Goal: Task Accomplishment & Management: Manage account settings

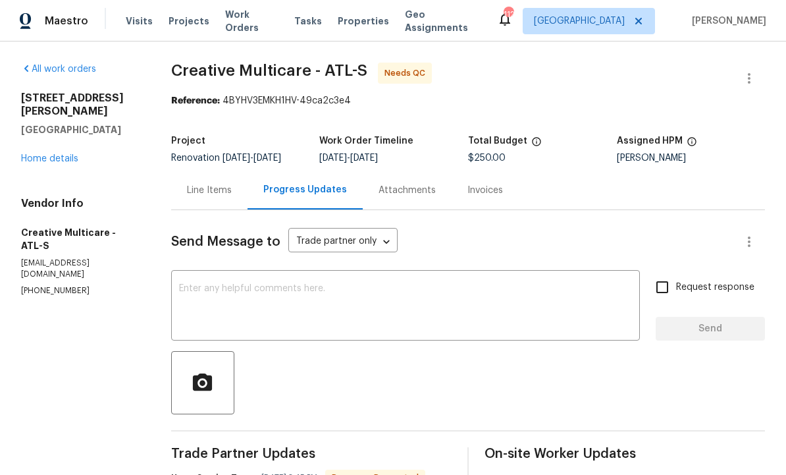
click at [347, 21] on span "Properties" at bounding box center [363, 20] width 51 height 13
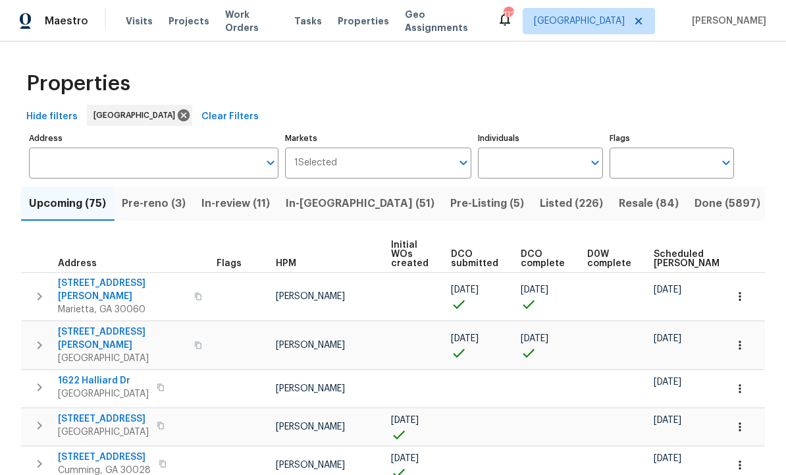
click at [590, 162] on icon "Open" at bounding box center [595, 163] width 16 height 16
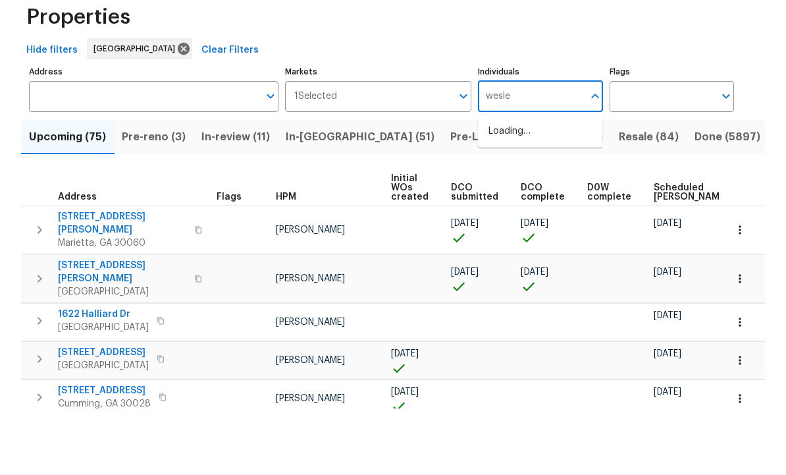
type input "wesley"
click at [506, 191] on input "checkbox" at bounding box center [502, 205] width 28 height 28
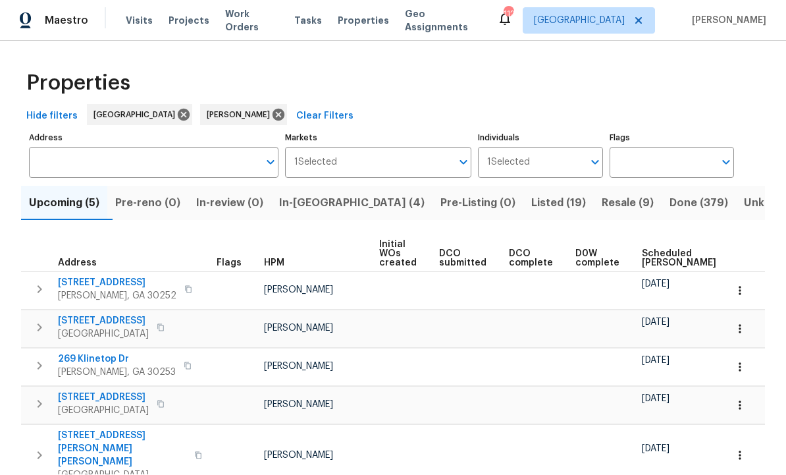
scroll to position [42, 0]
click at [319, 194] on span "In-reno (4)" at bounding box center [351, 203] width 145 height 18
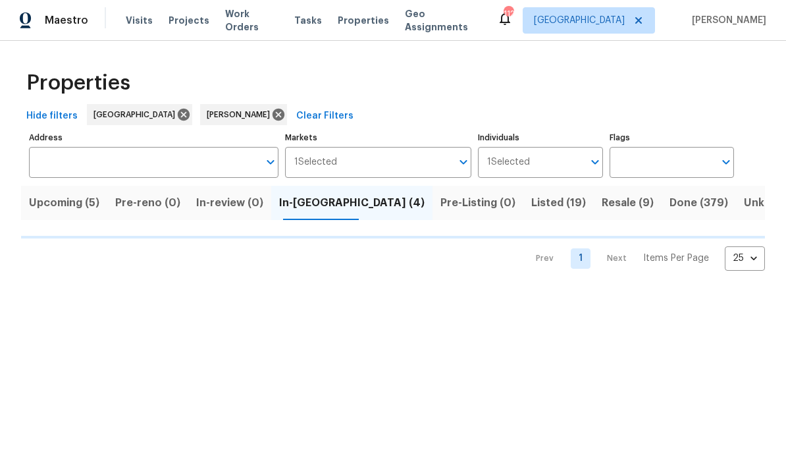
scroll to position [1, 0]
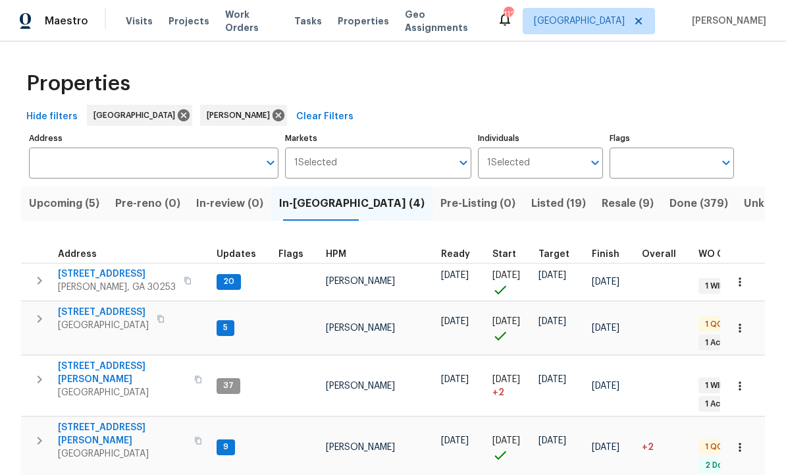
click at [111, 271] on span "[STREET_ADDRESS]" at bounding box center [117, 273] width 118 height 13
click at [742, 282] on icon "button" at bounding box center [739, 281] width 13 height 13
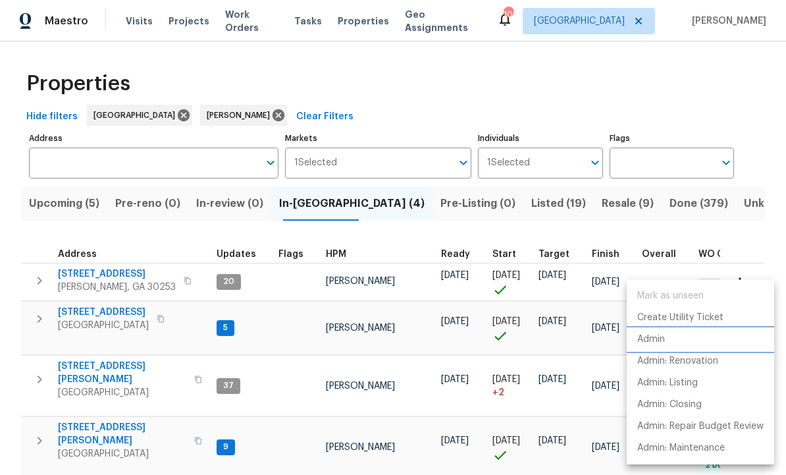
click at [668, 342] on li "Admin" at bounding box center [700, 339] width 147 height 22
click at [400, 332] on div at bounding box center [393, 237] width 786 height 475
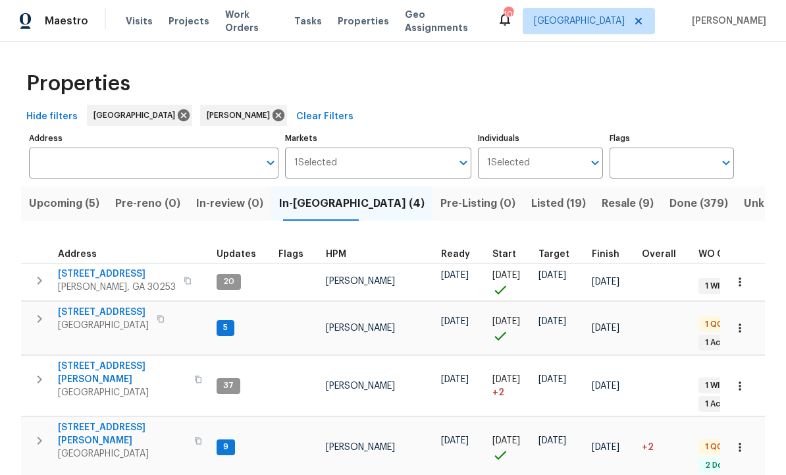
click at [742, 283] on icon "button" at bounding box center [739, 281] width 13 height 13
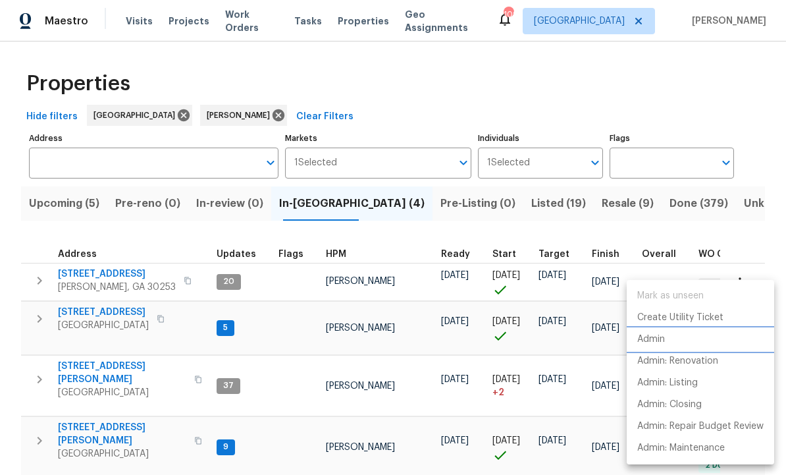
click at [665, 342] on p "Admin" at bounding box center [651, 339] width 28 height 14
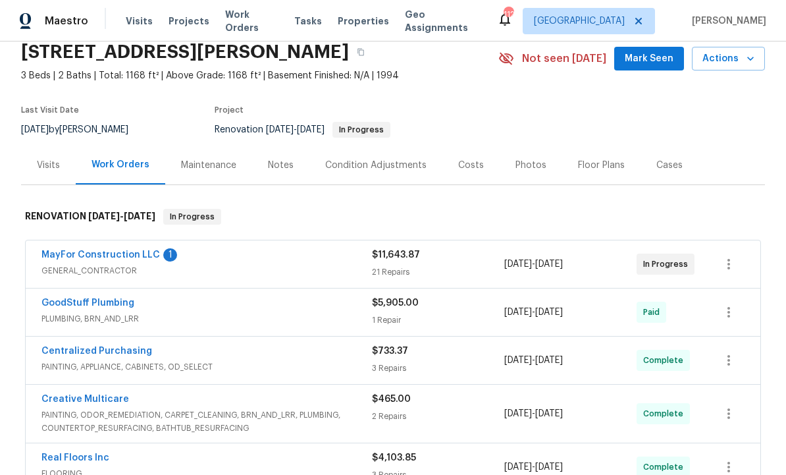
scroll to position [59, 0]
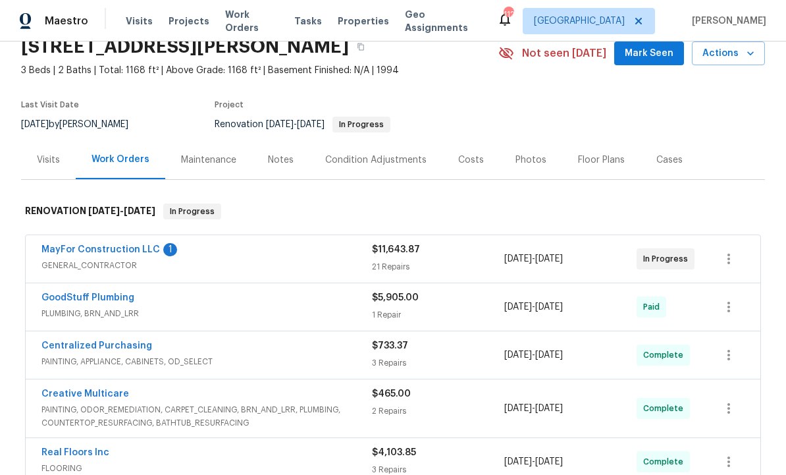
click at [133, 239] on div "MayFor Construction LLC 1 GENERAL_CONTRACTOR $11,643.87 21 Repairs 9/15/2025 - …" at bounding box center [393, 258] width 734 height 47
click at [113, 247] on link "MayFor Construction LLC" at bounding box center [100, 249] width 118 height 9
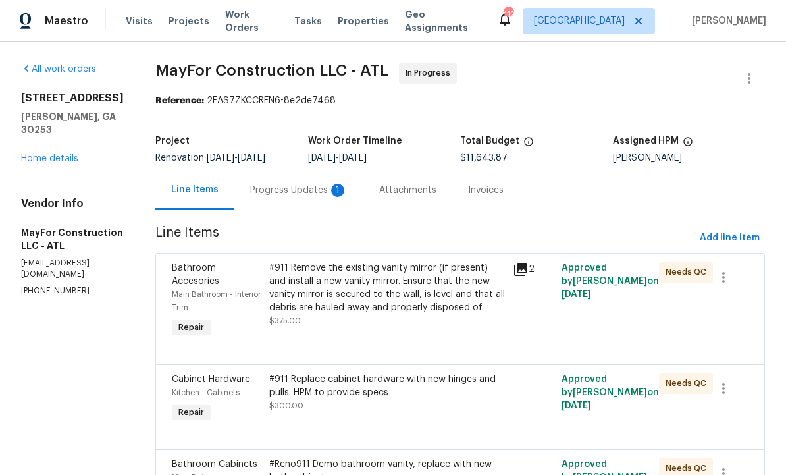
click at [325, 190] on div "Progress Updates 1" at bounding box center [298, 190] width 97 height 13
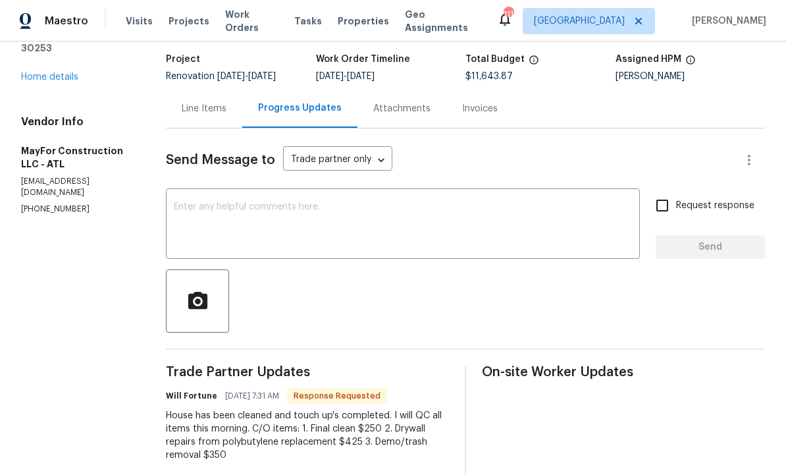
scroll to position [76, 0]
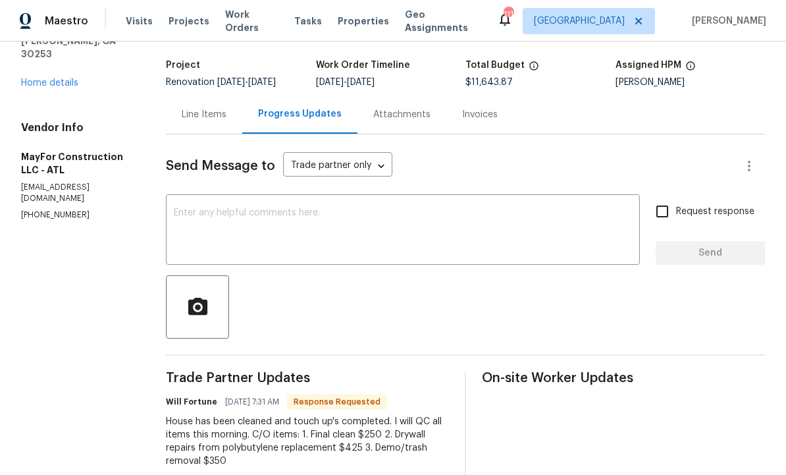
click at [203, 115] on div "Line Items" at bounding box center [204, 114] width 45 height 13
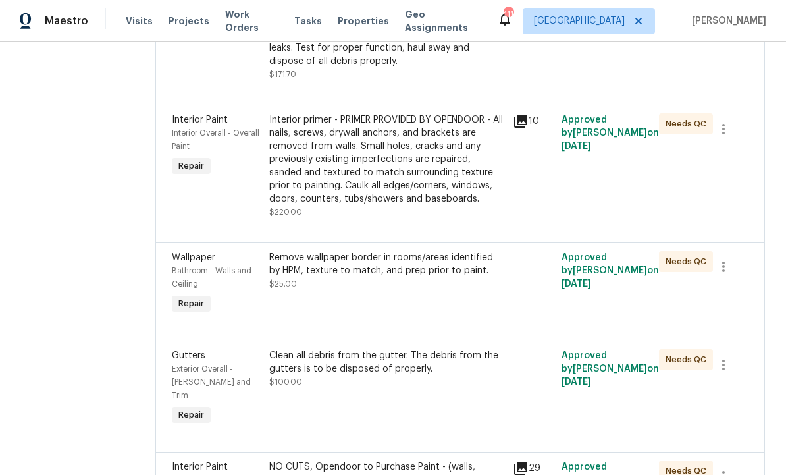
scroll to position [1011, 0]
click at [431, 341] on div "Wallpaper Bathroom - Walls and Ceiling Repair Remove wallpaper border in rooms/…" at bounding box center [459, 292] width 609 height 98
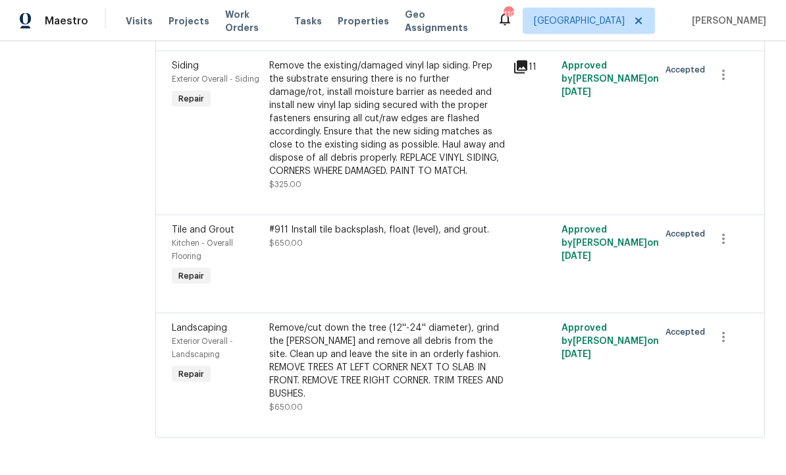
scroll to position [0, 0]
click at [421, 400] on div "Remove/cut down the tree (12''-24'' diameter), grind the stump and remove all d…" at bounding box center [387, 360] width 236 height 79
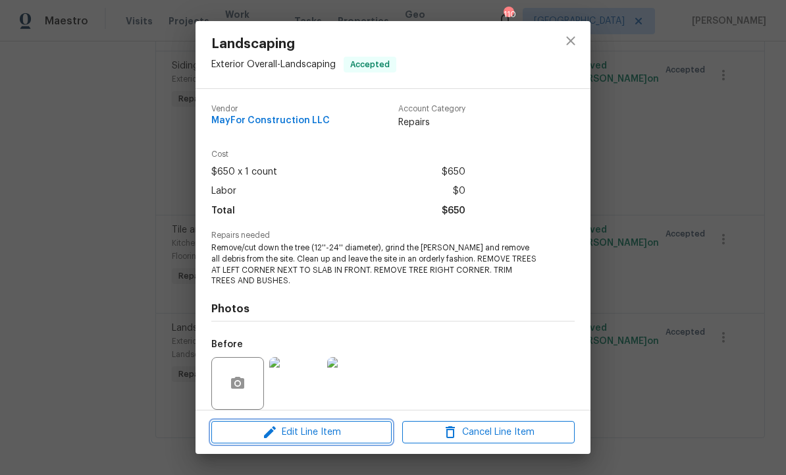
click at [351, 440] on span "Edit Line Item" at bounding box center [301, 432] width 172 height 16
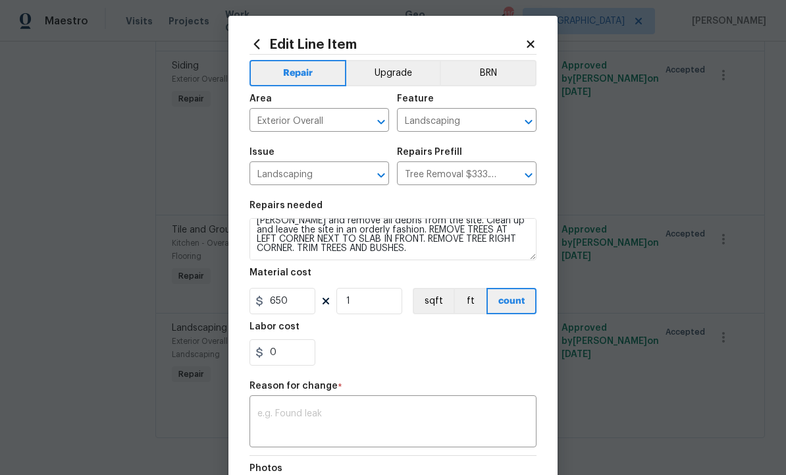
scroll to position [18, 0]
click at [392, 259] on textarea "Remove/cut down the tree (12''-24'' diameter), grind the stump and remove all d…" at bounding box center [392, 239] width 287 height 42
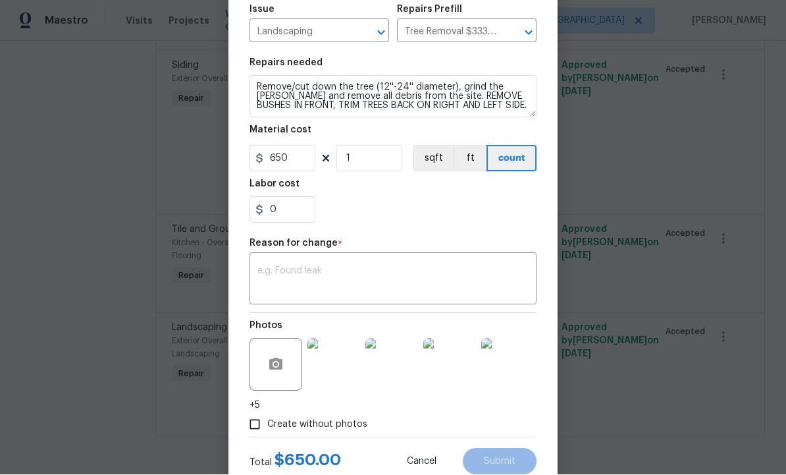
scroll to position [145, 0]
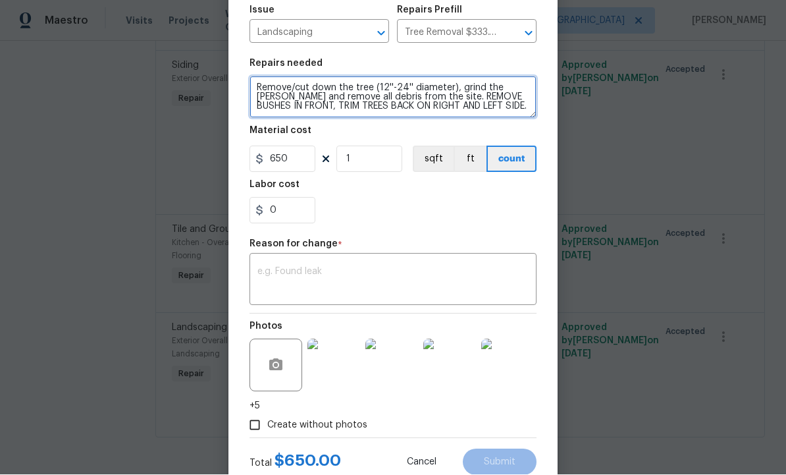
type textarea "Remove/cut down the tree (12''-24'' diameter), grind the stump and remove all d…"
click at [325, 272] on textarea at bounding box center [392, 281] width 271 height 28
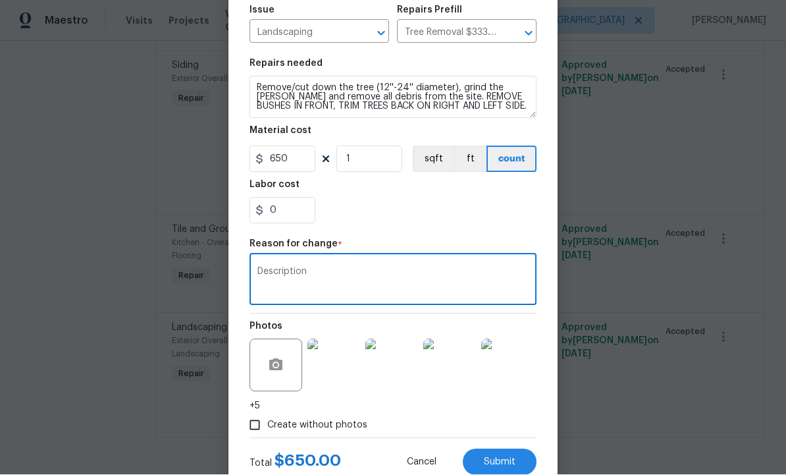
type textarea "Description"
click at [510, 461] on span "Submit" at bounding box center [500, 462] width 32 height 10
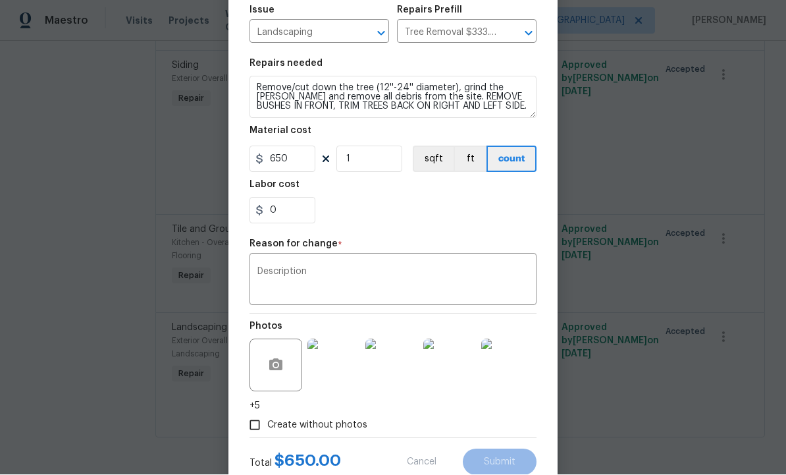
type textarea "Remove/cut down the tree (12''-24'' diameter), grind the stump and remove all d…"
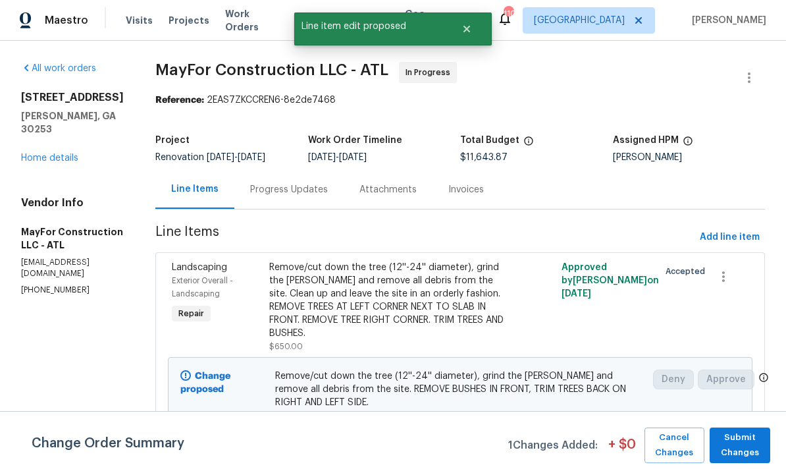
scroll to position [1, 0]
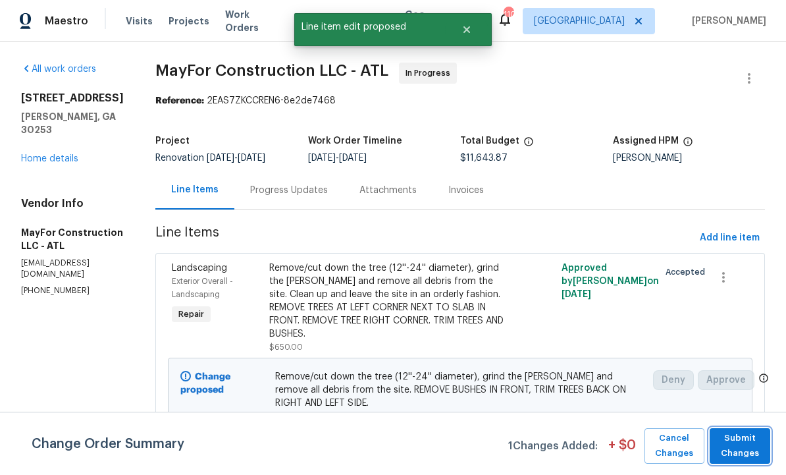
click at [742, 443] on span "Submit Changes" at bounding box center [739, 445] width 47 height 30
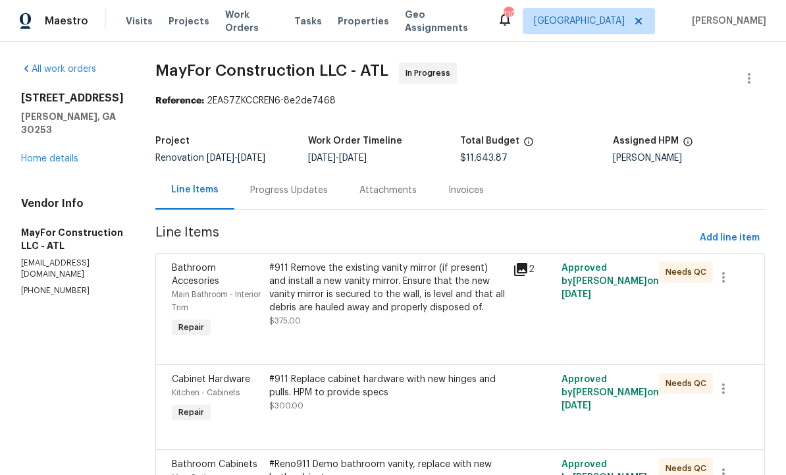
scroll to position [0, 0]
click at [740, 238] on span "Add line item" at bounding box center [730, 238] width 60 height 16
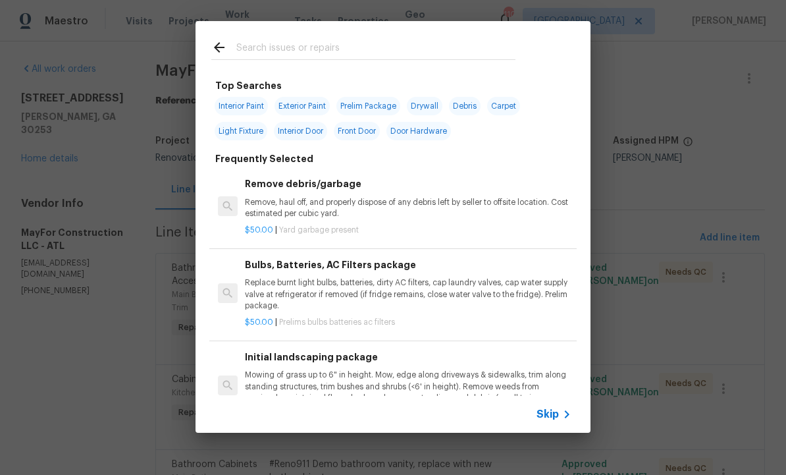
click at [276, 43] on input "text" at bounding box center [375, 49] width 279 height 20
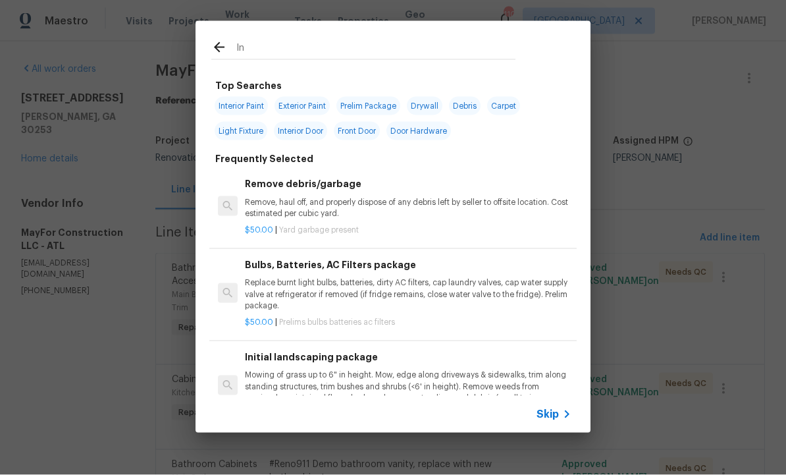
type input "Ini"
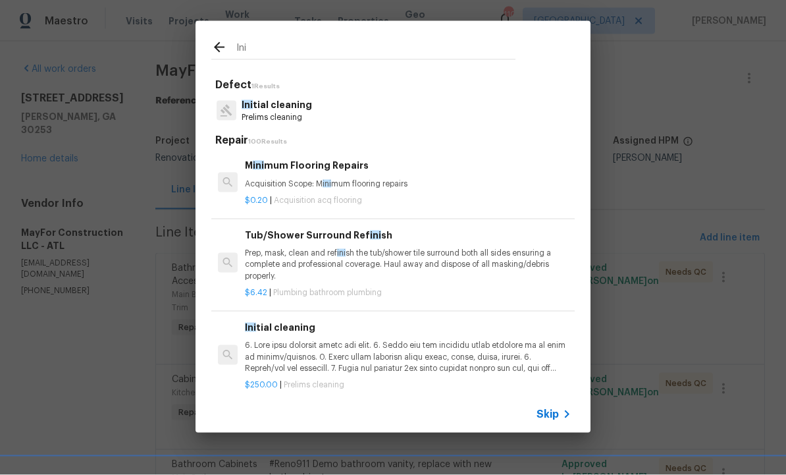
click at [285, 111] on p "Ini tial cleaning" at bounding box center [277, 105] width 70 height 14
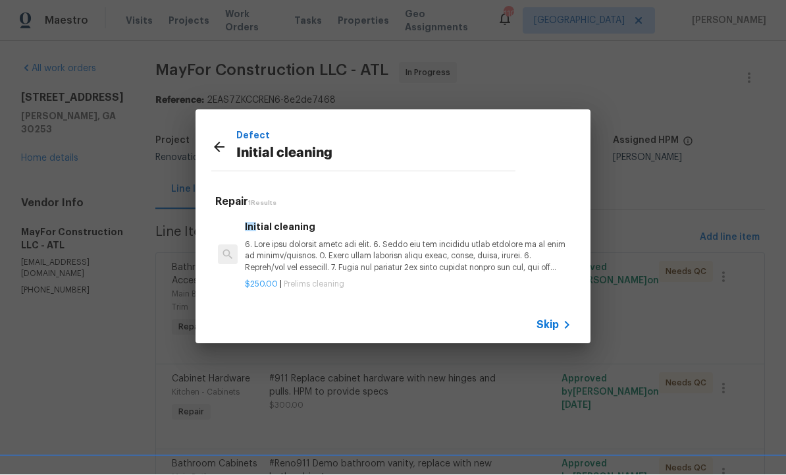
click at [336, 248] on p at bounding box center [408, 257] width 326 height 34
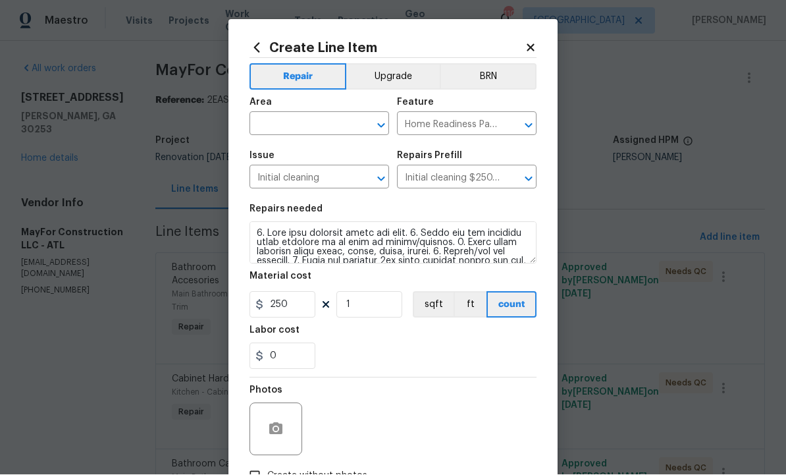
scroll to position [1, 0]
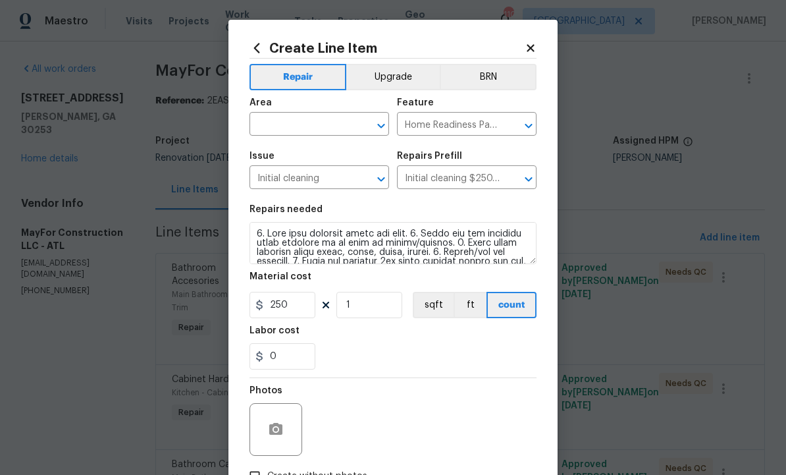
click at [315, 122] on input "text" at bounding box center [300, 125] width 103 height 20
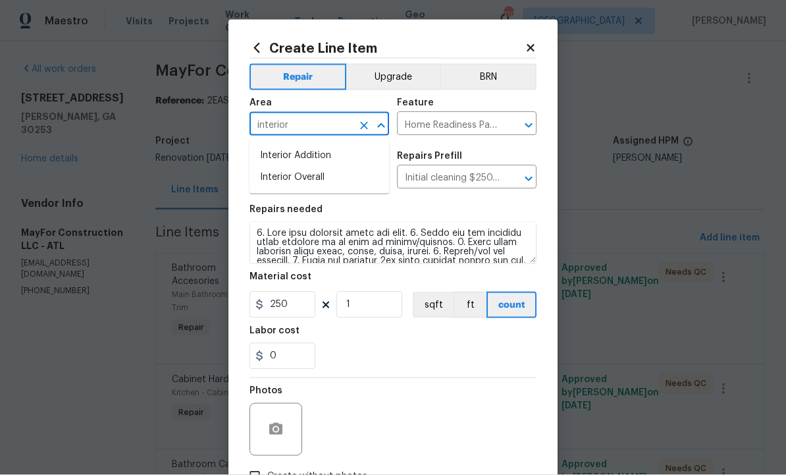
click at [329, 171] on li "Interior Overall" at bounding box center [319, 178] width 140 height 22
type input "Interior Overall"
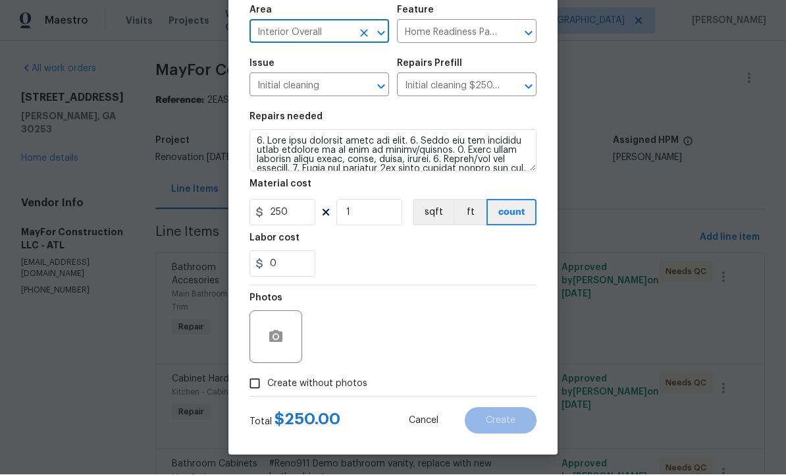
scroll to position [95, 0]
click at [268, 340] on icon "button" at bounding box center [276, 337] width 16 height 16
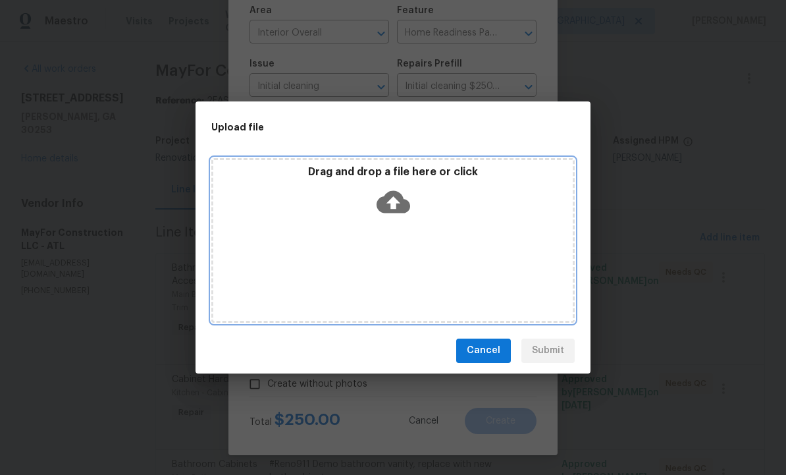
click at [401, 197] on icon at bounding box center [393, 201] width 34 height 22
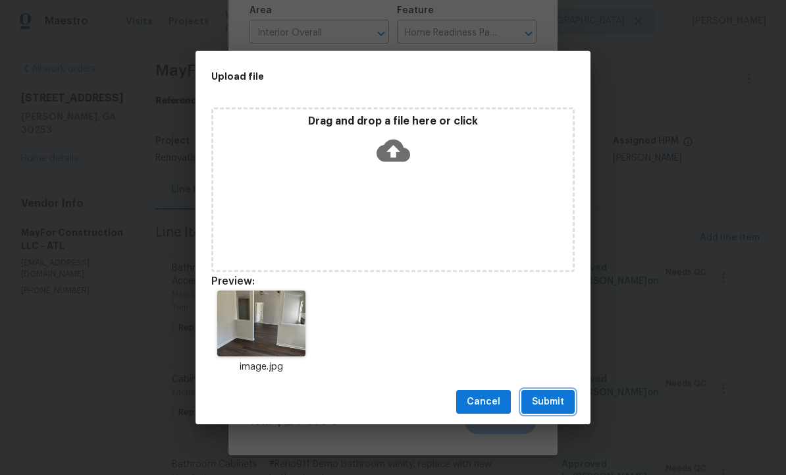
click at [549, 402] on span "Submit" at bounding box center [548, 402] width 32 height 16
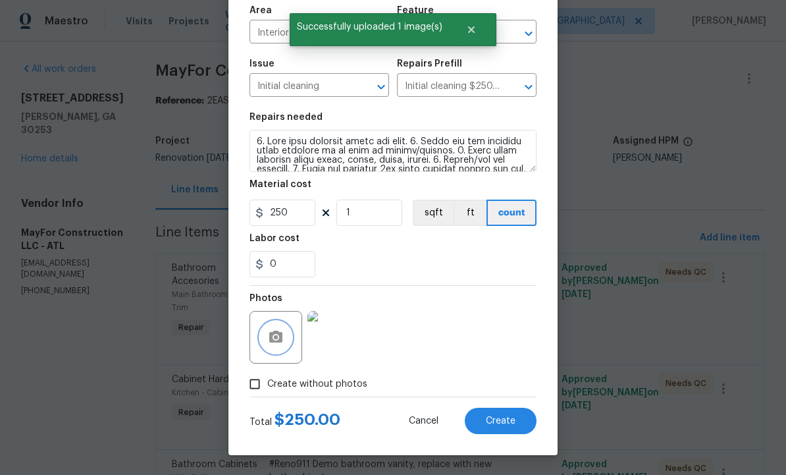
scroll to position [95, 0]
click at [502, 416] on span "Create" at bounding box center [501, 421] width 30 height 10
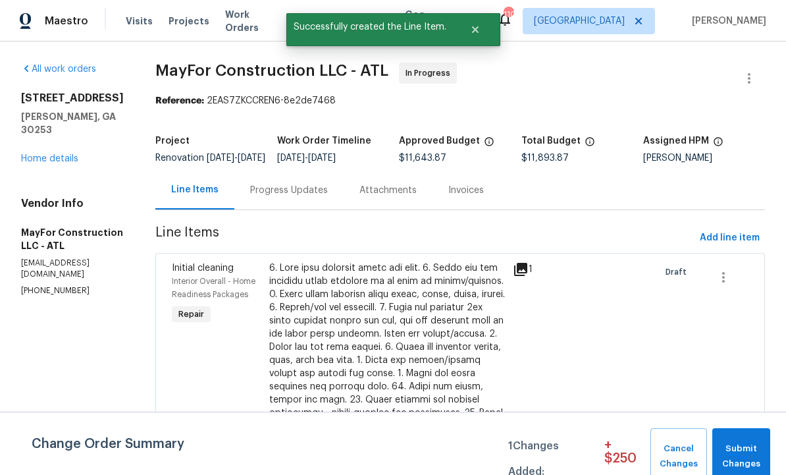
scroll to position [0, 0]
click at [309, 197] on div "Progress Updates" at bounding box center [289, 190] width 78 height 13
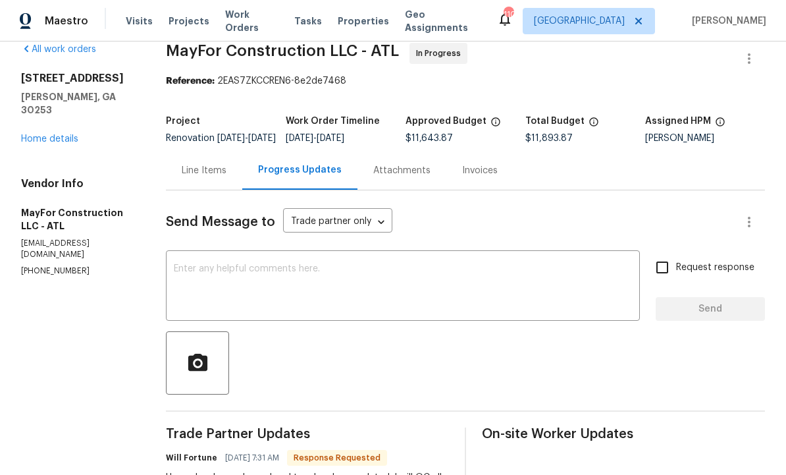
scroll to position [17, 0]
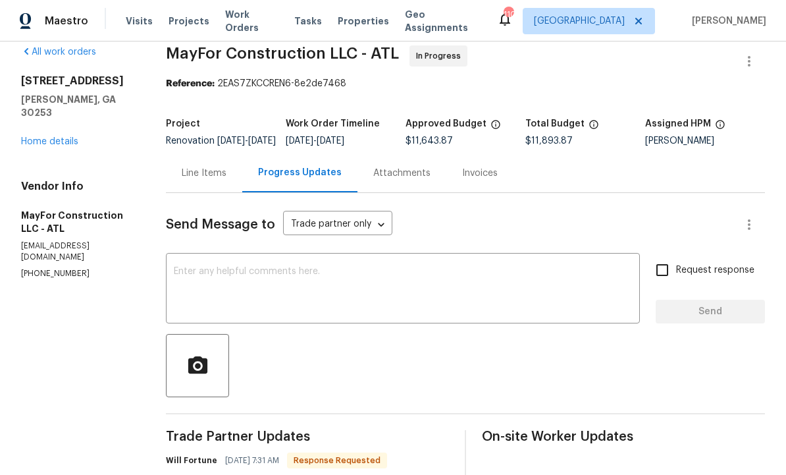
click at [199, 180] on div "Line Items" at bounding box center [204, 173] width 45 height 13
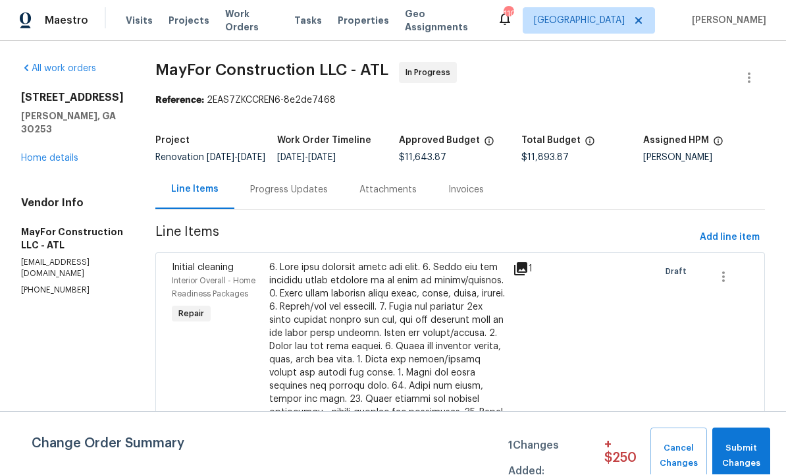
scroll to position [15, 0]
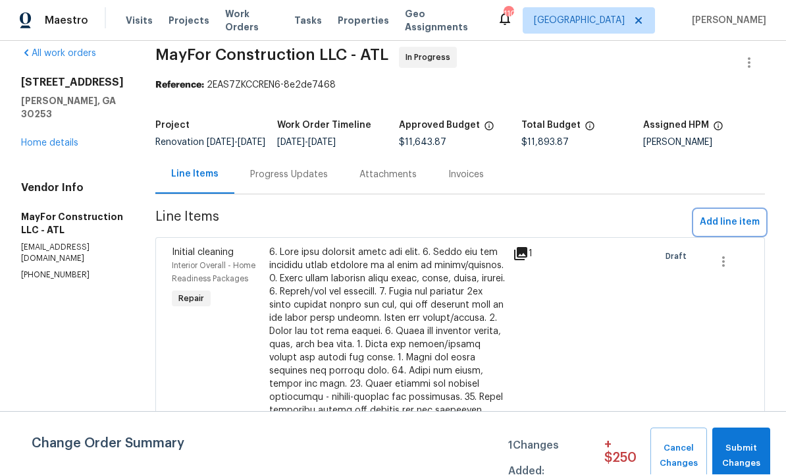
click at [732, 215] on span "Add line item" at bounding box center [730, 223] width 60 height 16
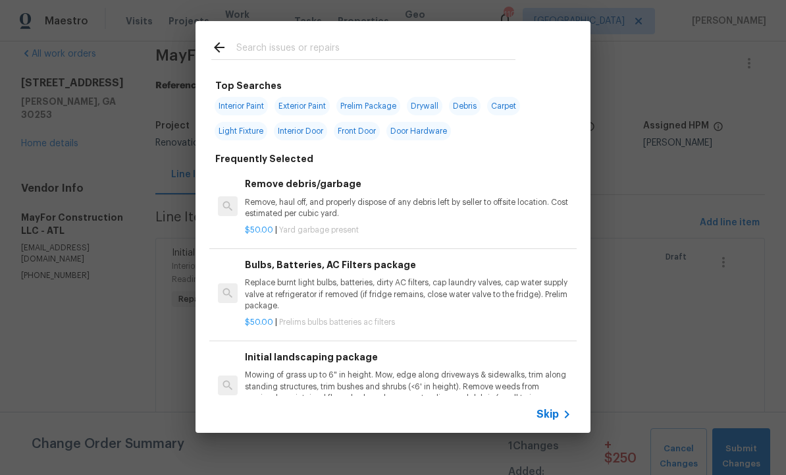
click at [290, 56] on input "text" at bounding box center [375, 49] width 279 height 20
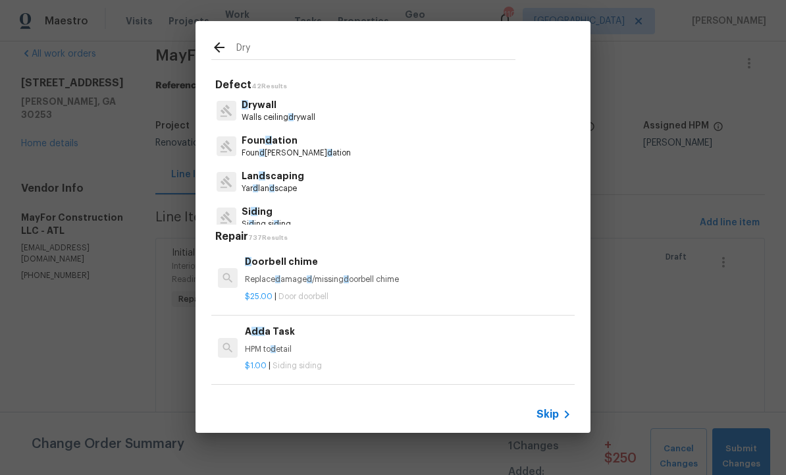
type input "Dryw"
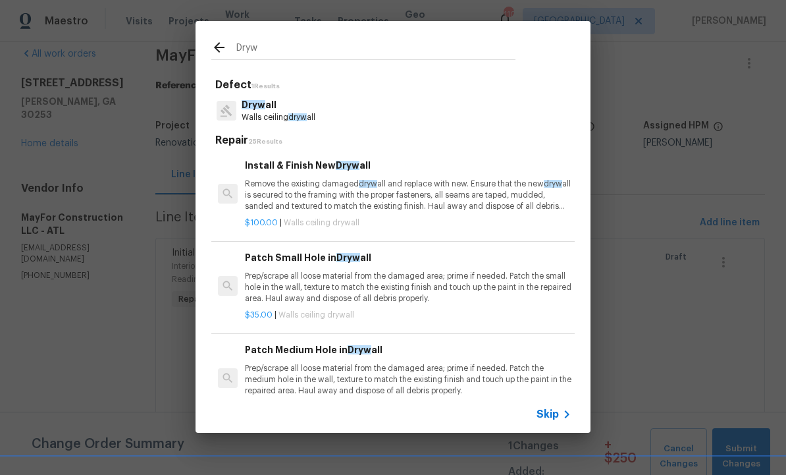
click at [282, 113] on p "Walls ceiling dryw all" at bounding box center [279, 117] width 74 height 11
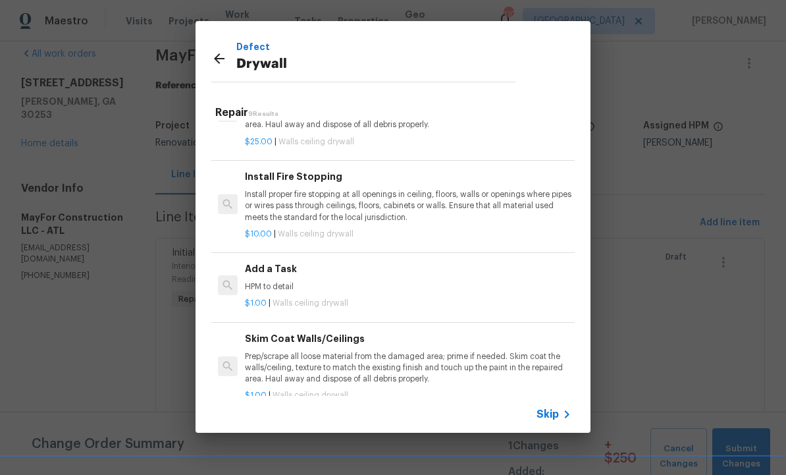
scroll to position [330, 0]
click at [290, 274] on div "Add a Task HPM to detail" at bounding box center [408, 277] width 326 height 32
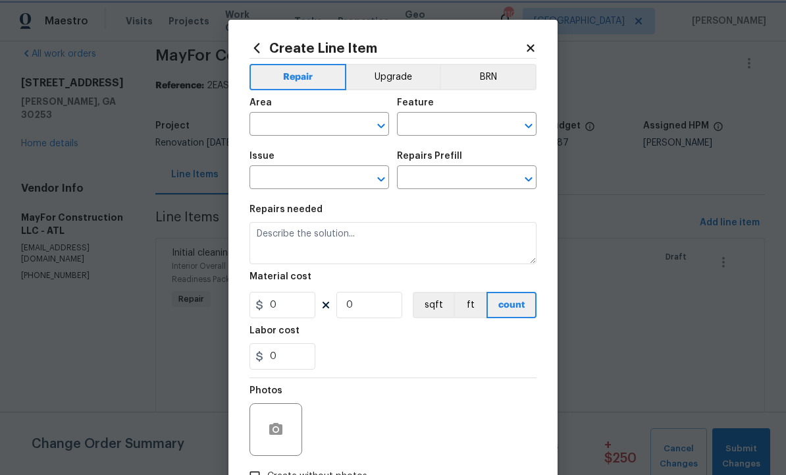
type input "Walls and Ceiling"
type input "Drywall"
type textarea "HPM to detail"
type input "1"
type input "Add a Task $1.00"
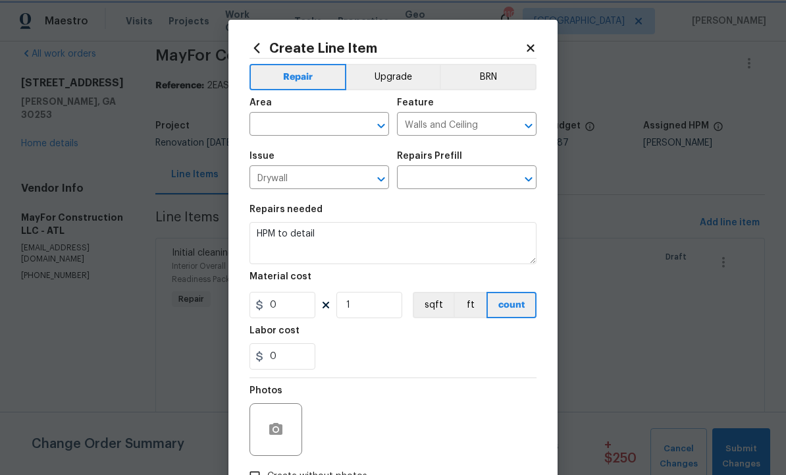
type input "1"
click at [314, 125] on input "text" at bounding box center [300, 125] width 103 height 20
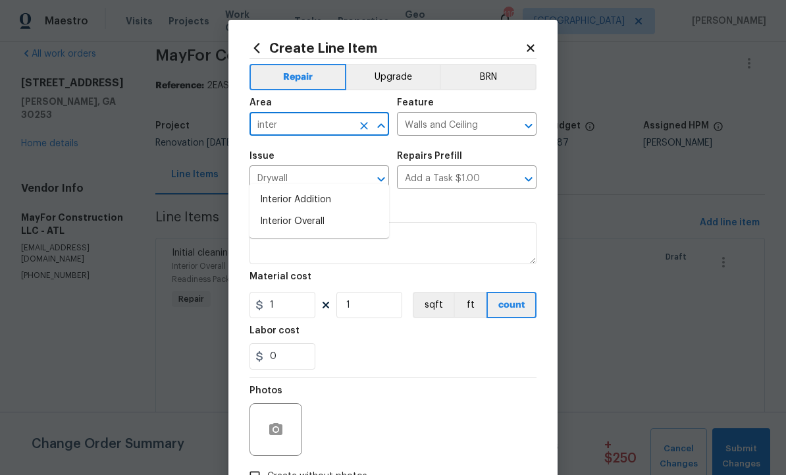
click at [319, 211] on li "Interior Overall" at bounding box center [319, 222] width 140 height 22
type input "Interior Overall"
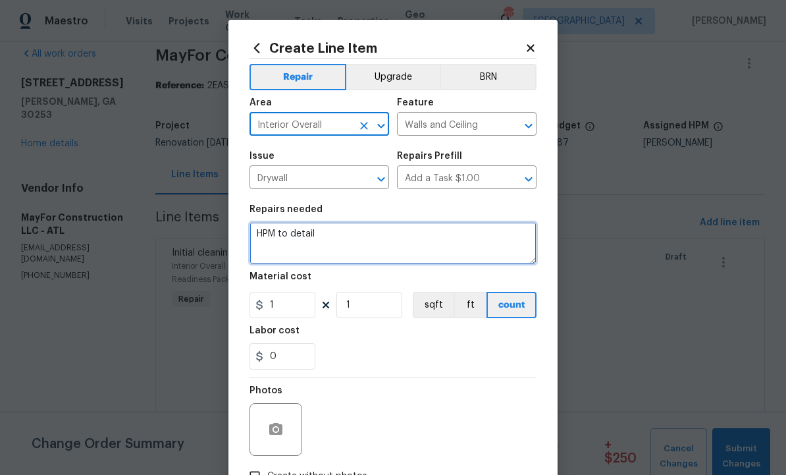
click at [351, 230] on textarea "HPM to detail" at bounding box center [392, 243] width 287 height 42
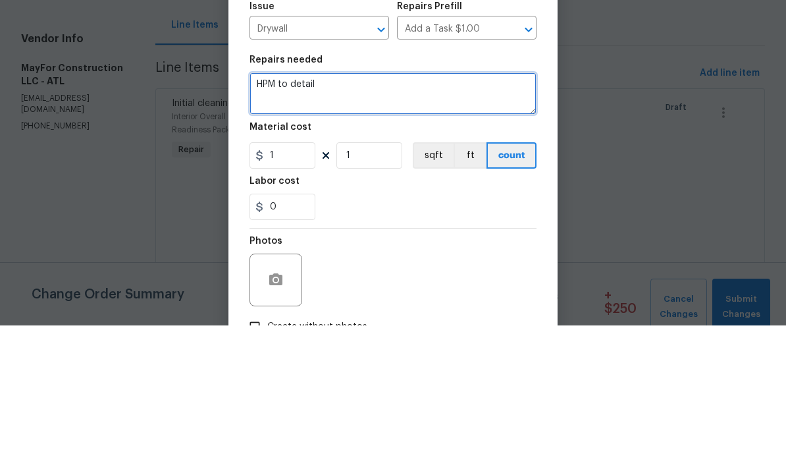
click at [366, 222] on textarea "HPM to detail" at bounding box center [392, 243] width 287 height 42
type textarea "H"
type textarea "Drywall repairs from polybutylene replacement and prep work to paint"
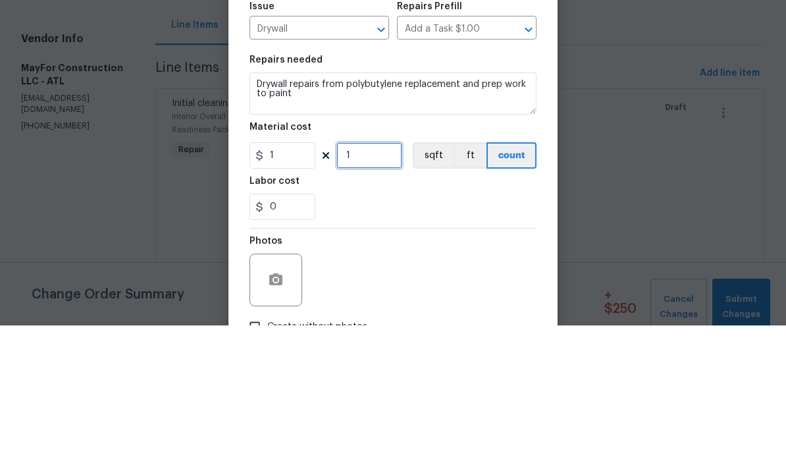
click at [374, 292] on input "1" at bounding box center [369, 305] width 66 height 26
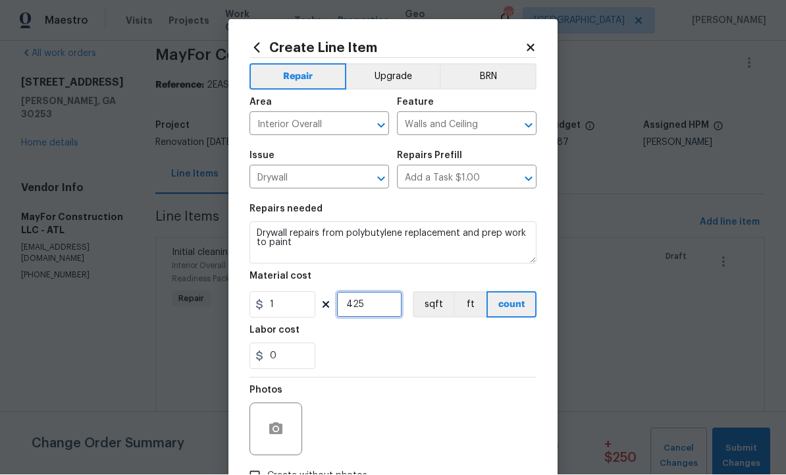
type input "425"
click at [274, 423] on button "button" at bounding box center [276, 429] width 32 height 32
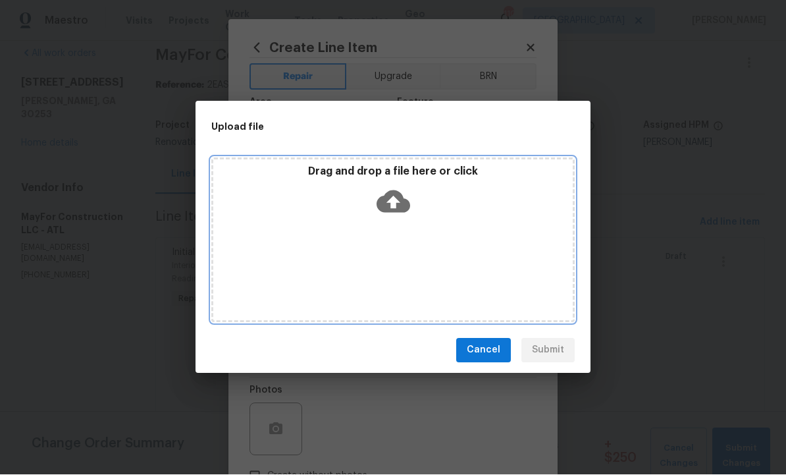
click at [399, 201] on icon at bounding box center [393, 201] width 34 height 22
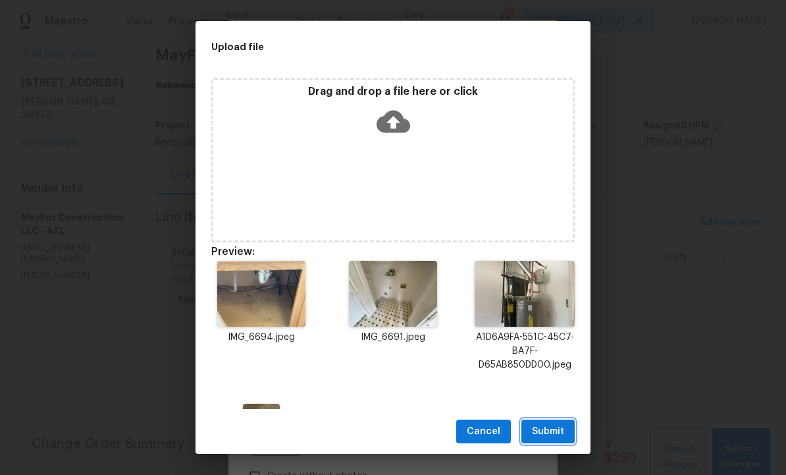
click at [553, 433] on span "Submit" at bounding box center [548, 431] width 32 height 16
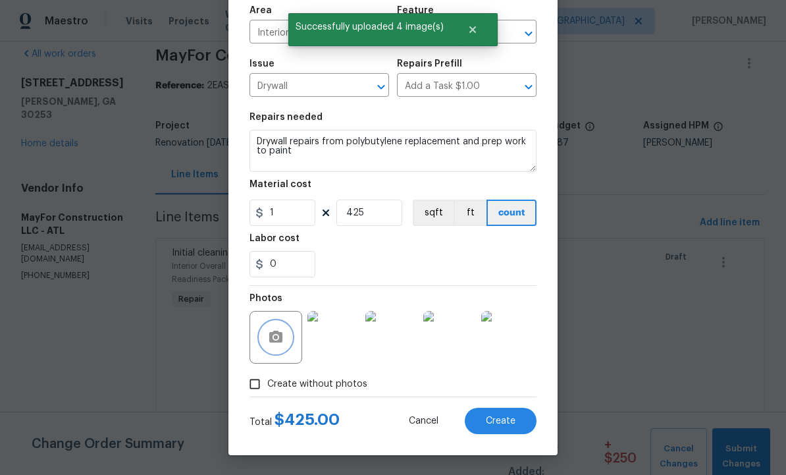
scroll to position [95, 0]
click at [498, 417] on span "Create" at bounding box center [501, 421] width 30 height 10
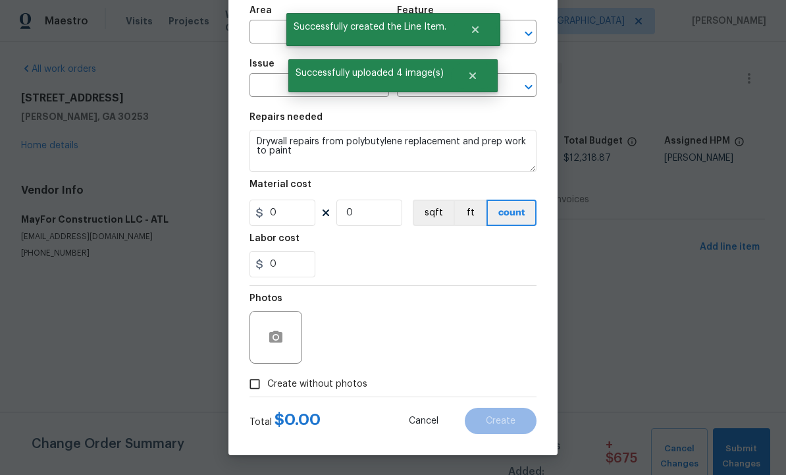
scroll to position [0, 0]
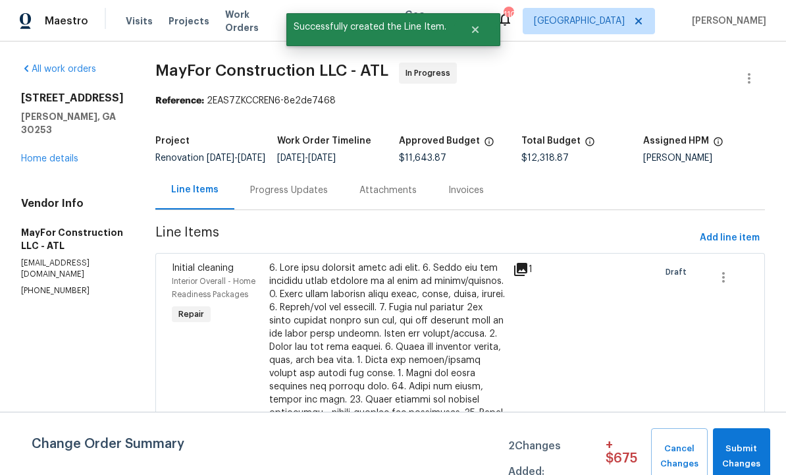
click at [313, 207] on div "Progress Updates" at bounding box center [288, 189] width 109 height 39
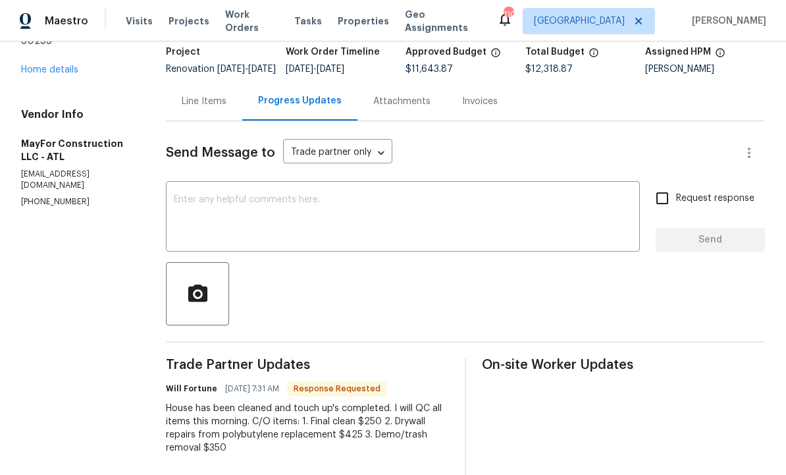
scroll to position [82, 0]
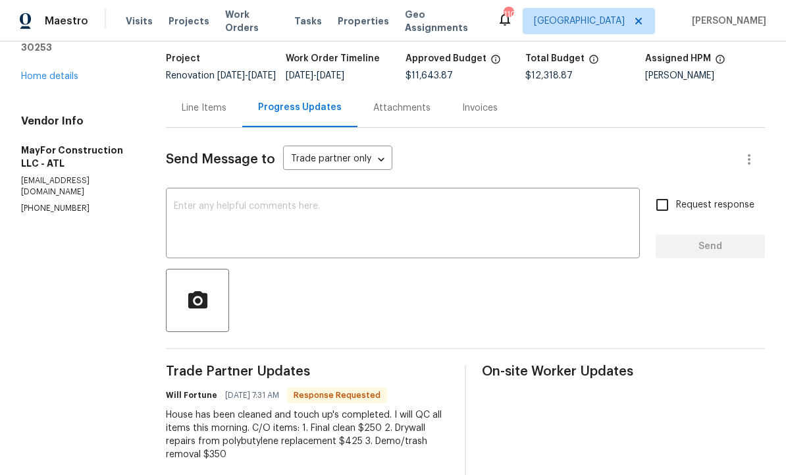
click at [194, 115] on div "Line Items" at bounding box center [204, 107] width 45 height 13
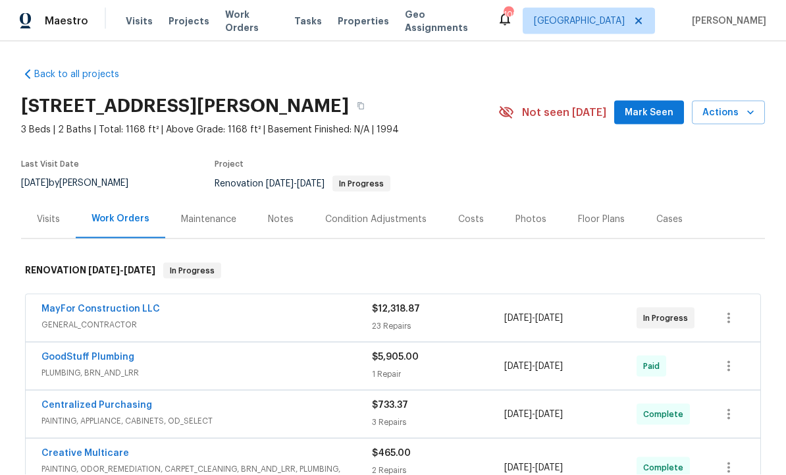
scroll to position [1, 0]
click at [375, 226] on div "Condition Adjustments" at bounding box center [375, 218] width 133 height 39
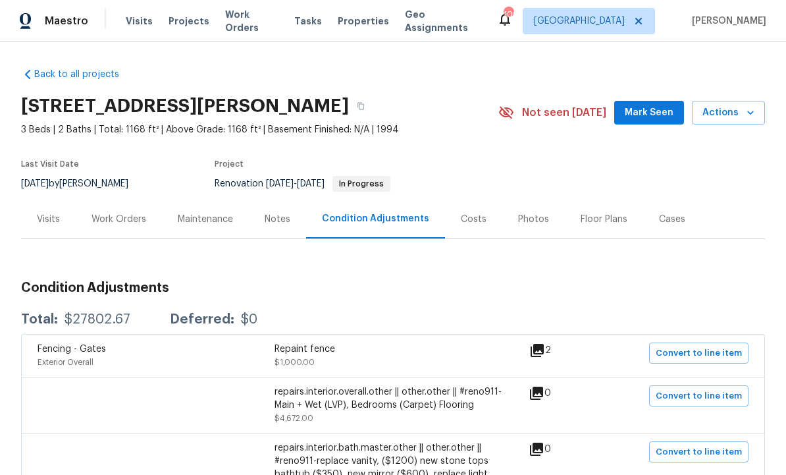
click at [276, 230] on div "Notes" at bounding box center [277, 218] width 57 height 39
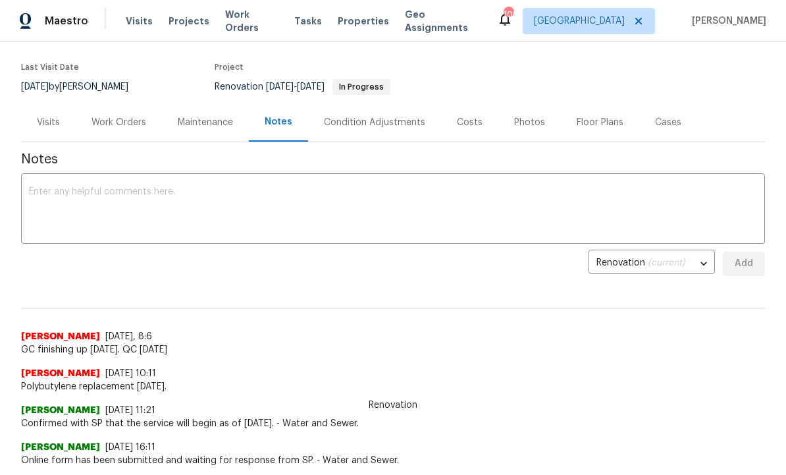
scroll to position [92, 0]
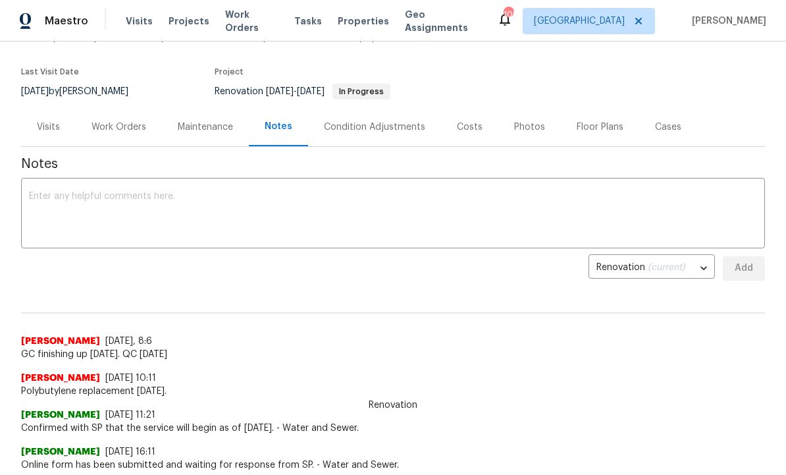
click at [369, 129] on div "Condition Adjustments" at bounding box center [374, 126] width 101 height 13
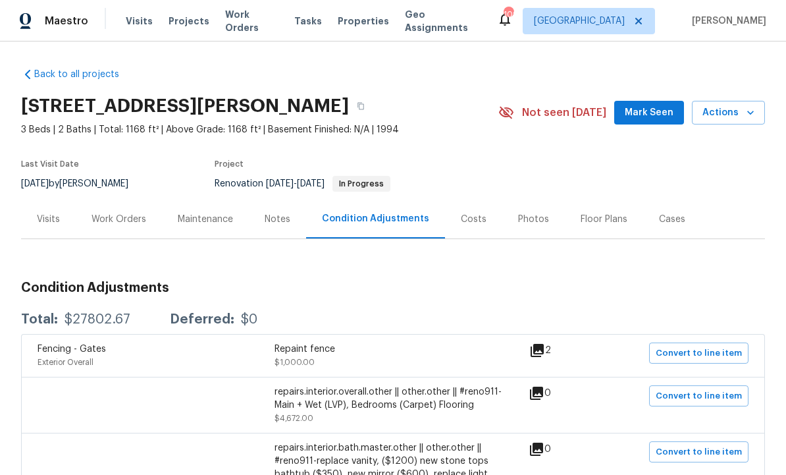
click at [116, 217] on div "Work Orders" at bounding box center [118, 219] width 55 height 13
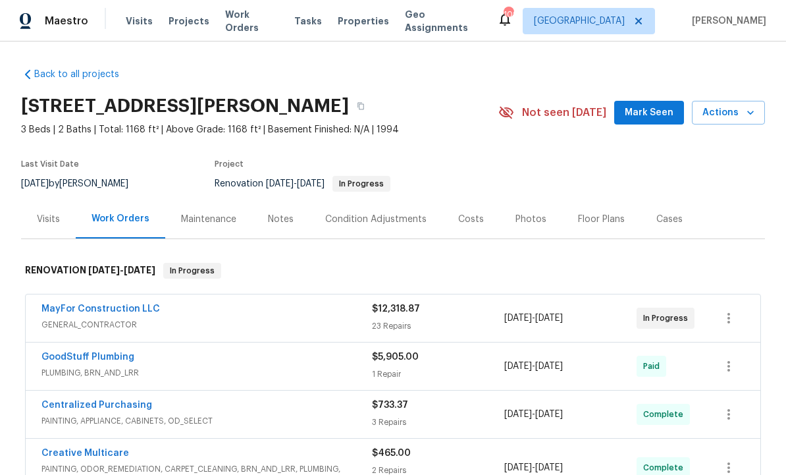
click at [139, 310] on link "MayFor Construction LLC" at bounding box center [100, 308] width 118 height 9
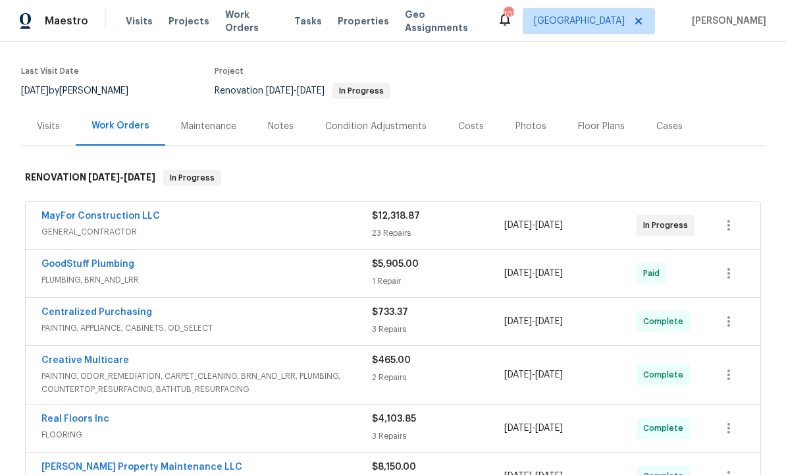
scroll to position [92, 0]
click at [126, 217] on link "MayFor Construction LLC" at bounding box center [100, 216] width 118 height 9
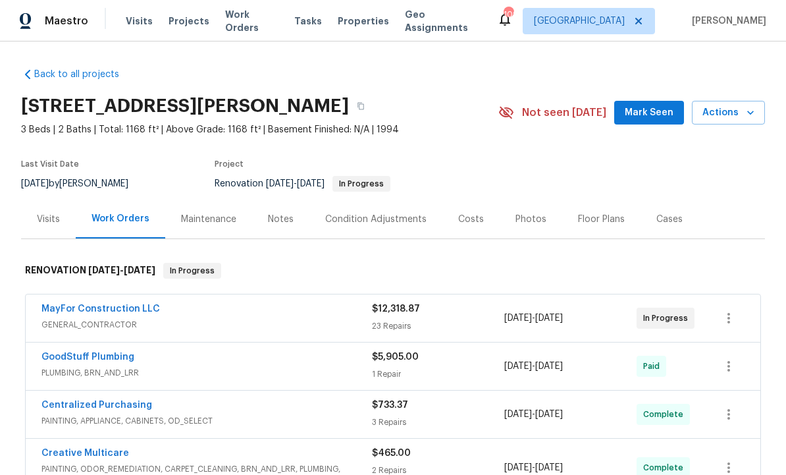
click at [279, 219] on div "Notes" at bounding box center [281, 219] width 26 height 13
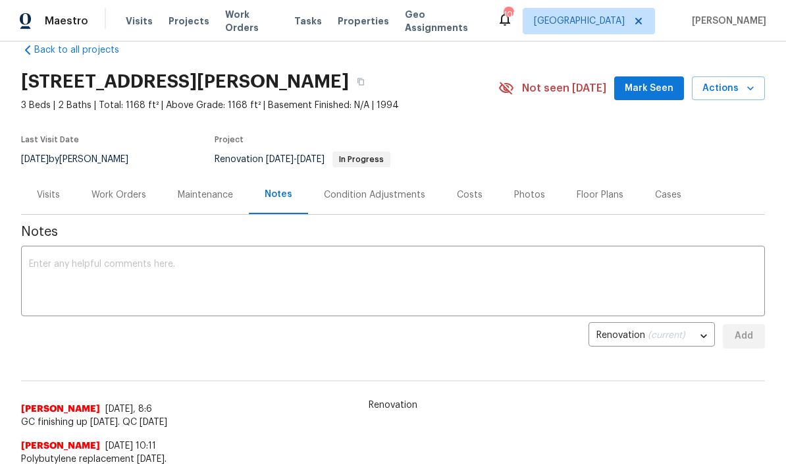
scroll to position [26, 0]
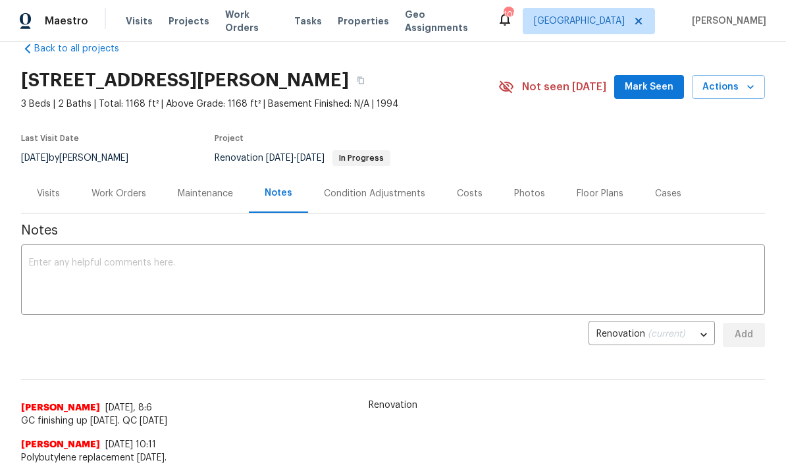
click at [387, 193] on div "Condition Adjustments" at bounding box center [374, 193] width 101 height 13
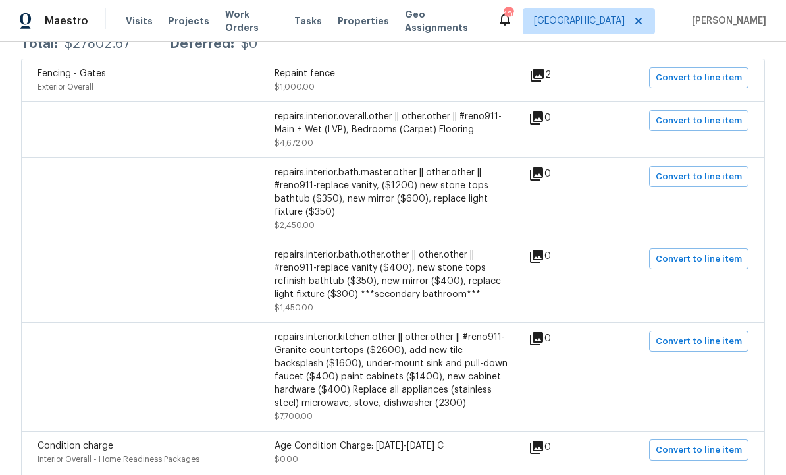
scroll to position [285, 0]
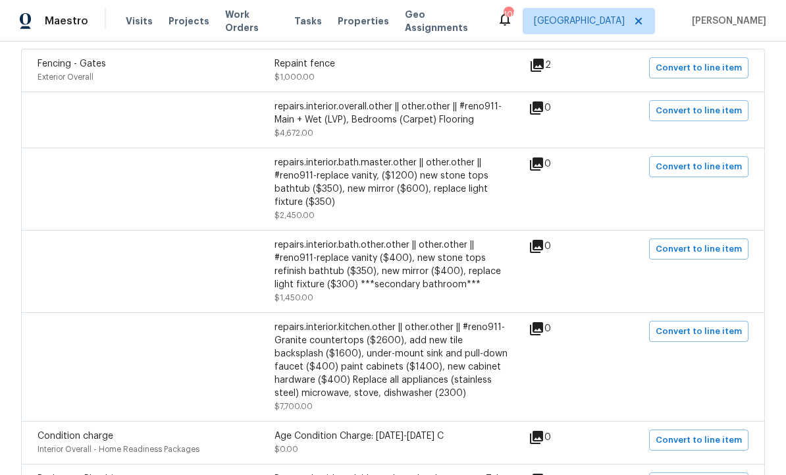
click at [404, 361] on div "repairs.interior.kitchen.other || other.other || #reno911- Granite countertops …" at bounding box center [392, 360] width 237 height 79
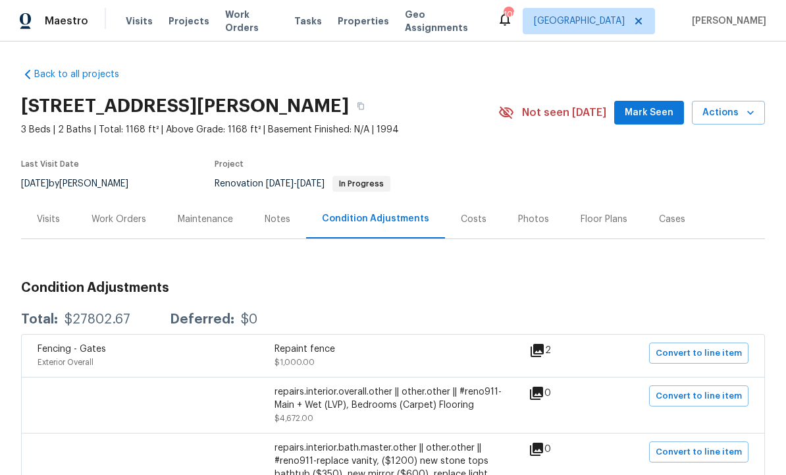
scroll to position [0, 0]
click at [36, 107] on h2 "[STREET_ADDRESS][PERSON_NAME]" at bounding box center [185, 105] width 328 height 13
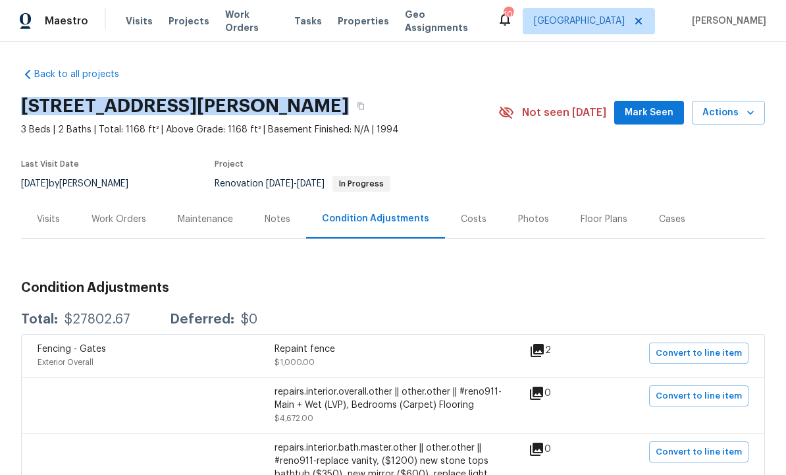
copy div "[STREET_ADDRESS][PERSON_NAME]"
click at [368, 216] on div "Condition Adjustments" at bounding box center [375, 218] width 107 height 13
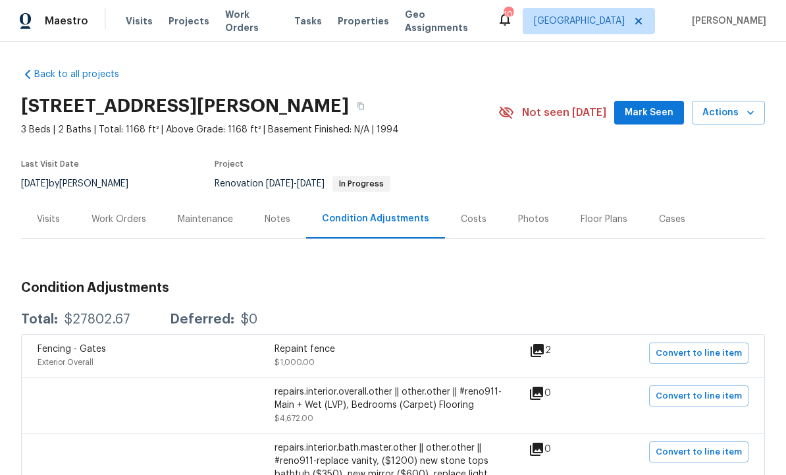
click at [468, 215] on div "Costs" at bounding box center [474, 219] width 26 height 13
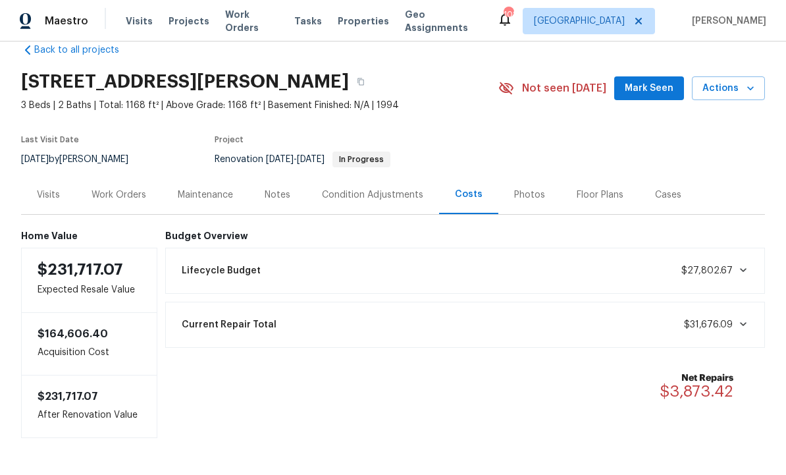
scroll to position [24, 0]
click at [354, 195] on div "Condition Adjustments" at bounding box center [372, 195] width 101 height 13
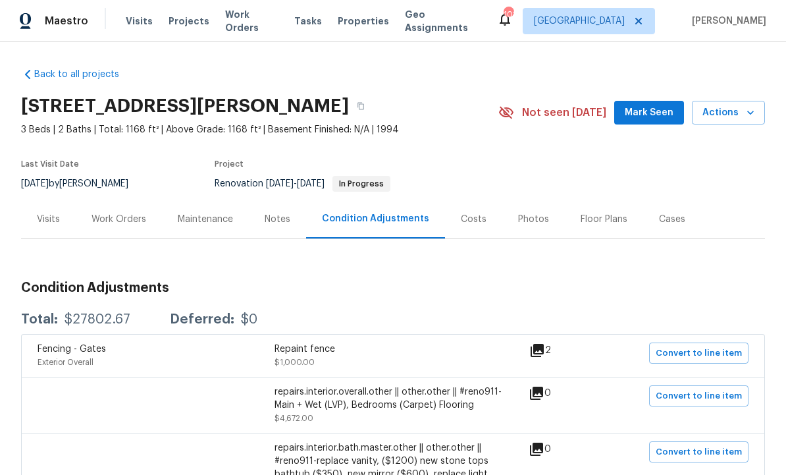
click at [113, 219] on div "Work Orders" at bounding box center [118, 219] width 55 height 13
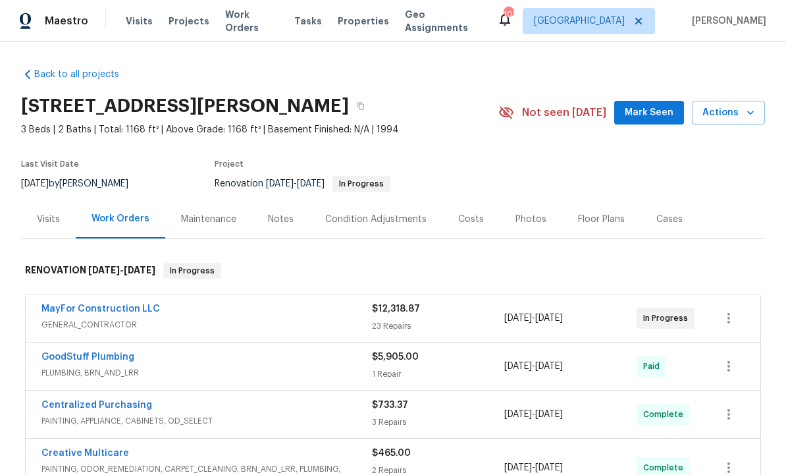
click at [361, 220] on div "Condition Adjustments" at bounding box center [375, 219] width 101 height 13
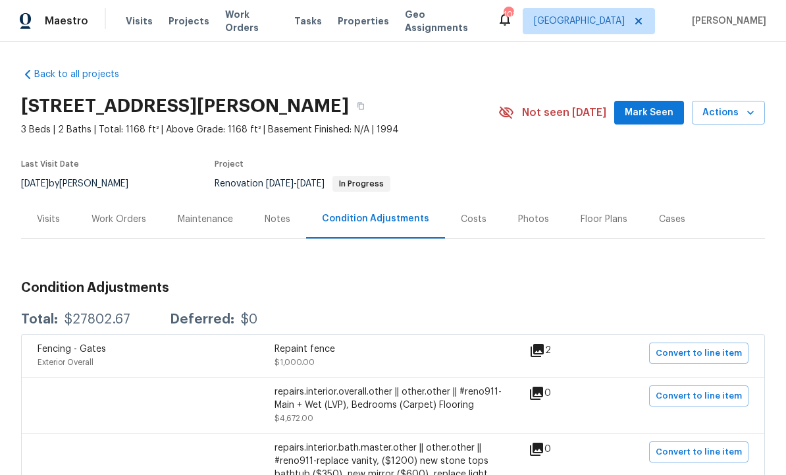
click at [120, 213] on div "Work Orders" at bounding box center [118, 219] width 55 height 13
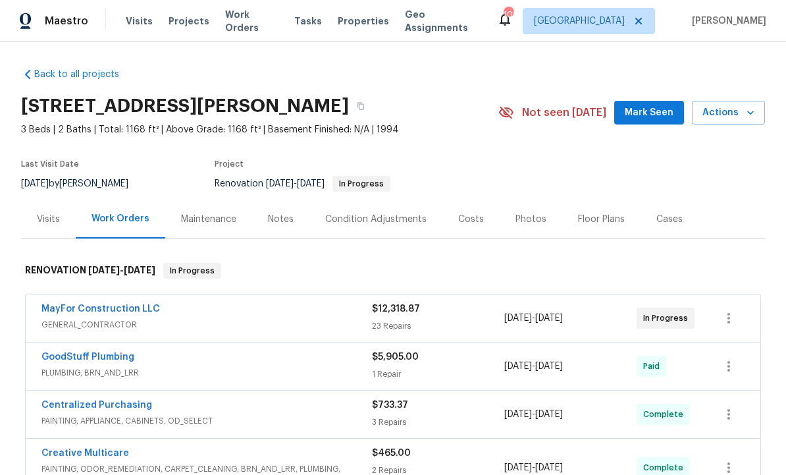
click at [133, 304] on link "MayFor Construction LLC" at bounding box center [100, 308] width 118 height 9
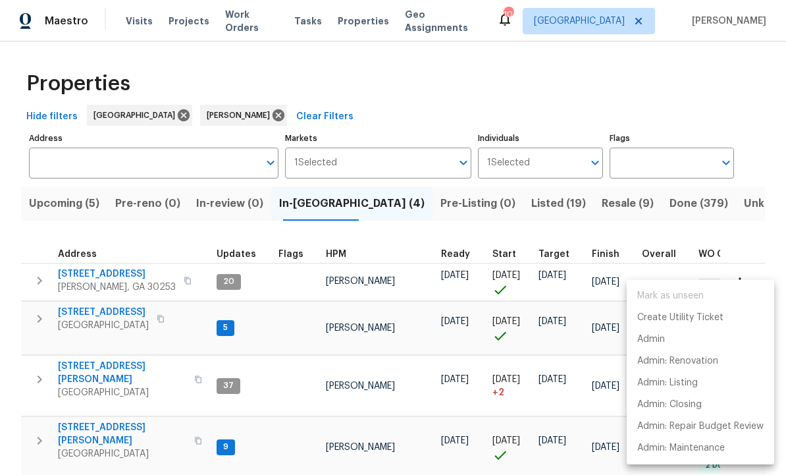
click at [48, 272] on div at bounding box center [393, 237] width 786 height 475
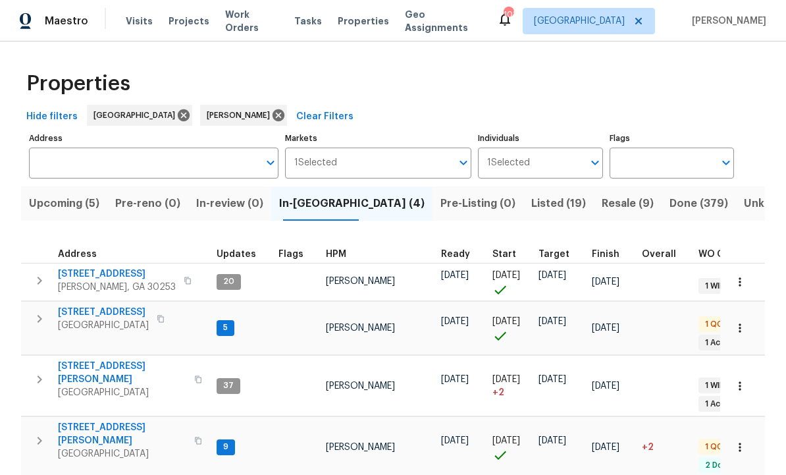
click at [71, 211] on span "Upcoming (5)" at bounding box center [64, 203] width 70 height 18
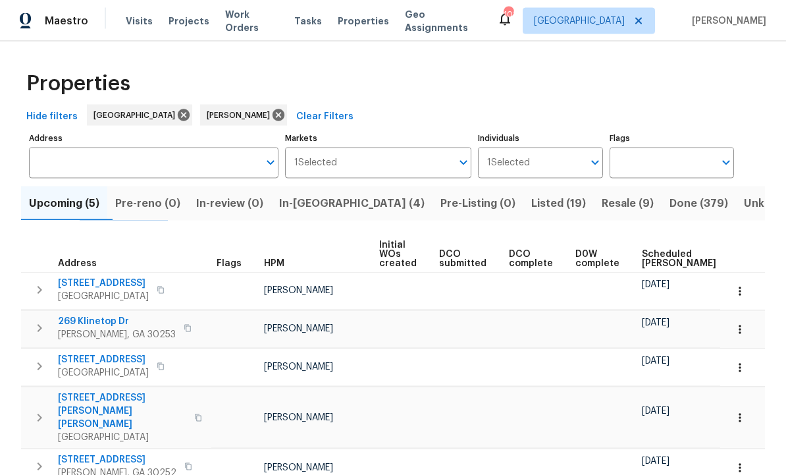
scroll to position [42, 0]
click at [117, 453] on span "446 Noblewood Dr" at bounding box center [117, 459] width 118 height 13
click at [112, 391] on span "245 Mary Jane Ln" at bounding box center [122, 410] width 128 height 39
click at [321, 194] on span "In-reno (4)" at bounding box center [351, 203] width 145 height 18
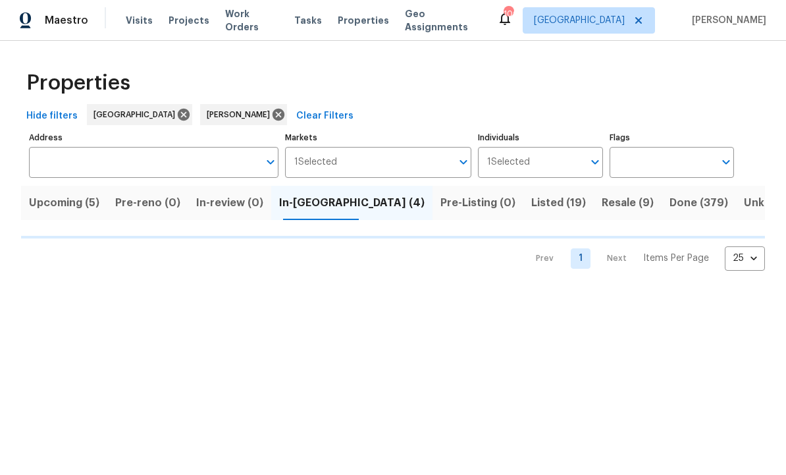
scroll to position [1, 0]
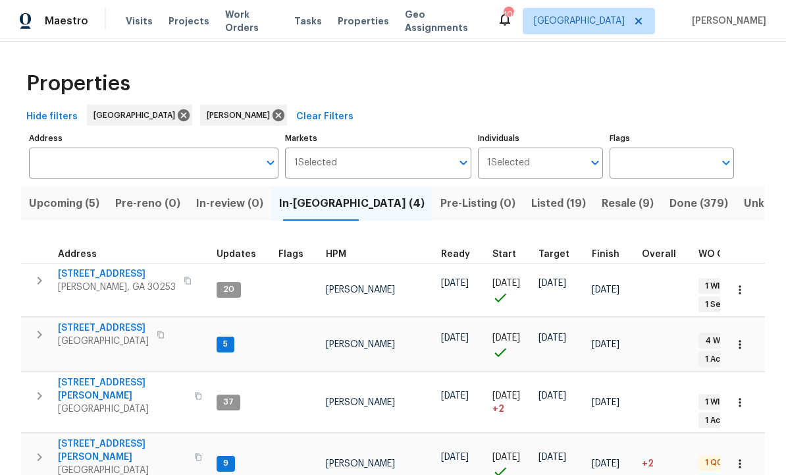
click at [128, 276] on span "201 Autumn Lake Way" at bounding box center [117, 273] width 118 height 13
click at [109, 376] on span "280 Hoglen Dr" at bounding box center [122, 389] width 128 height 26
click at [114, 437] on span "195 Sampson Ct" at bounding box center [122, 450] width 128 height 26
click at [531, 201] on span "Listed (19)" at bounding box center [558, 203] width 55 height 18
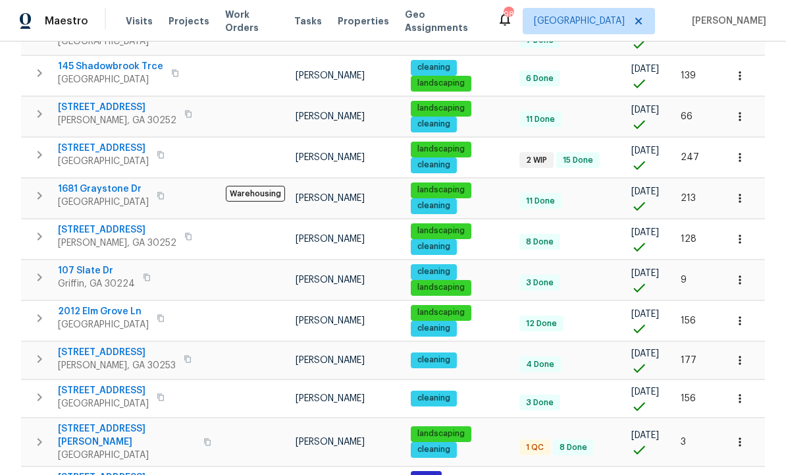
scroll to position [584, 0]
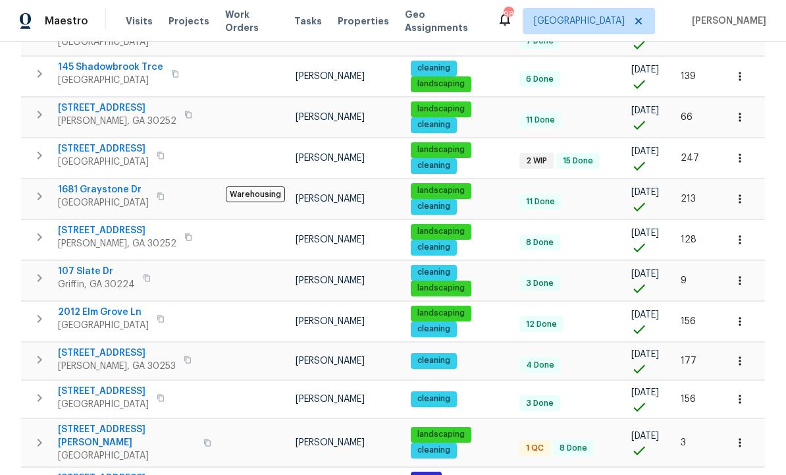
click at [103, 423] on span "230 Oak Meadows Pl" at bounding box center [127, 436] width 138 height 26
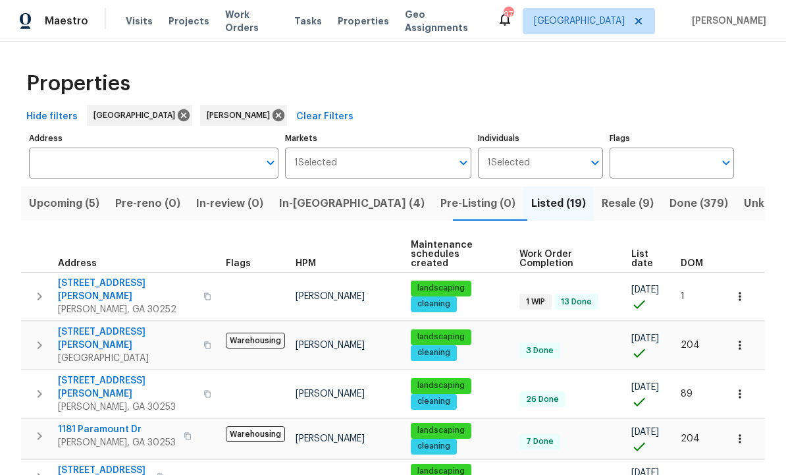
scroll to position [0, 0]
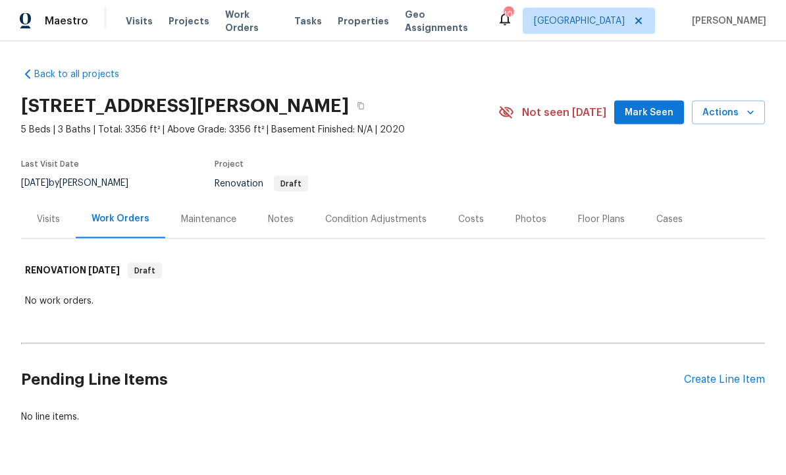
scroll to position [20, 0]
click at [281, 213] on div "Notes" at bounding box center [281, 219] width 26 height 13
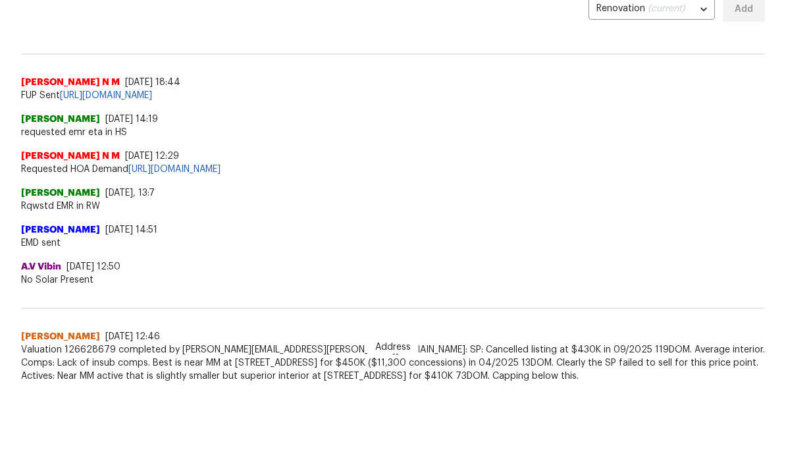
scroll to position [61, 0]
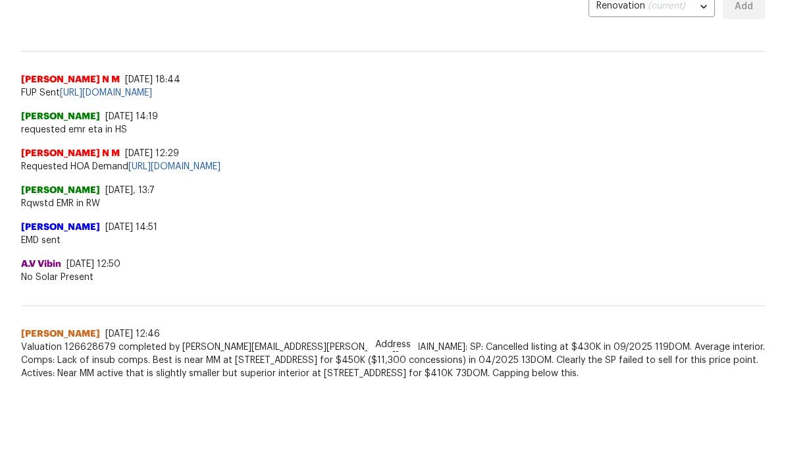
click at [494, 414] on div "Back to all projects 446 Noblewood Dr, McDonough, GA 30252 5 Beds | 3 Baths | T…" at bounding box center [393, 197] width 786 height 433
click at [497, 407] on div "Back to all projects 446 Noblewood Dr, McDonough, GA 30252 5 Beds | 3 Baths | T…" at bounding box center [393, 197] width 786 height 433
click at [505, 407] on div "Back to all projects 446 Noblewood Dr, McDonough, GA 30252 5 Beds | 3 Baths | T…" at bounding box center [393, 197] width 786 height 433
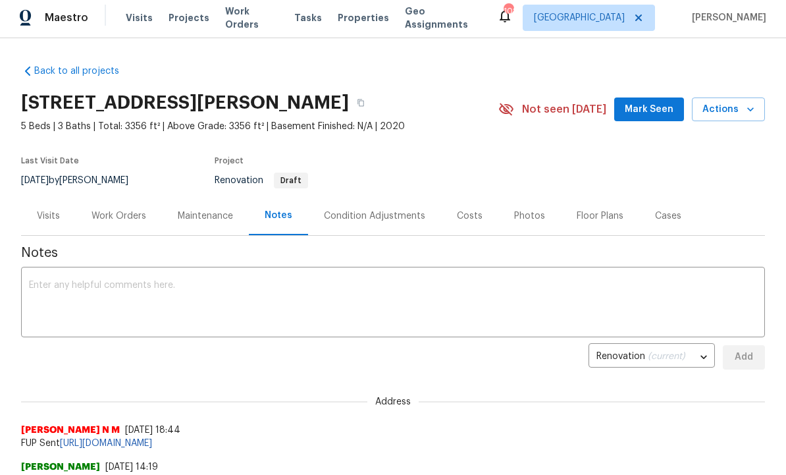
scroll to position [0, 0]
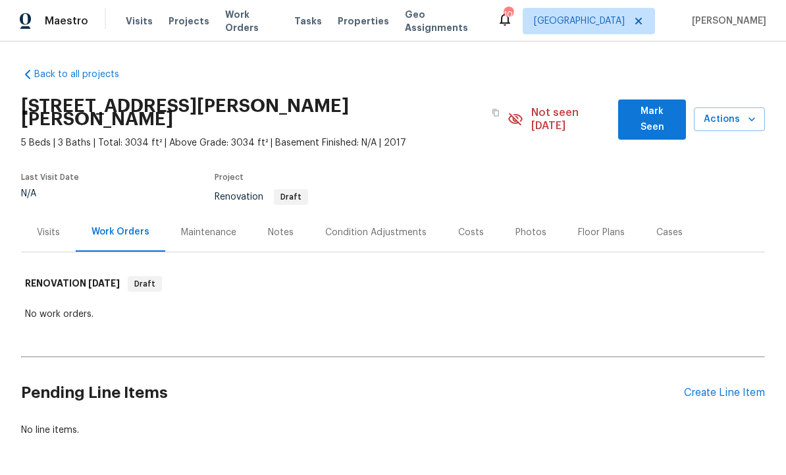
click at [659, 109] on span "Mark Seen" at bounding box center [652, 119] width 47 height 32
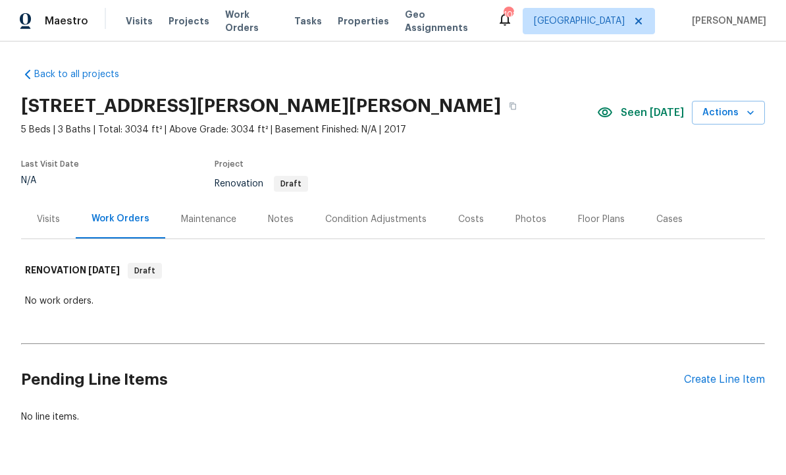
click at [280, 220] on div "Notes" at bounding box center [281, 219] width 26 height 13
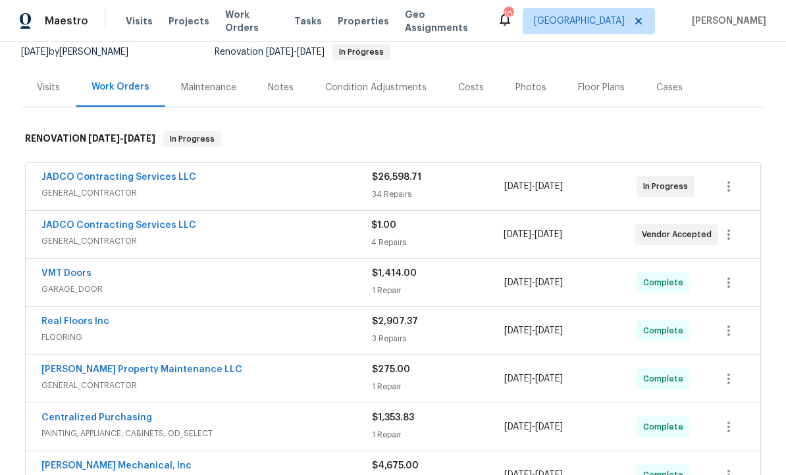
scroll to position [70, 0]
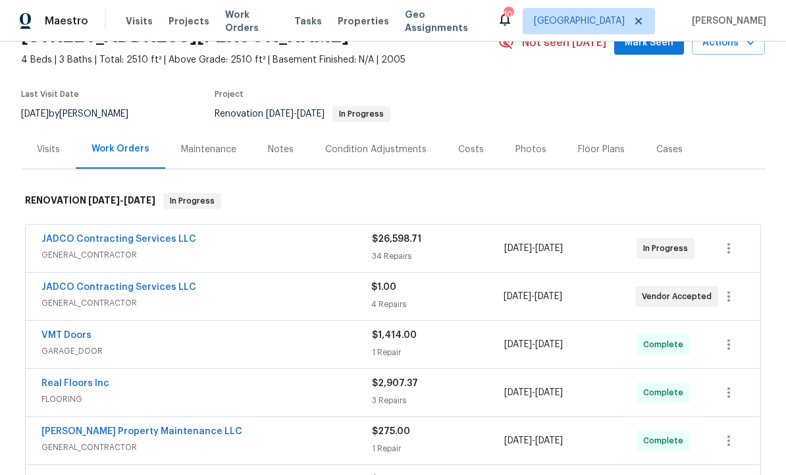
click at [147, 234] on link "JADCO Contracting Services LLC" at bounding box center [118, 238] width 155 height 9
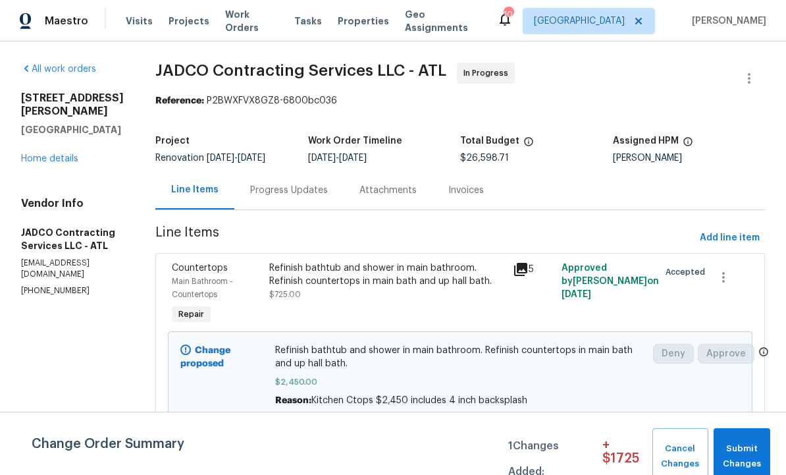
click at [325, 182] on div "Progress Updates" at bounding box center [288, 189] width 109 height 39
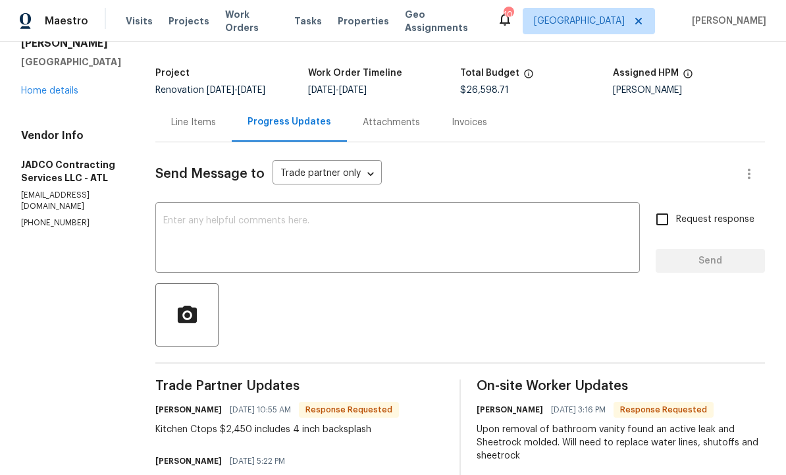
scroll to position [66, 0]
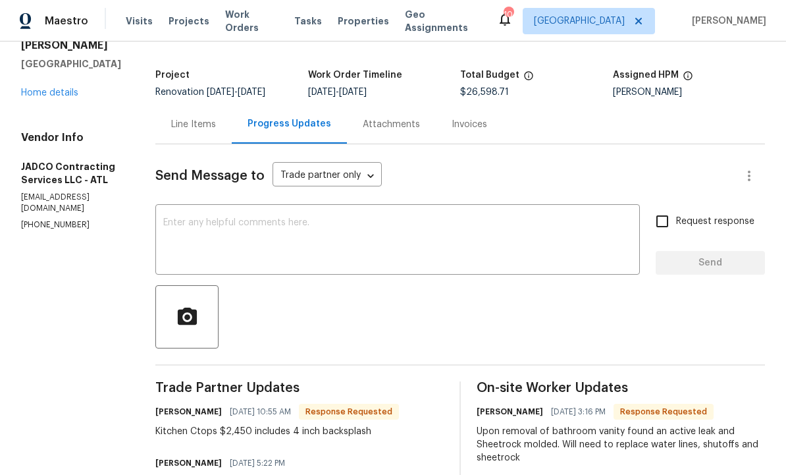
click at [216, 121] on div "Line Items" at bounding box center [193, 124] width 45 height 13
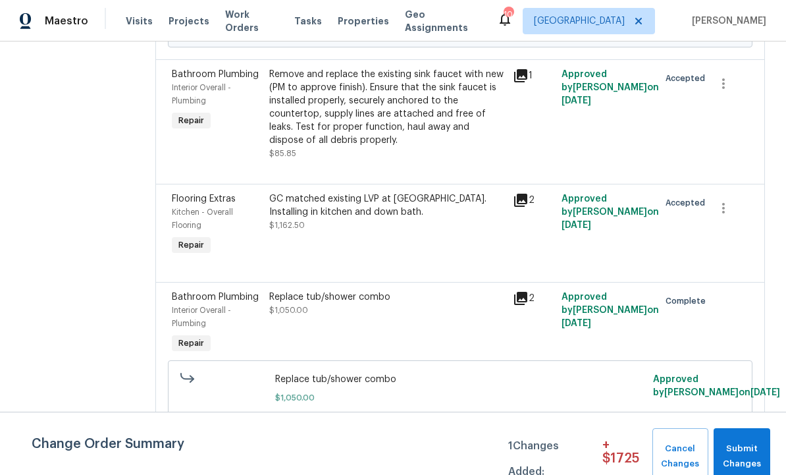
scroll to position [372, 0]
click at [746, 446] on span "Submit Changes" at bounding box center [741, 456] width 43 height 30
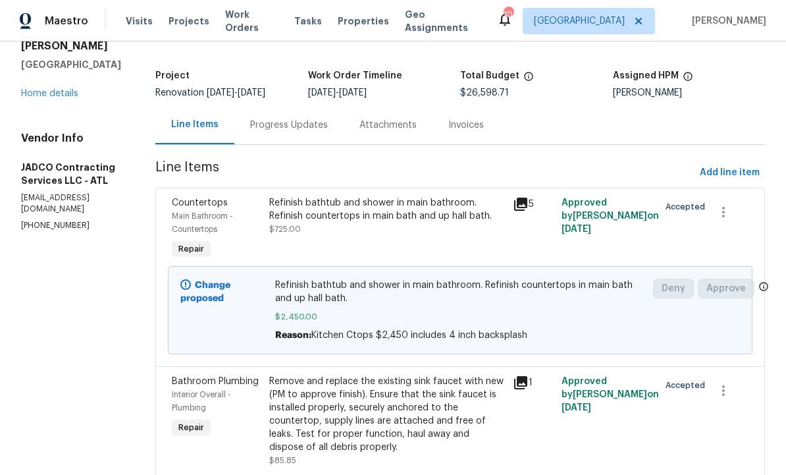
scroll to position [67, 0]
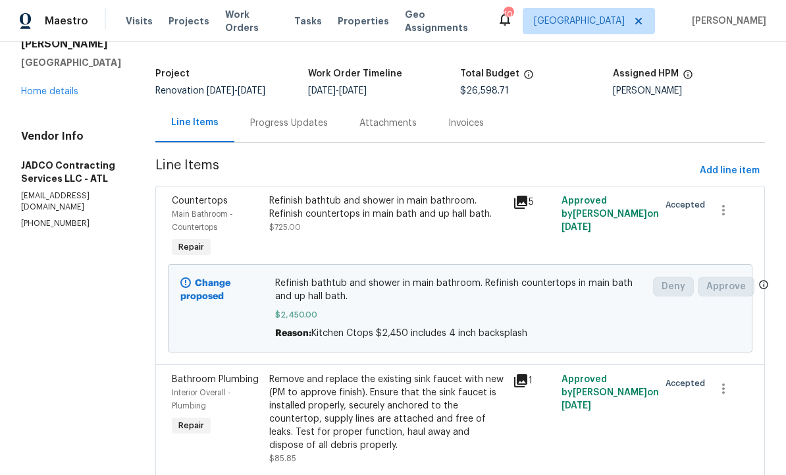
click at [448, 310] on span "$2,450.00" at bounding box center [460, 314] width 371 height 13
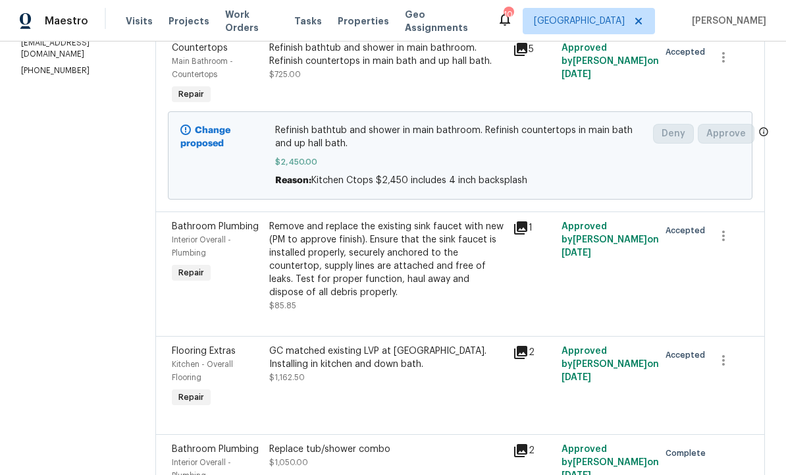
scroll to position [193, 0]
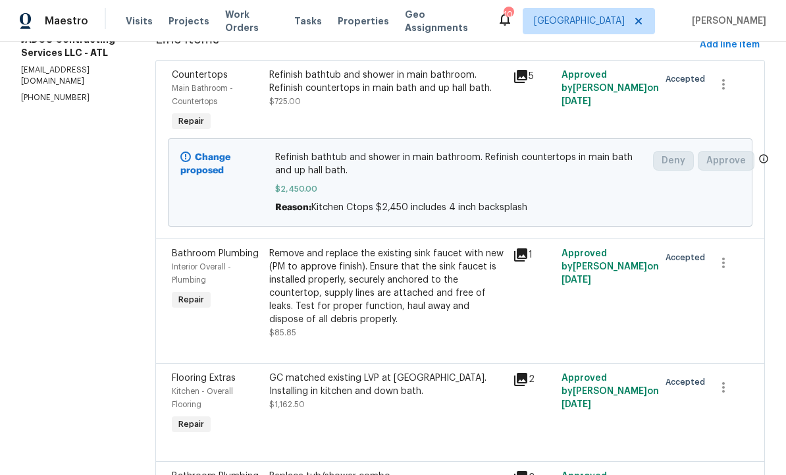
click at [230, 158] on b "Change proposed" at bounding box center [205, 164] width 50 height 22
click at [387, 188] on span "$2,450.00" at bounding box center [460, 188] width 371 height 13
click at [391, 180] on div "Refinish bathtub and shower in main bathroom. Refinish countertops in main bath…" at bounding box center [460, 182] width 371 height 63
click at [390, 180] on div "Refinish bathtub and shower in main bathroom. Refinish countertops in main bath…" at bounding box center [460, 182] width 371 height 63
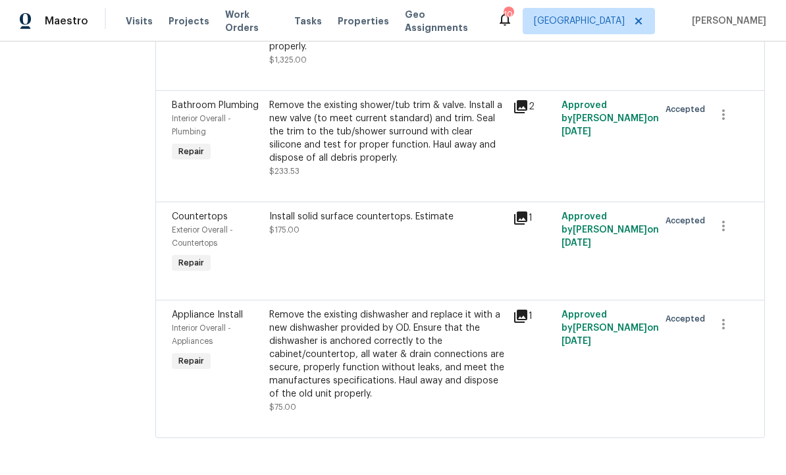
scroll to position [4263, 0]
click at [380, 280] on div "Install solid surface countertops. Estimate $175.00" at bounding box center [387, 243] width 244 height 74
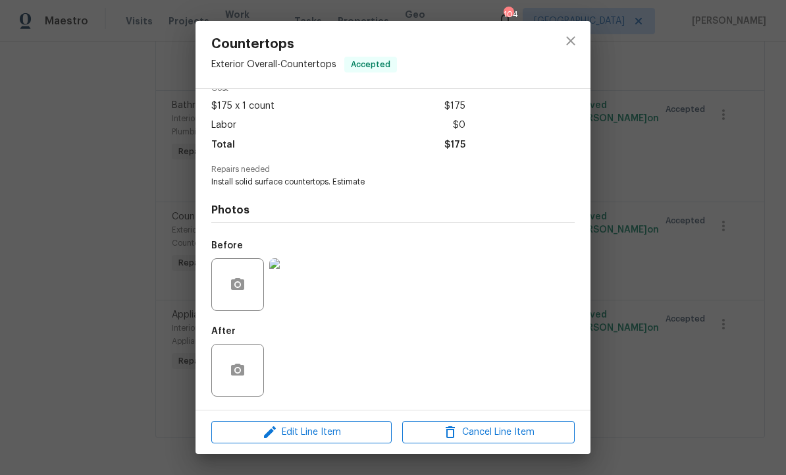
scroll to position [69, 0]
click at [342, 432] on span "Edit Line Item" at bounding box center [301, 432] width 172 height 16
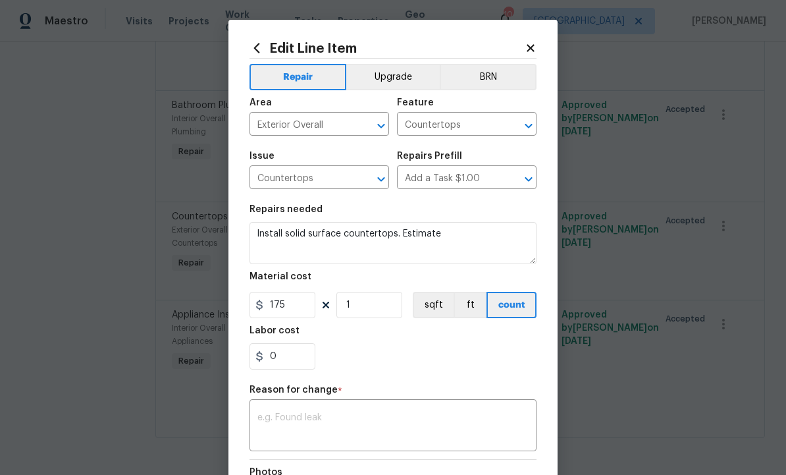
click at [339, 123] on input "Exterior Overall" at bounding box center [300, 125] width 103 height 20
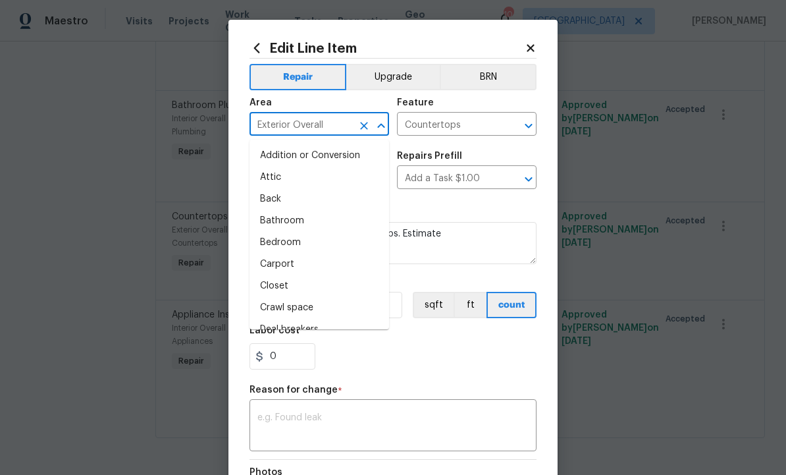
click at [365, 126] on icon "Clear" at bounding box center [364, 126] width 8 height 8
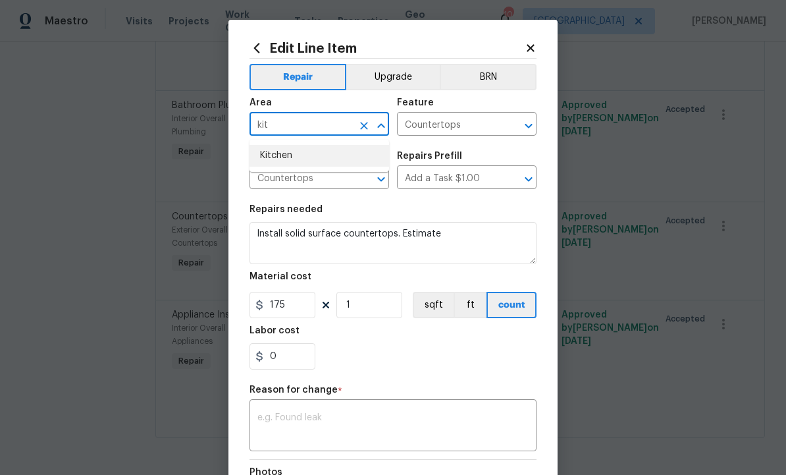
click at [304, 153] on li "Kitchen" at bounding box center [319, 156] width 140 height 22
type input "Kitchen"
click at [164, 309] on body "Maestro Visits Projects Work Orders Tasks Properties Geo Assignments 104 Atlant…" at bounding box center [393, 237] width 786 height 475
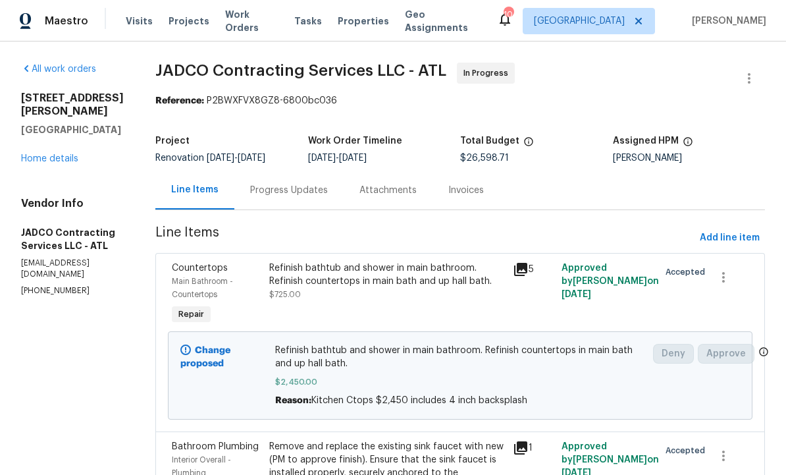
scroll to position [0, 0]
click at [325, 195] on div "Progress Updates" at bounding box center [289, 190] width 78 height 13
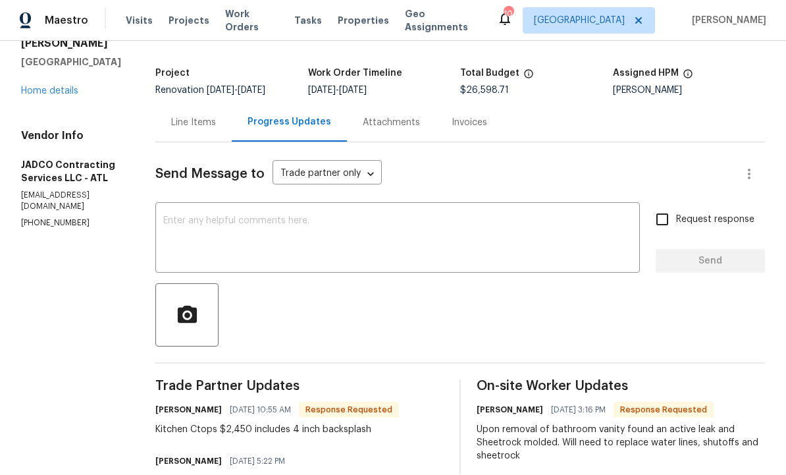
scroll to position [70, 0]
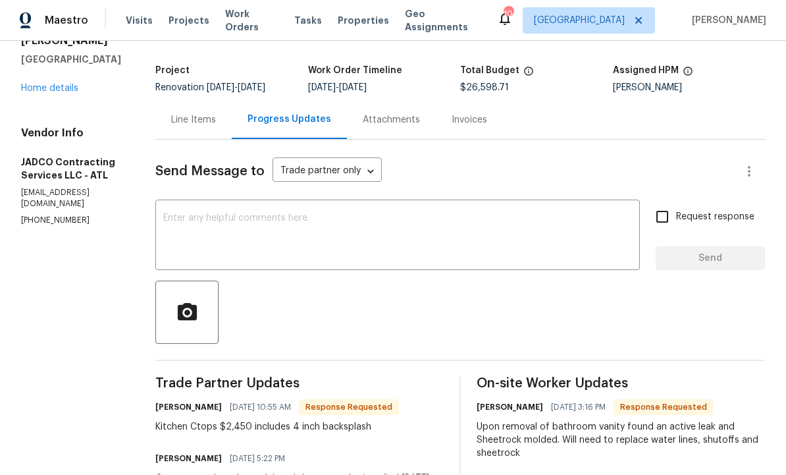
click at [429, 288] on div at bounding box center [459, 312] width 609 height 63
copy div "Kitchen Ctops $2,450 includes 4 inch backsplash"
click at [216, 114] on div "Line Items" at bounding box center [193, 120] width 45 height 13
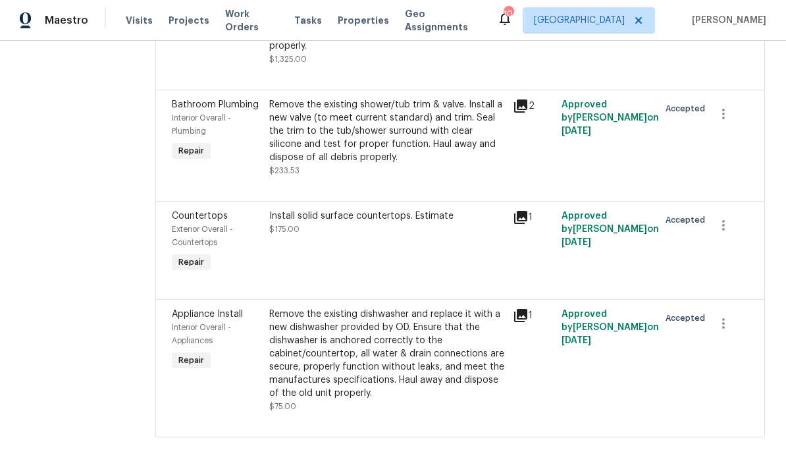
scroll to position [4263, 0]
click at [402, 236] on div "Install solid surface countertops. Estimate $175.00" at bounding box center [387, 243] width 244 height 74
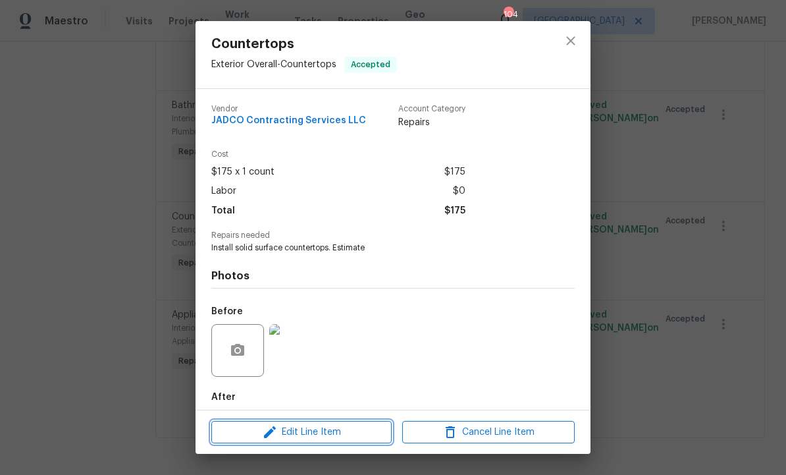
click at [335, 427] on span "Edit Line Item" at bounding box center [301, 432] width 172 height 16
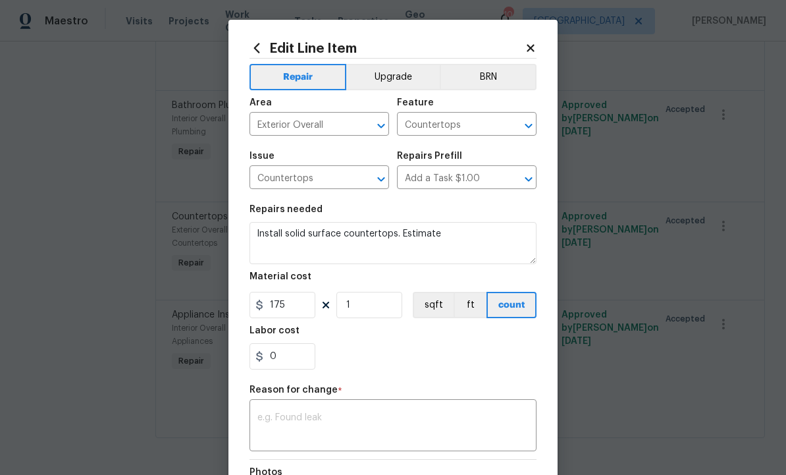
click at [357, 419] on textarea at bounding box center [392, 427] width 271 height 28
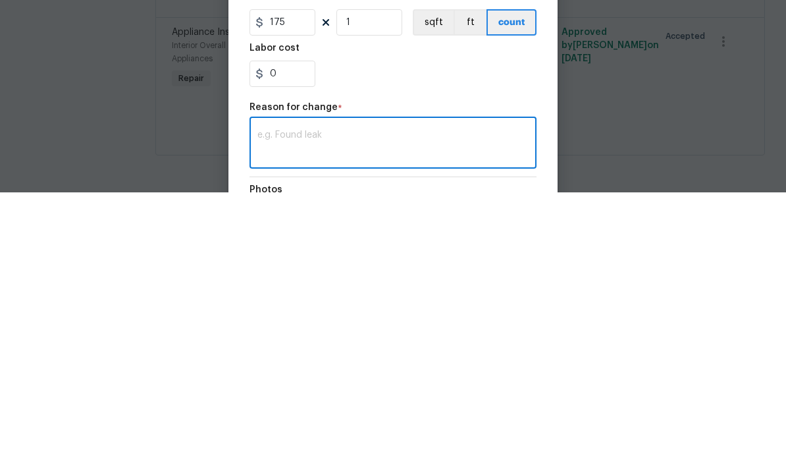
click at [346, 413] on textarea at bounding box center [392, 427] width 271 height 28
paste textarea "Kitchen Ctops $2,450 includes 4 inch backsplash"
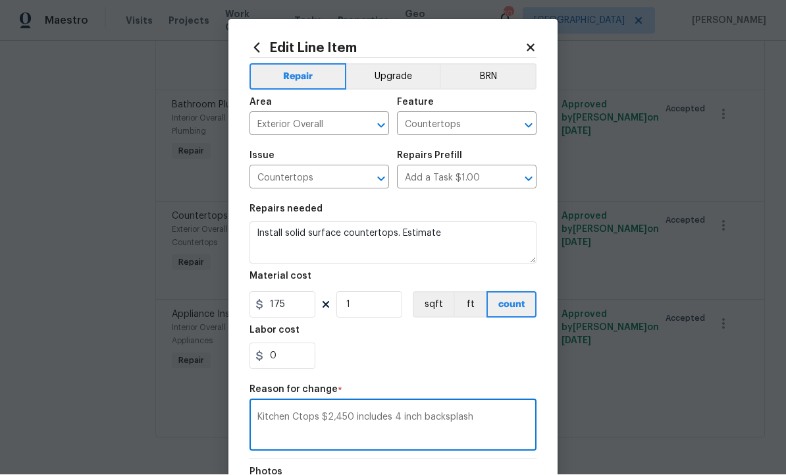
type textarea "Kitchen Ctops $2,450 includes 4 inch backsplash"
click at [296, 303] on input "175" at bounding box center [282, 305] width 66 height 26
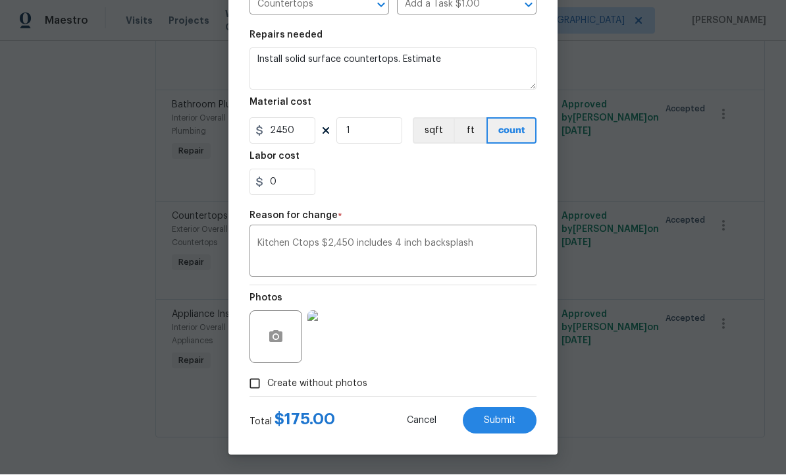
scroll to position [176, 0]
click at [505, 422] on span "Submit" at bounding box center [500, 421] width 32 height 10
type input "175"
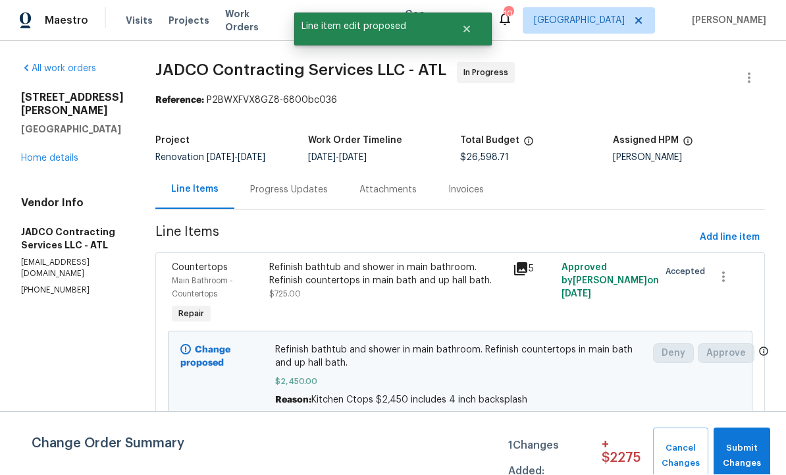
scroll to position [1, 0]
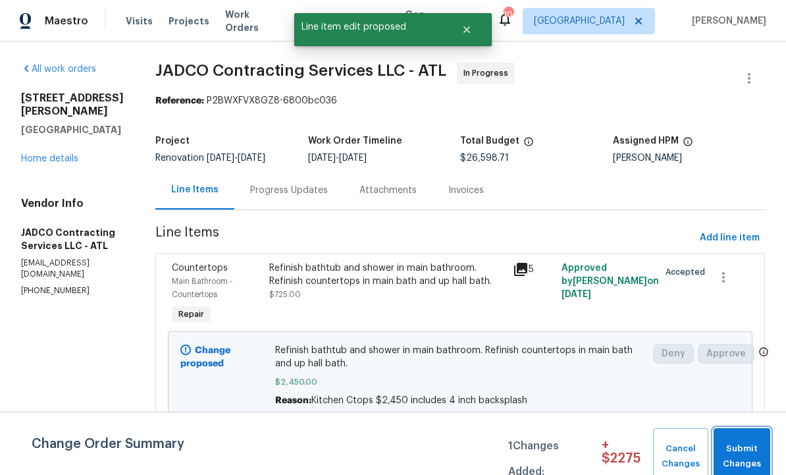
click at [746, 442] on span "Submit Changes" at bounding box center [741, 456] width 43 height 30
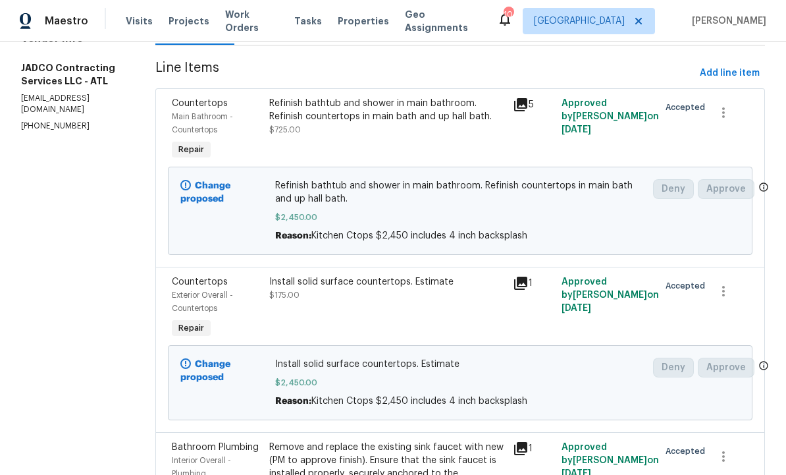
scroll to position [167, 0]
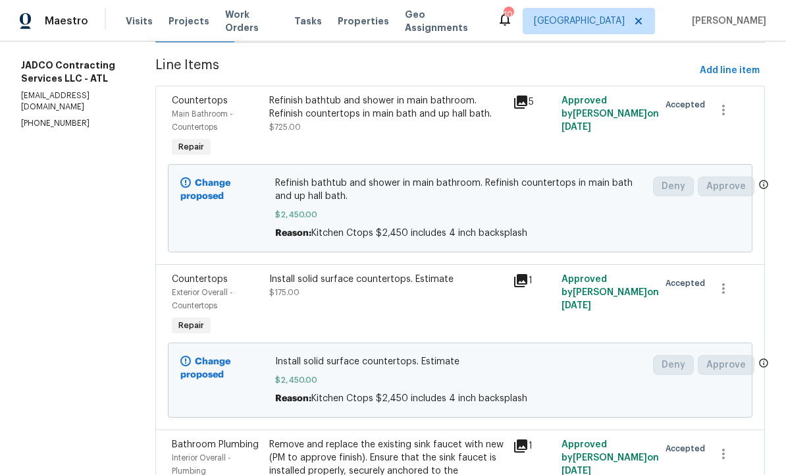
click at [458, 203] on span "Refinish bathtub and shower in main bathroom. Refinish countertops in main bath…" at bounding box center [460, 189] width 371 height 26
click at [420, 136] on div "Refinish bathtub and shower in main bathroom. Refinish countertops in main bath…" at bounding box center [387, 127] width 244 height 74
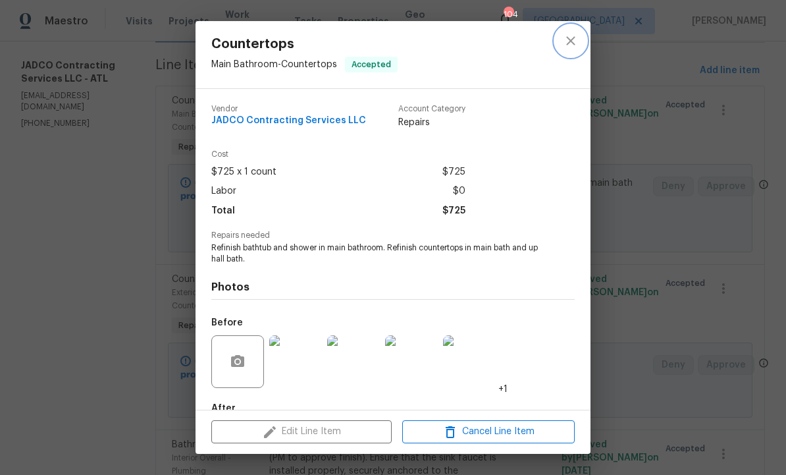
click at [578, 34] on icon "close" at bounding box center [571, 41] width 16 height 16
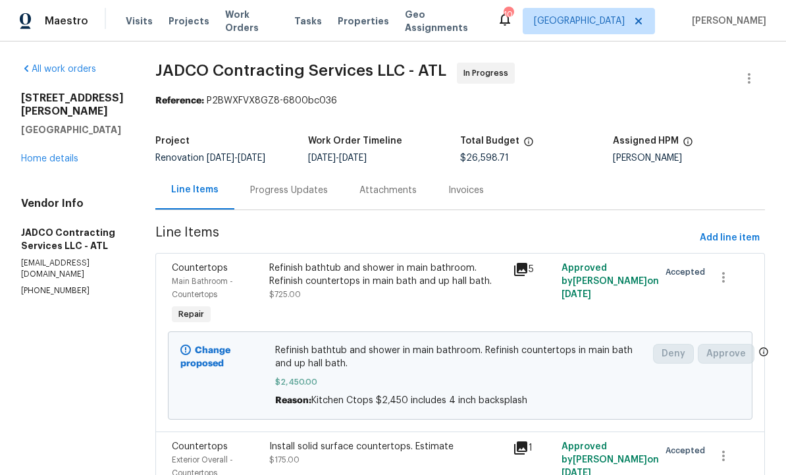
scroll to position [0, 0]
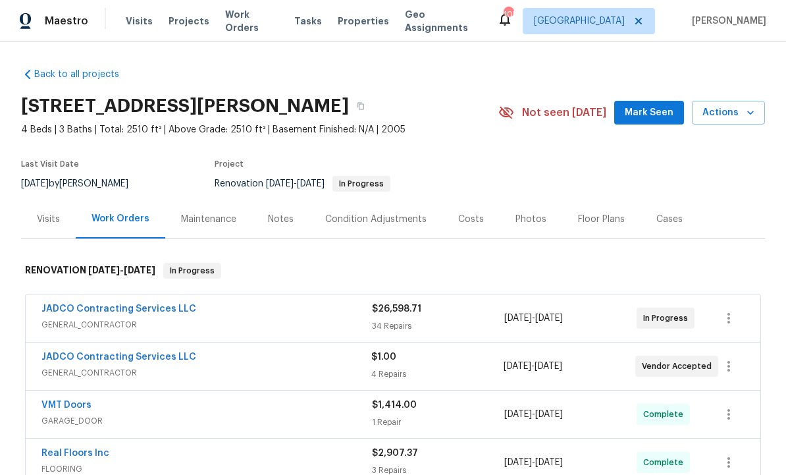
click at [473, 218] on div "Costs" at bounding box center [471, 219] width 26 height 13
click at [655, 109] on span "Mark Seen" at bounding box center [649, 113] width 49 height 16
click at [655, 105] on div "Seen [DATE]" at bounding box center [644, 113] width 95 height 16
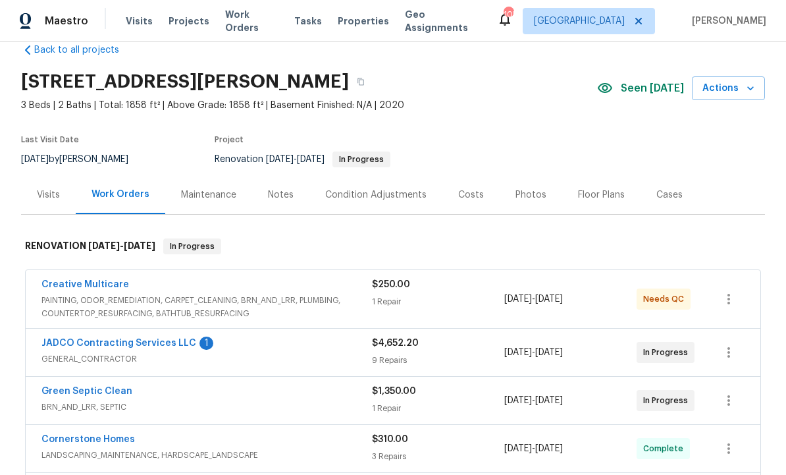
scroll to position [28, 0]
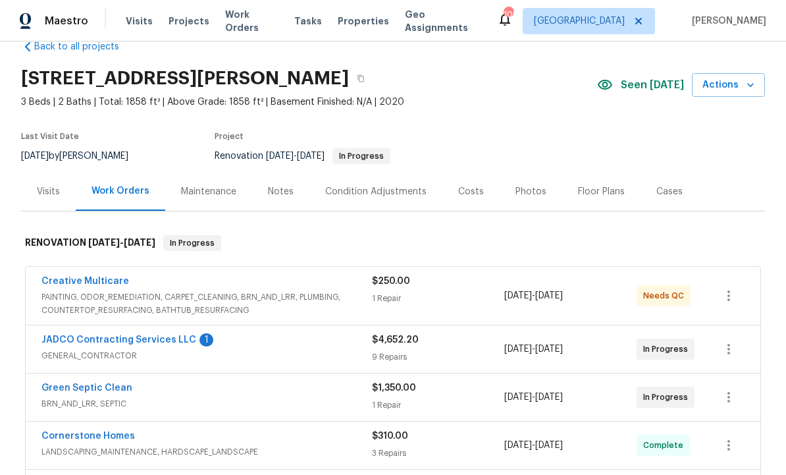
click at [170, 330] on div "JADCO Contracting Services LLC 1 GENERAL_CONTRACTOR $4,652.20 9 Repairs 9/23/20…" at bounding box center [393, 348] width 734 height 47
click at [153, 340] on link "JADCO Contracting Services LLC" at bounding box center [118, 339] width 155 height 9
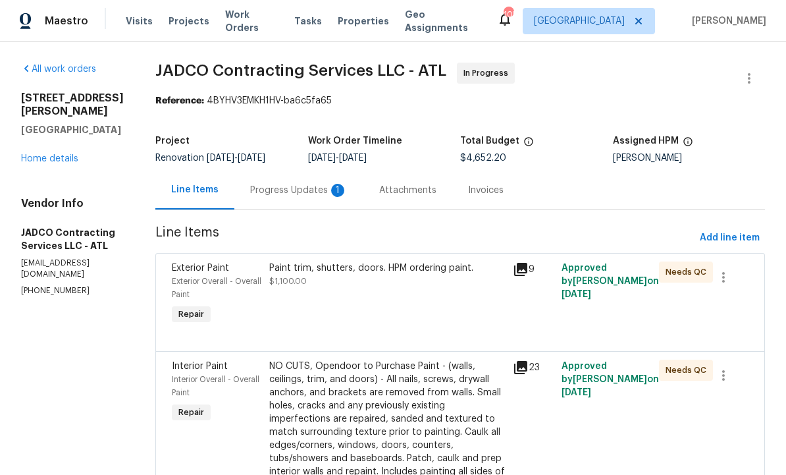
click at [403, 192] on div "Attachments" at bounding box center [407, 189] width 89 height 39
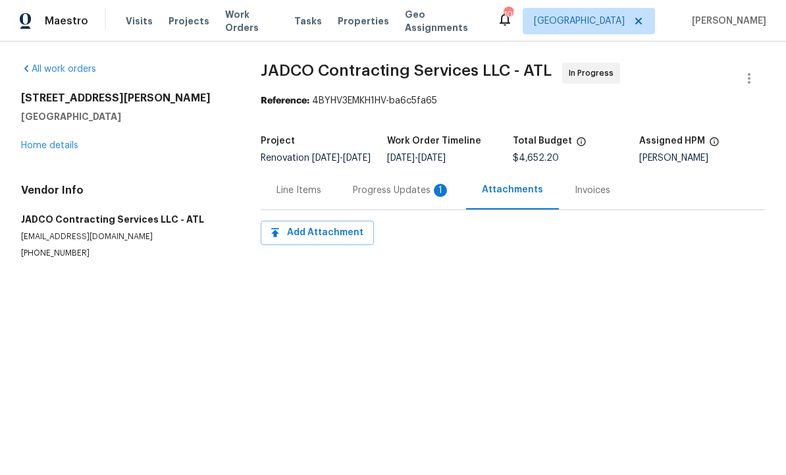
click at [402, 197] on div "Progress Updates 1" at bounding box center [401, 190] width 97 height 13
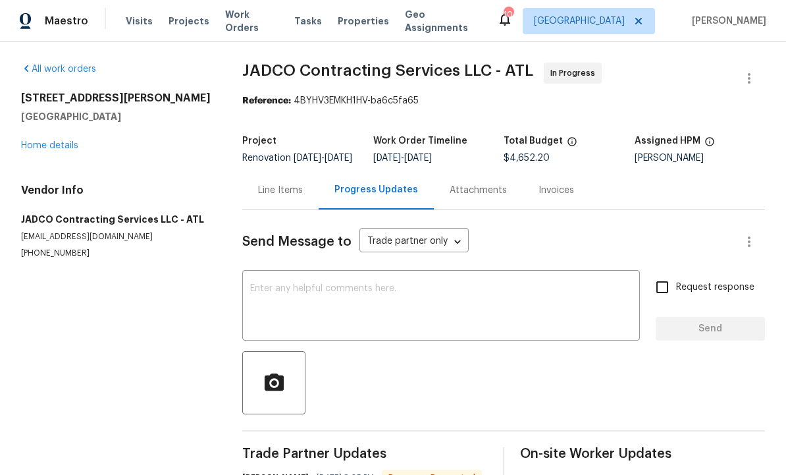
click at [278, 190] on div "Line Items" at bounding box center [280, 189] width 76 height 39
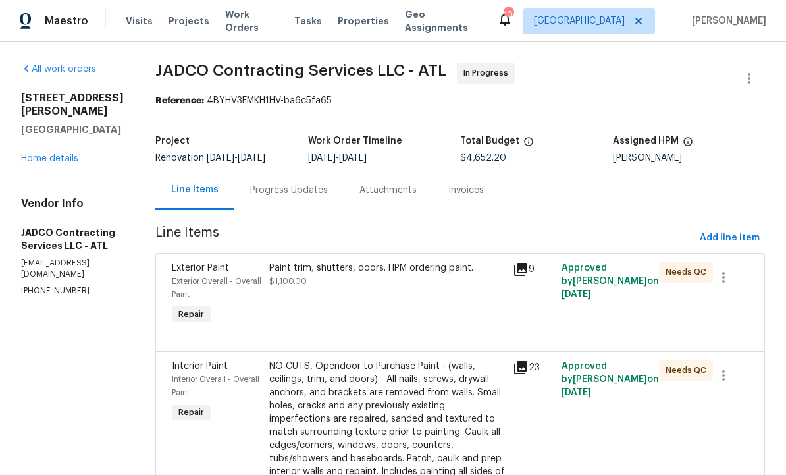
click at [328, 197] on div "Progress Updates" at bounding box center [289, 190] width 78 height 13
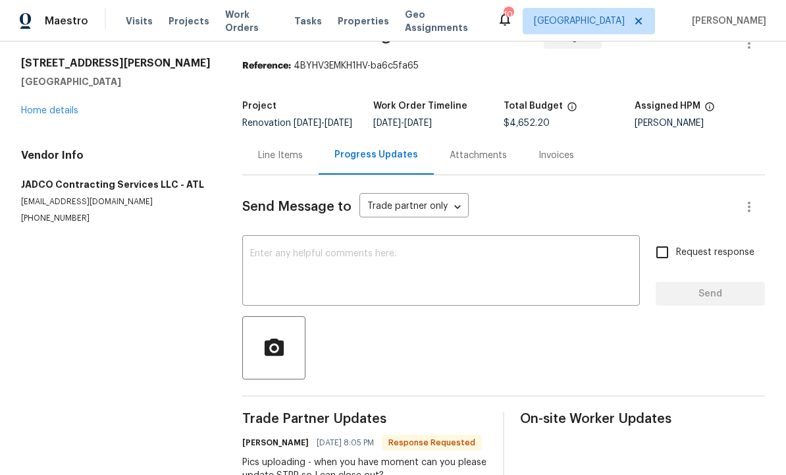
scroll to position [32, 0]
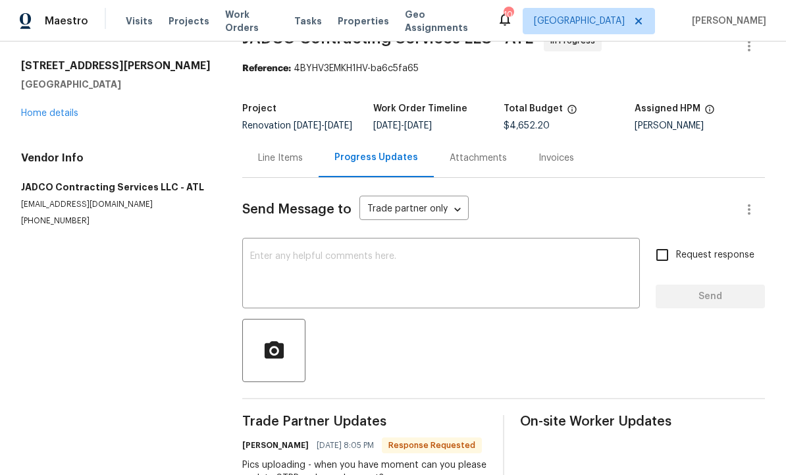
click at [283, 165] on div "Line Items" at bounding box center [280, 157] width 45 height 13
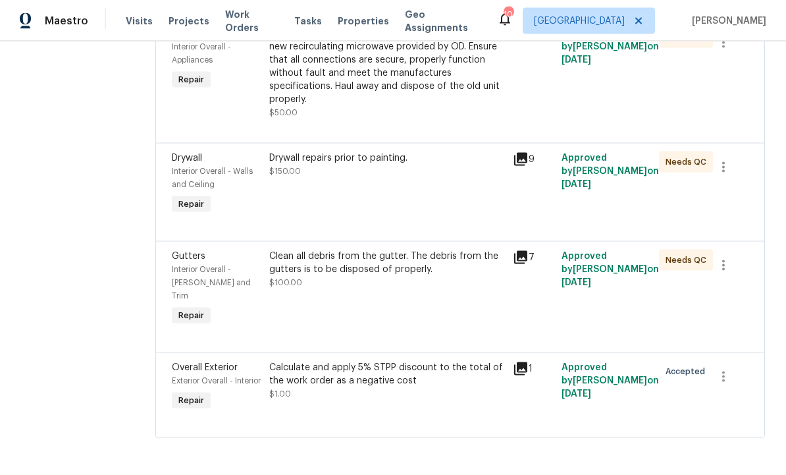
scroll to position [44, 0]
click at [429, 371] on div "Calculate and apply 5% STPP discount to the total of the work order as a negati…" at bounding box center [387, 374] width 236 height 26
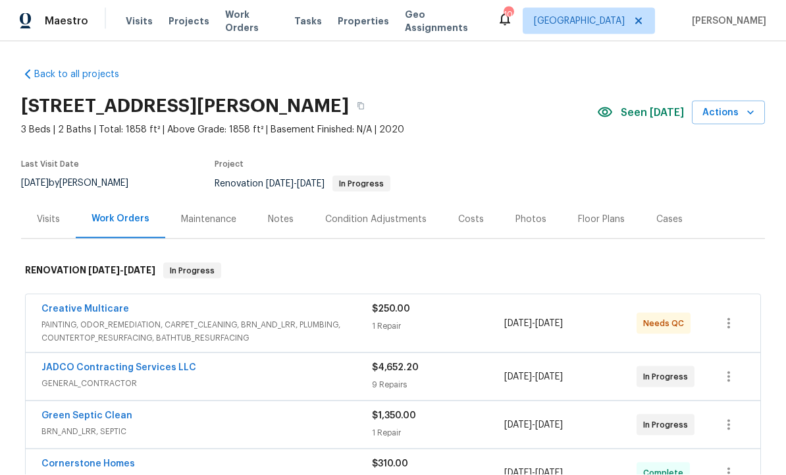
click at [176, 370] on link "JADCO Contracting Services LLC" at bounding box center [118, 367] width 155 height 9
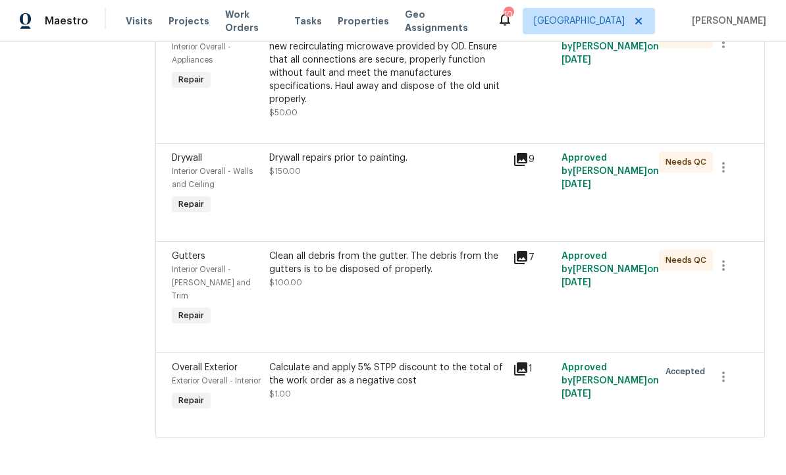
scroll to position [1161, 0]
click at [407, 387] on div "Calculate and apply 5% STPP discount to the total of the work order as a negati…" at bounding box center [387, 374] width 236 height 26
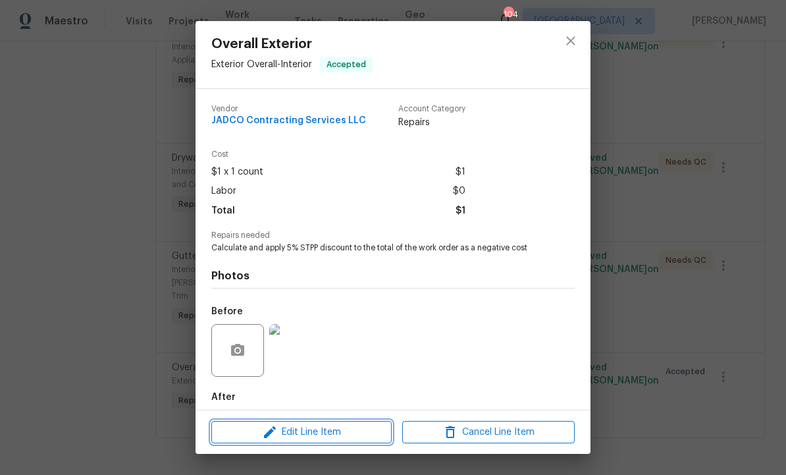
click at [351, 424] on span "Edit Line Item" at bounding box center [301, 432] width 172 height 16
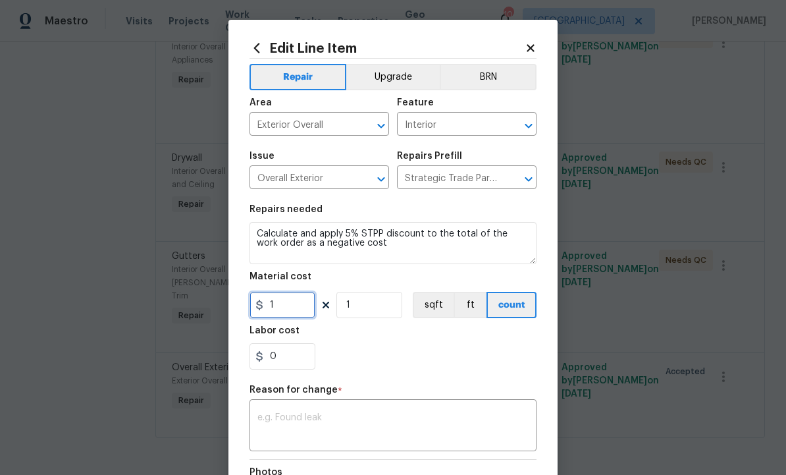
click at [301, 309] on input "1" at bounding box center [282, 305] width 66 height 26
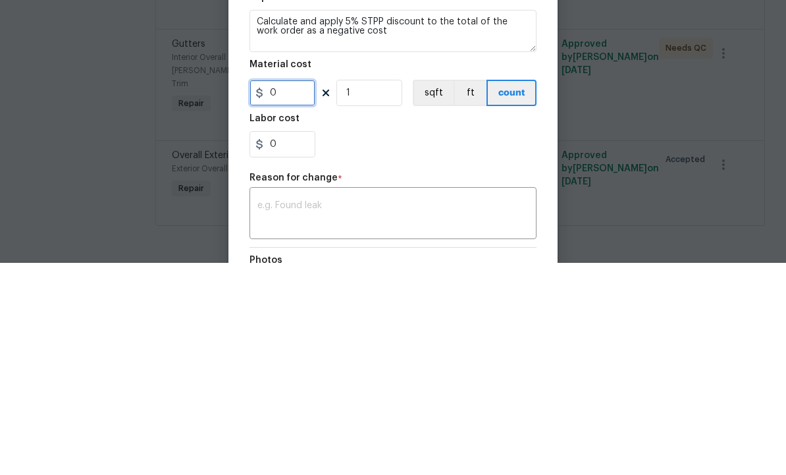
click at [269, 292] on input "0" at bounding box center [282, 305] width 66 height 26
click at [416, 343] on div "0" at bounding box center [392, 356] width 287 height 26
type input "-232"
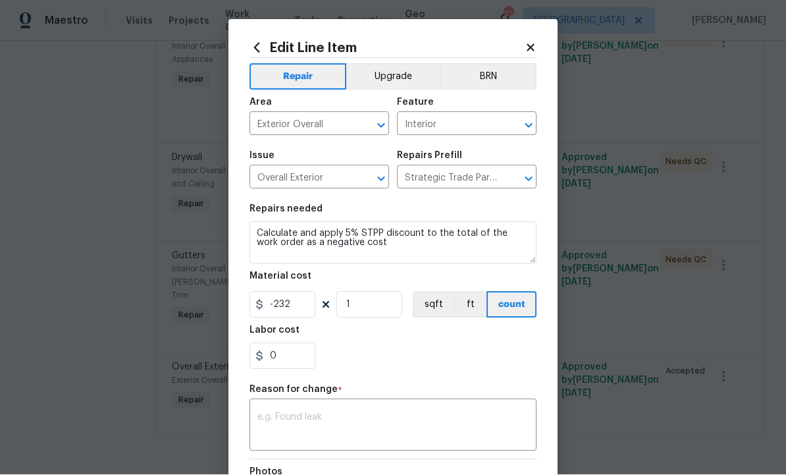
click at [369, 418] on textarea at bounding box center [392, 427] width 271 height 28
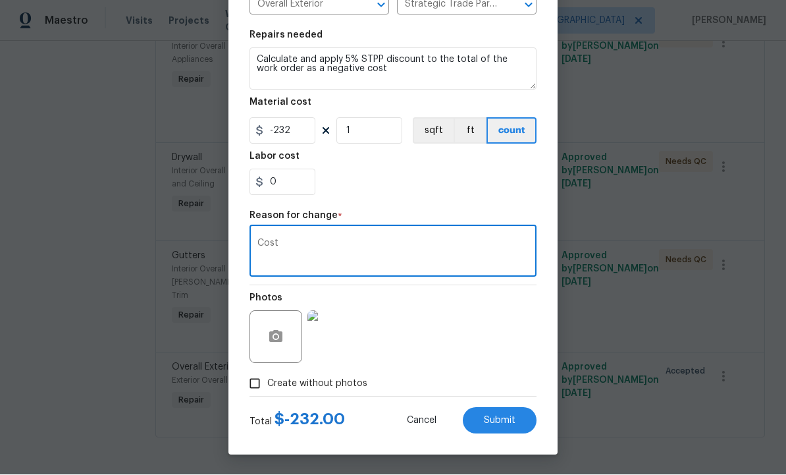
scroll to position [176, 0]
type textarea "Cost"
click at [494, 423] on span "Submit" at bounding box center [500, 421] width 32 height 10
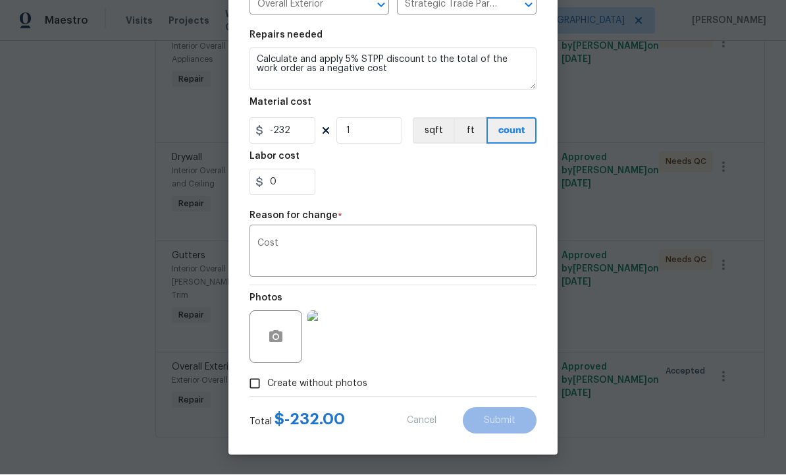
type input "1"
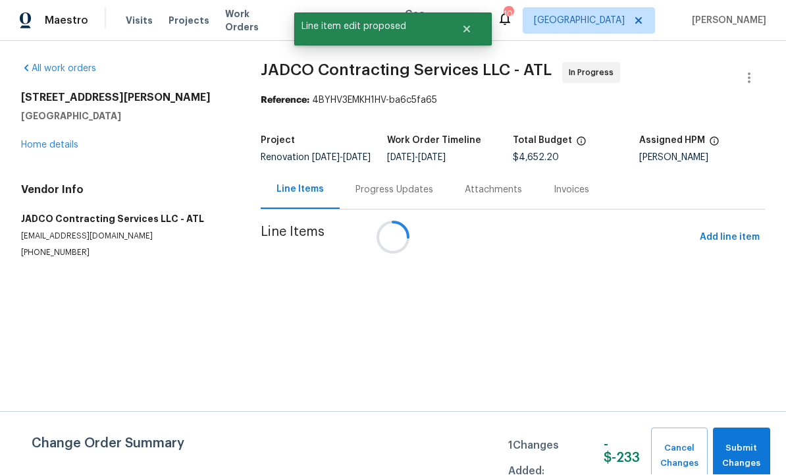
scroll to position [1, 0]
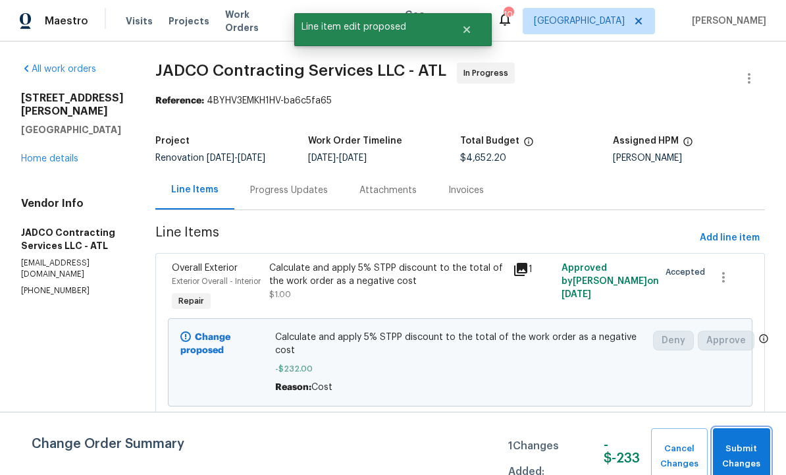
click at [751, 455] on span "Submit Changes" at bounding box center [741, 456] width 44 height 30
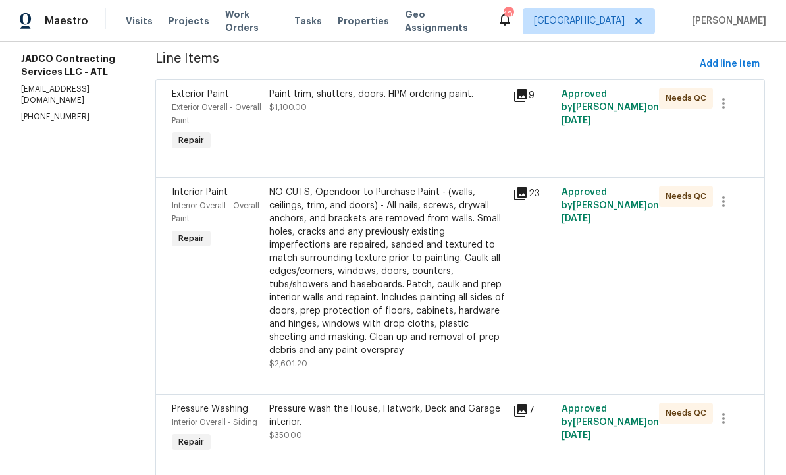
scroll to position [173, 0]
click at [410, 294] on div "NO CUTS, Opendoor to Purchase Paint - (walls, ceilings, trim, and doors) - All …" at bounding box center [387, 271] width 236 height 171
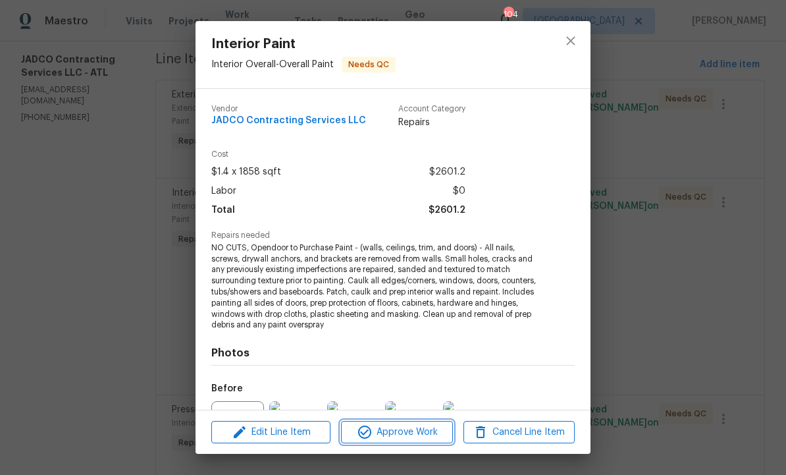
click at [407, 436] on span "Approve Work" at bounding box center [396, 432] width 103 height 16
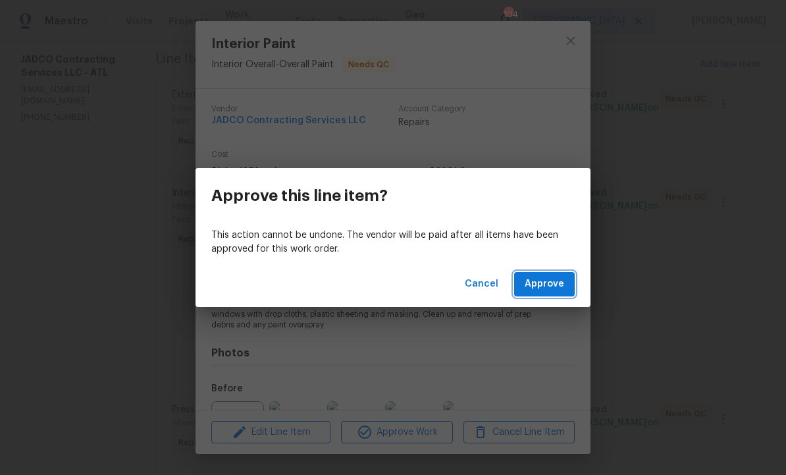
click at [539, 278] on span "Approve" at bounding box center [544, 284] width 39 height 16
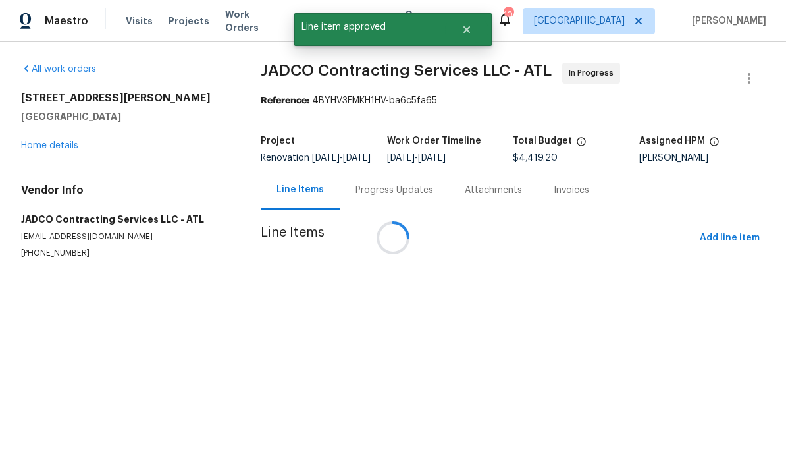
scroll to position [0, 0]
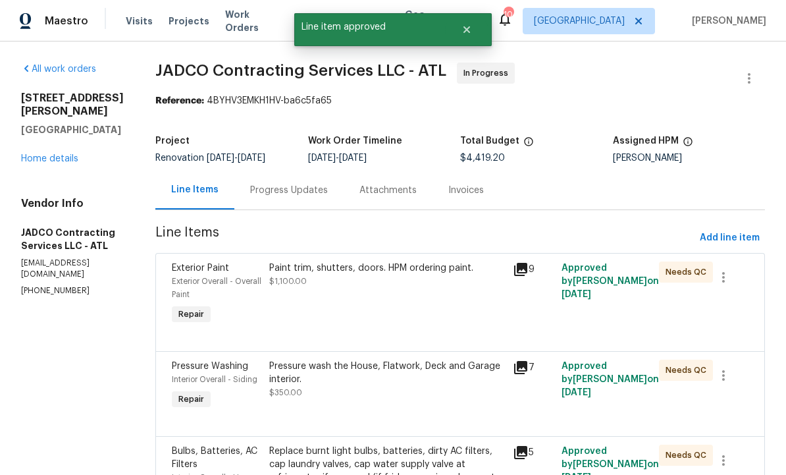
click at [411, 399] on div "Pressure wash the House, Flatwork, Deck and Garage interior. $350.00" at bounding box center [387, 378] width 236 height 39
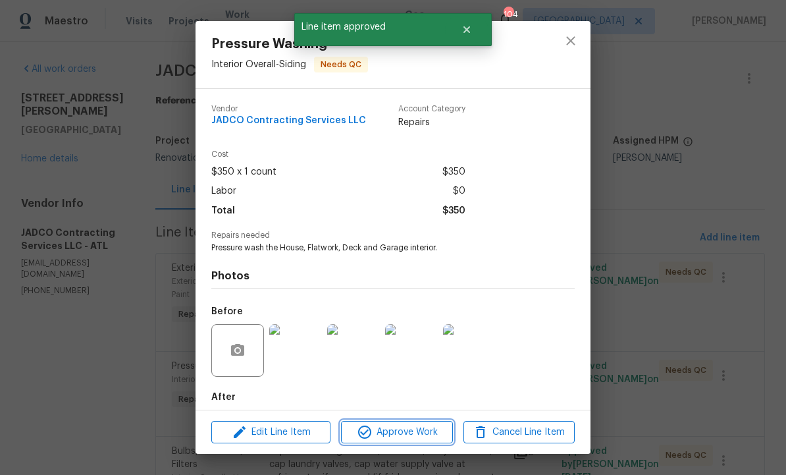
click at [409, 423] on button "Approve Work" at bounding box center [396, 432] width 111 height 23
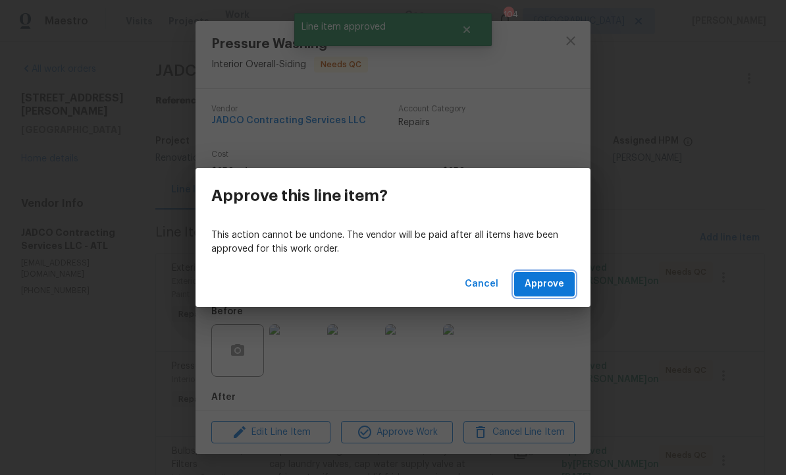
click at [555, 272] on button "Approve" at bounding box center [544, 284] width 61 height 24
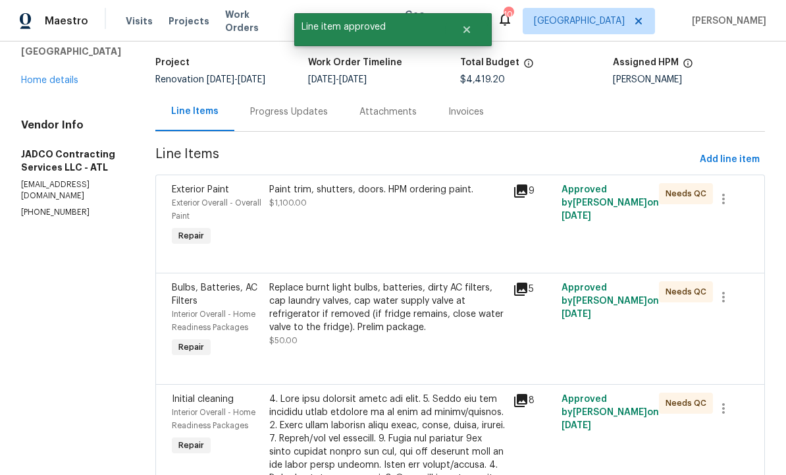
scroll to position [88, 0]
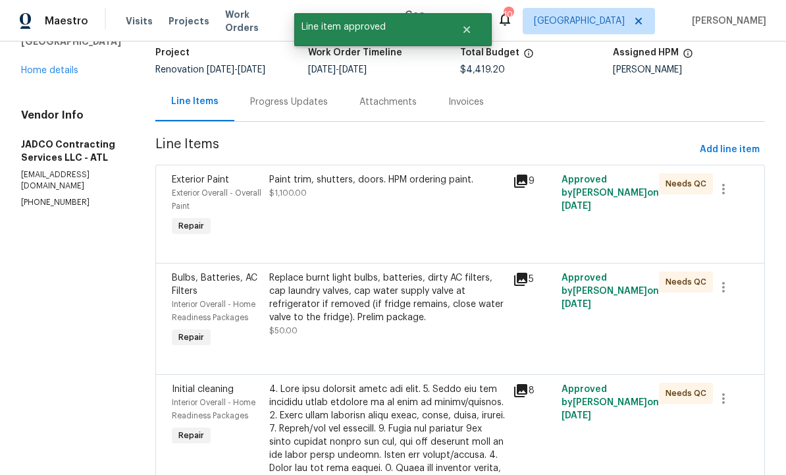
click at [441, 322] on div "Replace burnt light bulbs, batteries, dirty AC filters, cap laundry valves, cap…" at bounding box center [387, 297] width 236 height 53
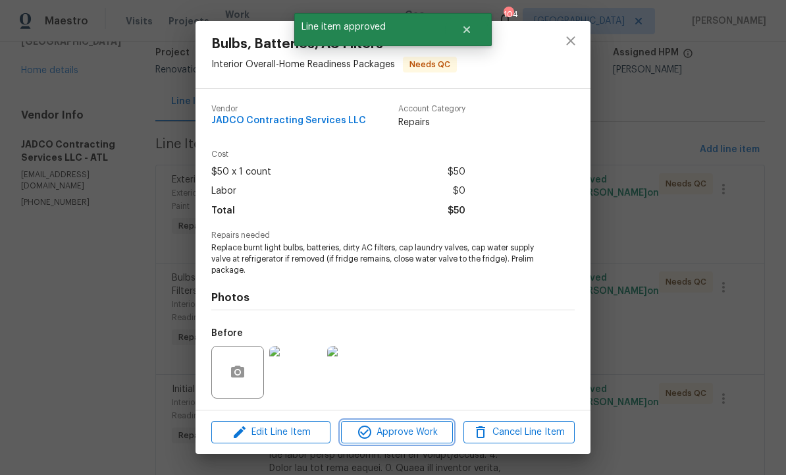
click at [413, 428] on span "Approve Work" at bounding box center [396, 432] width 103 height 16
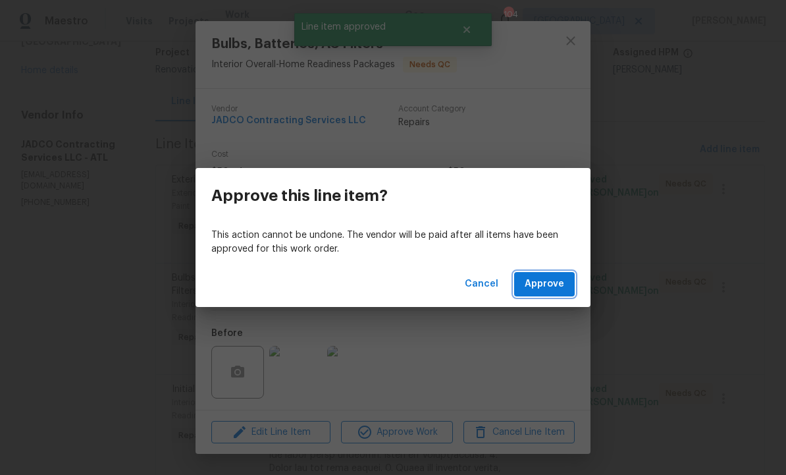
click at [548, 277] on span "Approve" at bounding box center [544, 284] width 39 height 16
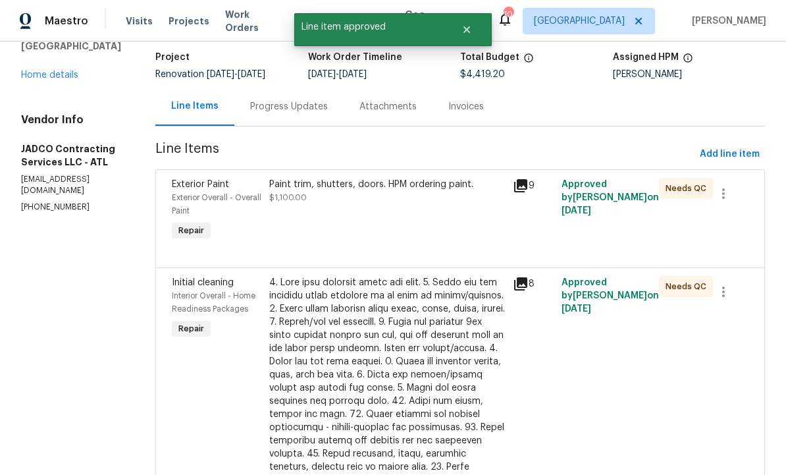
scroll to position [85, 0]
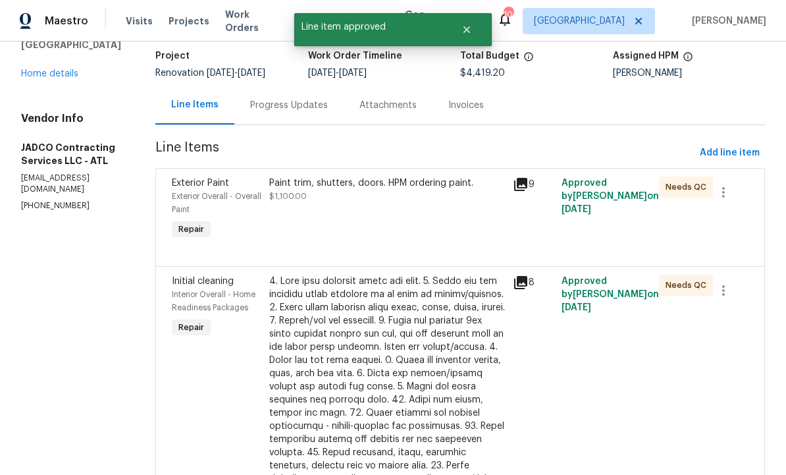
click at [430, 365] on div at bounding box center [387, 451] width 236 height 355
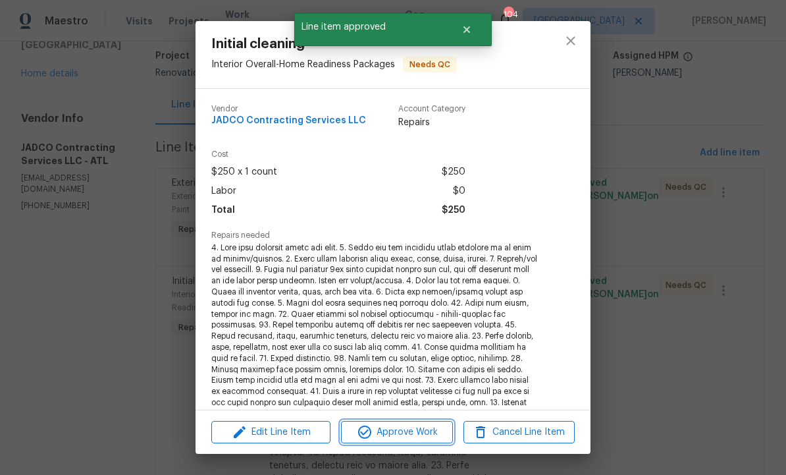
click at [420, 430] on span "Approve Work" at bounding box center [396, 432] width 103 height 16
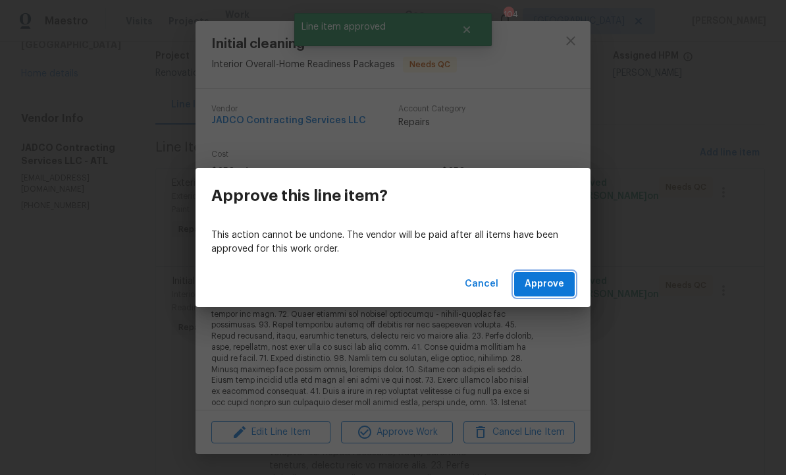
click at [551, 274] on button "Approve" at bounding box center [544, 284] width 61 height 24
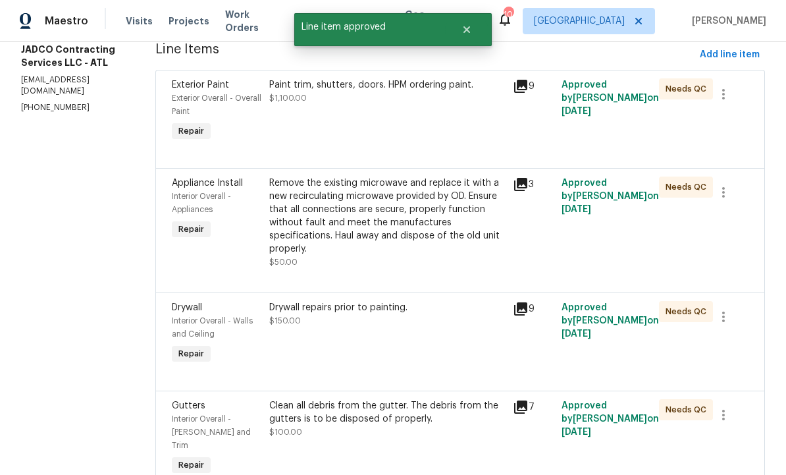
scroll to position [184, 0]
click at [427, 255] on div "Remove the existing microwave and replace it with a new recirculating microwave…" at bounding box center [387, 215] width 236 height 79
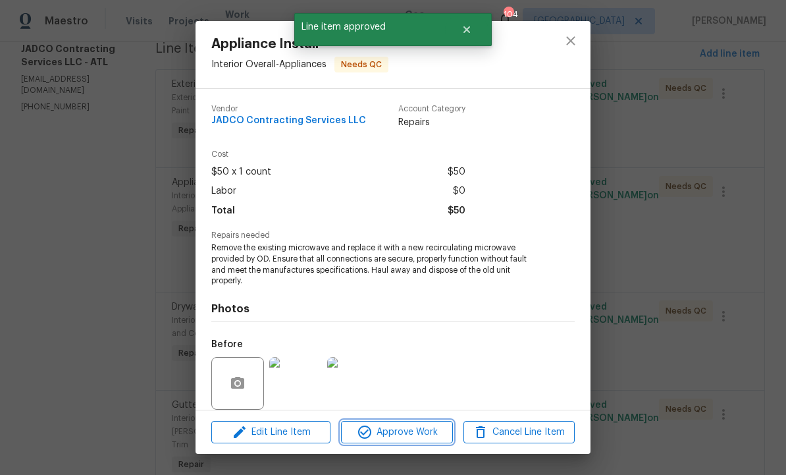
click at [405, 425] on span "Approve Work" at bounding box center [396, 432] width 103 height 16
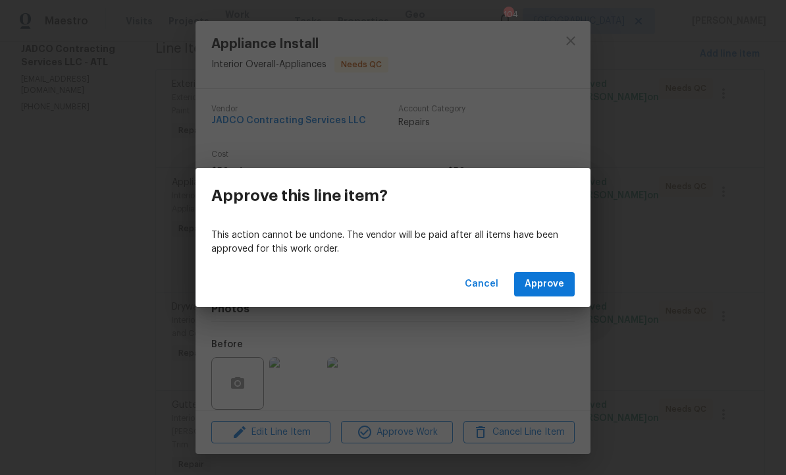
click at [546, 269] on div "Cancel Approve" at bounding box center [392, 283] width 395 height 45
click at [545, 282] on span "Approve" at bounding box center [544, 284] width 39 height 16
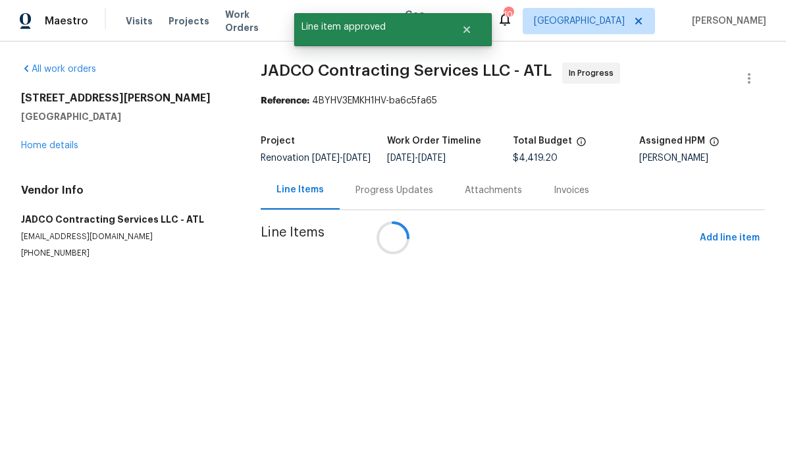
scroll to position [0, 0]
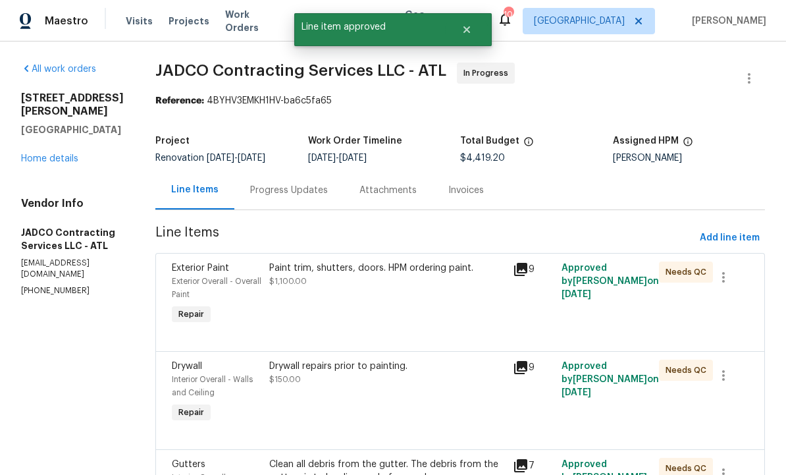
click at [428, 421] on div "Drywall repairs prior to painting. $150.00" at bounding box center [387, 392] width 244 height 74
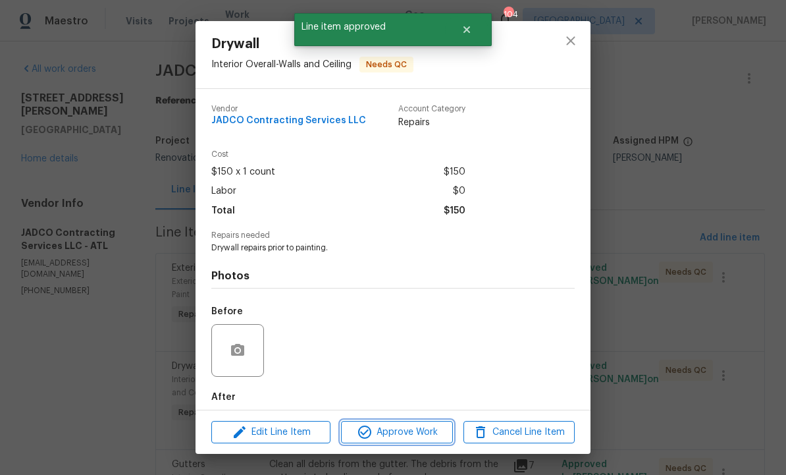
click at [424, 424] on span "Approve Work" at bounding box center [396, 432] width 103 height 16
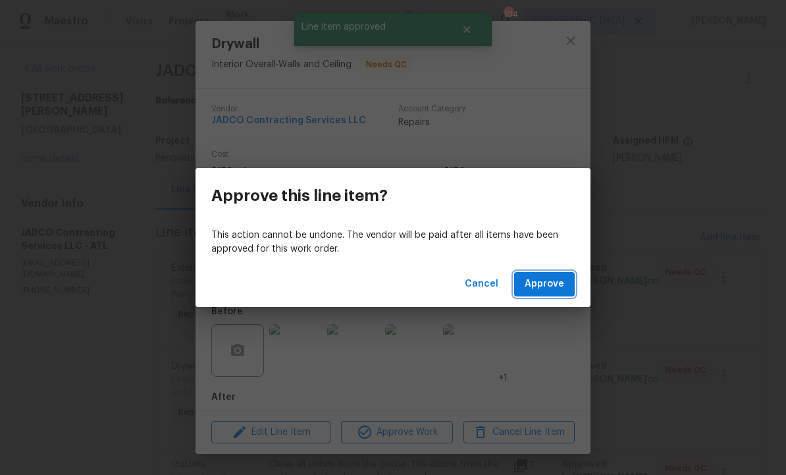
click at [553, 283] on span "Approve" at bounding box center [544, 284] width 39 height 16
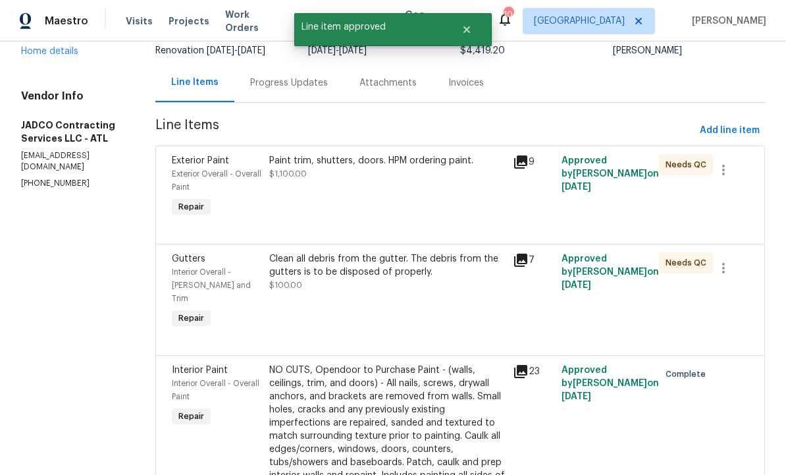
scroll to position [120, 0]
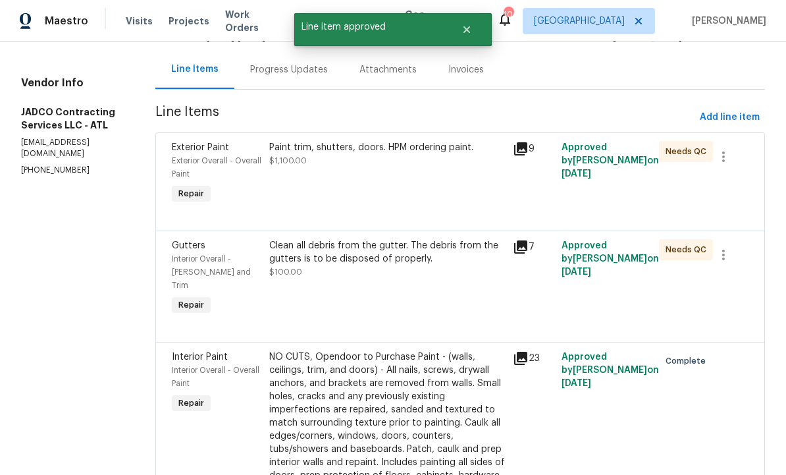
click at [440, 309] on div "Clean all debris from the gutter. The debris from the gutters is to be disposed…" at bounding box center [387, 278] width 244 height 87
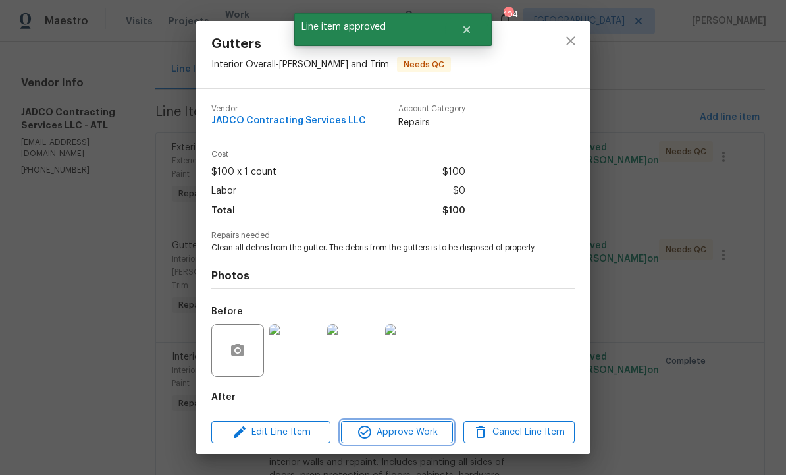
click at [414, 429] on span "Approve Work" at bounding box center [396, 432] width 103 height 16
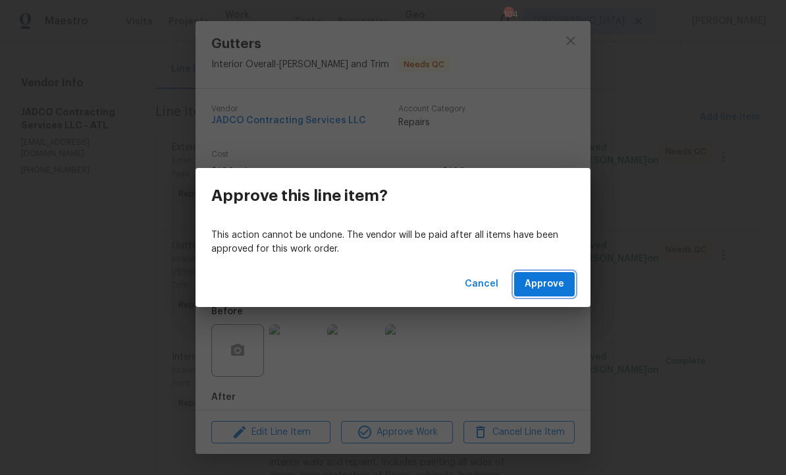
click at [548, 278] on span "Approve" at bounding box center [544, 284] width 39 height 16
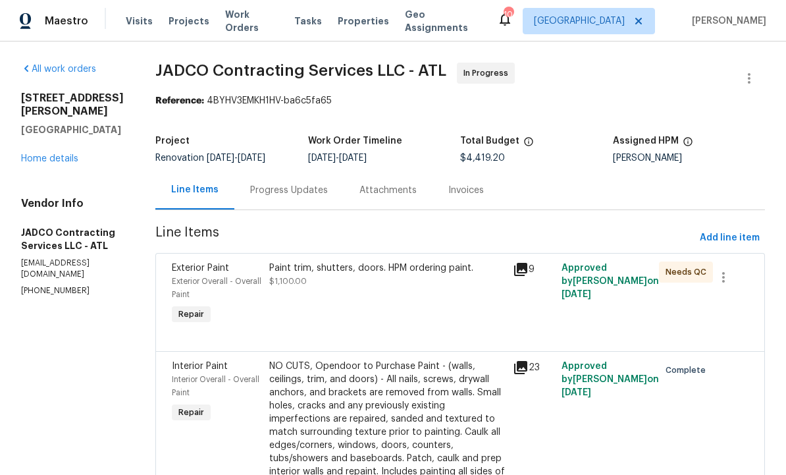
scroll to position [0, 0]
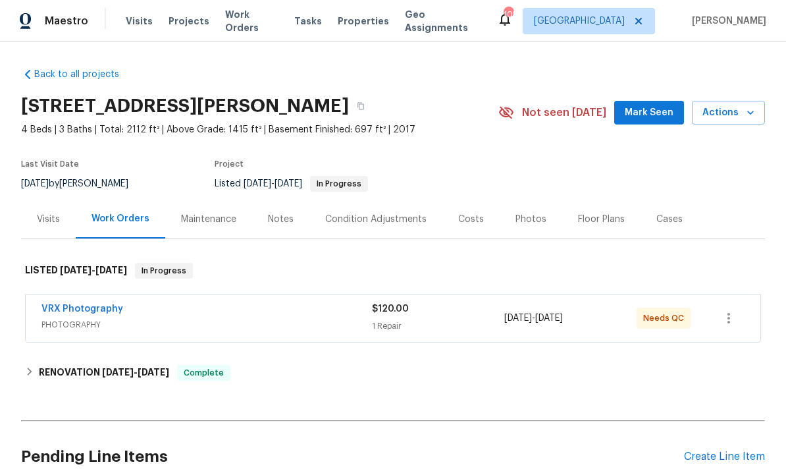
click at [655, 107] on span "Mark Seen" at bounding box center [649, 113] width 49 height 16
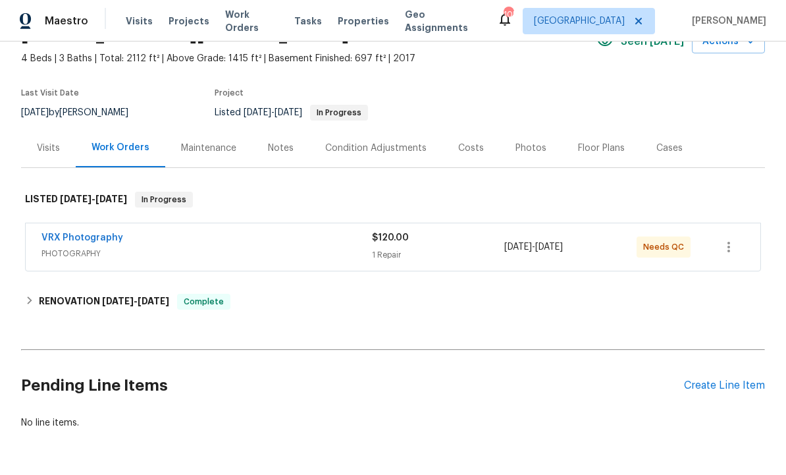
scroll to position [70, 0]
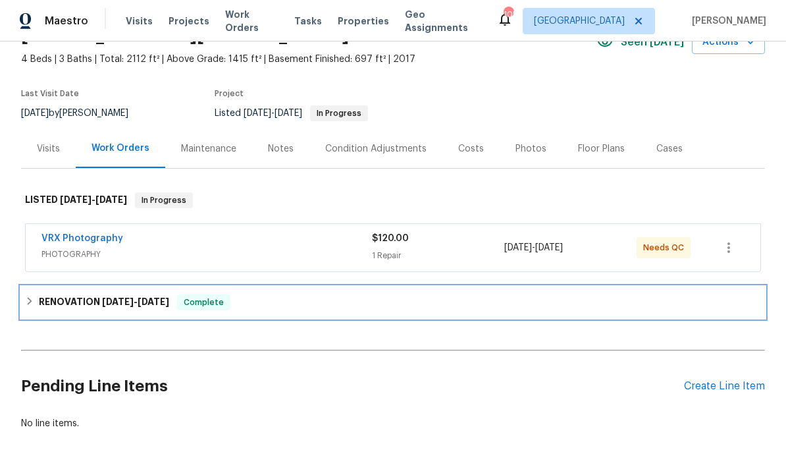
click at [169, 300] on span "[DATE]" at bounding box center [154, 301] width 32 height 9
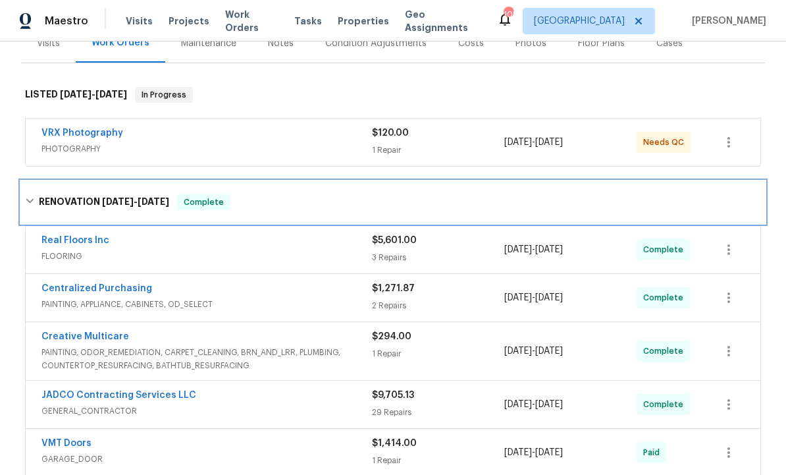
scroll to position [180, 0]
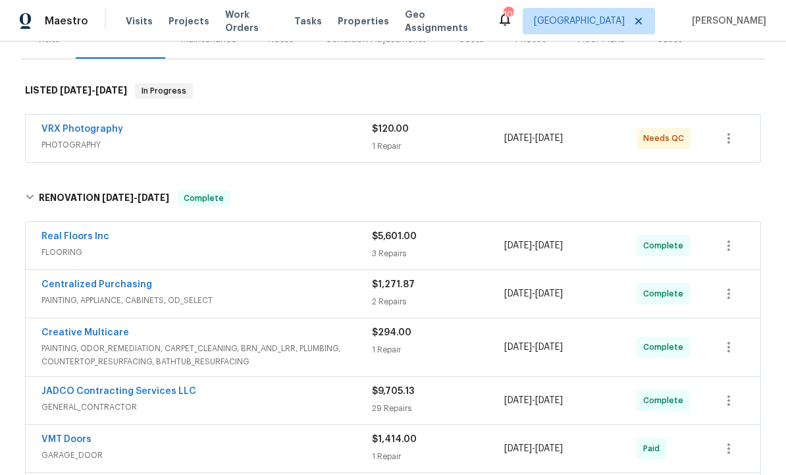
click at [319, 242] on div "Real Floors Inc" at bounding box center [206, 238] width 330 height 16
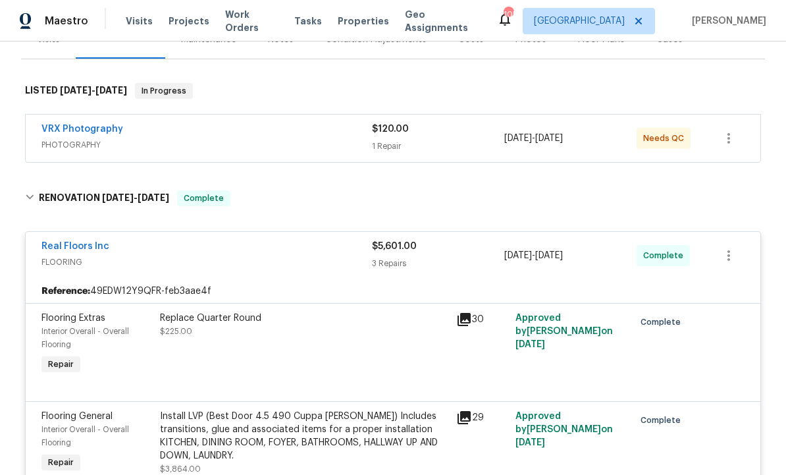
click at [84, 242] on link "Real Floors Inc" at bounding box center [75, 246] width 68 height 9
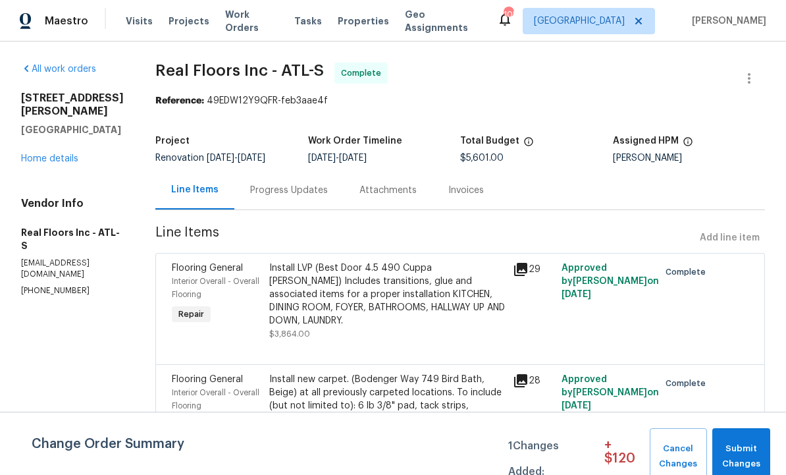
click at [298, 184] on div "Progress Updates" at bounding box center [289, 190] width 78 height 13
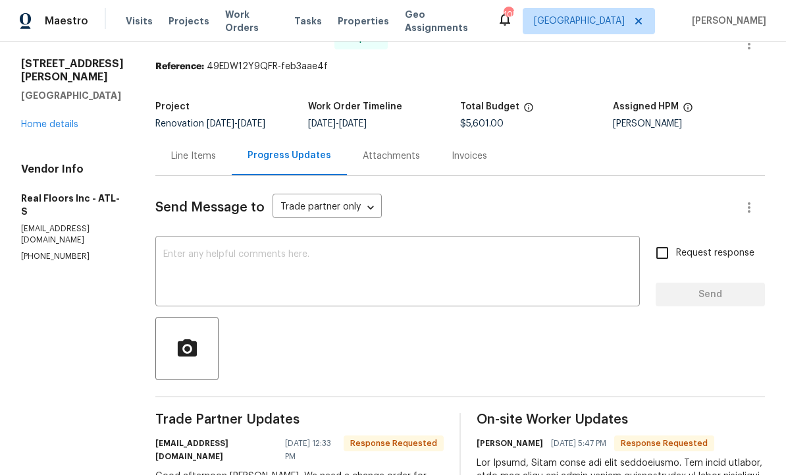
scroll to position [32, 0]
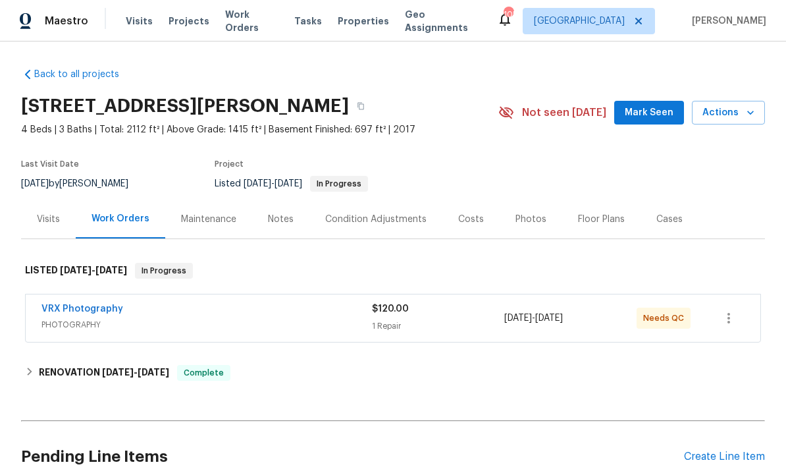
click at [471, 217] on div "Costs" at bounding box center [471, 219] width 26 height 13
click at [361, 222] on div "Condition Adjustments" at bounding box center [375, 219] width 101 height 13
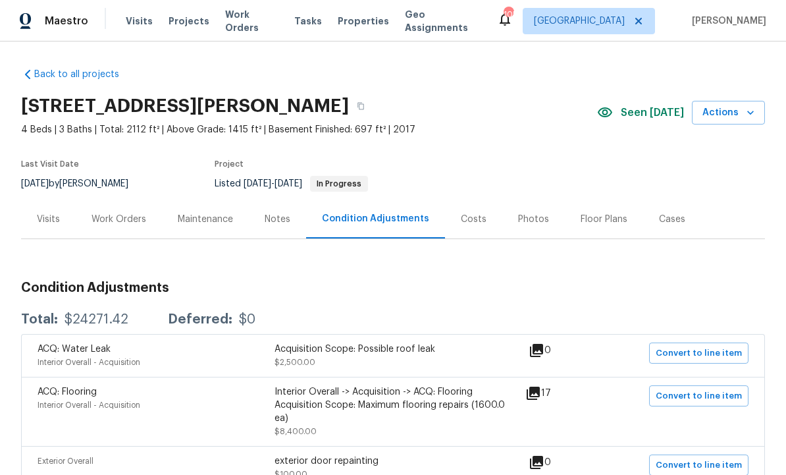
click at [132, 220] on div "Work Orders" at bounding box center [118, 219] width 55 height 13
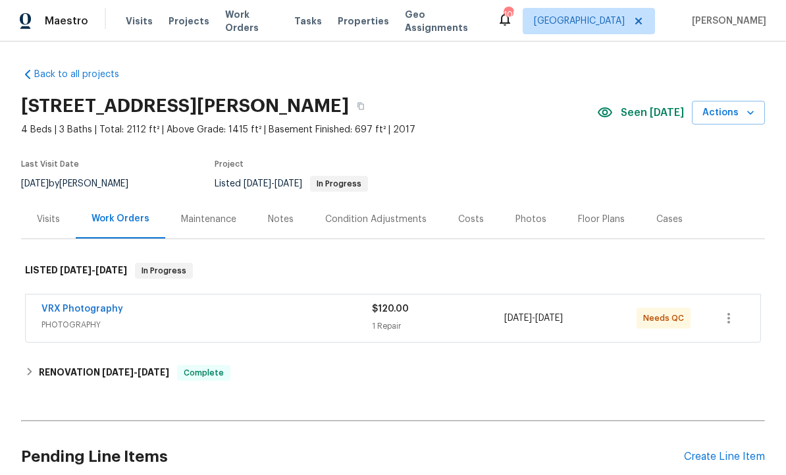
click at [91, 311] on link "VRX Photography" at bounding box center [82, 308] width 82 height 9
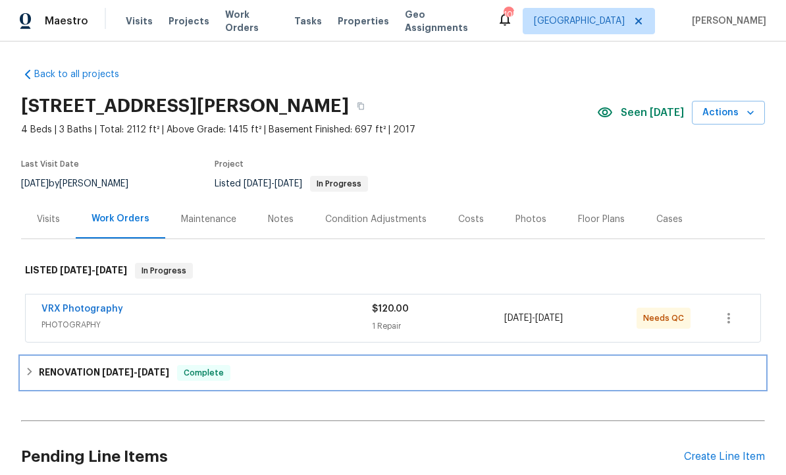
click at [176, 372] on div "RENOVATION [DATE] - [DATE] Complete" at bounding box center [393, 373] width 736 height 16
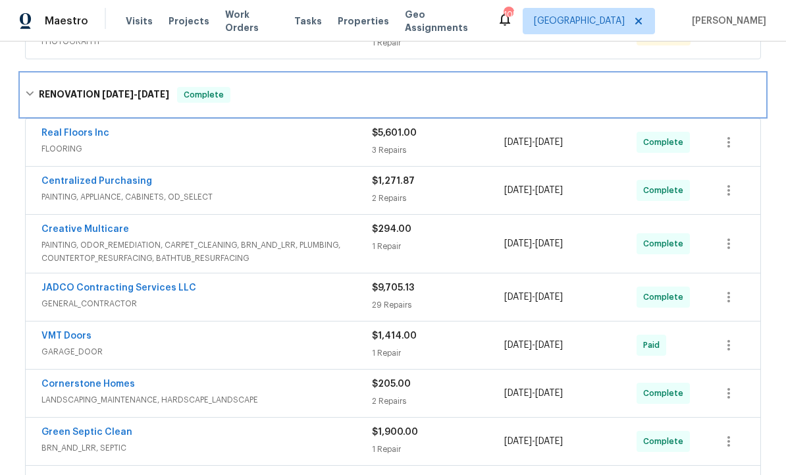
scroll to position [288, 0]
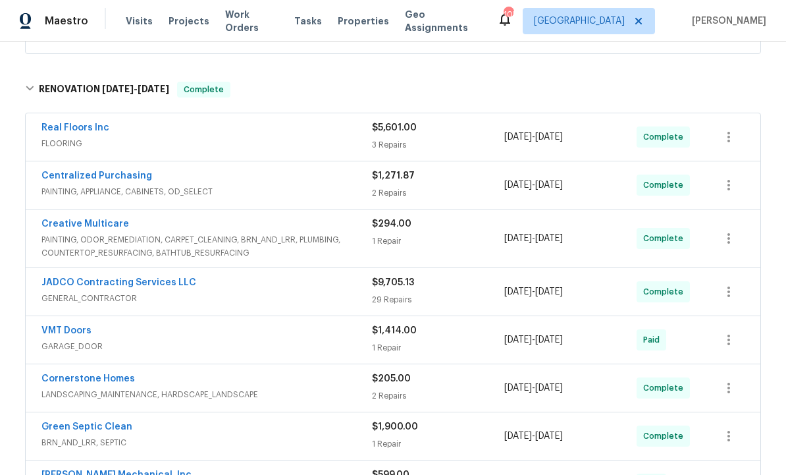
click at [88, 128] on link "Real Floors Inc" at bounding box center [75, 127] width 68 height 9
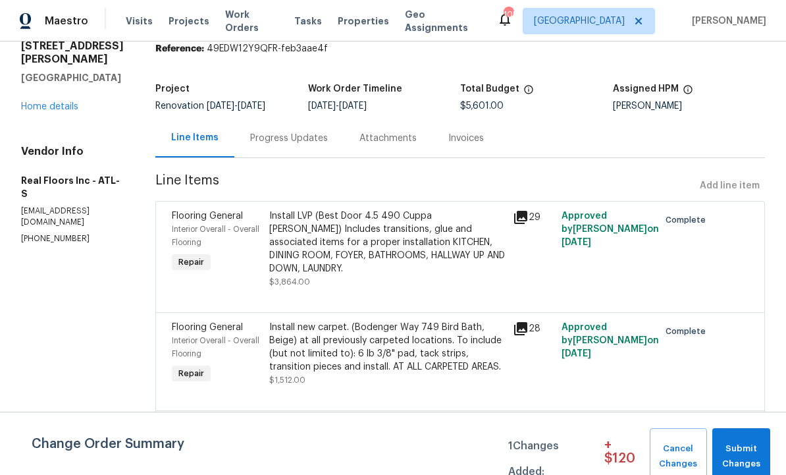
scroll to position [55, 0]
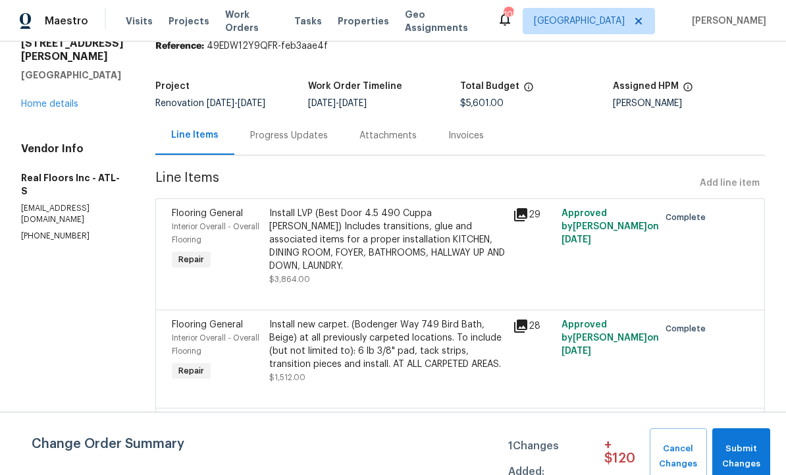
click at [297, 132] on div "Progress Updates" at bounding box center [289, 135] width 78 height 13
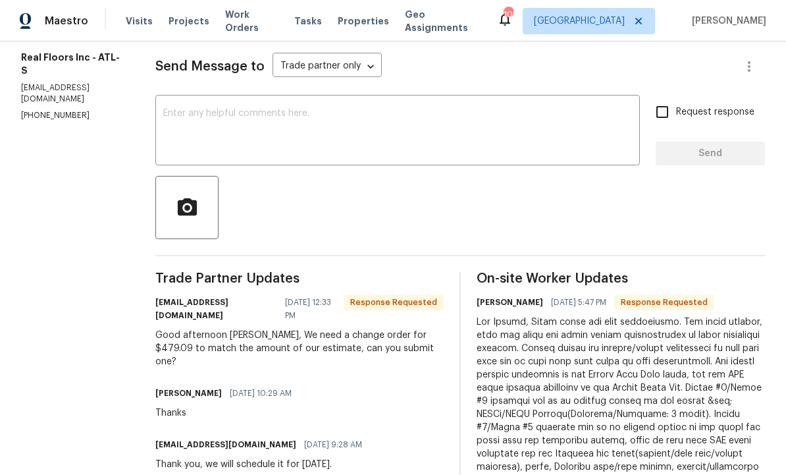
scroll to position [182, 0]
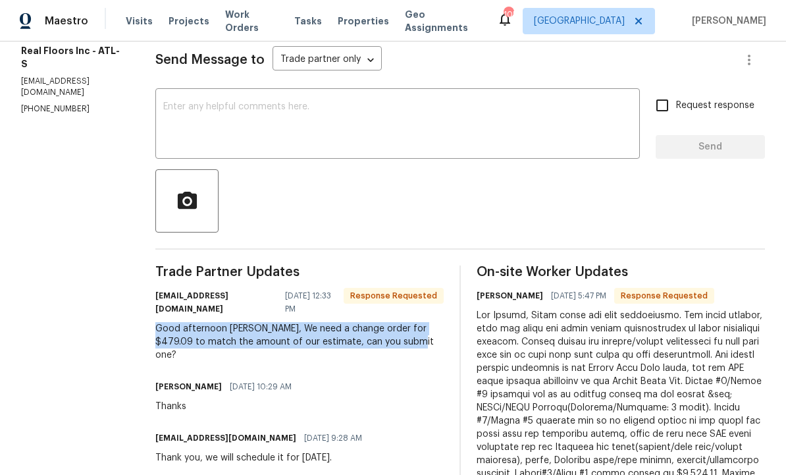
copy div "Good afternoon [PERSON_NAME], We need a change order for $479.09 to match the a…"
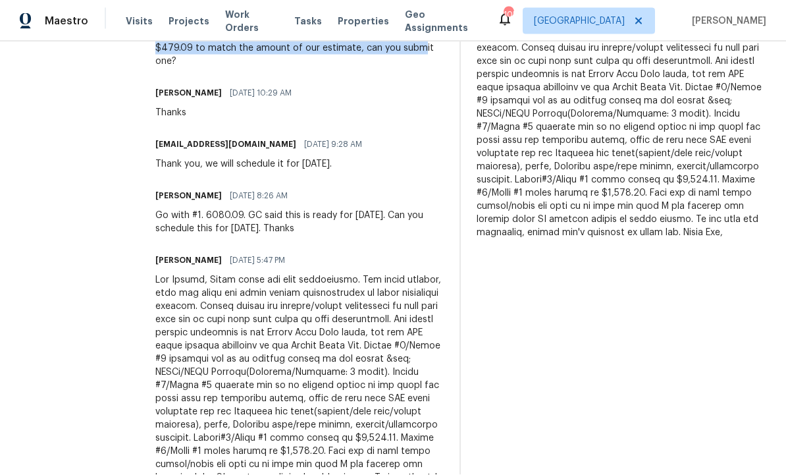
scroll to position [41, 0]
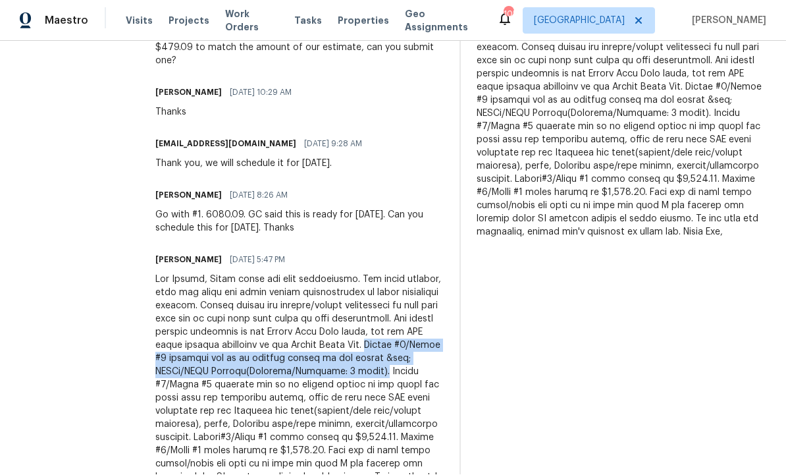
copy div "Layout #1/Quote #1 reflects for us to install carpet on the stairs &amp; BDRMs/…"
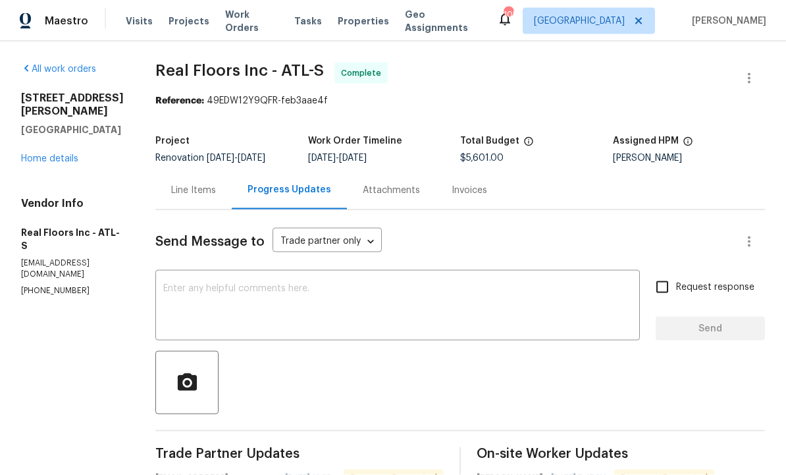
scroll to position [0, 0]
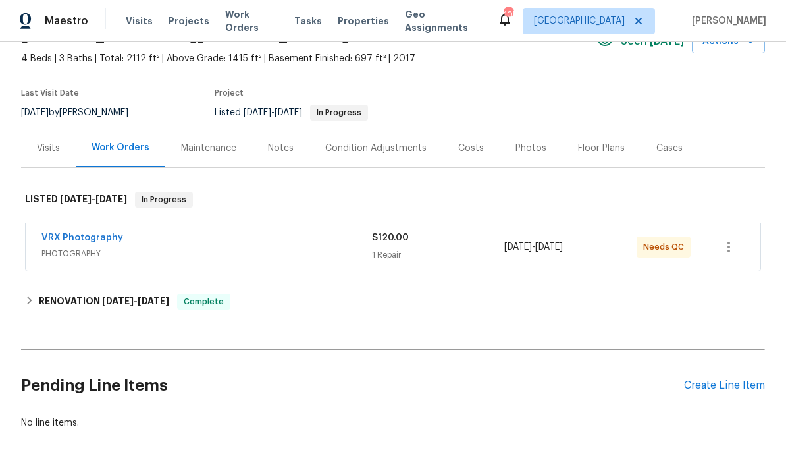
scroll to position [70, 0]
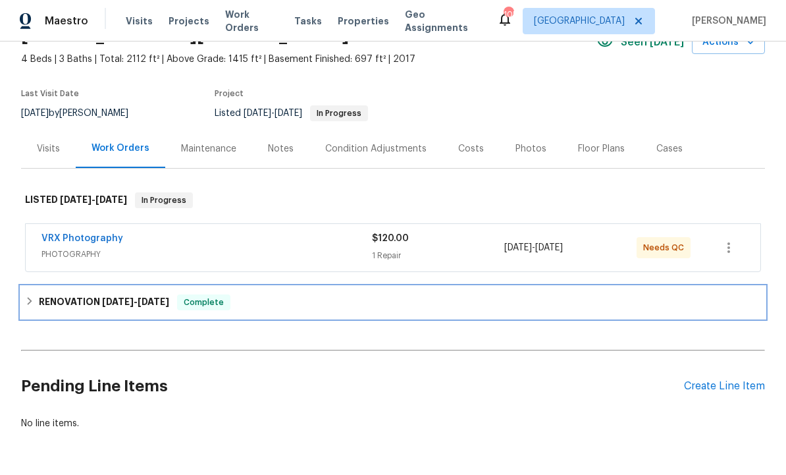
click at [145, 305] on span "[DATE]" at bounding box center [154, 301] width 32 height 9
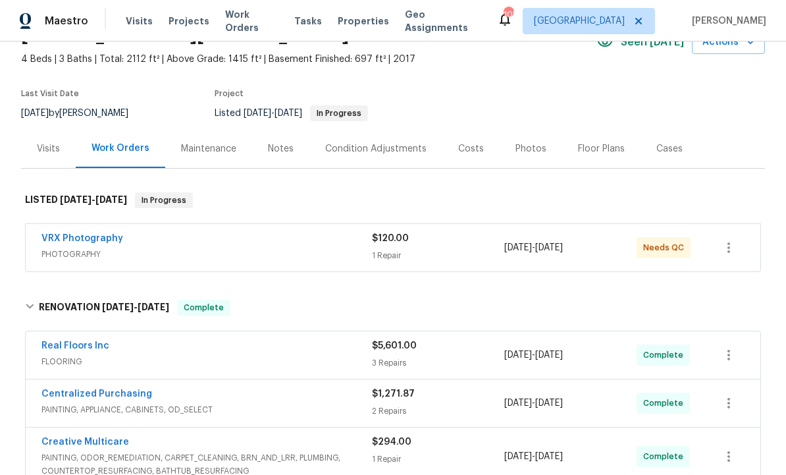
click at [99, 344] on link "Real Floors Inc" at bounding box center [75, 345] width 68 height 9
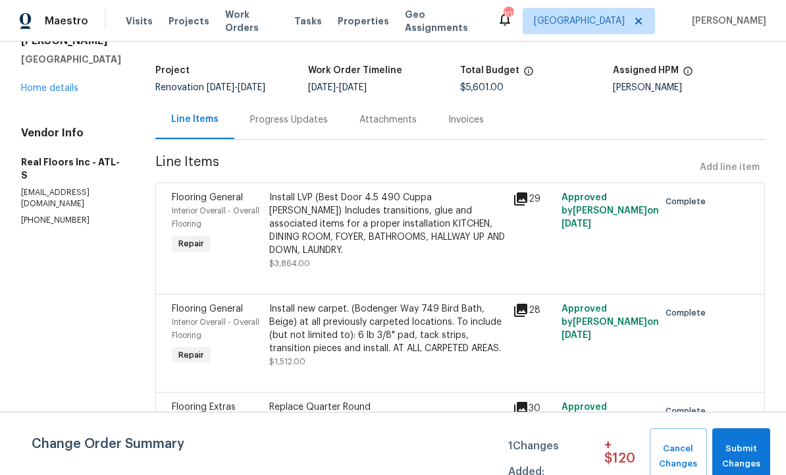
scroll to position [70, 0]
click at [414, 463] on div "Change Order Summary 1 Changes Added: + $ 120 Cancel Changes Submit Changes" at bounding box center [393, 456] width 786 height 57
click at [284, 116] on div "Progress Updates" at bounding box center [289, 120] width 78 height 13
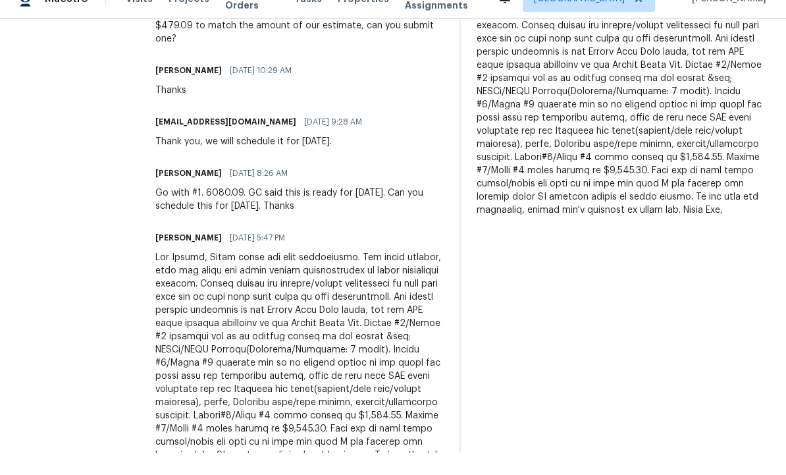
scroll to position [44, 0]
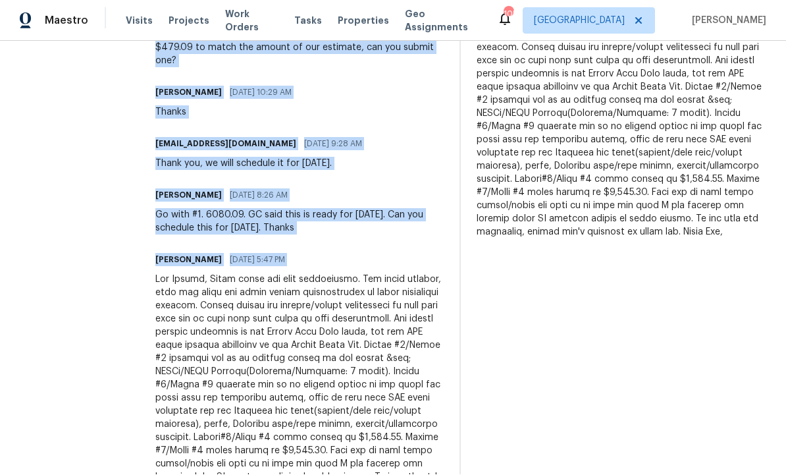
copy div "Trade Partner Updates [EMAIL_ADDRESS][DOMAIN_NAME] [DATE] 12:33 PM Response Req…"
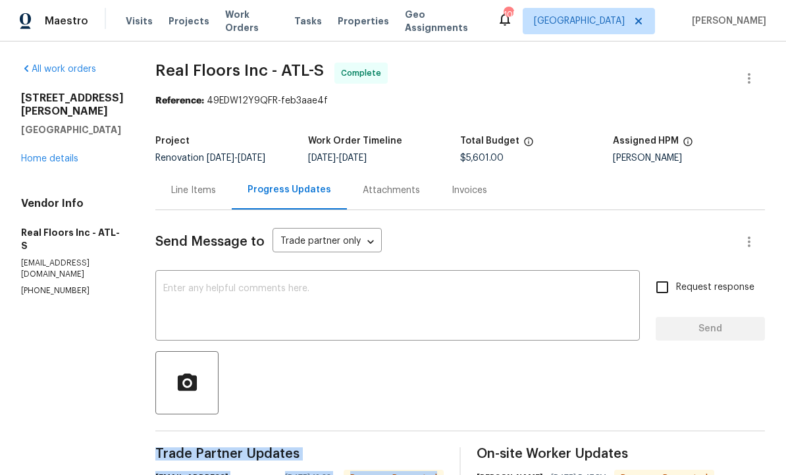
scroll to position [0, 0]
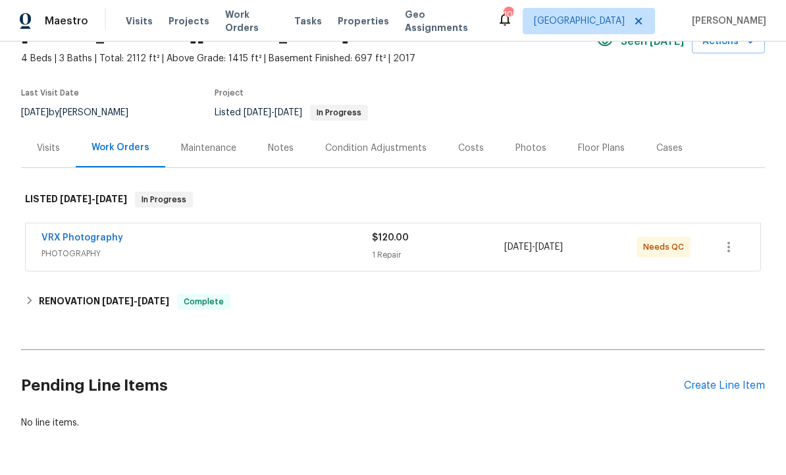
scroll to position [70, 0]
click at [721, 390] on div "Create Line Item" at bounding box center [724, 386] width 81 height 13
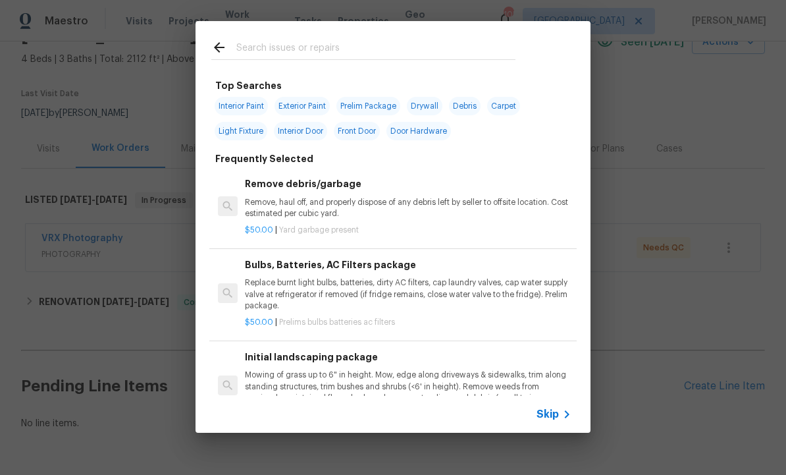
click at [279, 49] on input "text" at bounding box center [375, 49] width 279 height 20
type input "Flooring"
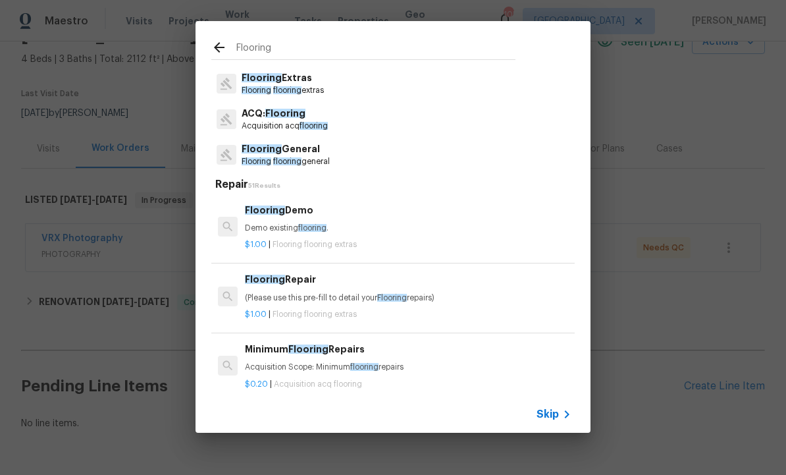
scroll to position [30, 0]
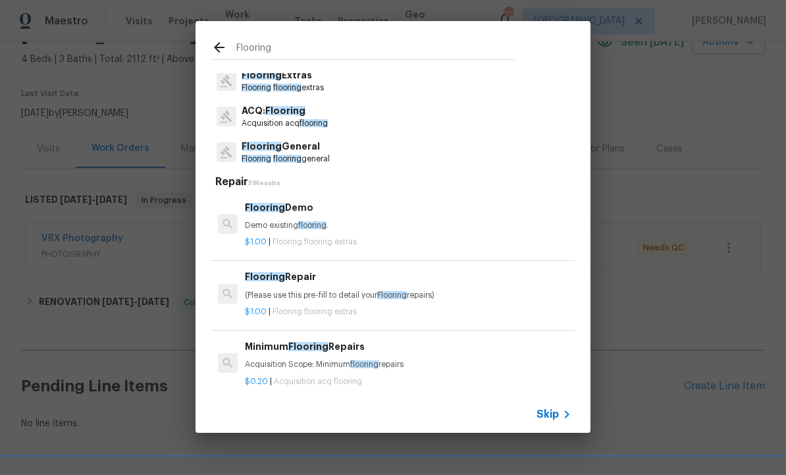
click at [312, 86] on p "Flooring flooring extras" at bounding box center [283, 87] width 82 height 11
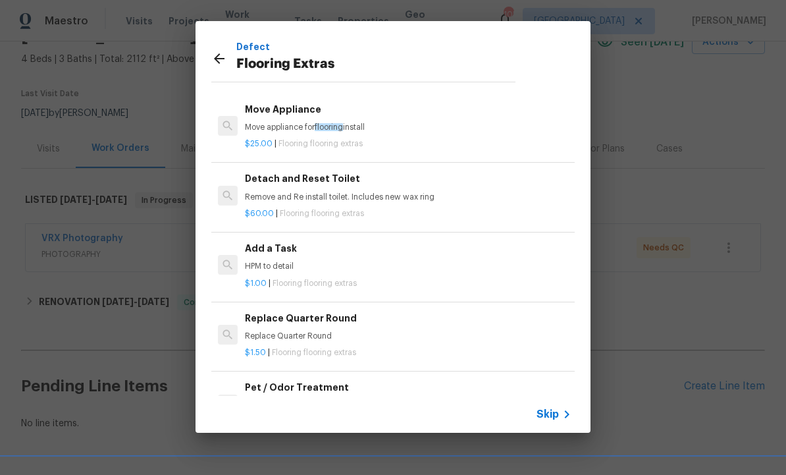
scroll to position [268, 0]
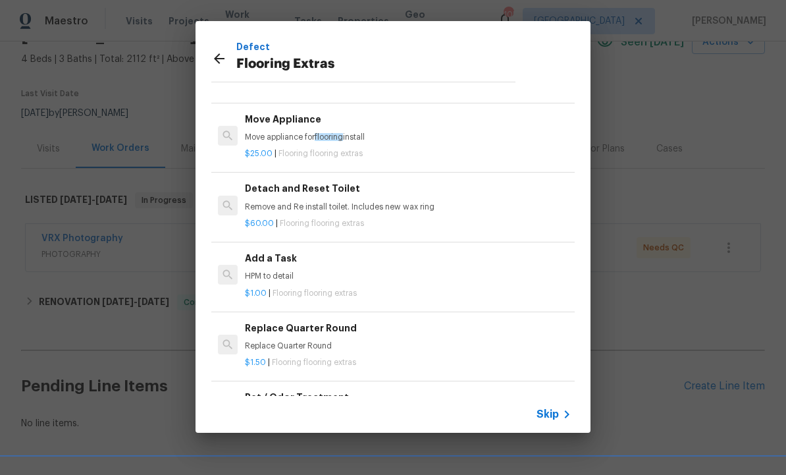
click at [297, 270] on p "HPM to detail" at bounding box center [408, 275] width 326 height 11
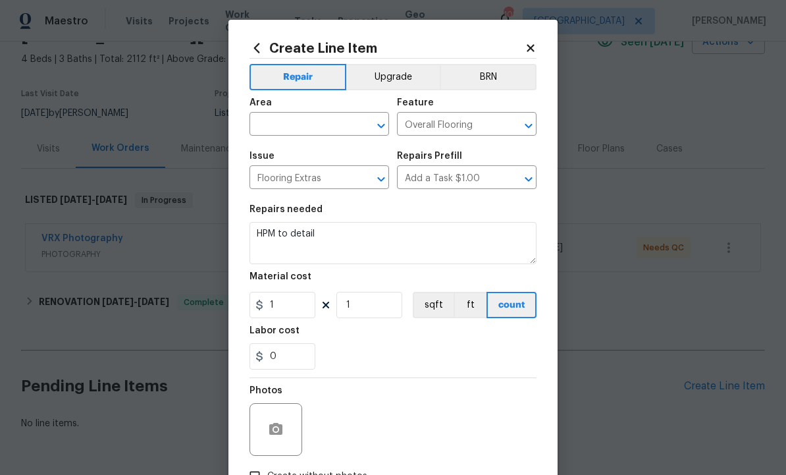
click at [324, 120] on input "text" at bounding box center [300, 125] width 103 height 20
click at [328, 148] on li "Interior Addition" at bounding box center [319, 156] width 140 height 22
type input "Interior Addition"
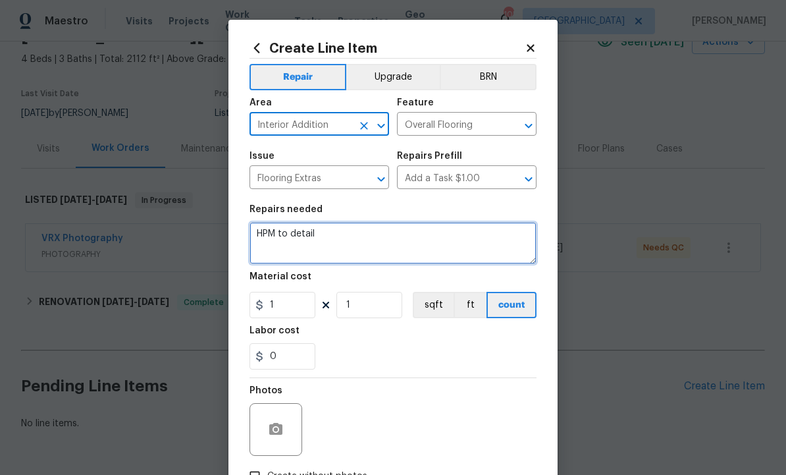
click at [350, 243] on textarea "HPM to detail" at bounding box center [392, 243] width 287 height 42
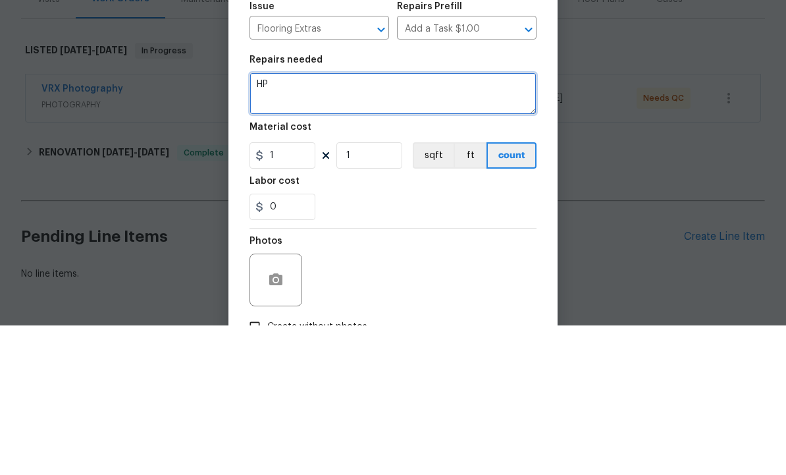
type textarea "H"
click at [326, 222] on textarea "Flooring cost at renovation." at bounding box center [392, 243] width 287 height 42
paste textarea "Hey Wesley, Below there are four attachments. Two being layouts, then the other…"
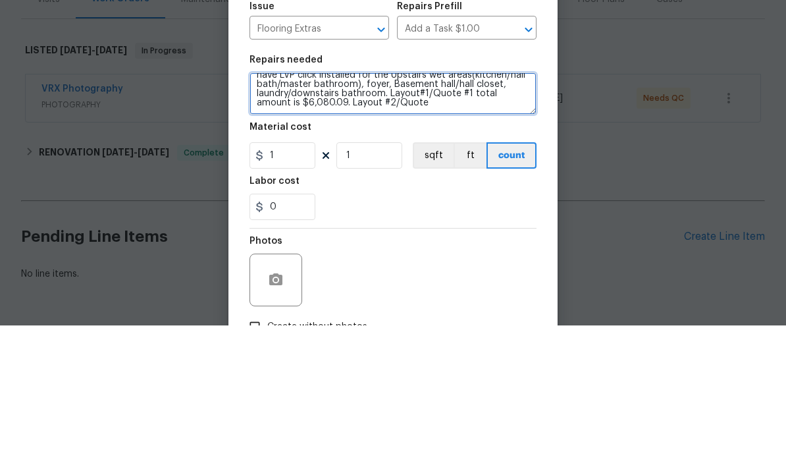
scroll to position [111, 0]
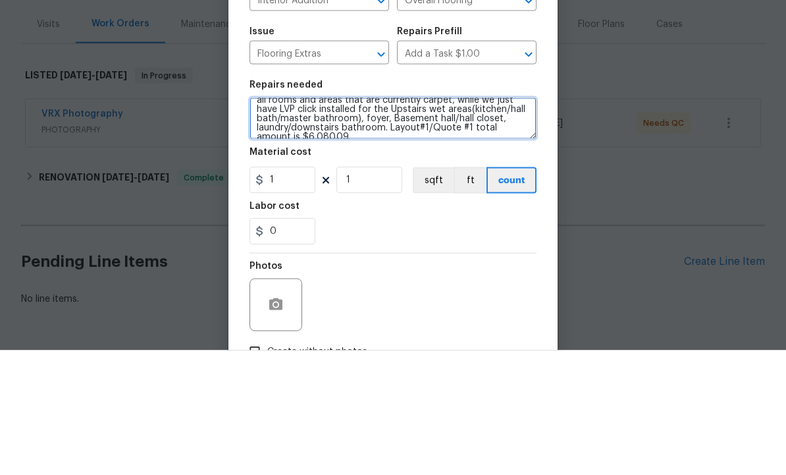
click at [332, 222] on textarea "Flooring cost at renovation. Hey Wesley, Below there are four attachments. Two …" at bounding box center [392, 243] width 287 height 42
click at [340, 222] on textarea "Flooring cost at renovation. Hey Wesley, Below there are four attachments. Two …" at bounding box center [392, 243] width 287 height 42
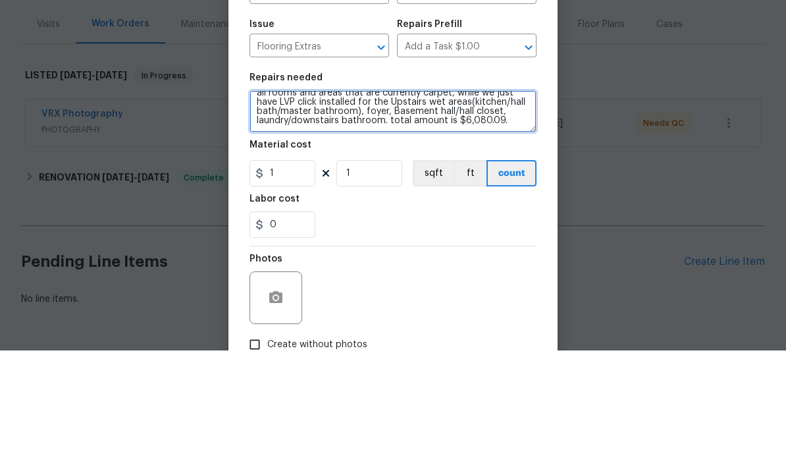
scroll to position [7, 0]
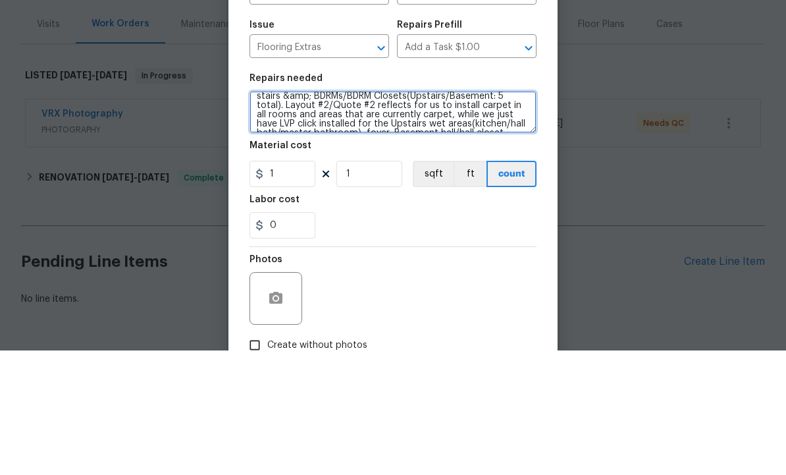
type textarea "Flooring cost at renovation. Hey Wesley, Below there are four attachments. Two …"
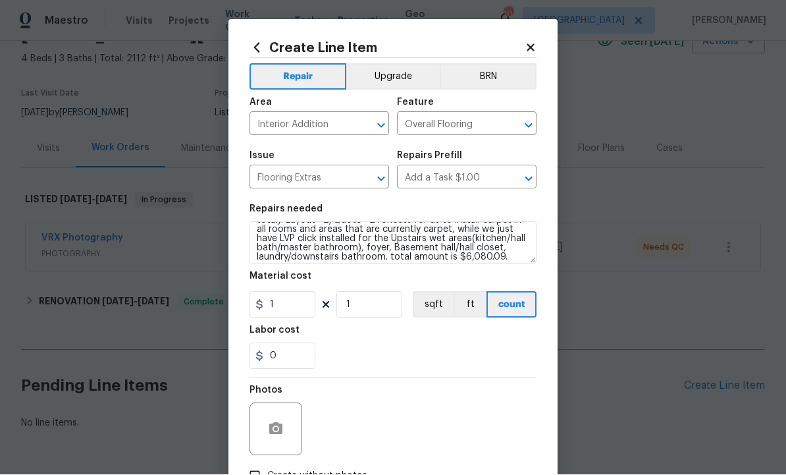
scroll to position [0, 0]
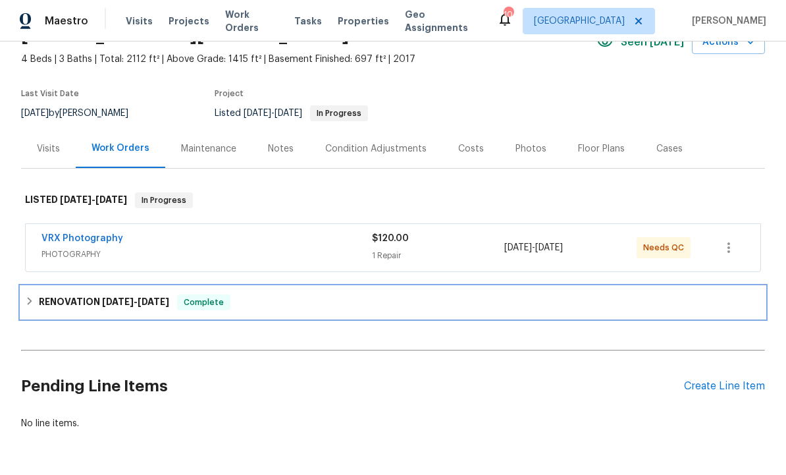
click at [145, 297] on span "10/1/25" at bounding box center [154, 301] width 32 height 9
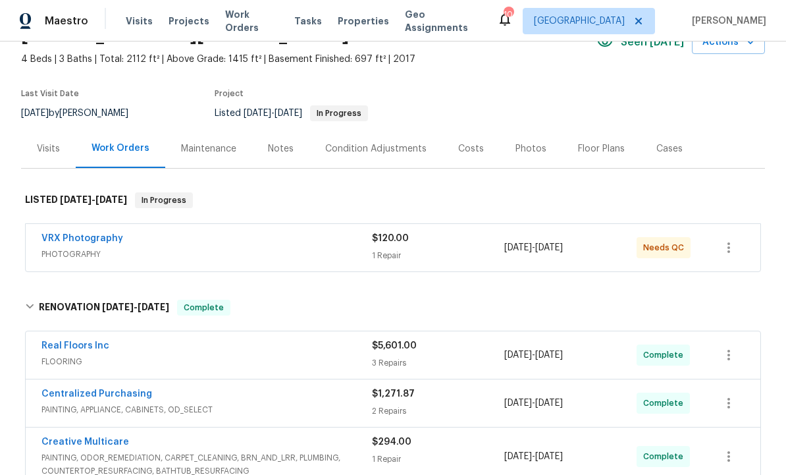
click at [94, 341] on link "Real Floors Inc" at bounding box center [75, 345] width 68 height 9
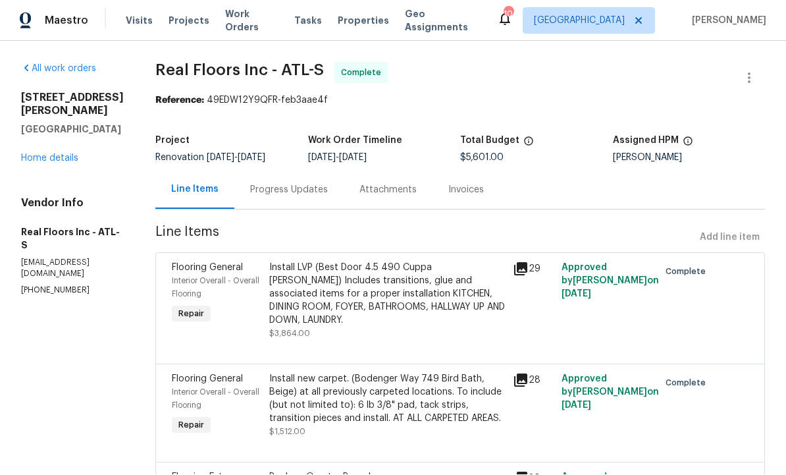
scroll to position [1, 0]
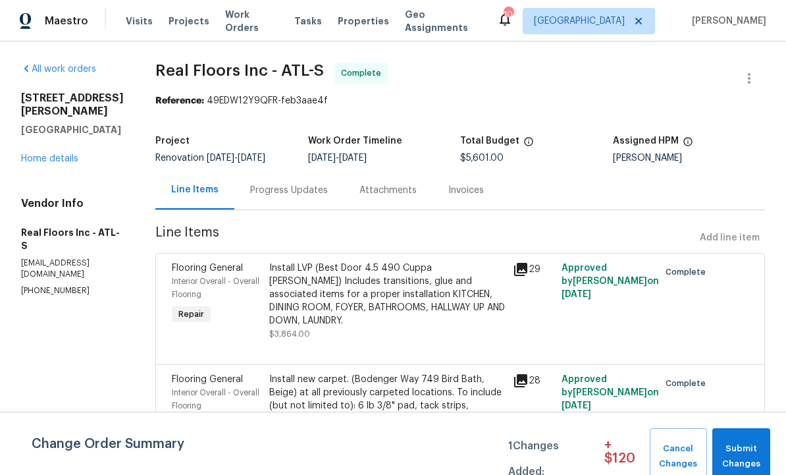
click at [299, 186] on div "Progress Updates" at bounding box center [289, 190] width 78 height 13
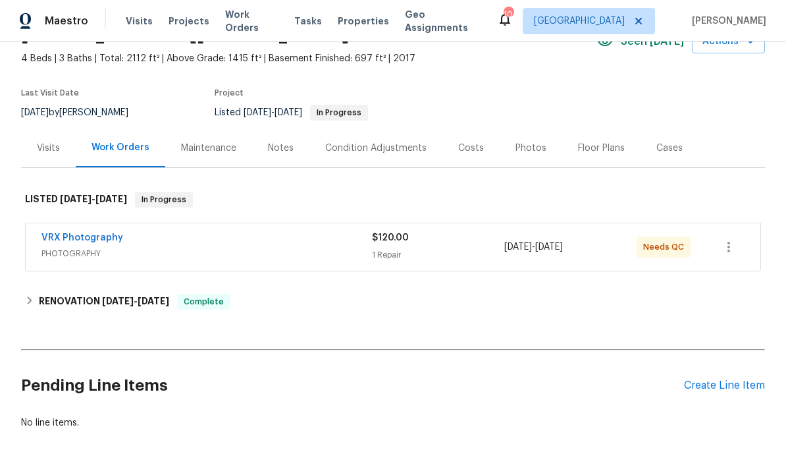
scroll to position [70, 0]
click at [725, 384] on div "Create Line Item" at bounding box center [724, 386] width 81 height 13
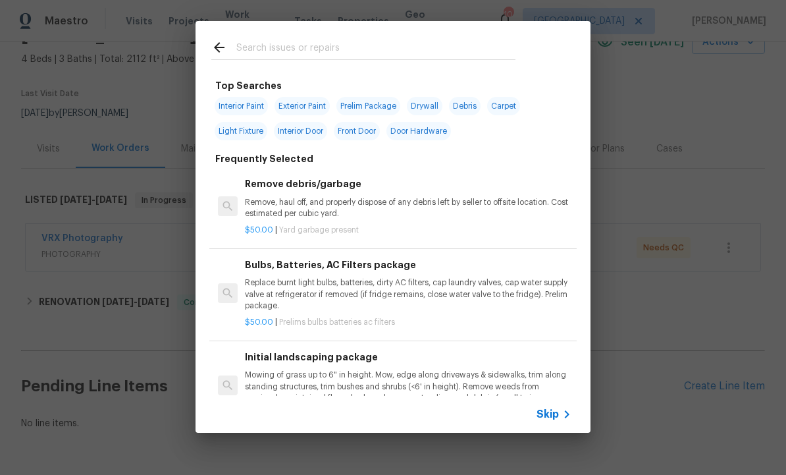
click at [299, 43] on input "text" at bounding box center [375, 49] width 279 height 20
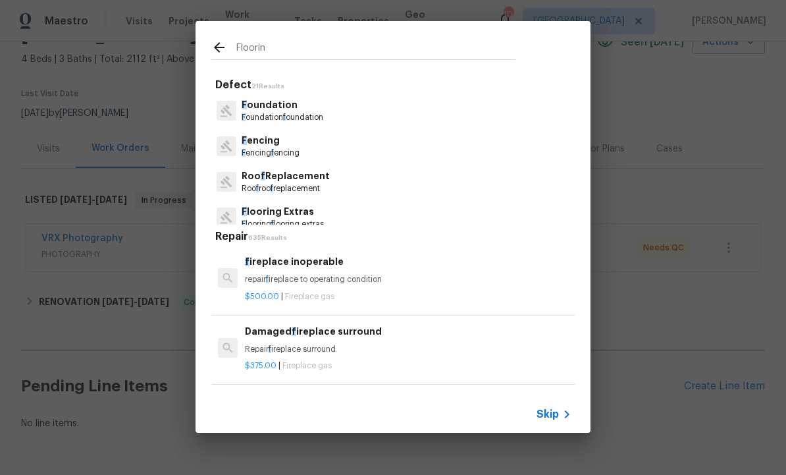
type input "Flooring"
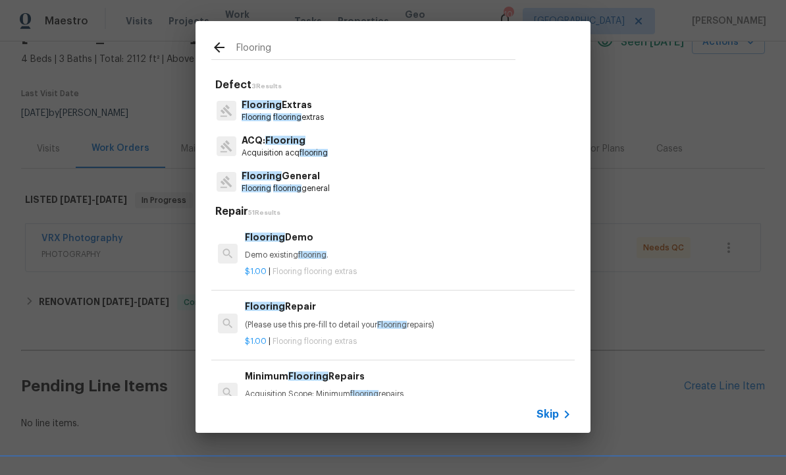
click at [297, 103] on p "Flooring Extras" at bounding box center [283, 105] width 82 height 14
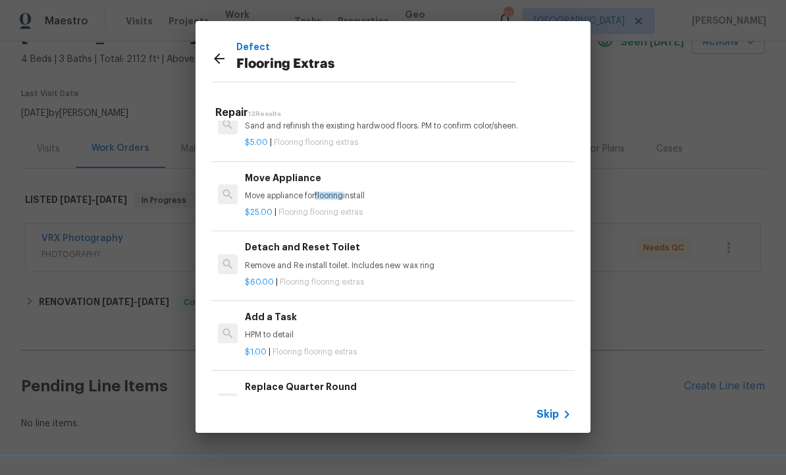
scroll to position [245, 0]
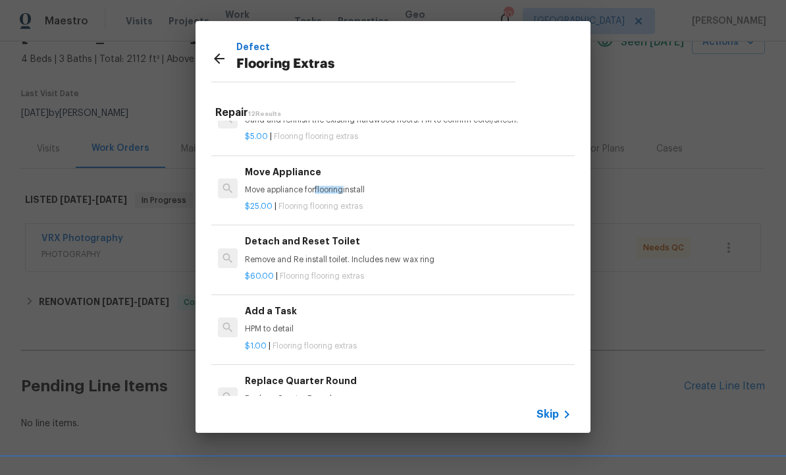
click at [297, 315] on div "Add a Task HPM to detail" at bounding box center [408, 319] width 326 height 32
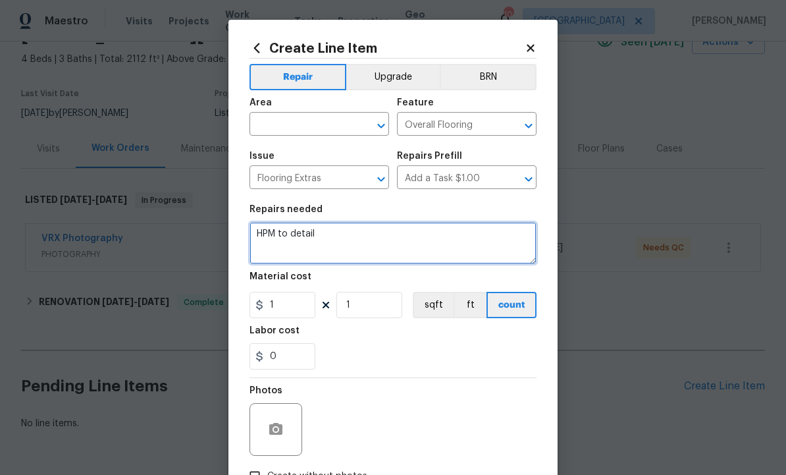
click at [368, 245] on textarea "HPM to detail" at bounding box center [392, 243] width 287 height 42
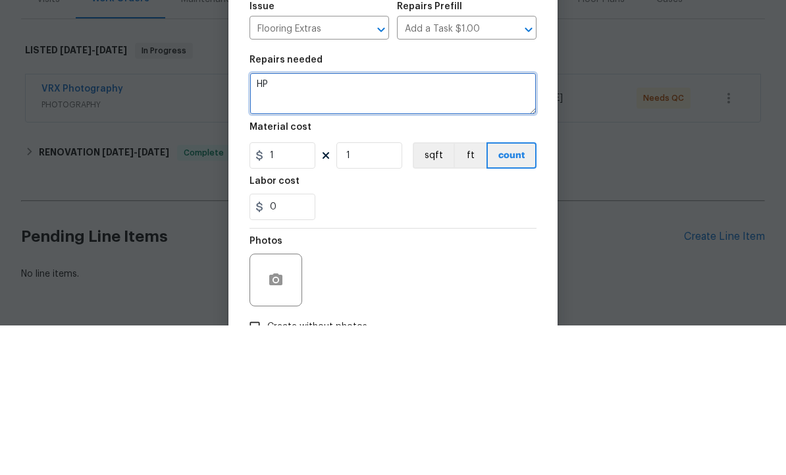
type textarea "H"
click at [347, 222] on textarea at bounding box center [392, 243] width 287 height 42
paste textarea "Hey Wesley, Below there are four attachments. Two being layouts, then the other…"
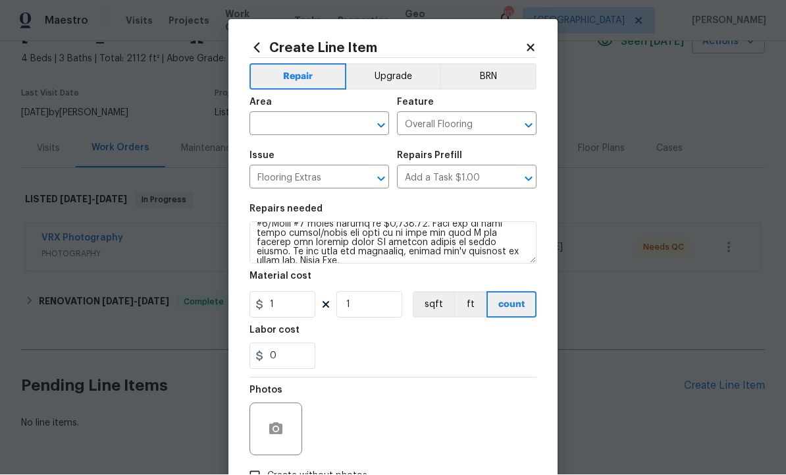
scroll to position [140, 0]
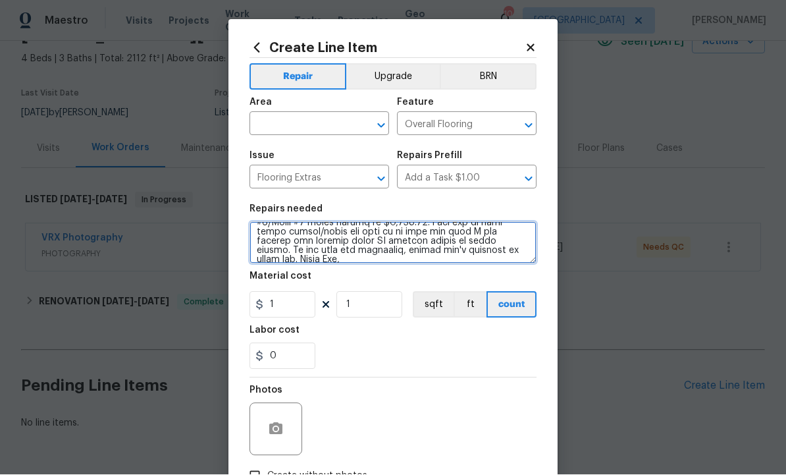
click at [512, 259] on textarea at bounding box center [392, 243] width 287 height 42
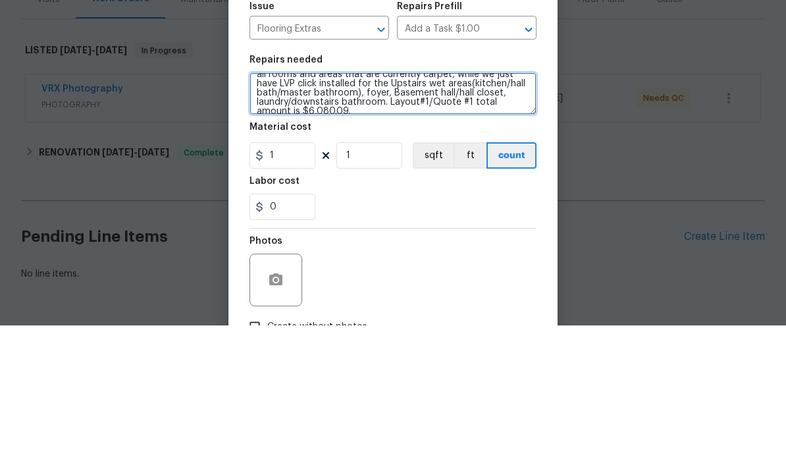
scroll to position [101, 0]
click at [507, 222] on textarea "Hey Wesley, Below there are four attachments. Two being layouts, then the other…" at bounding box center [392, 243] width 287 height 42
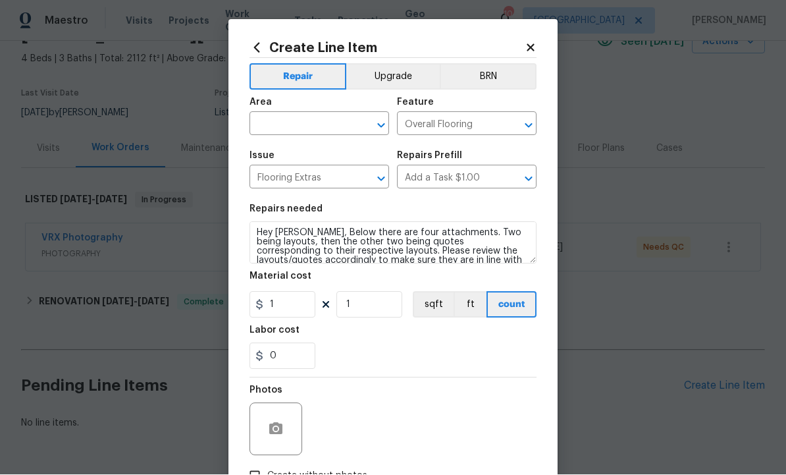
scroll to position [2, 0]
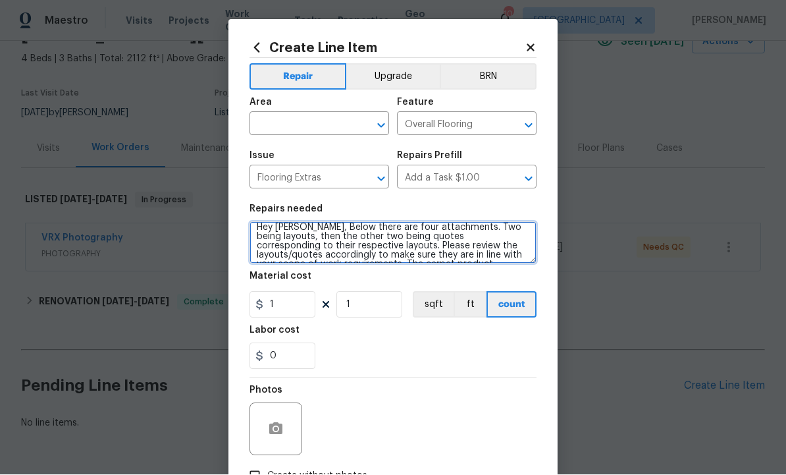
click at [519, 259] on textarea "Hey Wesley, Below there are four attachments. Two being layouts, then the other…" at bounding box center [392, 243] width 287 height 42
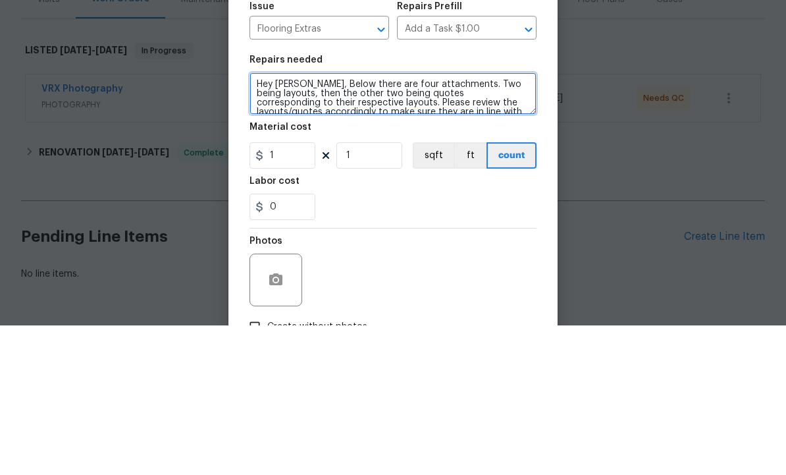
scroll to position [0, 0]
click at [457, 222] on textarea "Hey Wesley, Below there are four attachments. Two being layouts, then the other…" at bounding box center [392, 243] width 287 height 42
click at [365, 222] on textarea "Hey Wesley, Below there are four attachments. Two being layouts, then the other…" at bounding box center [392, 243] width 287 height 42
click at [513, 222] on textarea "Hey Wesley, Please review the layouts/quotes accordingly to make sure they are …" at bounding box center [392, 243] width 287 height 42
click at [519, 222] on textarea "Hey Wesley, Please review the layouts/quotes accordingly to make sure they are …" at bounding box center [392, 243] width 287 height 42
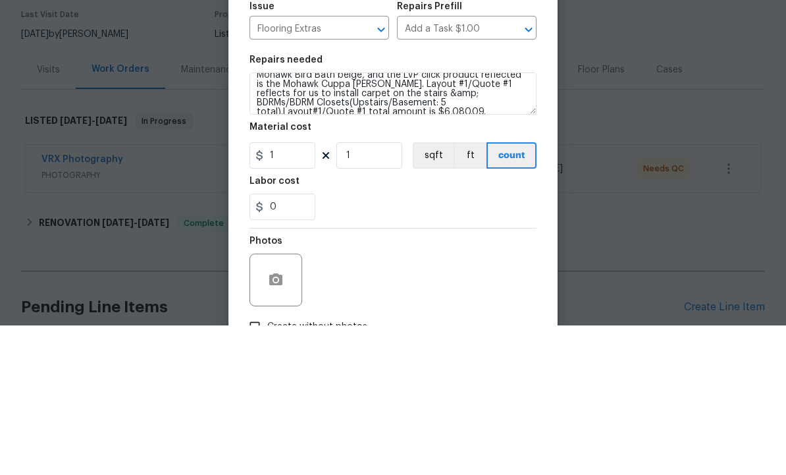
scroll to position [44, 0]
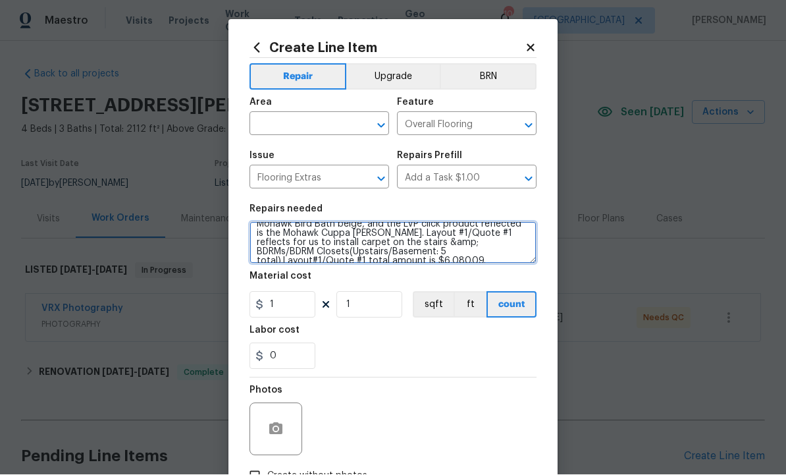
type textarea "Hey Wesley, Please review the layouts/quotes accordingly to make sure they are …"
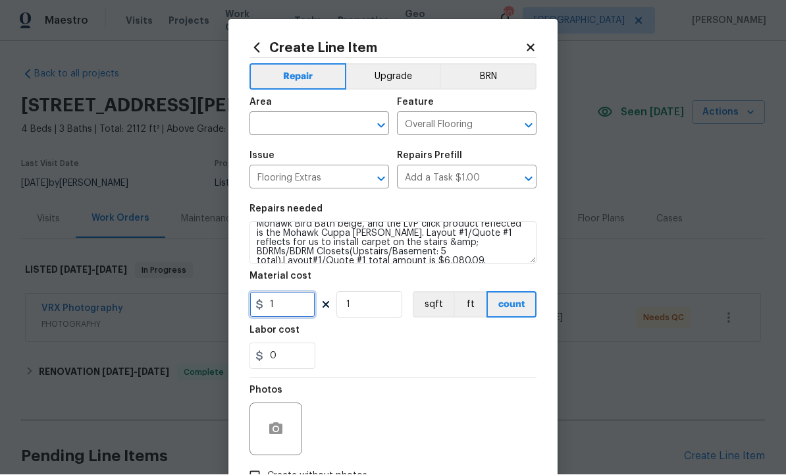
click at [300, 308] on input "1" at bounding box center [282, 305] width 66 height 26
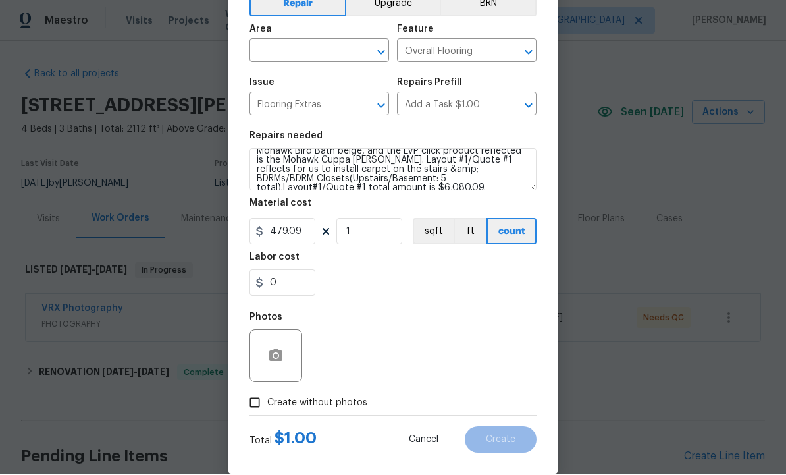
scroll to position [79, 0]
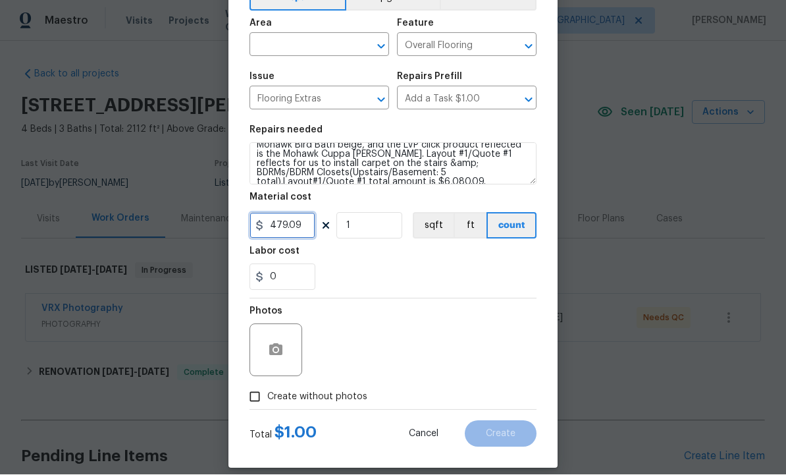
type input "479.09"
click at [282, 349] on icon "button" at bounding box center [275, 350] width 13 height 12
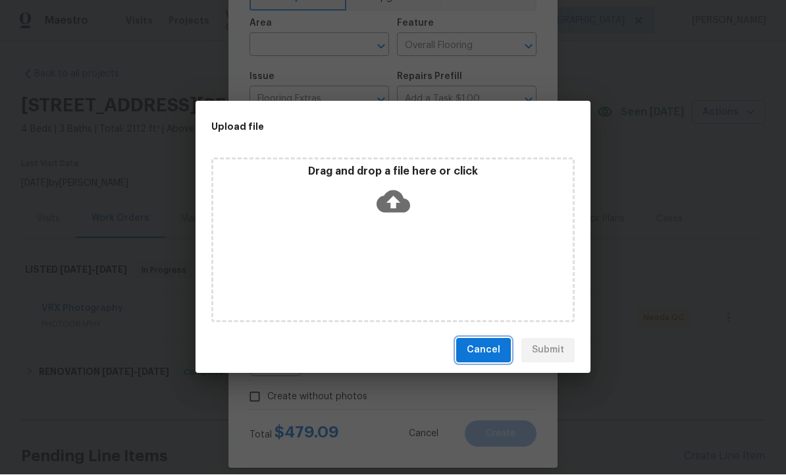
click at [490, 346] on span "Cancel" at bounding box center [484, 350] width 34 height 16
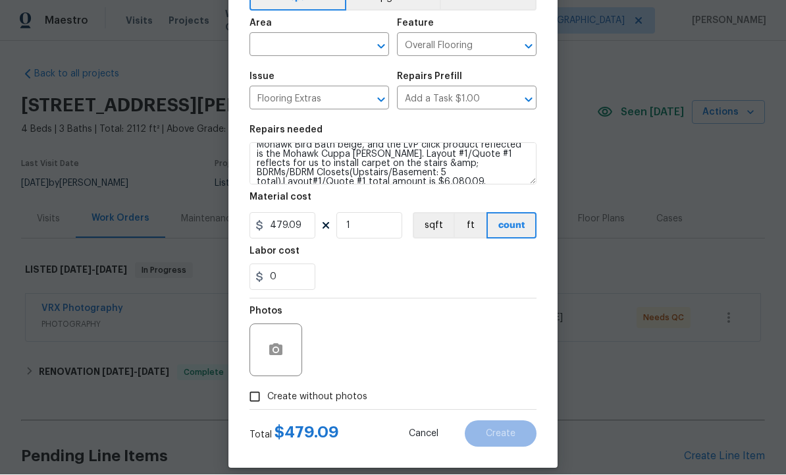
click at [256, 398] on input "Create without photos" at bounding box center [254, 396] width 25 height 25
checkbox input "true"
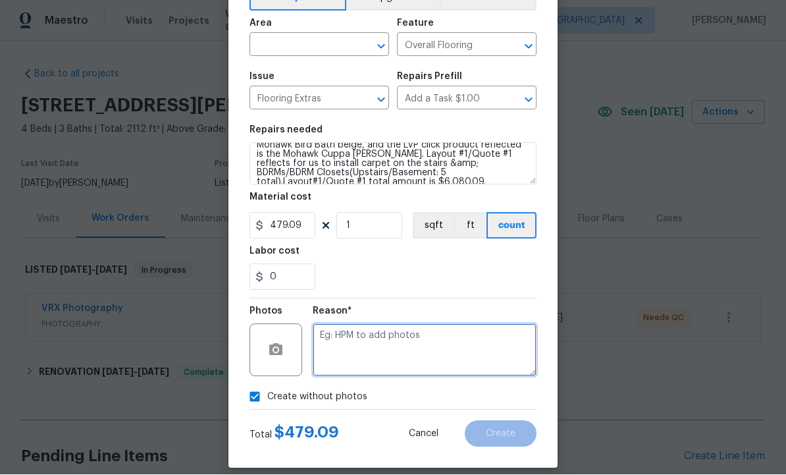
click at [359, 342] on textarea at bounding box center [425, 350] width 224 height 53
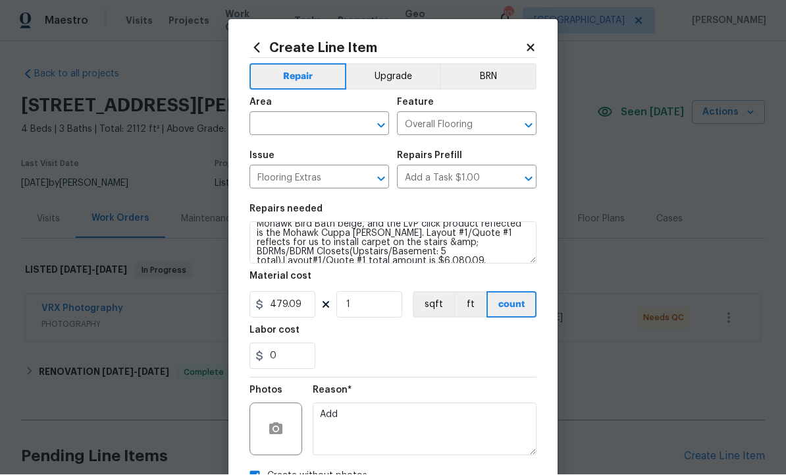
scroll to position [0, 0]
type textarea "Add"
click at [330, 124] on input "text" at bounding box center [300, 125] width 103 height 20
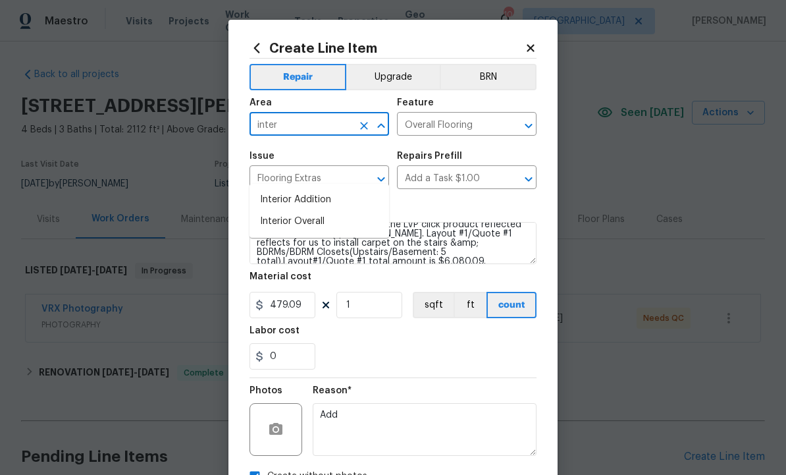
click at [331, 211] on li "Interior Overall" at bounding box center [319, 222] width 140 height 22
type input "Interior Overall"
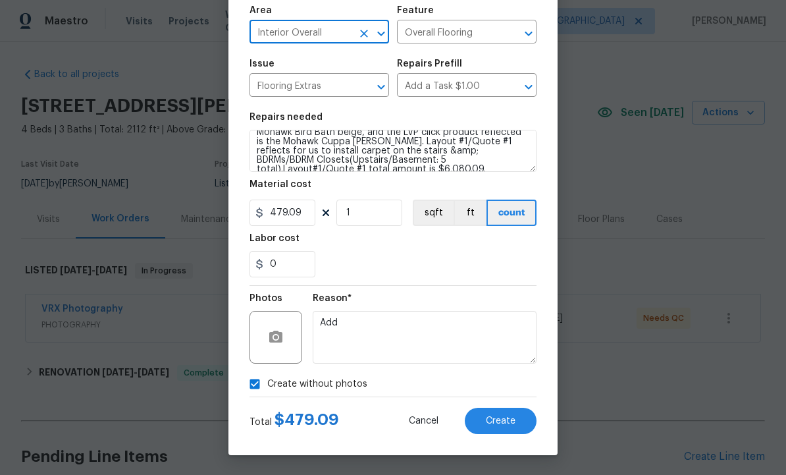
scroll to position [95, 0]
click at [498, 419] on span "Create" at bounding box center [501, 421] width 30 height 10
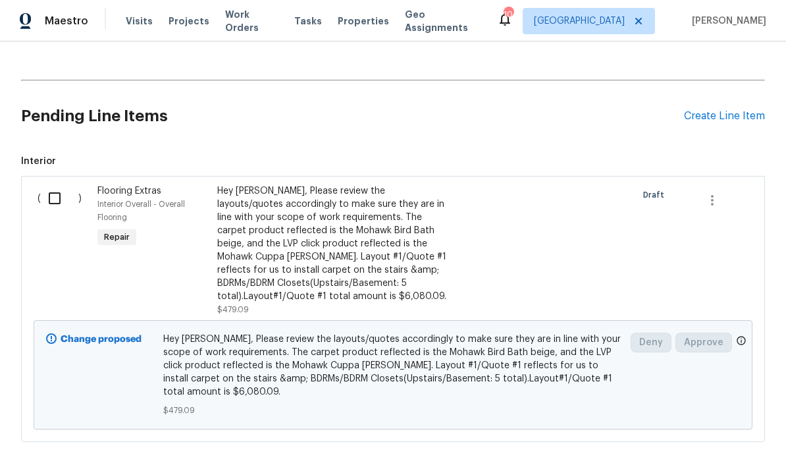
scroll to position [340, 0]
click at [50, 185] on input "checkbox" at bounding box center [60, 199] width 38 height 28
checkbox input "true"
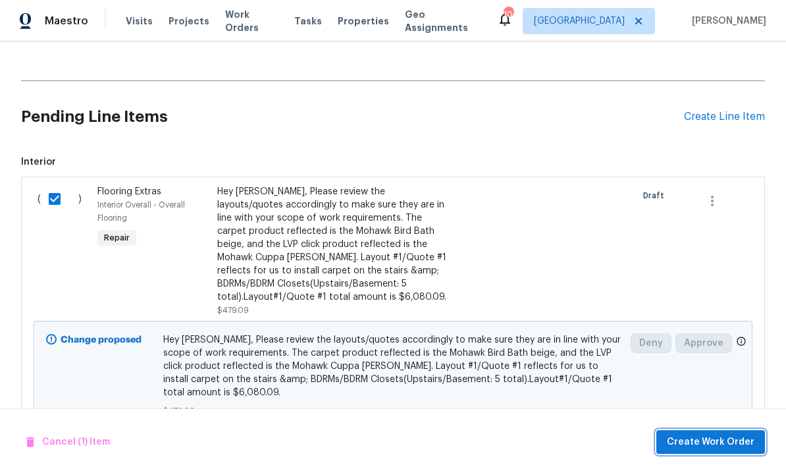
click at [711, 435] on span "Create Work Order" at bounding box center [711, 442] width 88 height 16
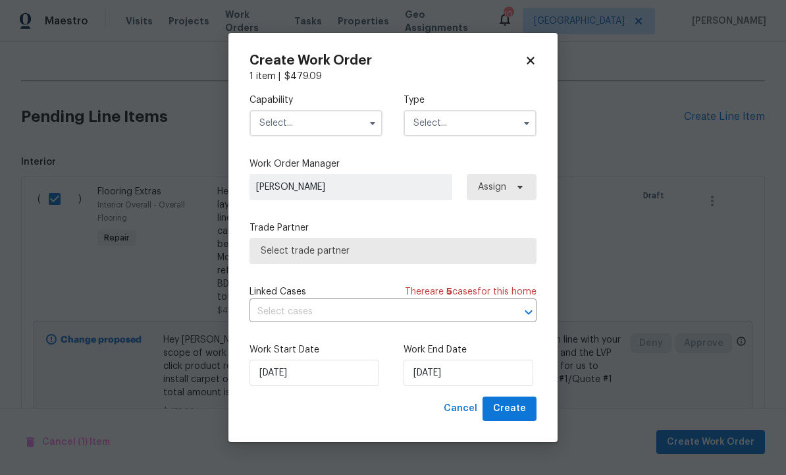
click at [314, 123] on input "text" at bounding box center [315, 123] width 133 height 26
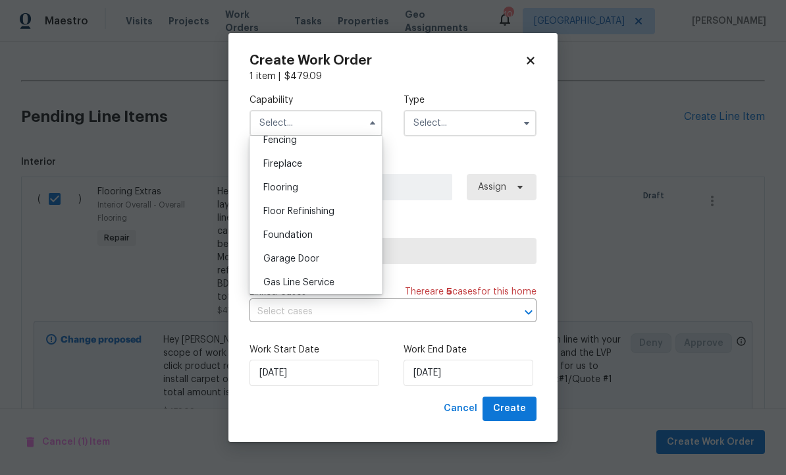
scroll to position [478, 0]
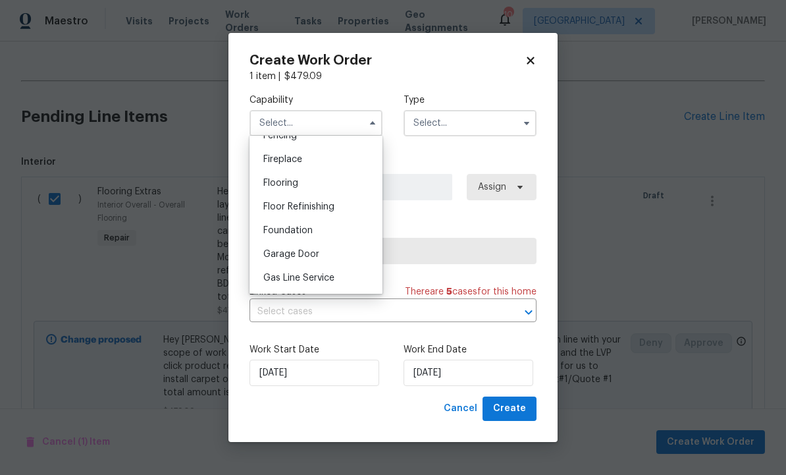
click at [337, 184] on div "Flooring" at bounding box center [316, 183] width 126 height 24
type input "Flooring"
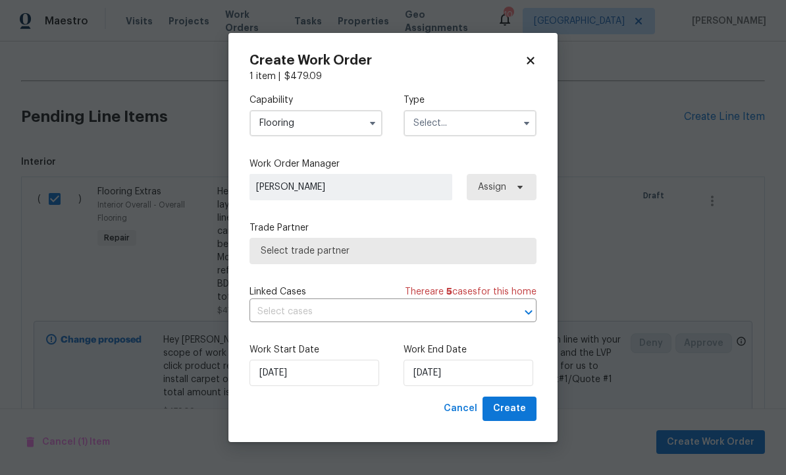
click at [467, 122] on input "text" at bounding box center [469, 123] width 133 height 26
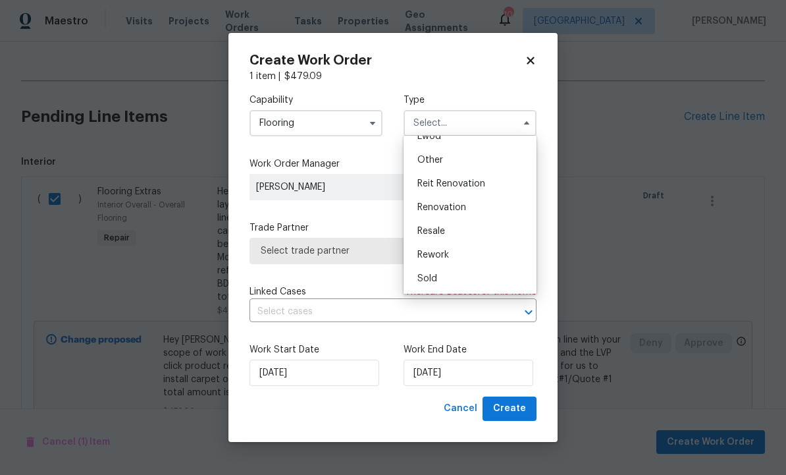
scroll to position [157, 0]
click at [476, 200] on div "Renovation" at bounding box center [470, 207] width 126 height 24
type input "Renovation"
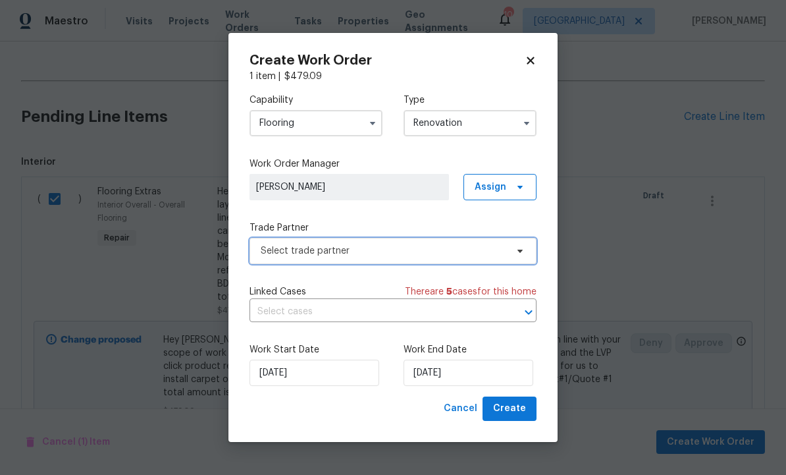
click at [484, 250] on span "Select trade partner" at bounding box center [383, 250] width 245 height 13
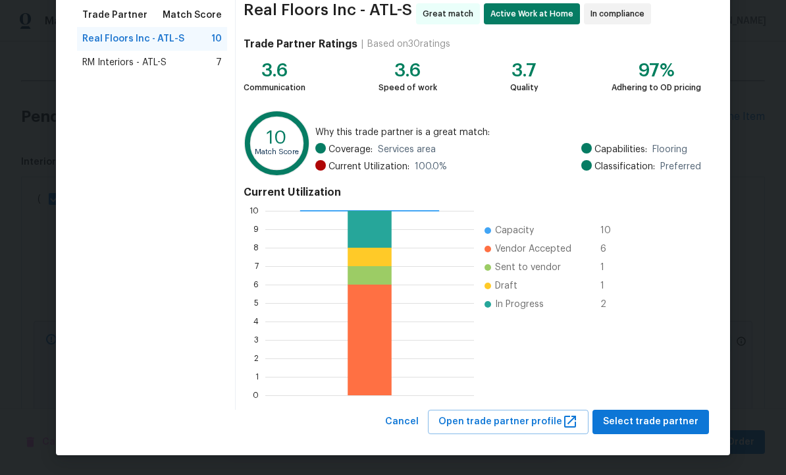
scroll to position [106, 0]
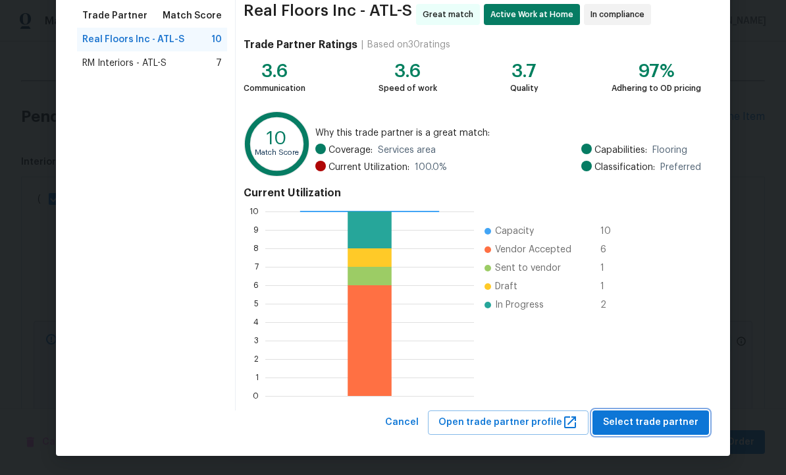
click at [644, 424] on span "Select trade partner" at bounding box center [650, 422] width 95 height 16
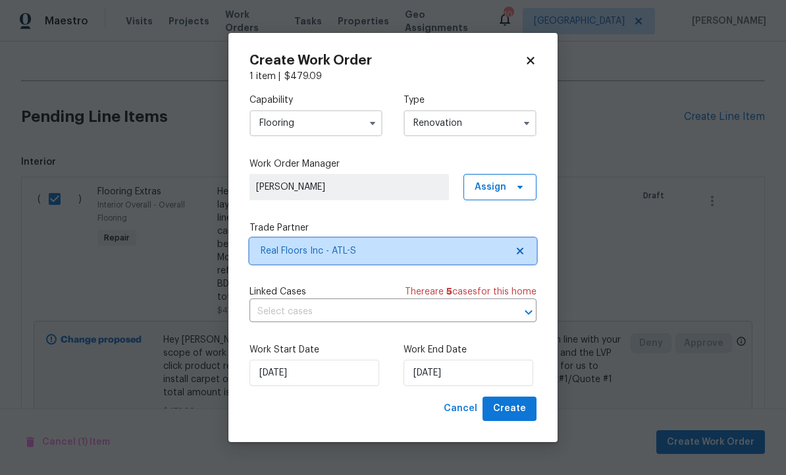
scroll to position [0, 0]
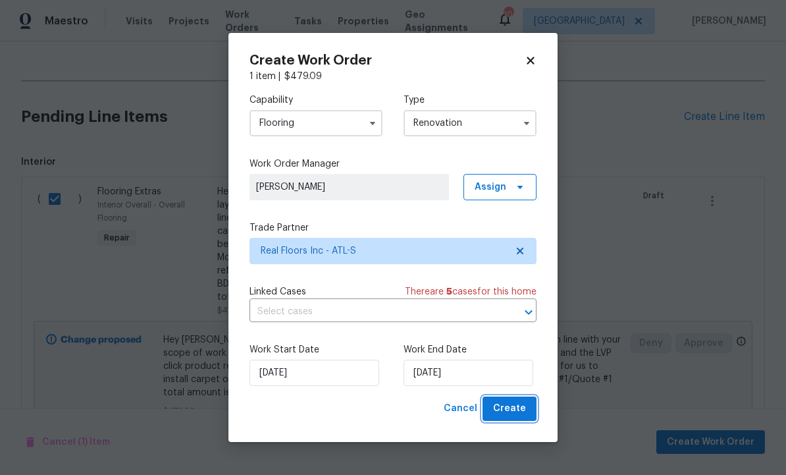
click at [513, 408] on span "Create" at bounding box center [509, 408] width 33 height 16
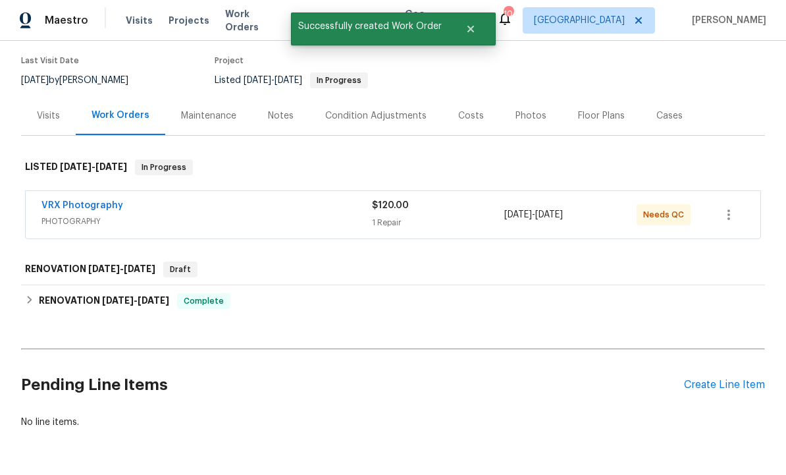
scroll to position [102, 0]
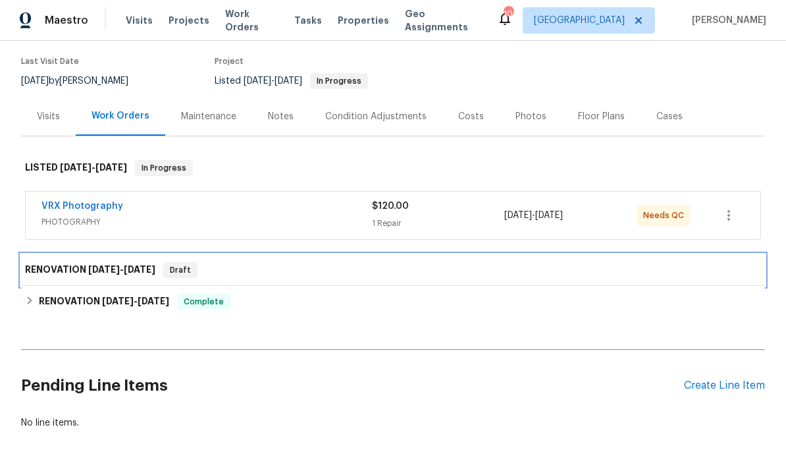
click at [129, 263] on h6 "RENOVATION 10/2/25 - 10/2/25" at bounding box center [90, 271] width 130 height 16
click at [143, 265] on span "10/2/25" at bounding box center [140, 269] width 32 height 9
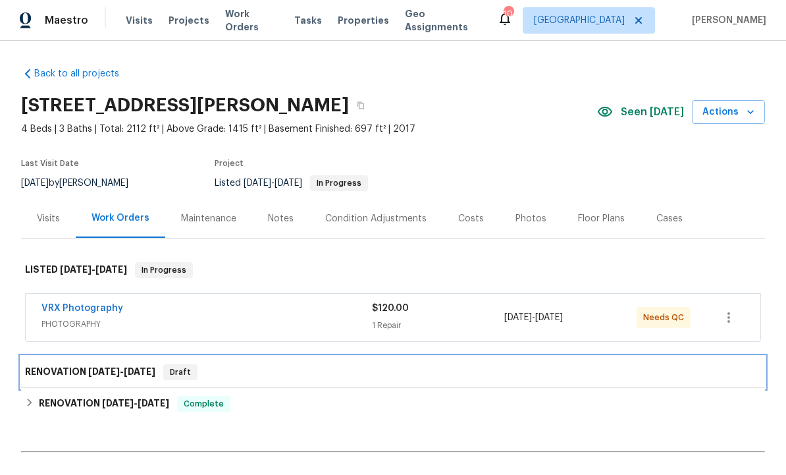
scroll to position [0, 0]
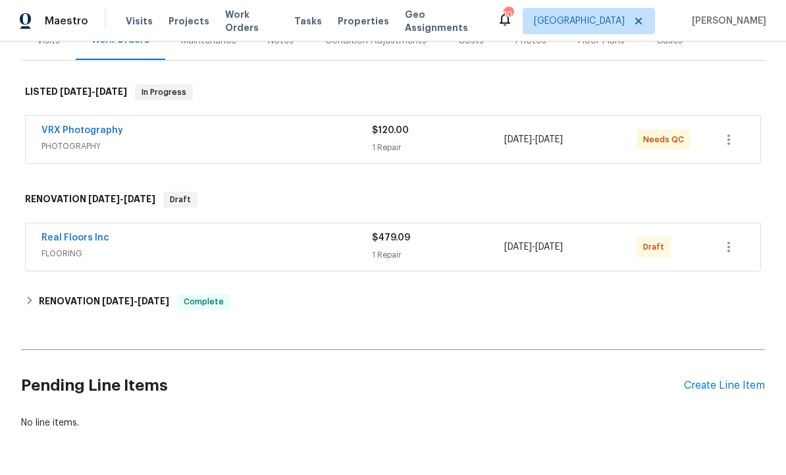
scroll to position [178, 0]
click at [82, 234] on link "Real Floors Inc" at bounding box center [75, 238] width 68 height 9
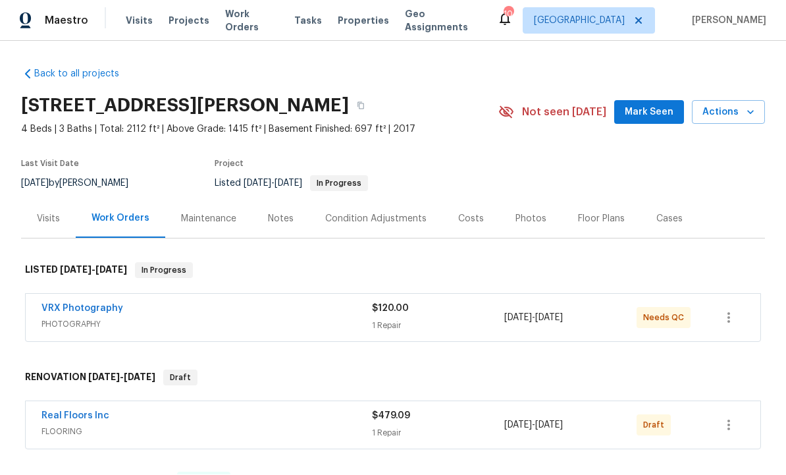
scroll to position [1, 0]
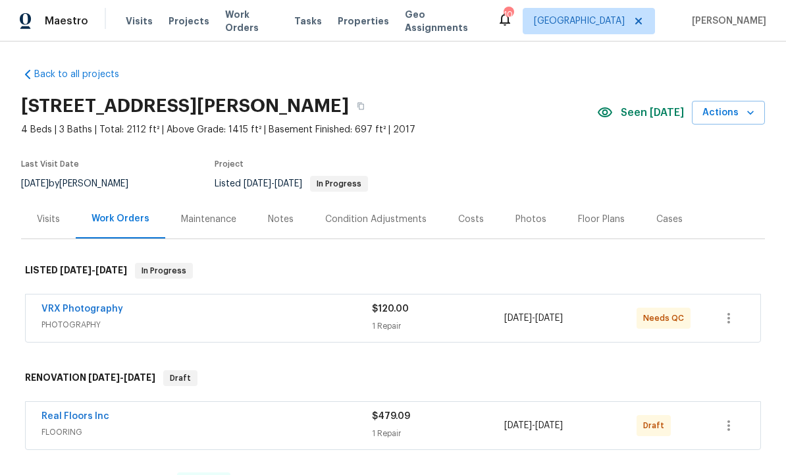
click at [284, 218] on div "Notes" at bounding box center [281, 219] width 26 height 13
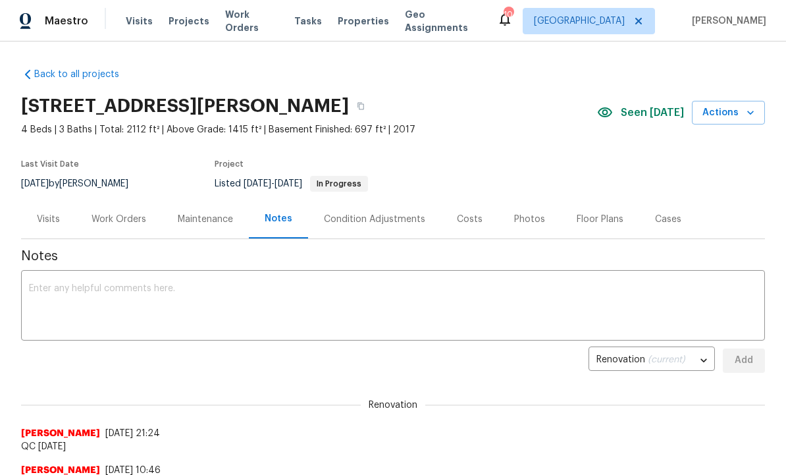
click at [236, 308] on textarea at bounding box center [393, 307] width 728 height 46
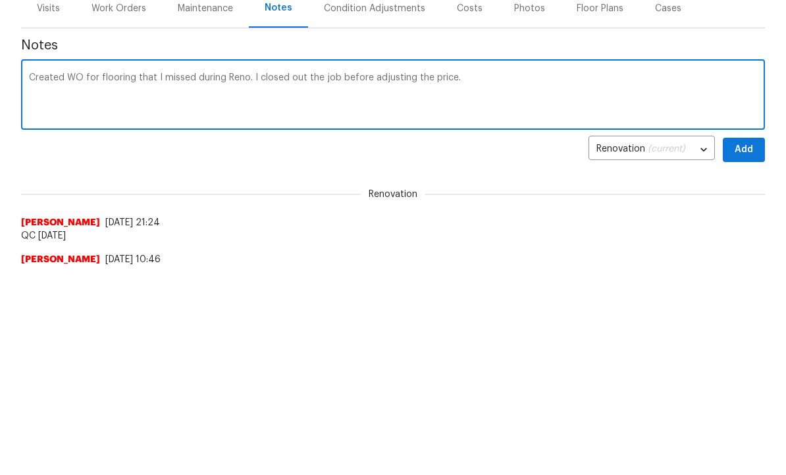
type textarea "Created WO for flooring that I missed during Reno. I closed out the job before …"
click at [755, 348] on button "Add" at bounding box center [744, 360] width 42 height 24
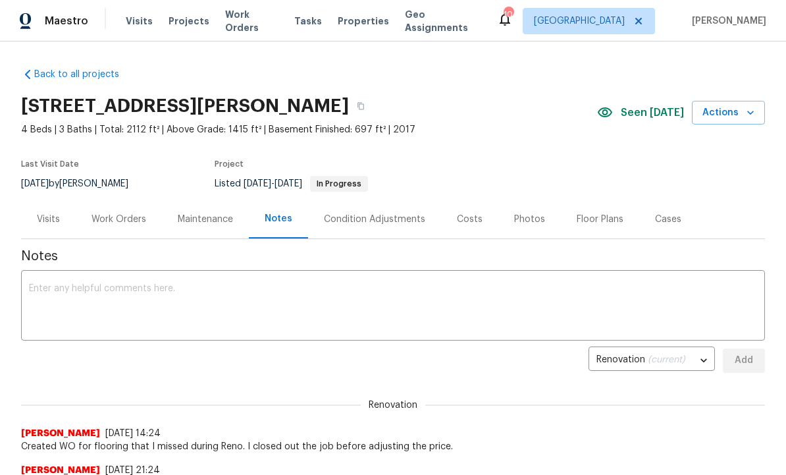
click at [51, 217] on div "Visits" at bounding box center [48, 219] width 23 height 13
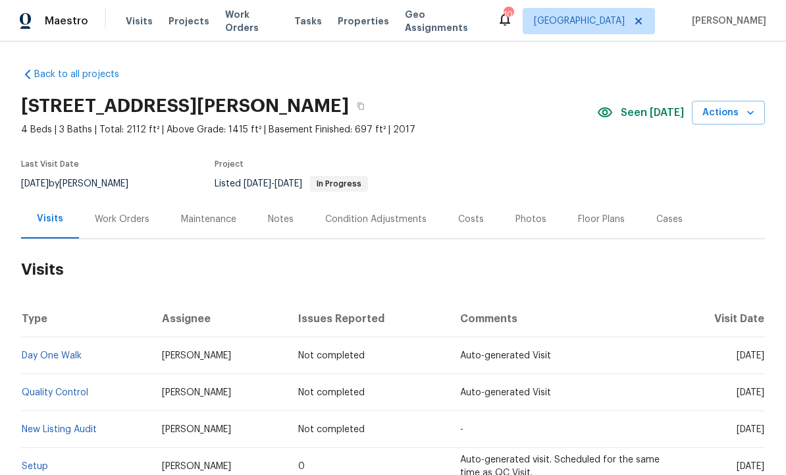
click at [126, 217] on div "Work Orders" at bounding box center [122, 219] width 55 height 13
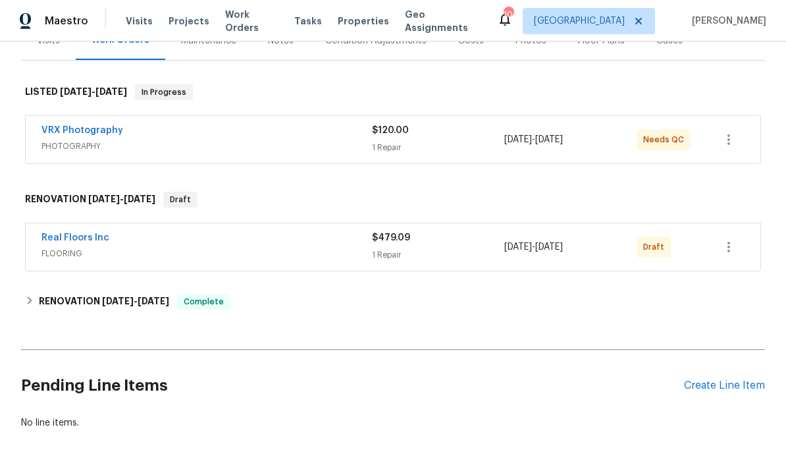
scroll to position [178, 0]
click at [734, 250] on icon "button" at bounding box center [729, 248] width 16 height 16
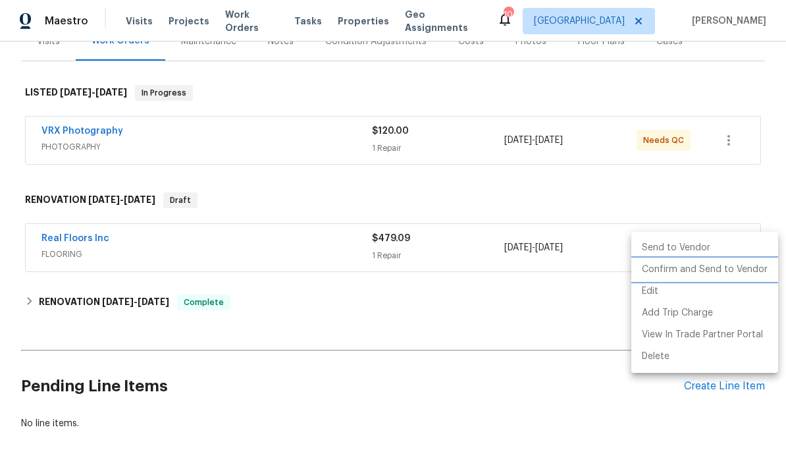
click at [702, 267] on li "Confirm and Send to Vendor" at bounding box center [704, 270] width 147 height 22
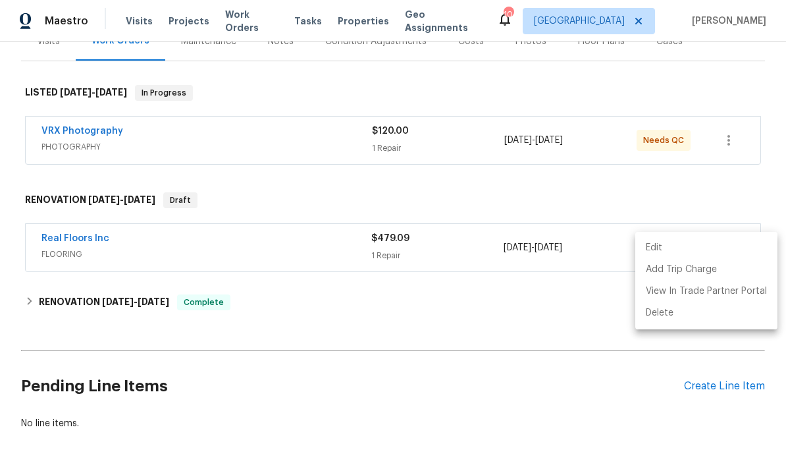
click at [349, 398] on div at bounding box center [393, 237] width 786 height 475
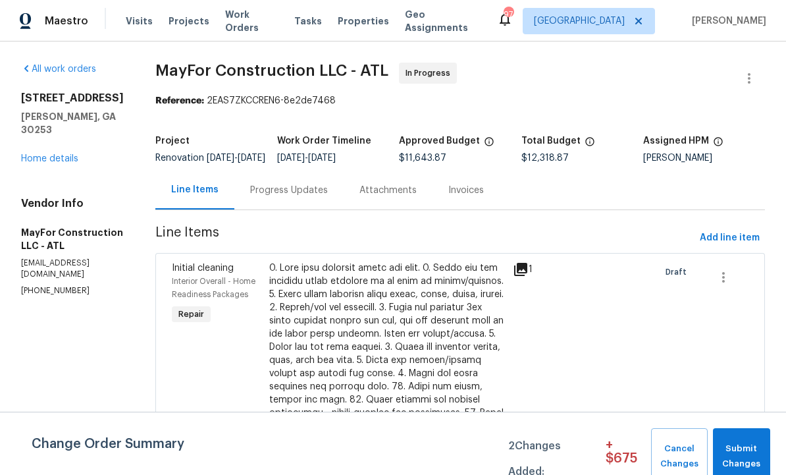
click at [141, 22] on span "Visits" at bounding box center [139, 20] width 27 height 13
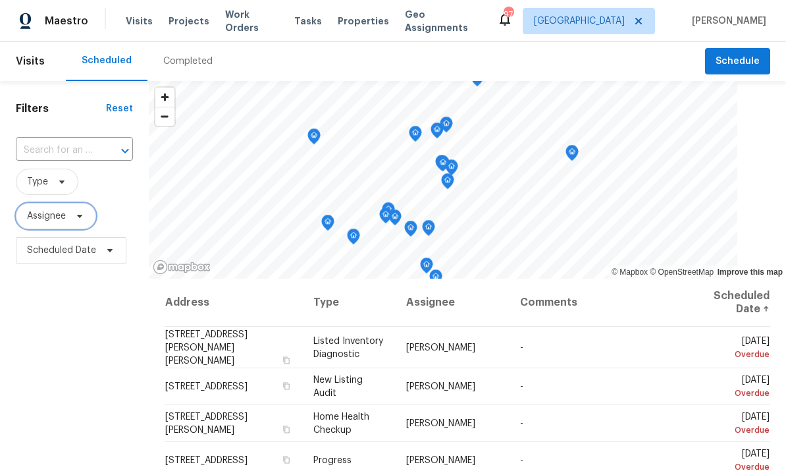
click at [82, 211] on span "Assignee" at bounding box center [56, 216] width 80 height 26
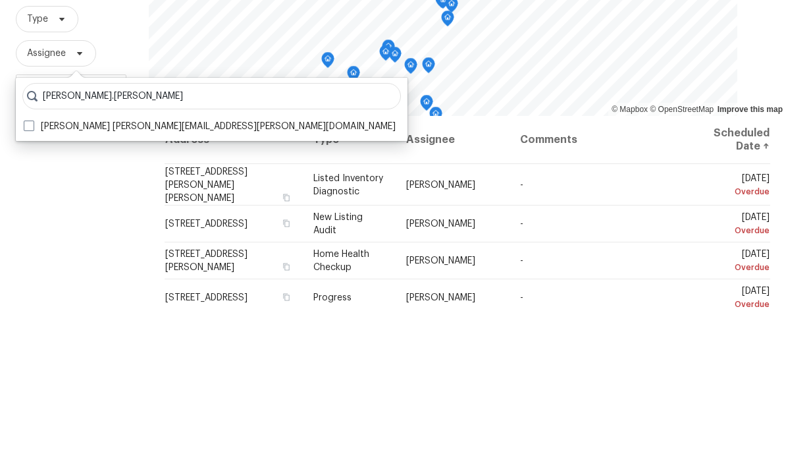
type input "[PERSON_NAME].[PERSON_NAME]"
click at [36, 282] on label "[PERSON_NAME] [PERSON_NAME][EMAIL_ADDRESS][PERSON_NAME][DOMAIN_NAME]" at bounding box center [210, 288] width 372 height 13
click at [32, 282] on input "[PERSON_NAME] [PERSON_NAME][EMAIL_ADDRESS][PERSON_NAME][DOMAIN_NAME]" at bounding box center [28, 286] width 9 height 9
checkbox input "true"
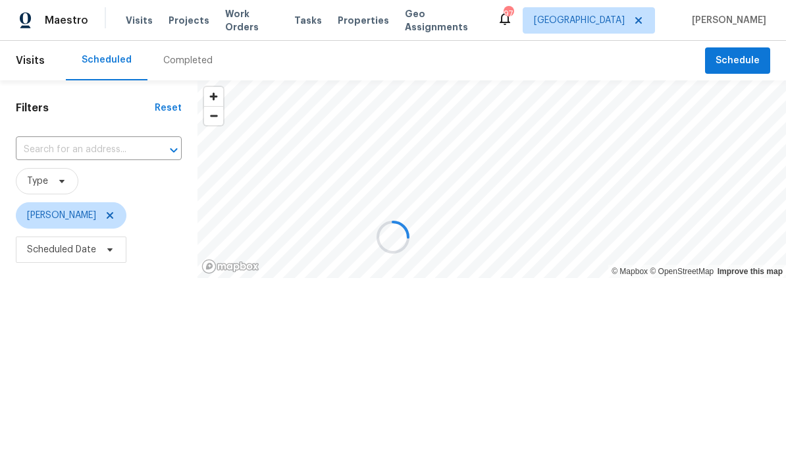
scroll to position [1, 0]
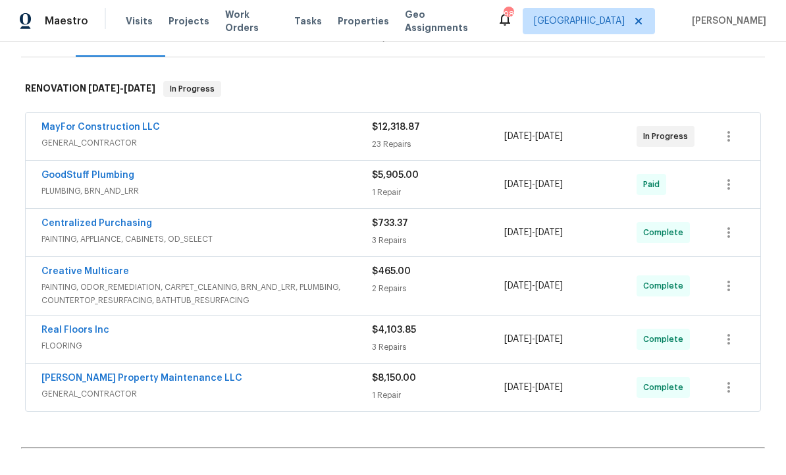
scroll to position [176, 0]
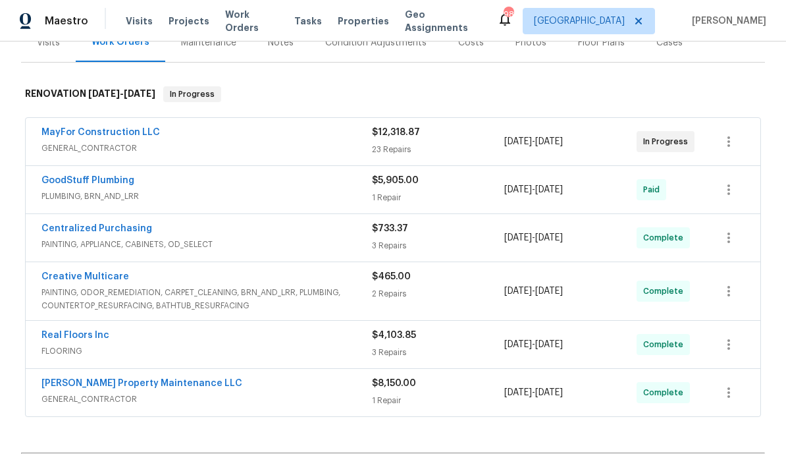
click at [122, 128] on link "MayFor Construction LLC" at bounding box center [100, 132] width 118 height 9
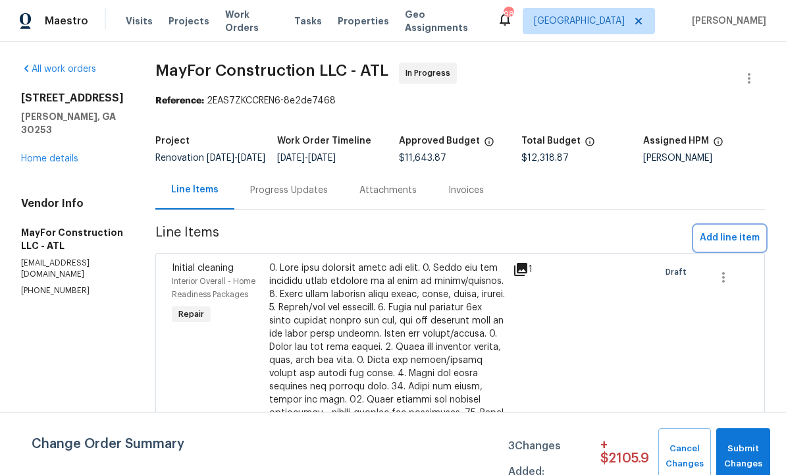
click at [727, 246] on span "Add line item" at bounding box center [730, 238] width 60 height 16
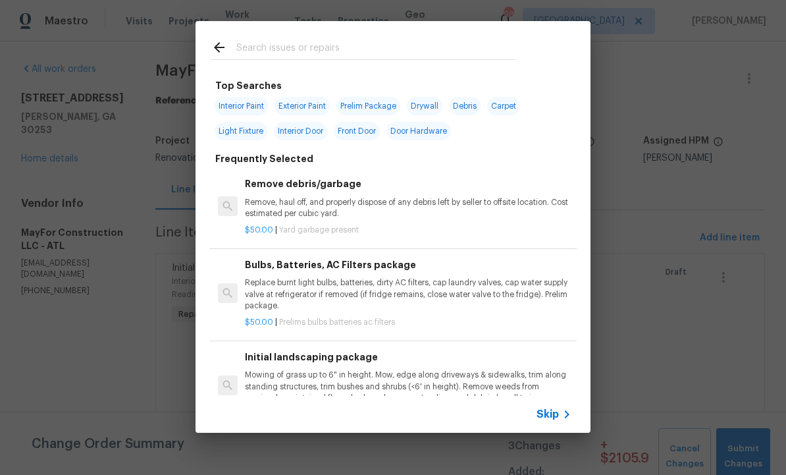
click at [276, 49] on input "text" at bounding box center [375, 49] width 279 height 20
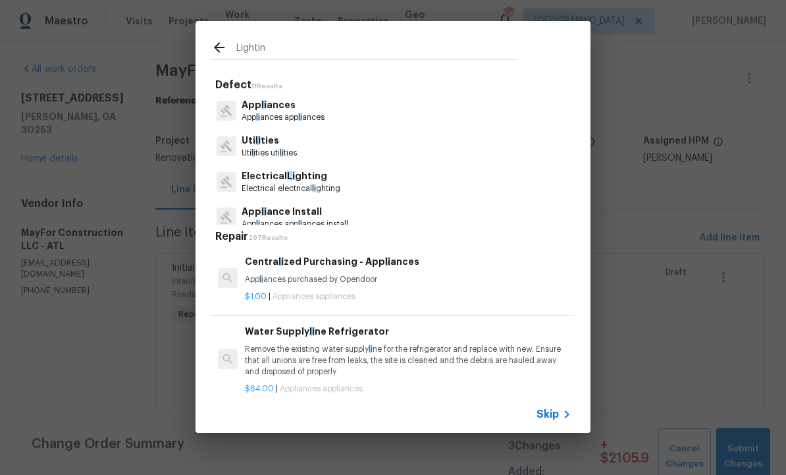
type input "Lighting"
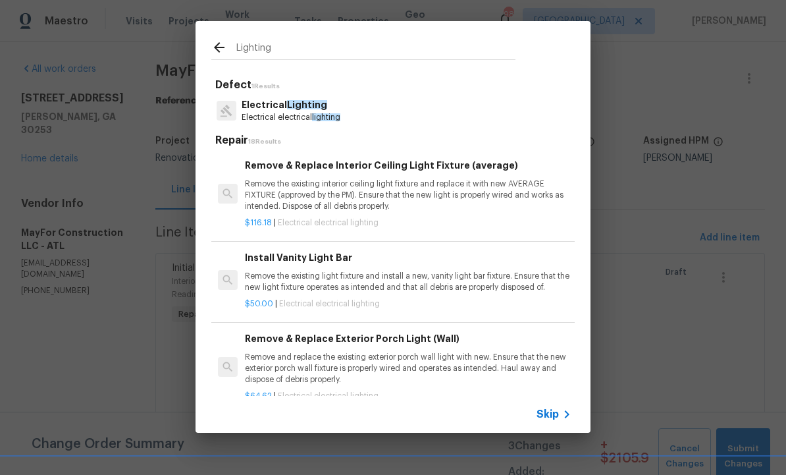
click at [294, 111] on p "Electrical Lighting" at bounding box center [291, 105] width 99 height 14
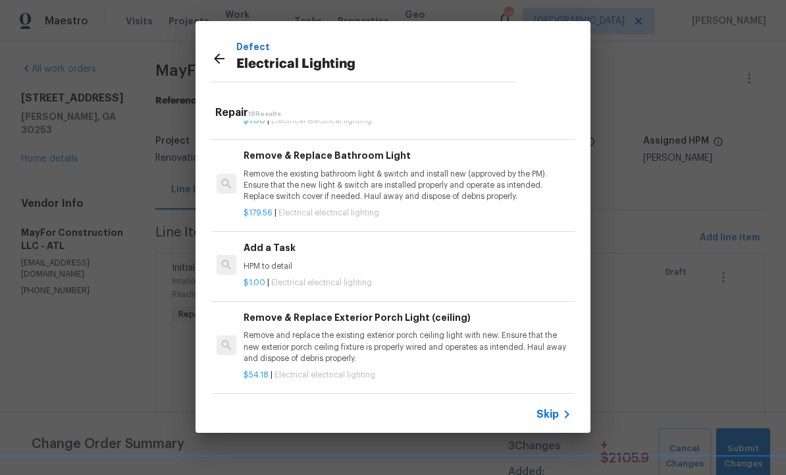
scroll to position [763, 1]
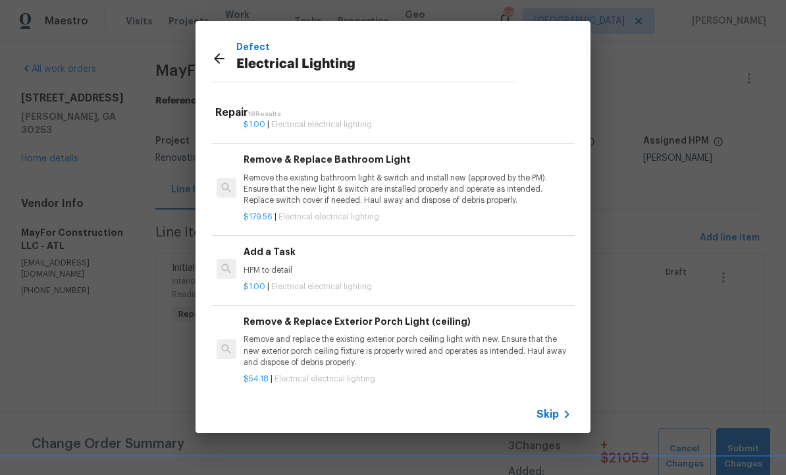
click at [338, 266] on p "HPM to detail" at bounding box center [407, 270] width 326 height 11
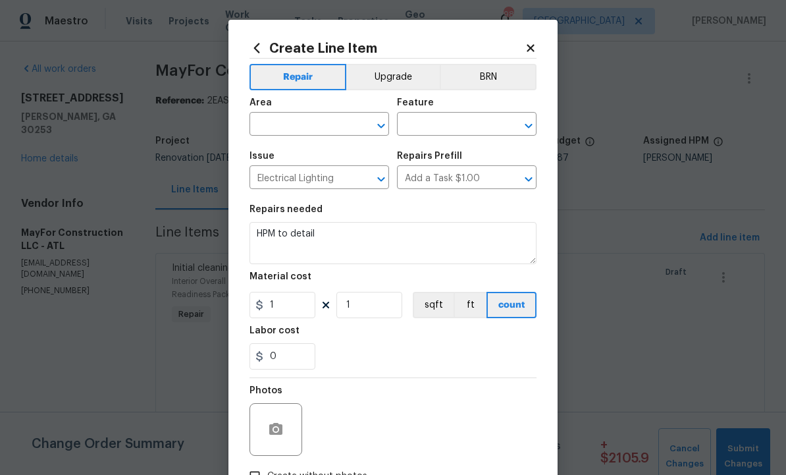
click at [310, 124] on input "text" at bounding box center [300, 125] width 103 height 20
click at [312, 180] on li "Interior Overall" at bounding box center [319, 178] width 140 height 22
type input "Interior Overall"
click at [444, 128] on input "text" at bounding box center [448, 125] width 103 height 20
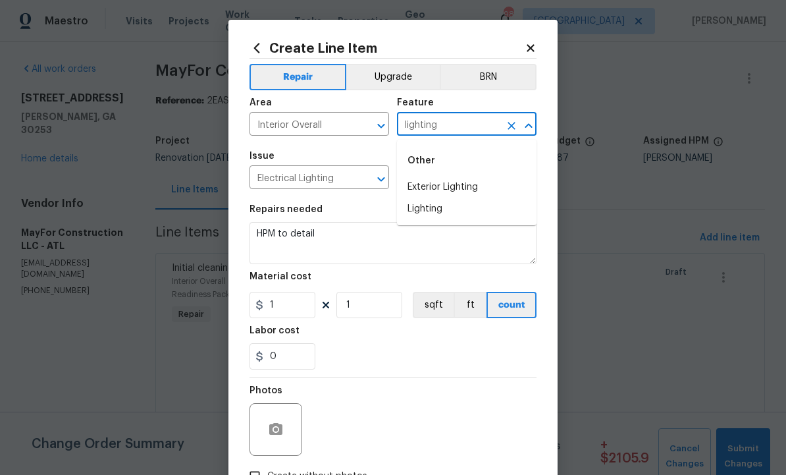
click at [448, 208] on li "Lighting" at bounding box center [467, 209] width 140 height 22
type input "Lighting"
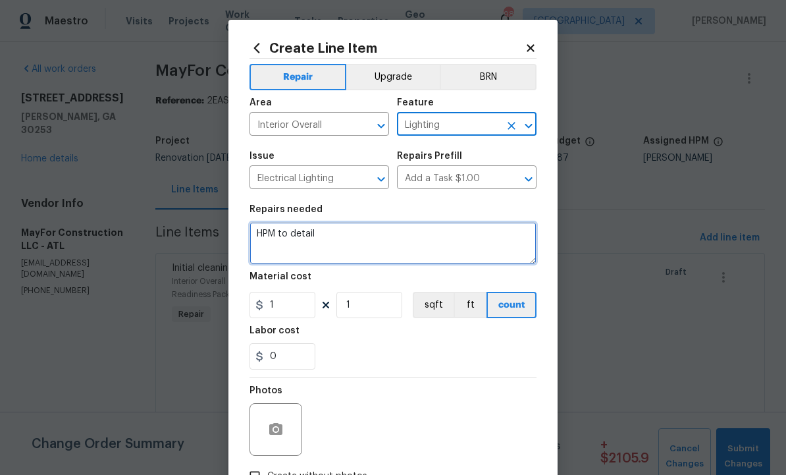
click at [357, 241] on textarea "HPM to detail" at bounding box center [392, 243] width 287 height 42
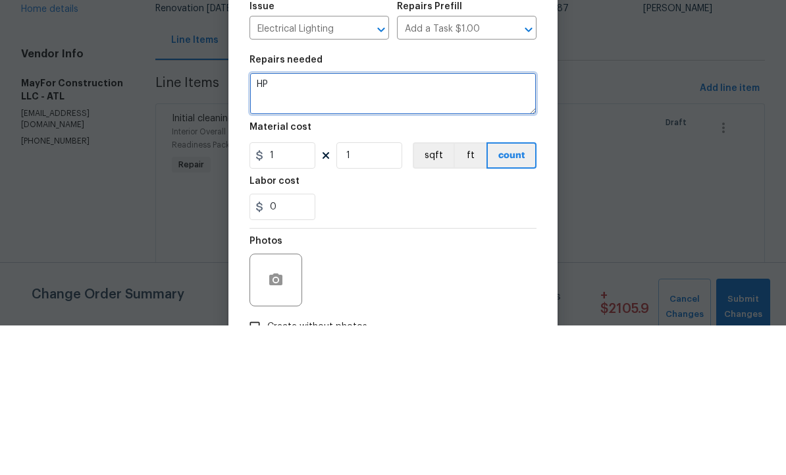
type textarea "H"
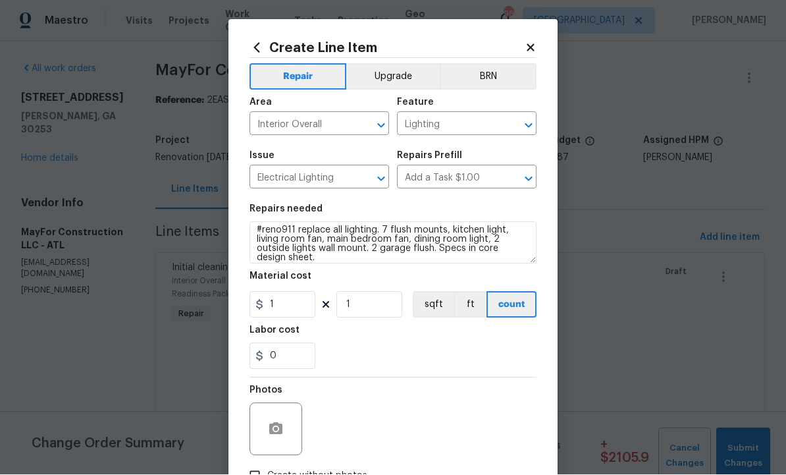
scroll to position [0, 0]
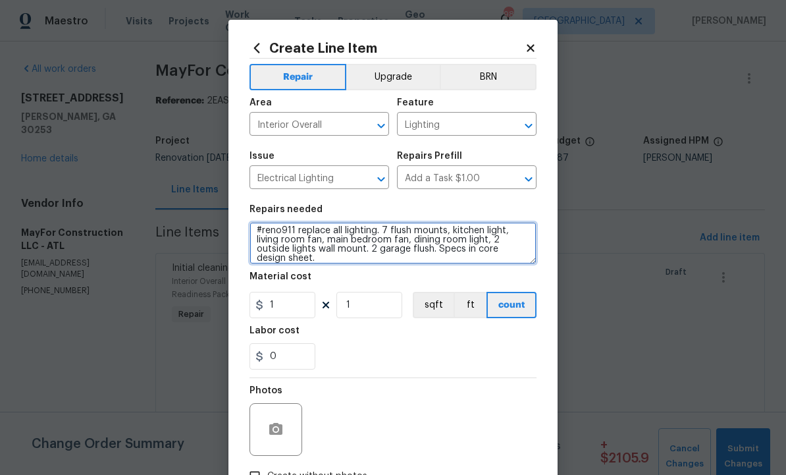
type textarea "#reno911 replace all lighting. 7 flush mounts, kitchen light, living room fan, …"
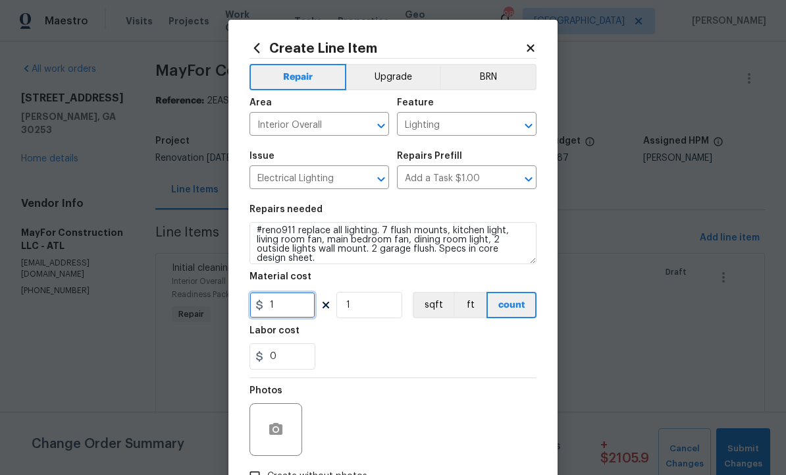
click at [299, 308] on input "1" at bounding box center [282, 305] width 66 height 26
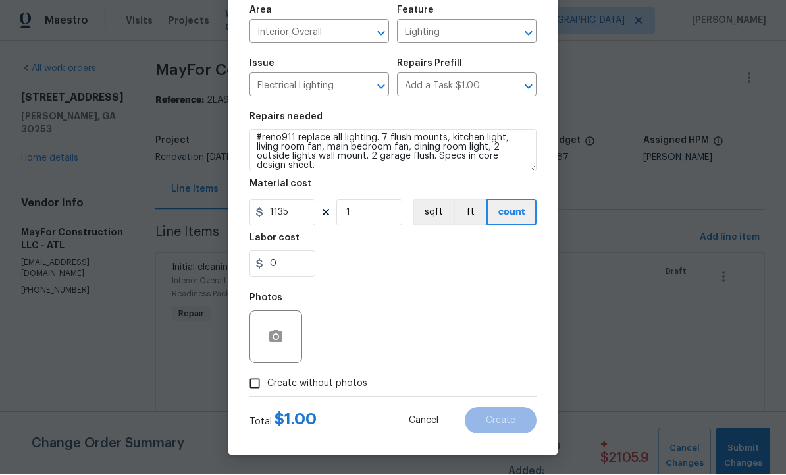
scroll to position [95, 0]
type input "1135"
click at [279, 330] on icon "button" at bounding box center [276, 337] width 16 height 16
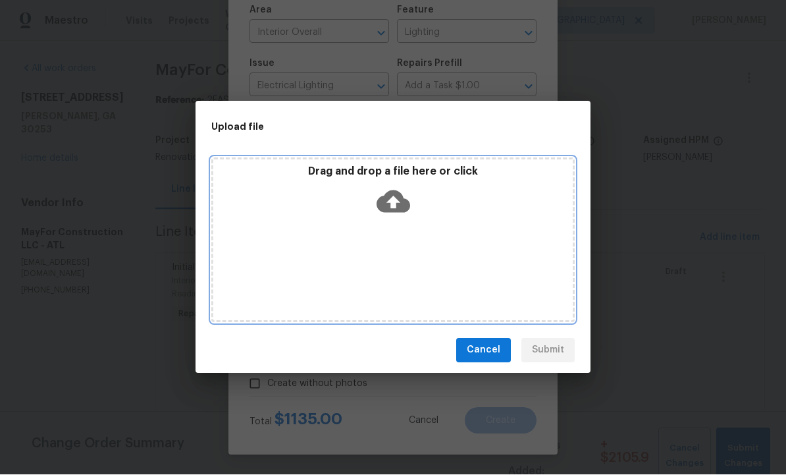
click at [391, 198] on icon at bounding box center [393, 202] width 34 height 34
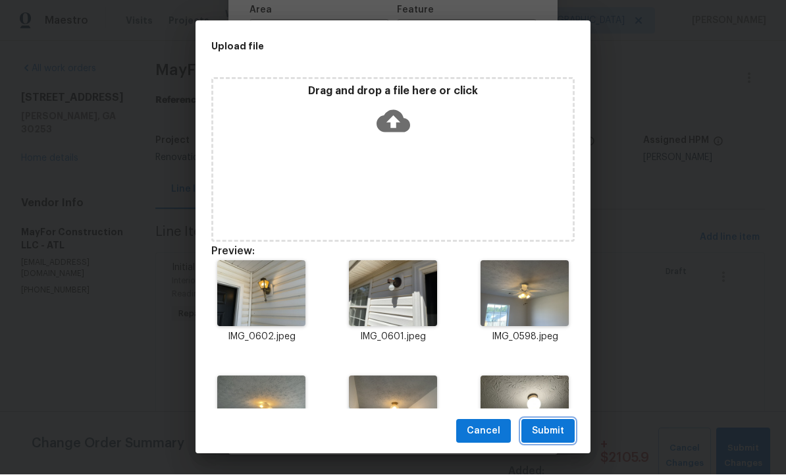
click at [552, 426] on span "Submit" at bounding box center [548, 431] width 32 height 16
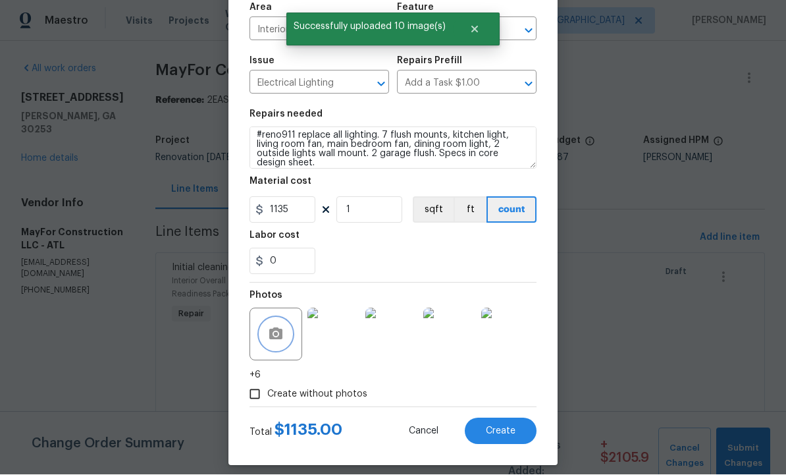
click at [280, 333] on icon "button" at bounding box center [275, 334] width 13 height 12
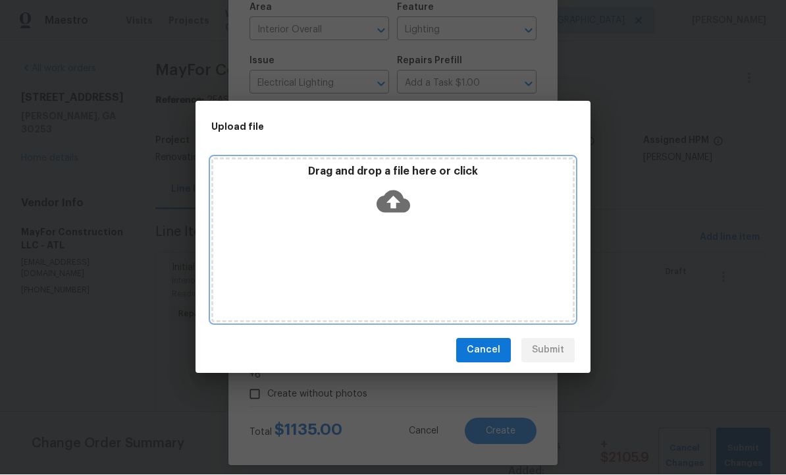
click at [398, 203] on icon at bounding box center [393, 201] width 34 height 22
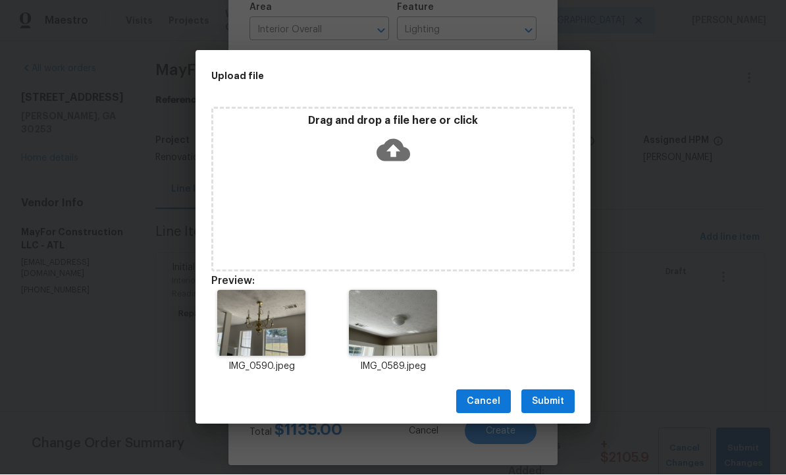
click at [555, 398] on span "Submit" at bounding box center [548, 402] width 32 height 16
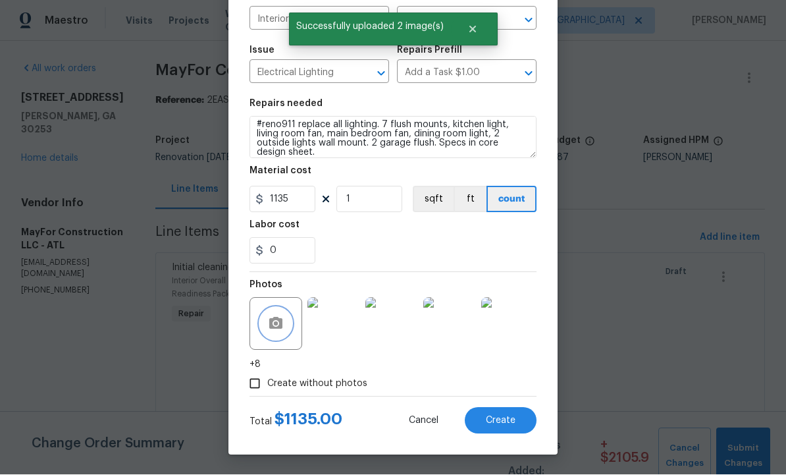
scroll to position [108, 0]
click at [499, 417] on span "Create" at bounding box center [501, 421] width 30 height 10
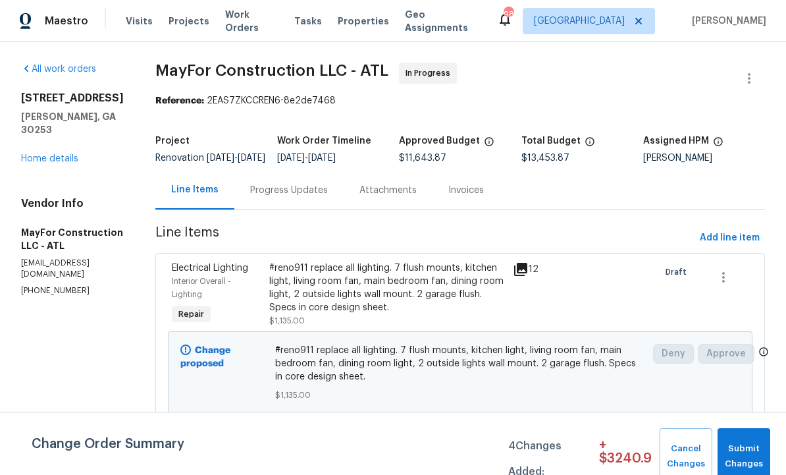
scroll to position [0, 0]
click at [734, 241] on span "Add line item" at bounding box center [730, 238] width 60 height 16
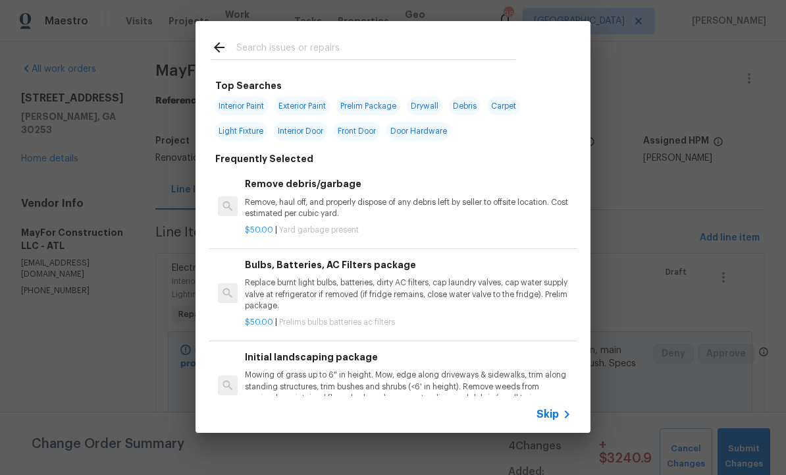
click at [288, 49] on input "text" at bounding box center [375, 49] width 279 height 20
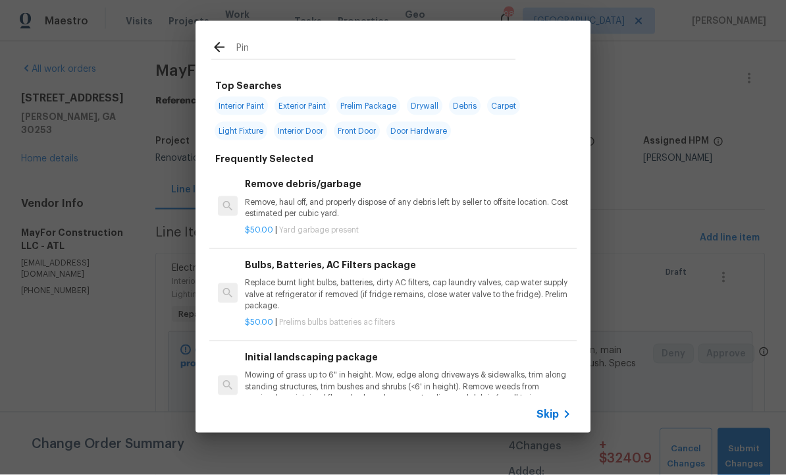
type input "Pine"
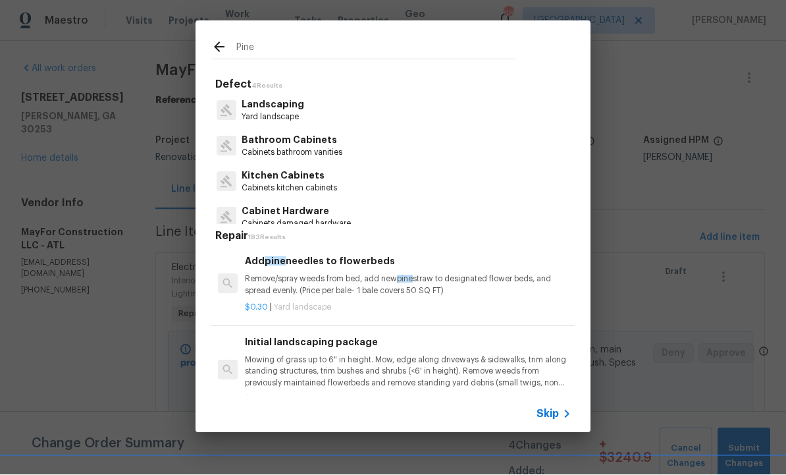
click at [337, 278] on p "Remove/spray weeds from bed, add new pine straw to designated flower beds, and …" at bounding box center [408, 285] width 326 height 22
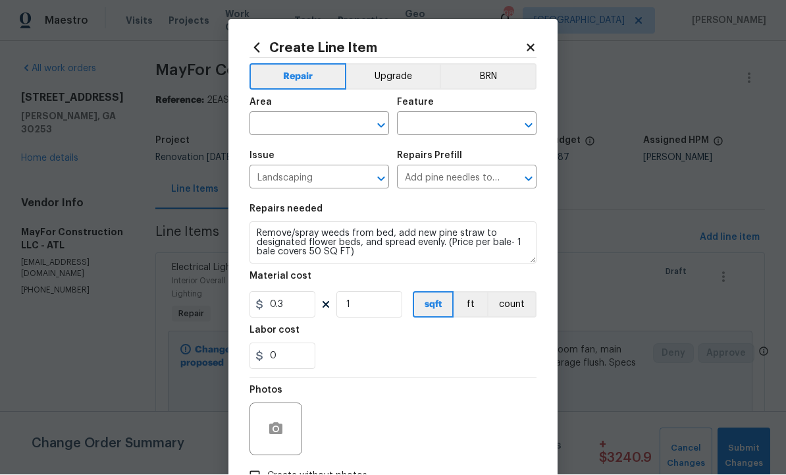
scroll to position [1, 0]
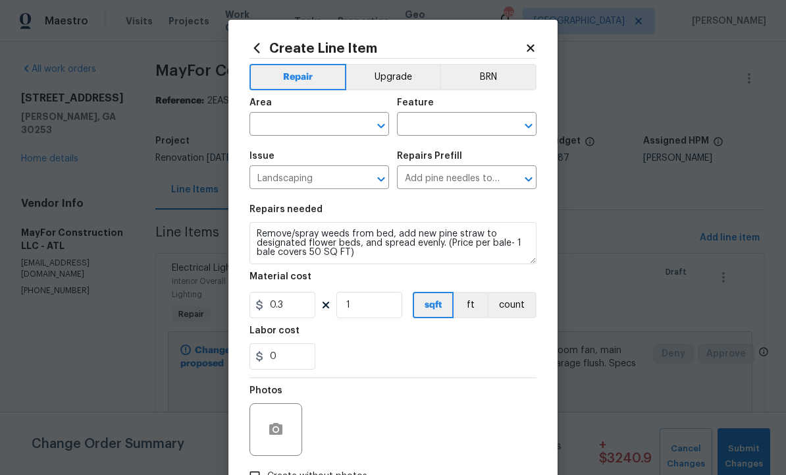
click at [341, 283] on div "Material cost" at bounding box center [392, 280] width 287 height 17
click at [366, 307] on input "1" at bounding box center [369, 305] width 66 height 26
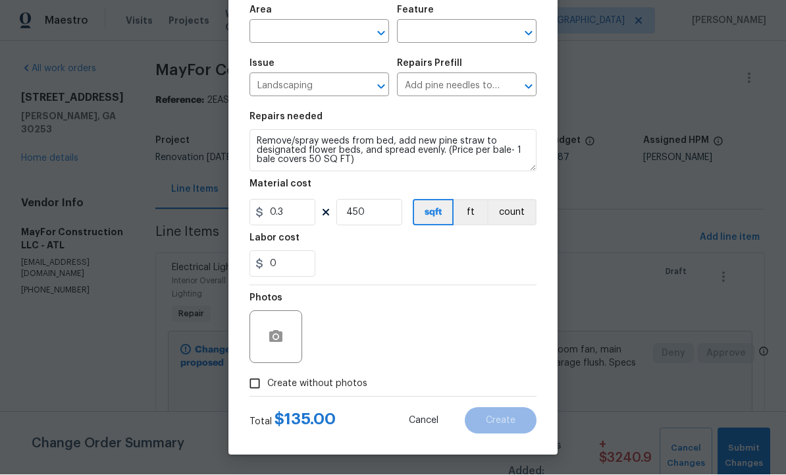
scroll to position [95, 0]
type input "450"
click at [278, 337] on circle "button" at bounding box center [276, 337] width 4 height 4
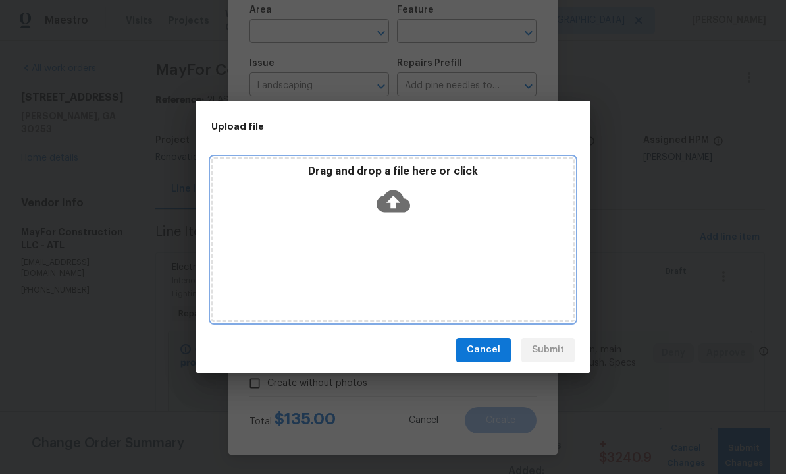
click at [401, 199] on icon at bounding box center [393, 201] width 34 height 22
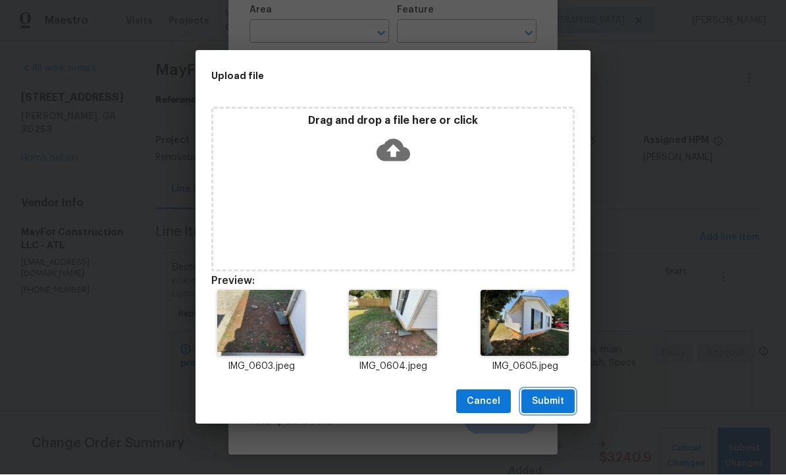
click at [552, 400] on span "Submit" at bounding box center [548, 402] width 32 height 16
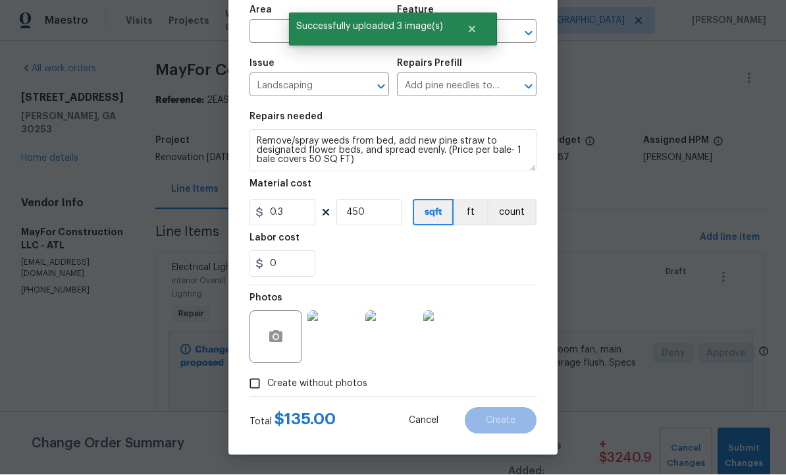
click at [336, 31] on input "text" at bounding box center [300, 33] width 103 height 20
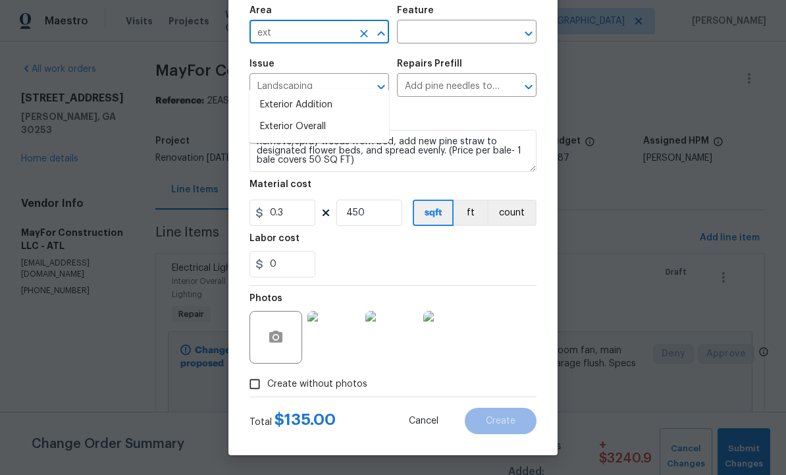
click at [318, 116] on li "Exterior Overall" at bounding box center [319, 127] width 140 height 22
type input "Exterior Overall"
click at [448, 32] on input "text" at bounding box center [448, 33] width 103 height 20
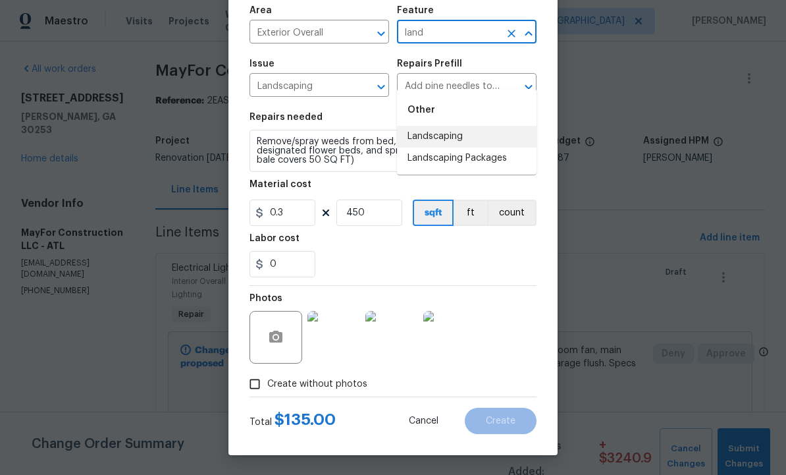
click at [468, 126] on li "Landscaping" at bounding box center [467, 137] width 140 height 22
type input "Landscaping"
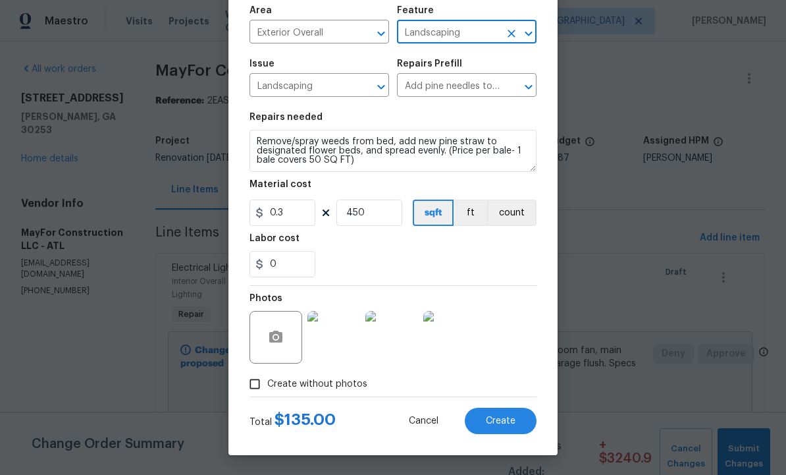
click at [517, 421] on button "Create" at bounding box center [501, 420] width 72 height 26
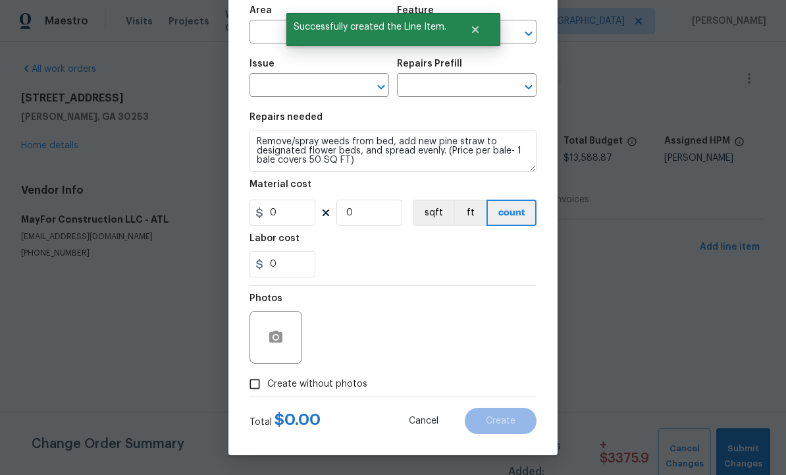
scroll to position [0, 0]
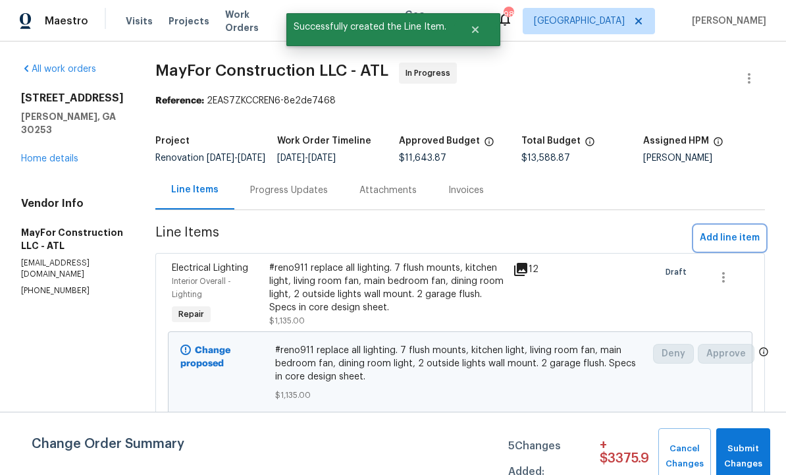
click at [725, 246] on span "Add line item" at bounding box center [730, 238] width 60 height 16
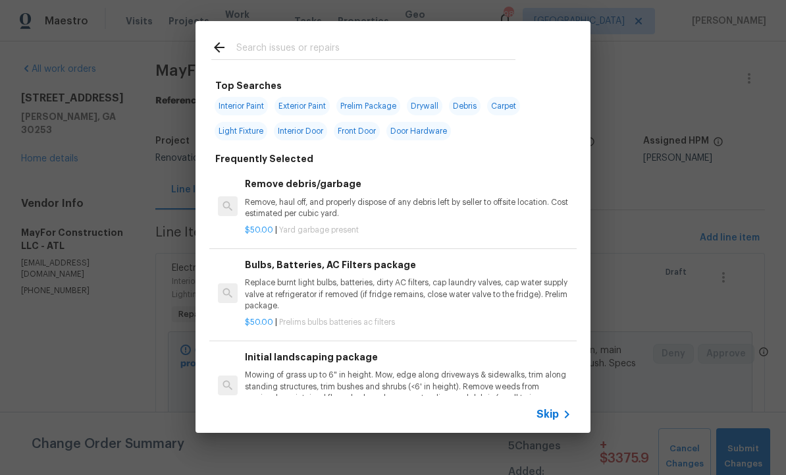
click at [300, 52] on input "text" at bounding box center [375, 49] width 279 height 20
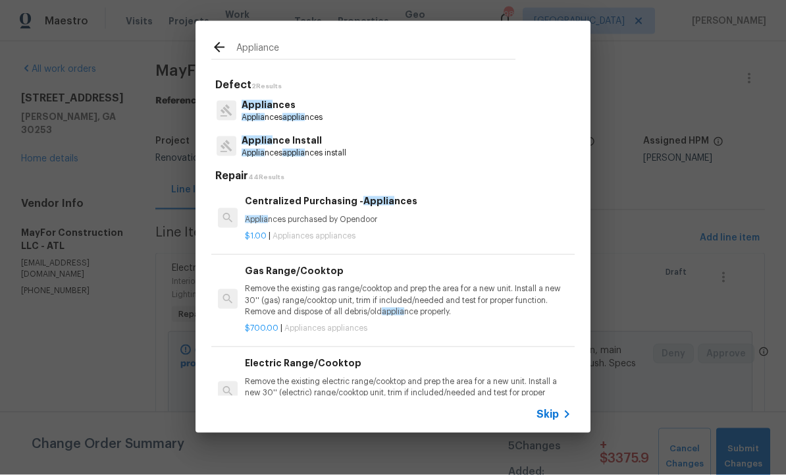
type input "Appliances"
click at [292, 149] on span "appliances" at bounding box center [304, 153] width 40 height 8
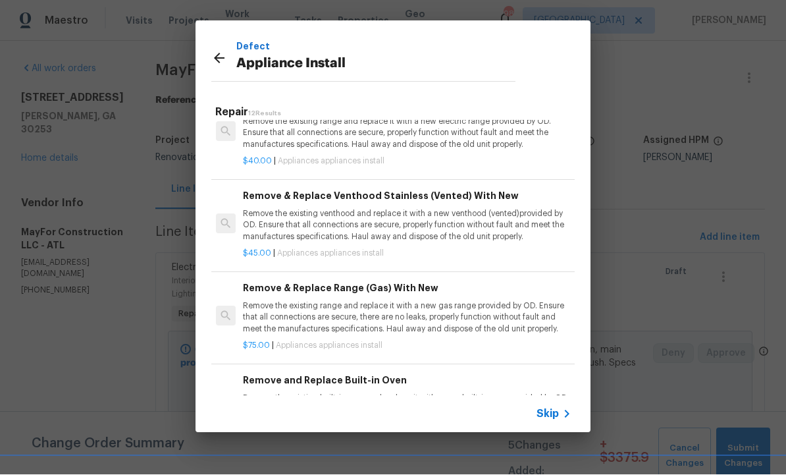
scroll to position [588, 2]
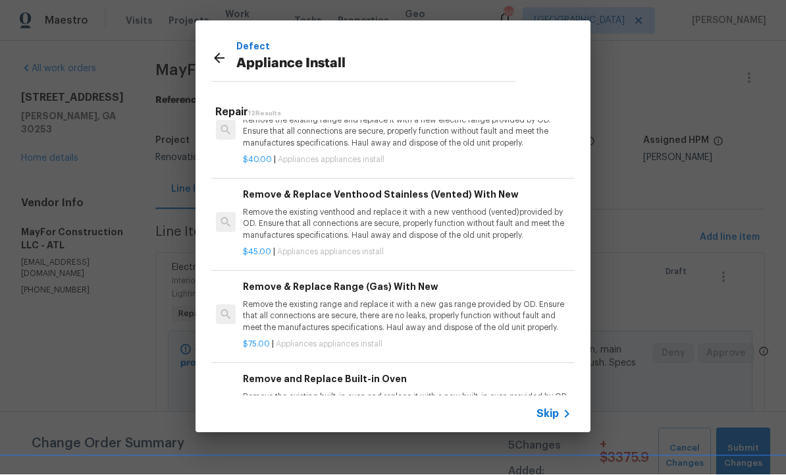
click at [387, 299] on p "Remove the existing range and replace it with a new gas range provided by OD. E…" at bounding box center [406, 316] width 326 height 34
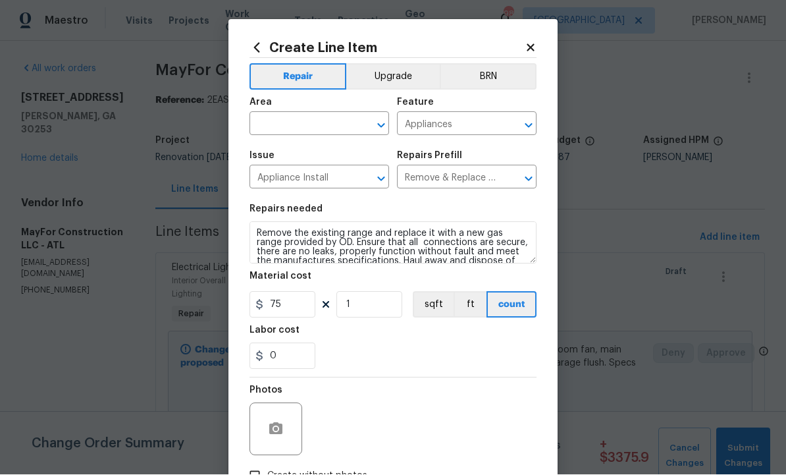
scroll to position [0, 0]
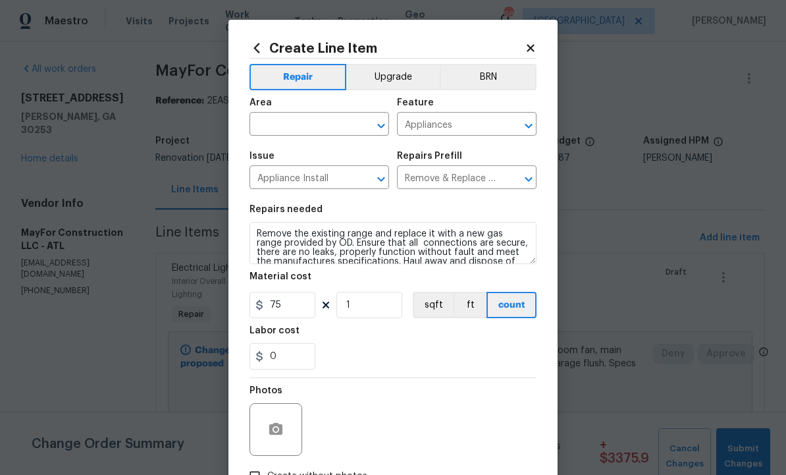
click at [322, 117] on input "text" at bounding box center [300, 125] width 103 height 20
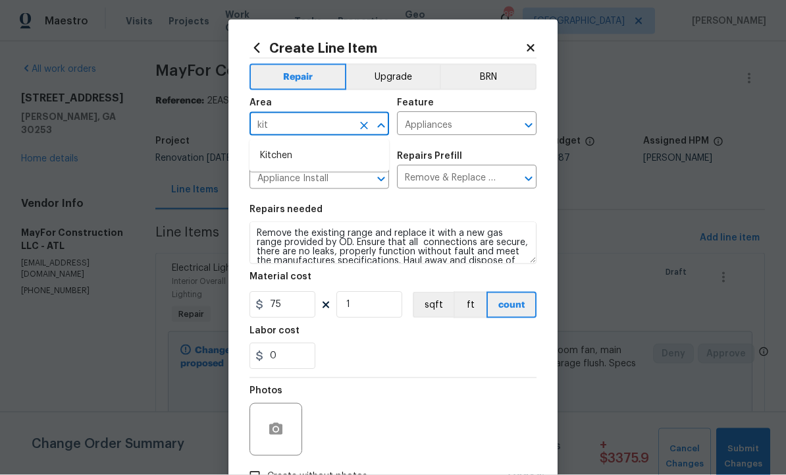
click at [316, 147] on li "Kitchen" at bounding box center [319, 156] width 140 height 22
type input "Kitchen"
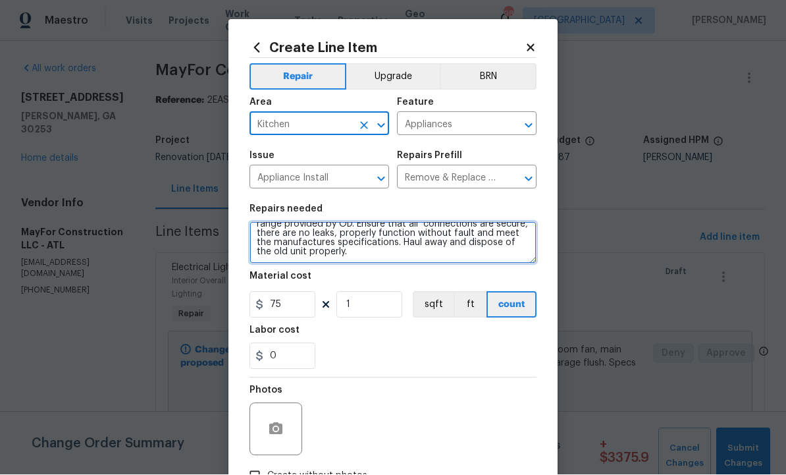
click at [401, 255] on textarea "Remove the existing range and replace it with a new gas range provided by OD. E…" at bounding box center [392, 243] width 287 height 42
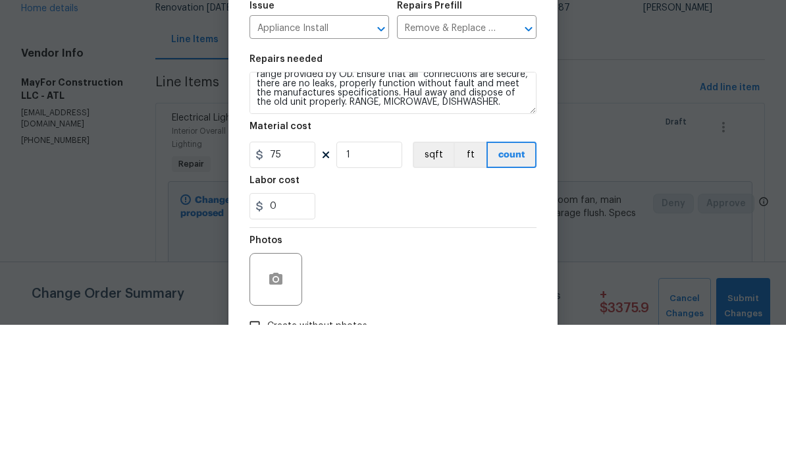
scroll to position [44, 0]
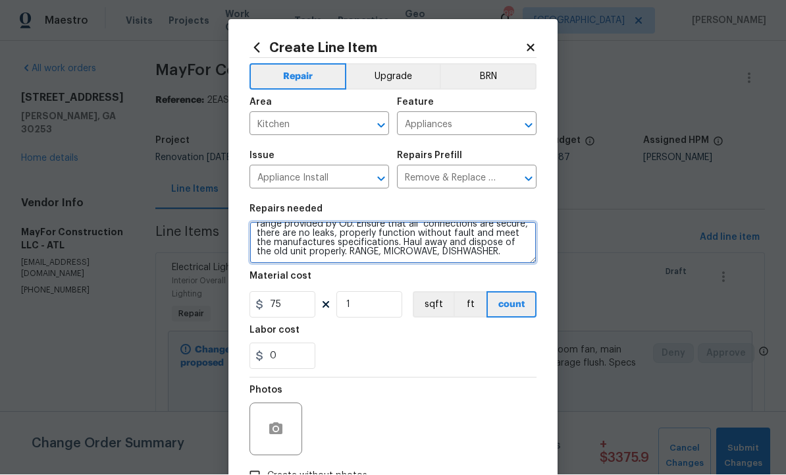
type textarea "Remove the existing range and replace it with a new gas range provided by OD. E…"
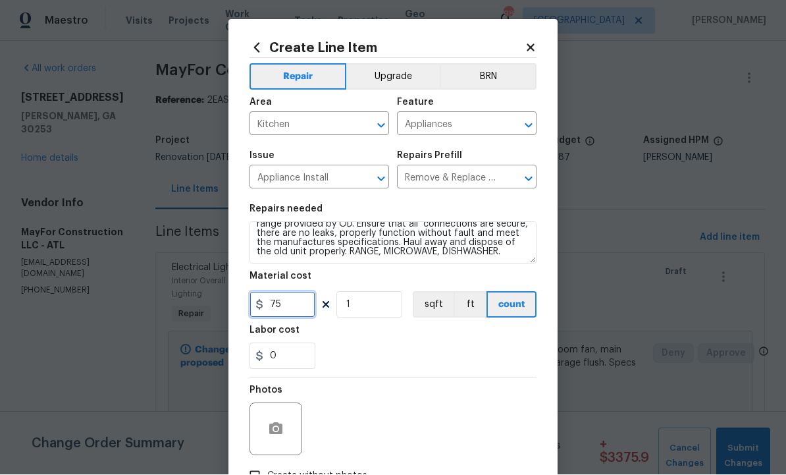
click at [297, 313] on input "75" at bounding box center [282, 305] width 66 height 26
type input "200"
click at [284, 428] on button "button" at bounding box center [276, 429] width 32 height 32
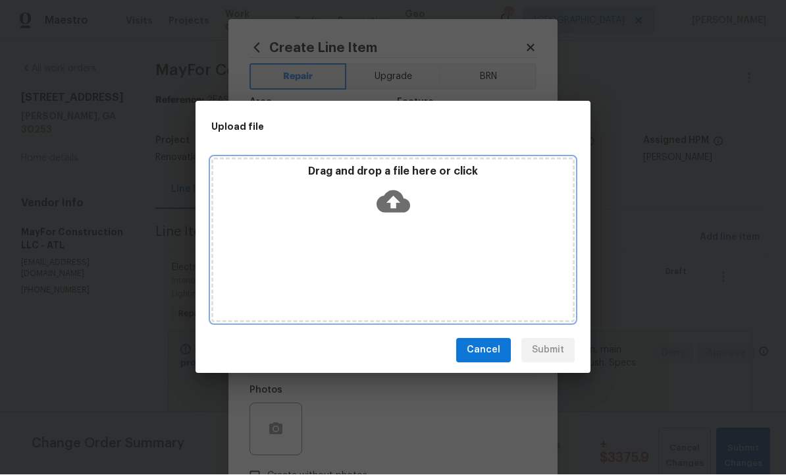
click at [401, 197] on icon at bounding box center [393, 201] width 34 height 22
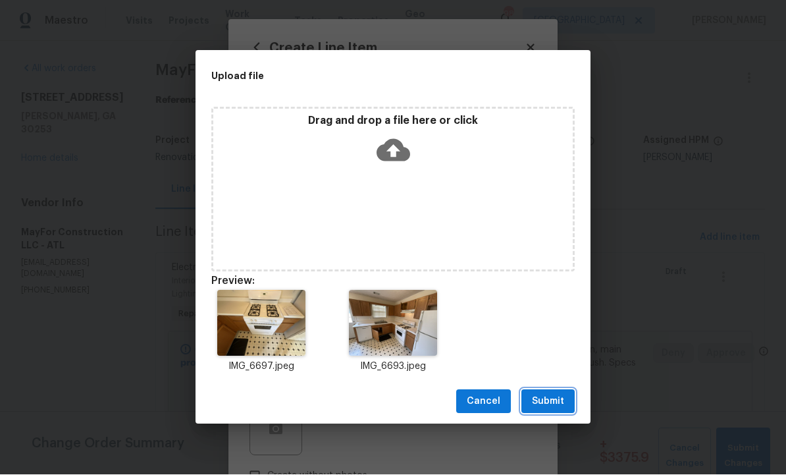
click at [552, 400] on span "Submit" at bounding box center [548, 402] width 32 height 16
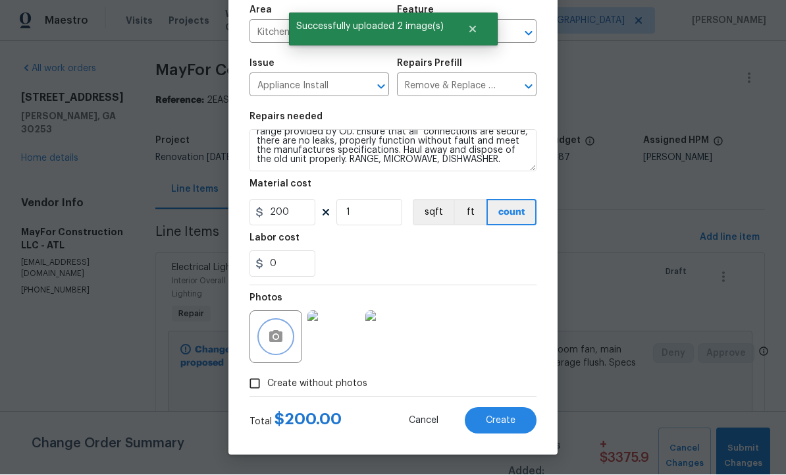
scroll to position [95, 0]
click at [502, 419] on span "Create" at bounding box center [501, 421] width 30 height 10
type input "0"
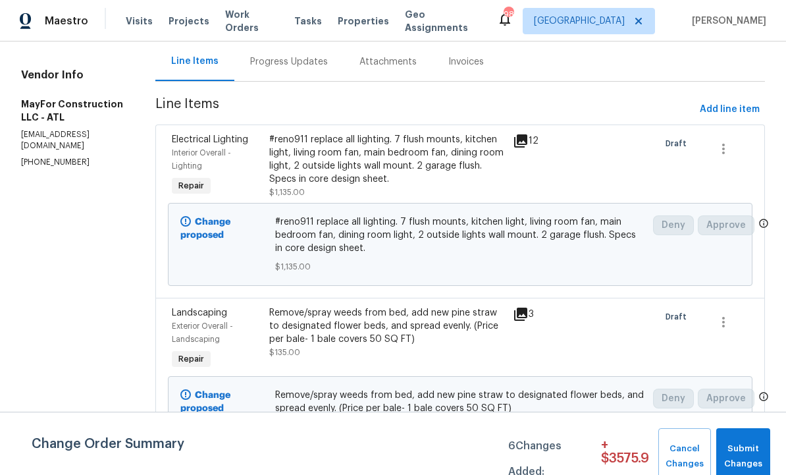
scroll to position [130, 0]
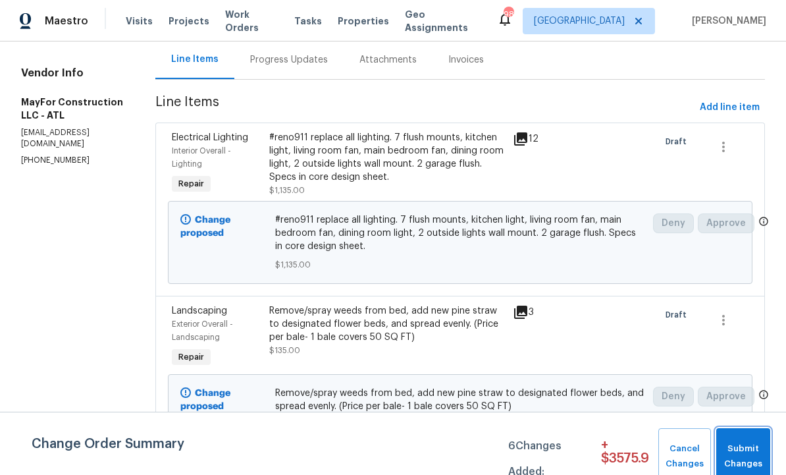
click at [746, 448] on span "Submit Changes" at bounding box center [743, 456] width 41 height 30
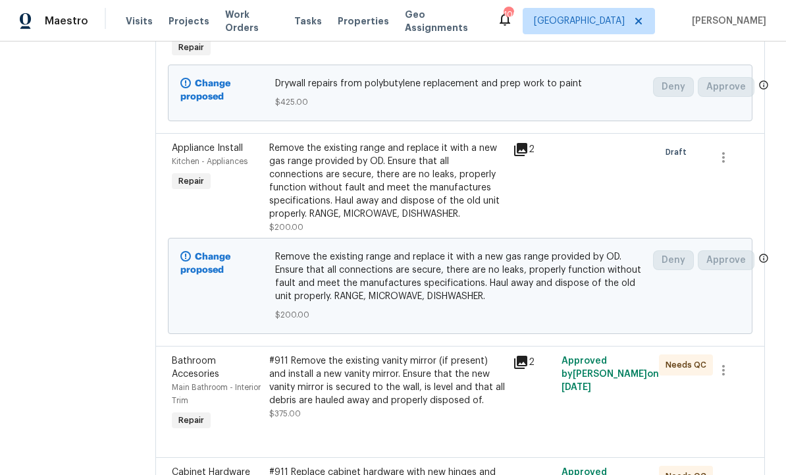
scroll to position [1223, 0]
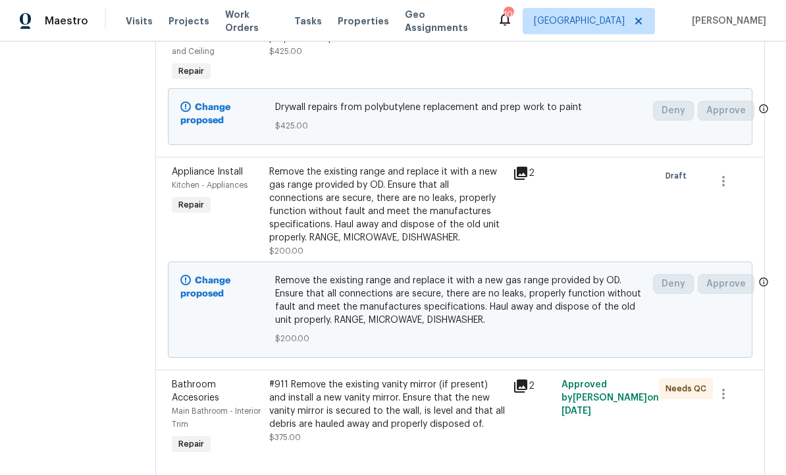
click at [474, 244] on div "Remove the existing range and replace it with a new gas range provided by OD. E…" at bounding box center [387, 204] width 236 height 79
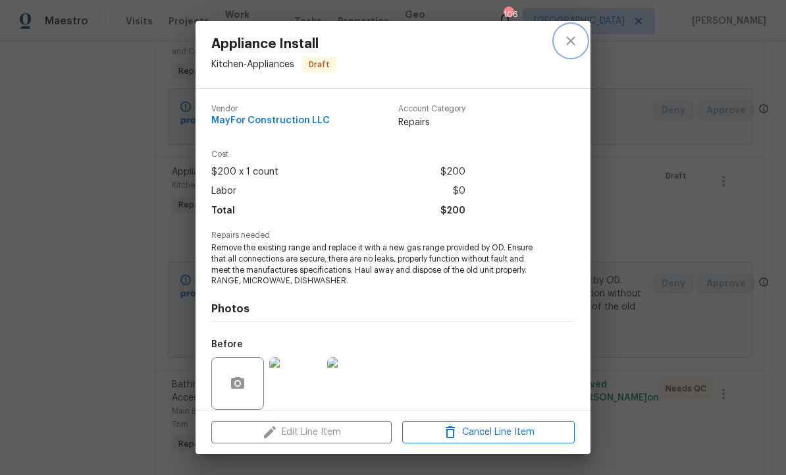
click at [575, 38] on icon "close" at bounding box center [570, 40] width 9 height 9
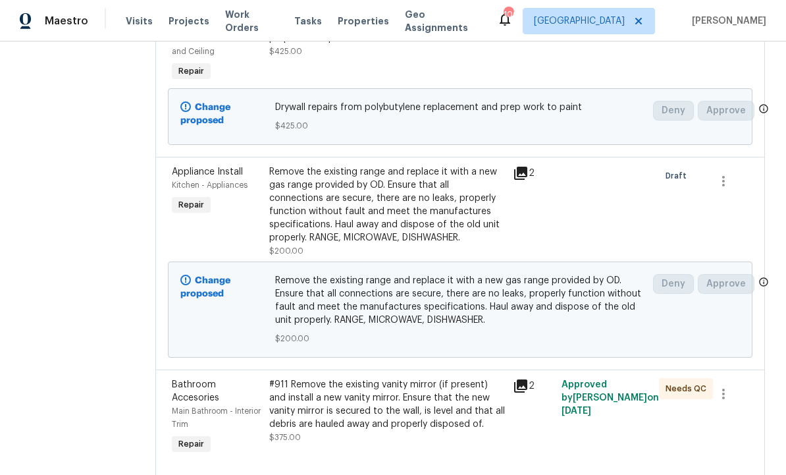
click at [415, 244] on div "Remove the existing range and replace it with a new gas range provided by OD. E…" at bounding box center [387, 204] width 236 height 79
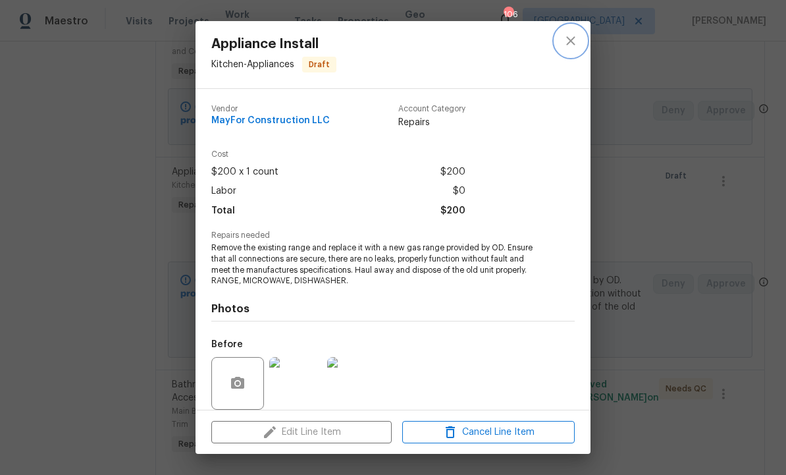
click at [573, 38] on icon "close" at bounding box center [570, 40] width 9 height 9
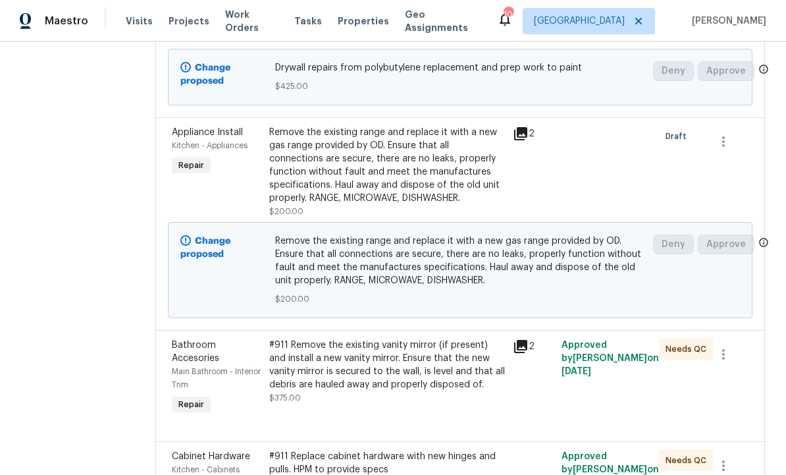
scroll to position [1266, 0]
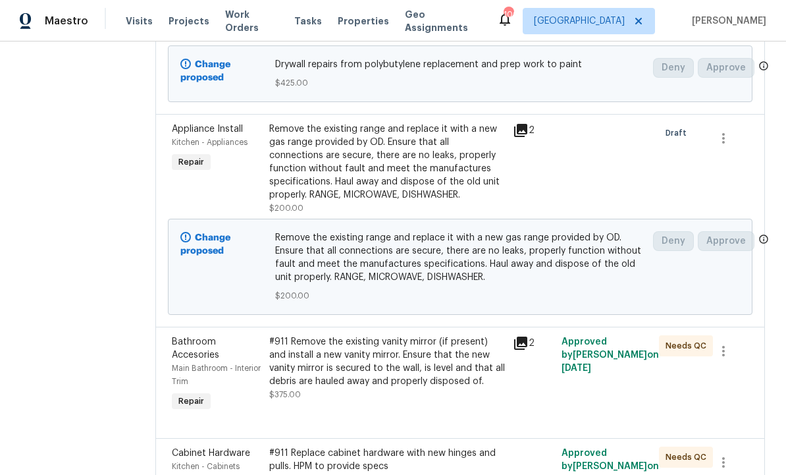
click at [462, 201] on div "Remove the existing range and replace it with a new gas range provided by OD. E…" at bounding box center [387, 161] width 236 height 79
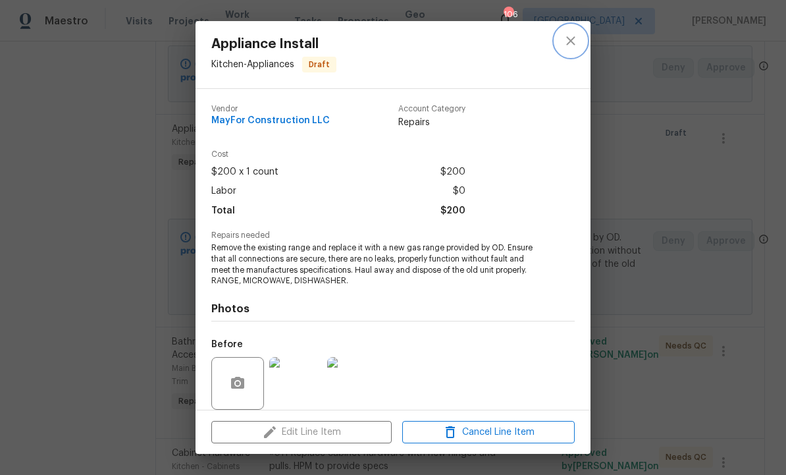
click at [578, 38] on button "close" at bounding box center [571, 41] width 32 height 32
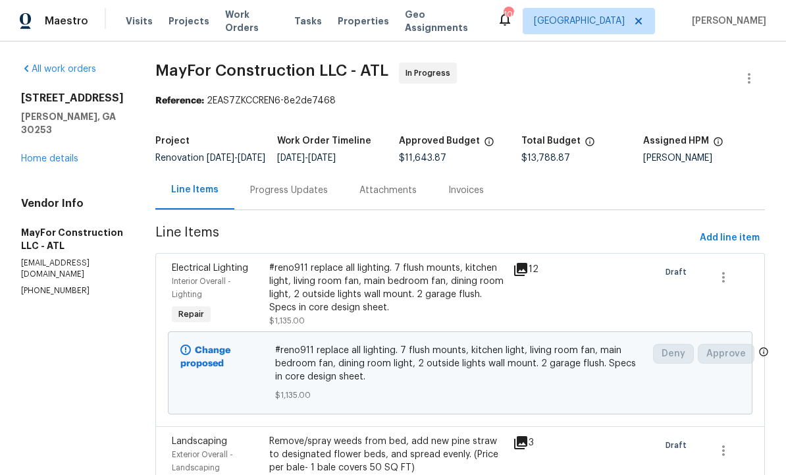
scroll to position [0, 0]
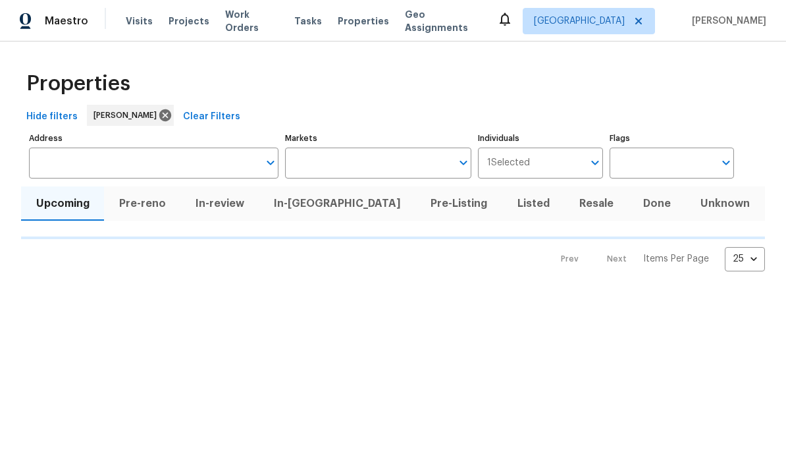
click at [324, 200] on span "In-[GEOGRAPHIC_DATA]" at bounding box center [337, 203] width 141 height 18
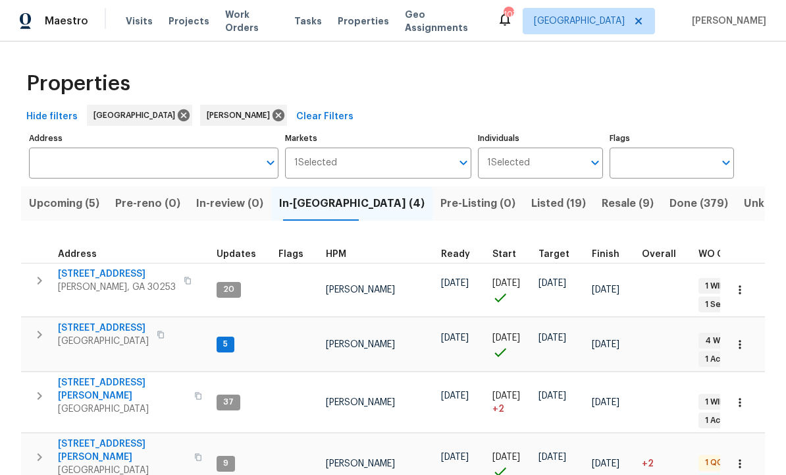
click at [111, 437] on span "[STREET_ADDRESS][PERSON_NAME]" at bounding box center [122, 450] width 128 height 26
click at [602, 202] on span "Resale (9)" at bounding box center [628, 203] width 52 height 18
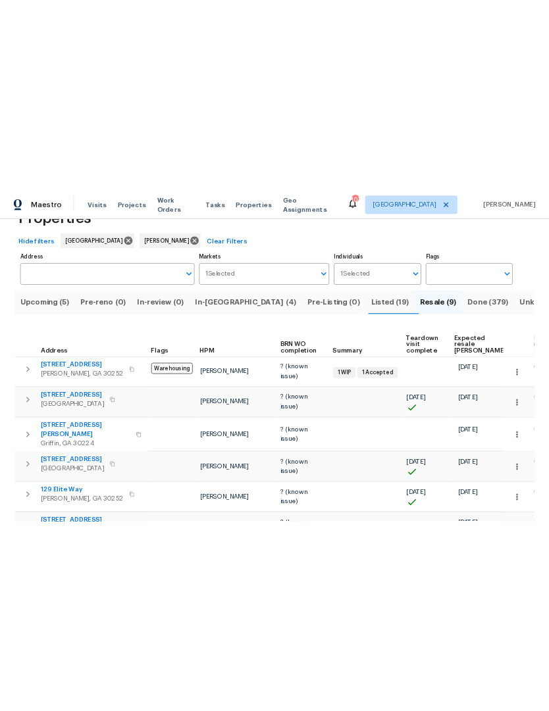
scroll to position [46, 0]
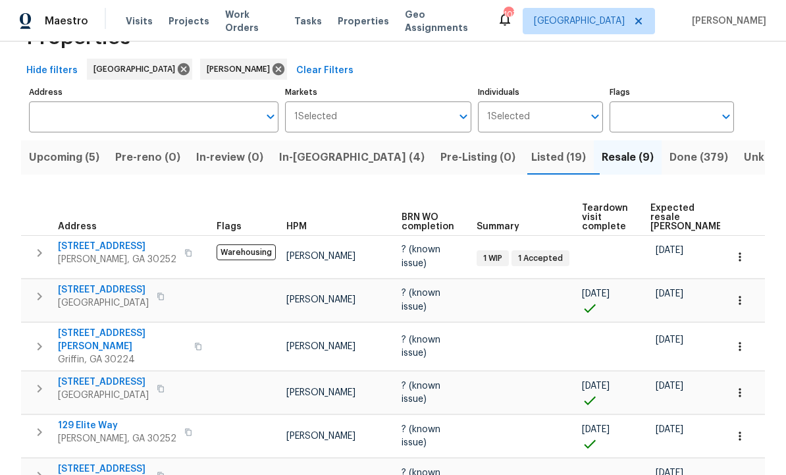
click at [121, 244] on span "[STREET_ADDRESS]" at bounding box center [117, 246] width 118 height 13
click at [43, 250] on icon "button" at bounding box center [40, 253] width 16 height 16
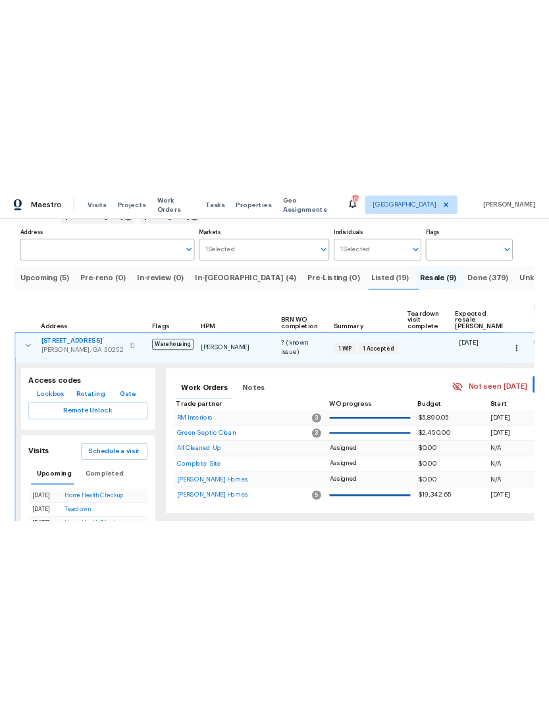
scroll to position [79, 0]
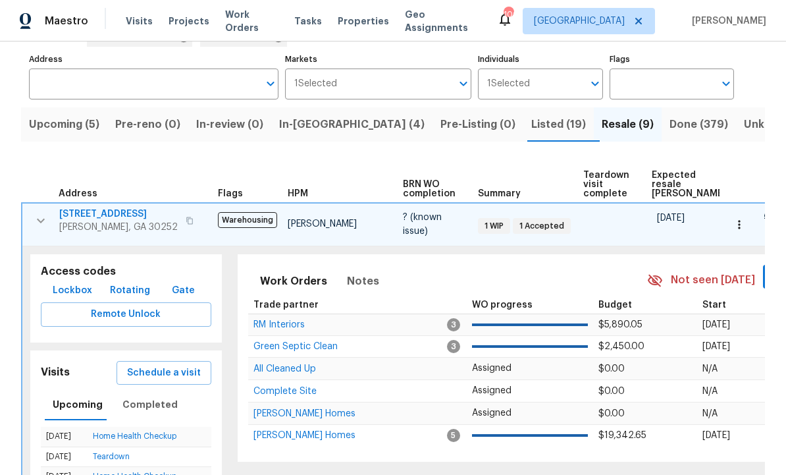
click at [82, 322] on span "Remote Unlock" at bounding box center [125, 314] width 149 height 16
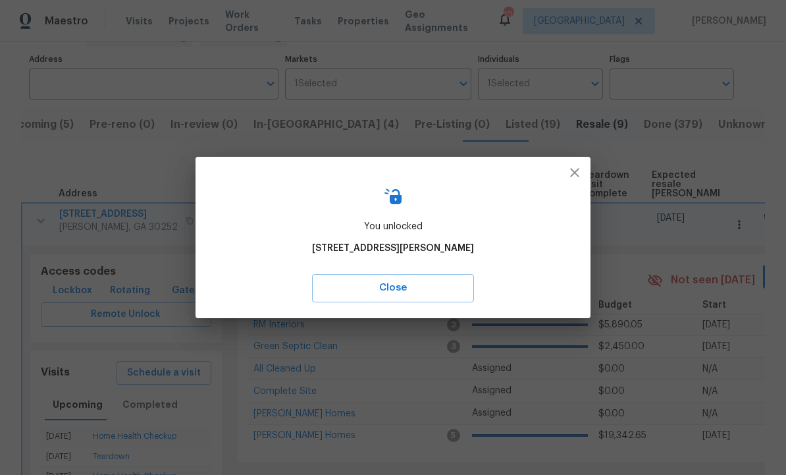
scroll to position [0, 0]
click at [399, 285] on span "Close" at bounding box center [392, 287] width 133 height 17
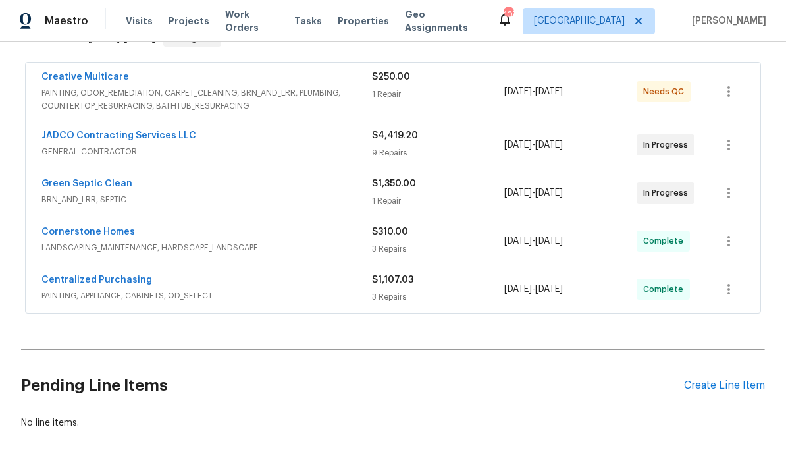
scroll to position [231, 0]
click at [729, 390] on div "Create Line Item" at bounding box center [724, 386] width 81 height 13
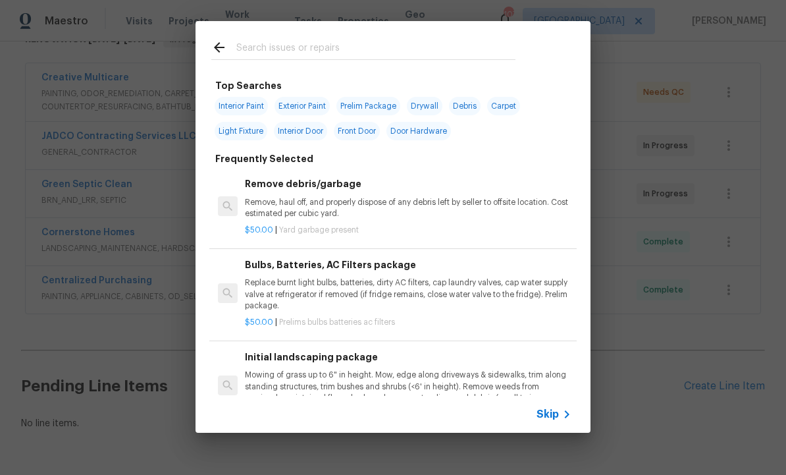
click at [309, 46] on input "text" at bounding box center [375, 49] width 279 height 20
type input "Floor"
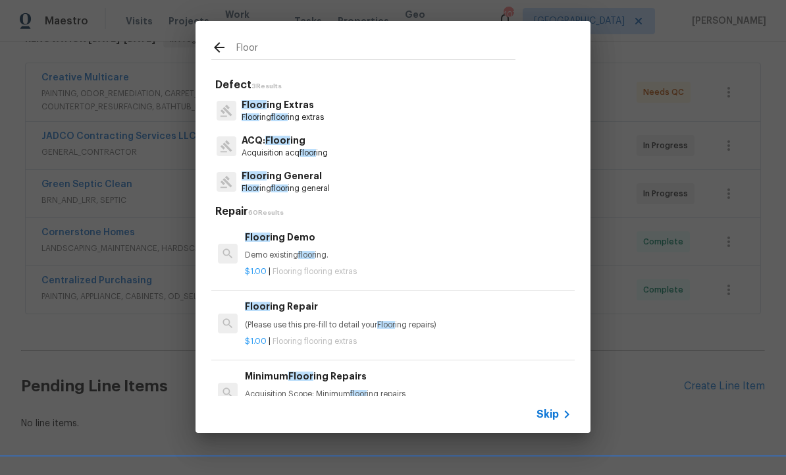
click at [305, 182] on p "Floor ing General" at bounding box center [286, 176] width 88 height 14
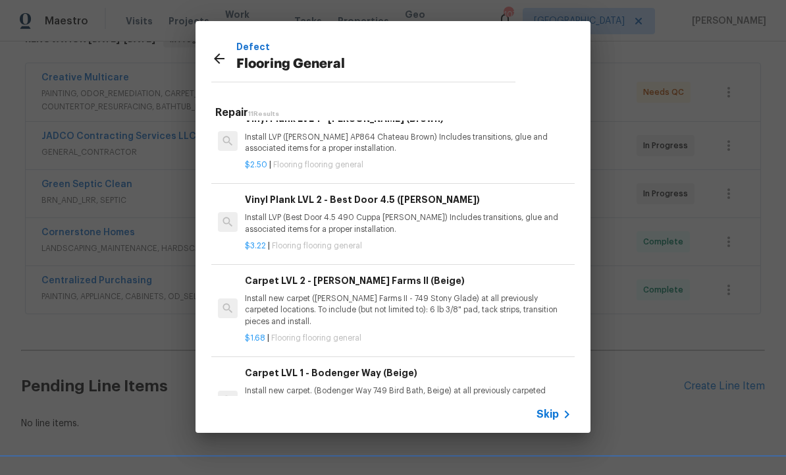
scroll to position [344, 0]
click at [363, 216] on p "Install LVP (Best Door 4.5 490 Cuppa [PERSON_NAME]) Includes transitions, glue …" at bounding box center [408, 222] width 326 height 22
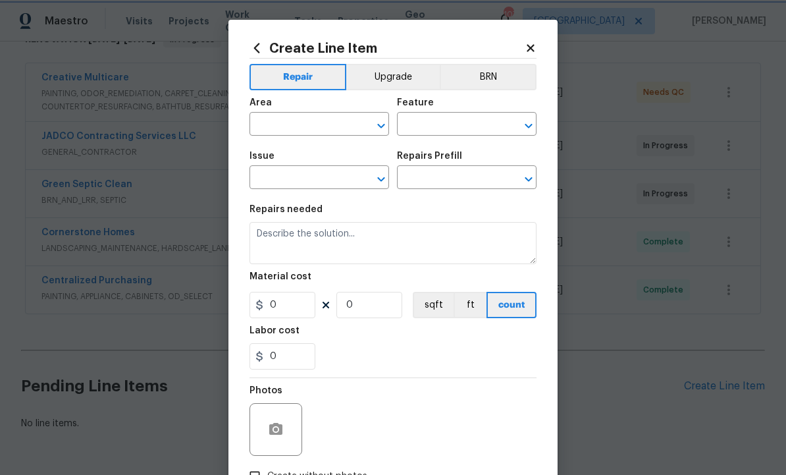
type input "Overall Flooring"
type input "Flooring General"
type input "Vinyl Plank LVL 2 - Best Door 4.5 (Brown) $3.22"
type textarea "Install LVP (Best Door 4.5 490 Cuppa [PERSON_NAME]) Includes transitions, glue …"
type input "3.22"
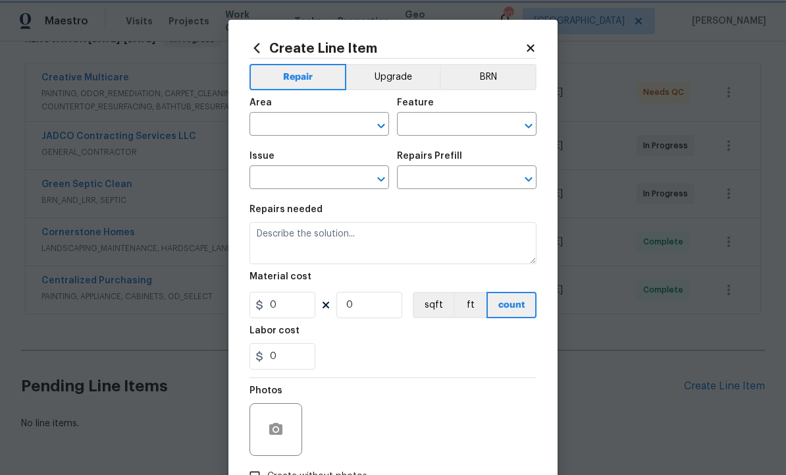
type input "1"
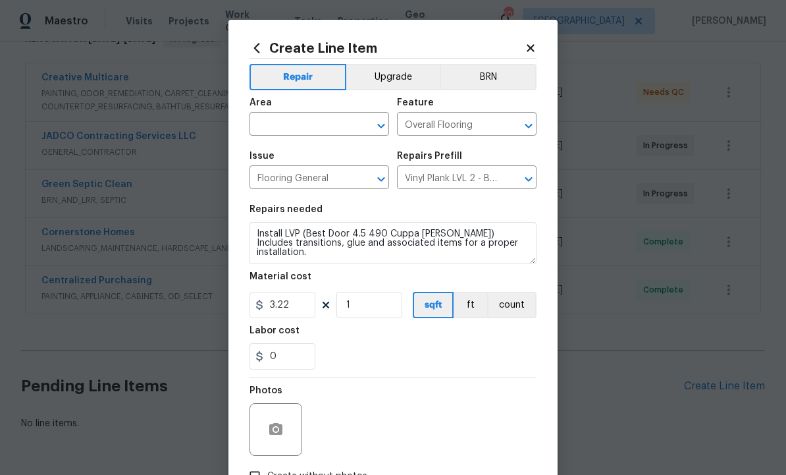
click at [311, 128] on input "text" at bounding box center [300, 125] width 103 height 20
click at [313, 185] on li "Interior Overall" at bounding box center [319, 178] width 140 height 22
type input "Interior Overall"
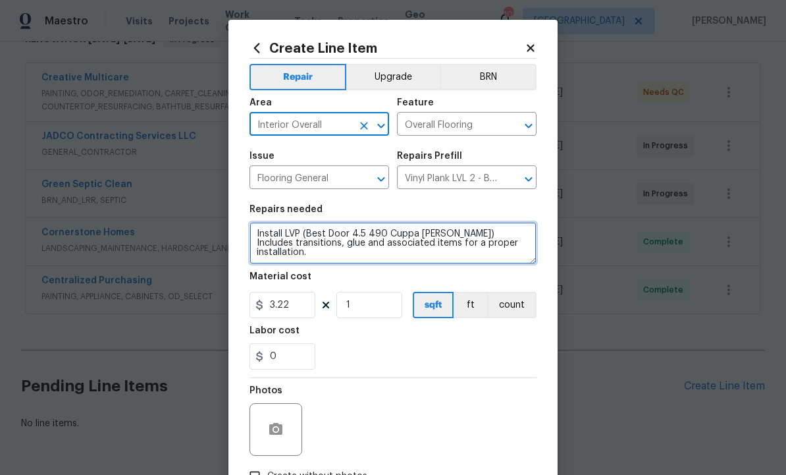
click at [506, 253] on textarea "Install LVP (Best Door 4.5 490 Cuppa [PERSON_NAME]) Includes transitions, glue …" at bounding box center [392, 243] width 287 height 42
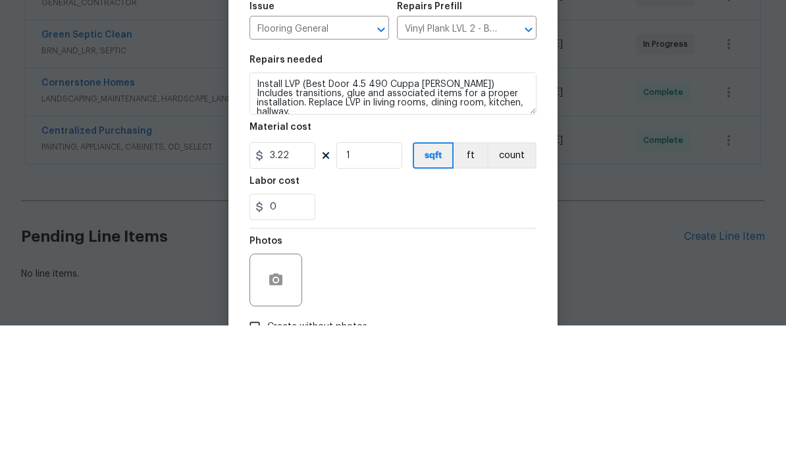
scroll to position [44, 0]
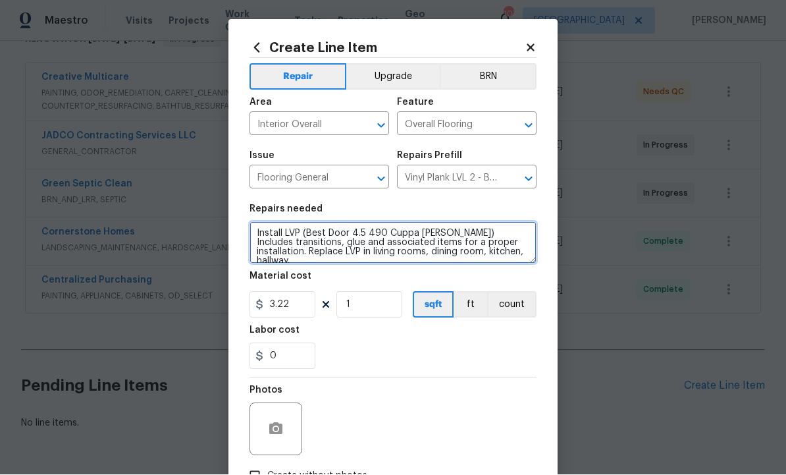
type textarea "Install LVP (Best Door 4.5 490 Cuppa Joe) Includes transitions, glue and associ…"
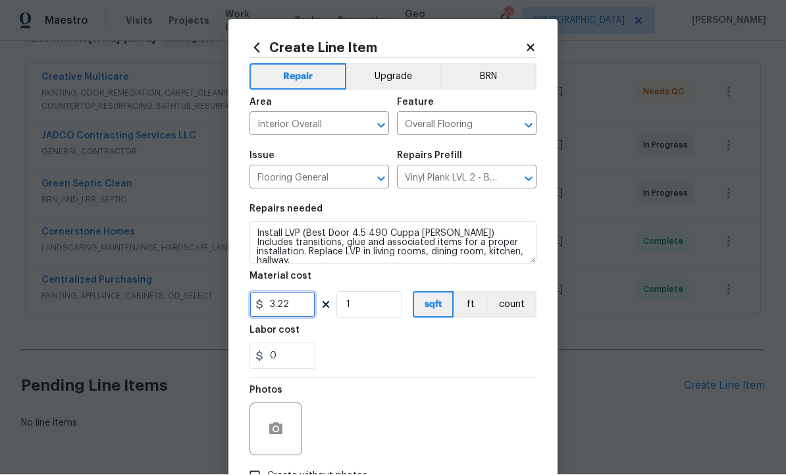
click at [305, 305] on input "3.22" at bounding box center [282, 305] width 66 height 26
click at [377, 311] on input "1" at bounding box center [369, 305] width 66 height 26
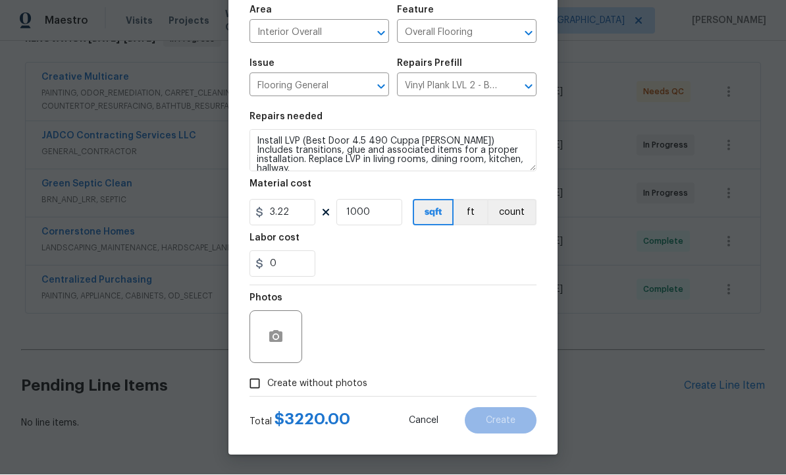
scroll to position [95, 0]
type input "1000"
click at [286, 336] on button "button" at bounding box center [276, 337] width 32 height 32
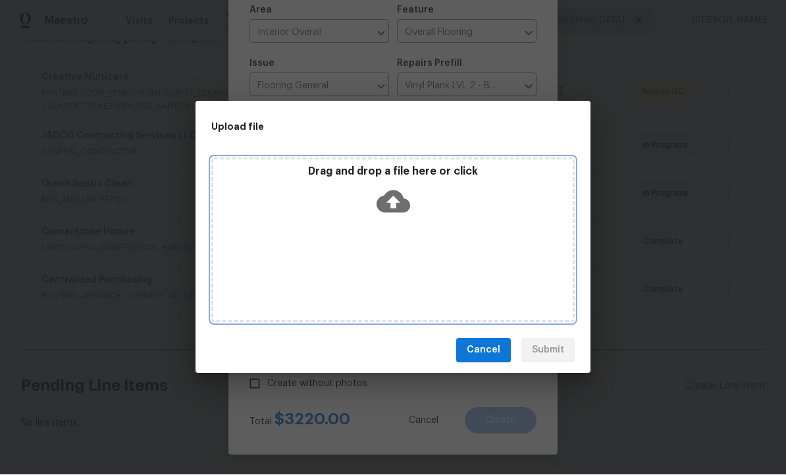
click at [410, 193] on div "Drag and drop a file here or click" at bounding box center [392, 193] width 359 height 57
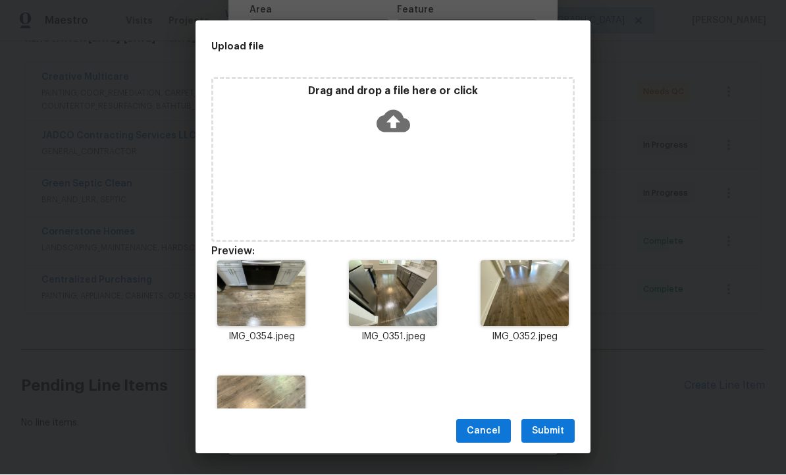
click at [544, 428] on span "Submit" at bounding box center [548, 431] width 32 height 16
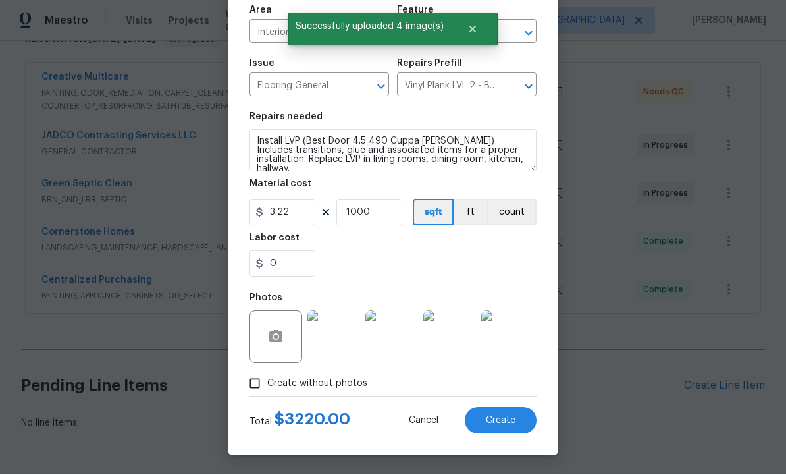
click at [337, 341] on img at bounding box center [333, 337] width 53 height 53
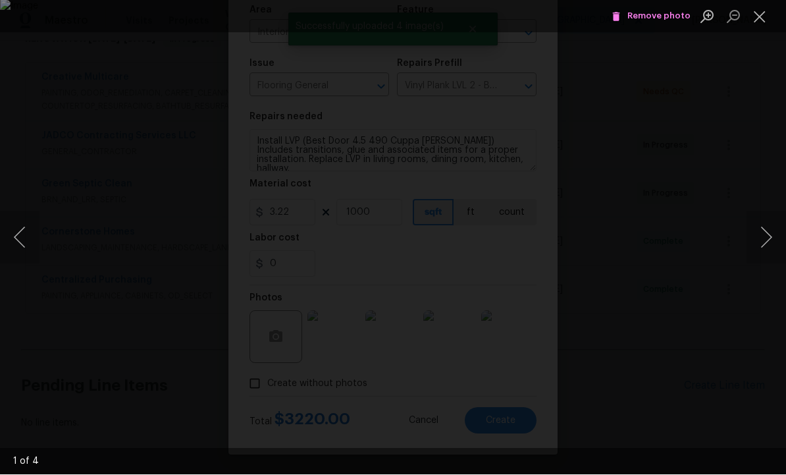
click at [769, 236] on button "Next image" at bounding box center [765, 237] width 39 height 53
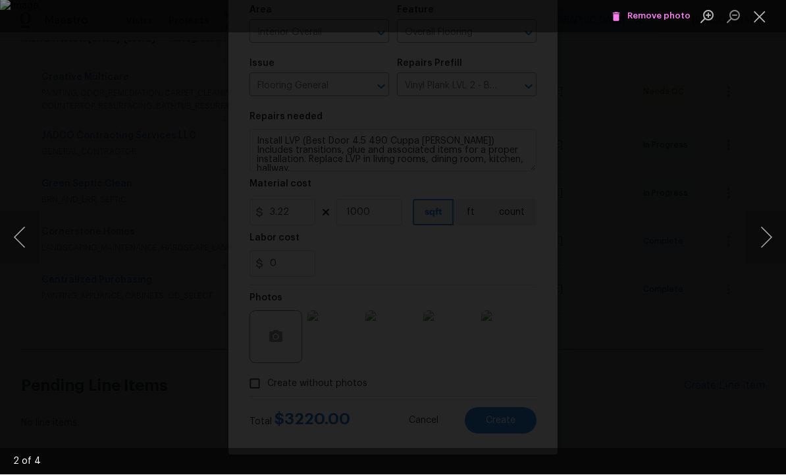
click at [767, 236] on button "Next image" at bounding box center [765, 237] width 39 height 53
click at [767, 237] on button "Next image" at bounding box center [765, 237] width 39 height 53
click at [768, 6] on button "Close lightbox" at bounding box center [759, 16] width 26 height 23
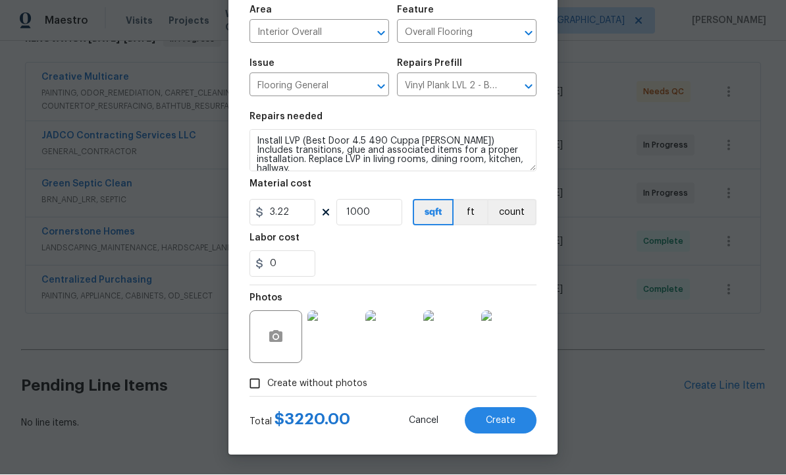
click at [498, 419] on span "Create" at bounding box center [501, 421] width 30 height 10
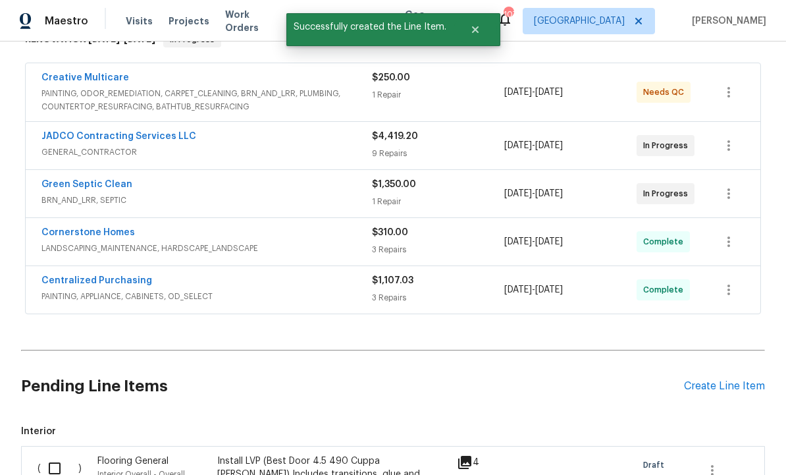
click at [61, 454] on input "checkbox" at bounding box center [60, 468] width 38 height 28
checkbox input "true"
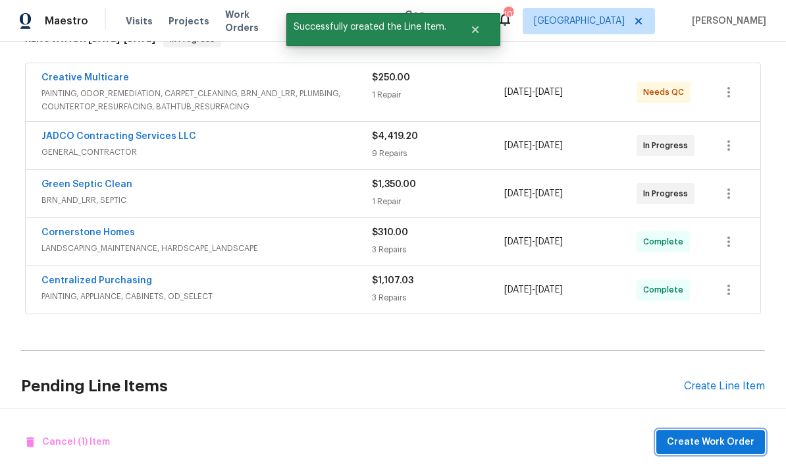
click at [708, 436] on span "Create Work Order" at bounding box center [711, 442] width 88 height 16
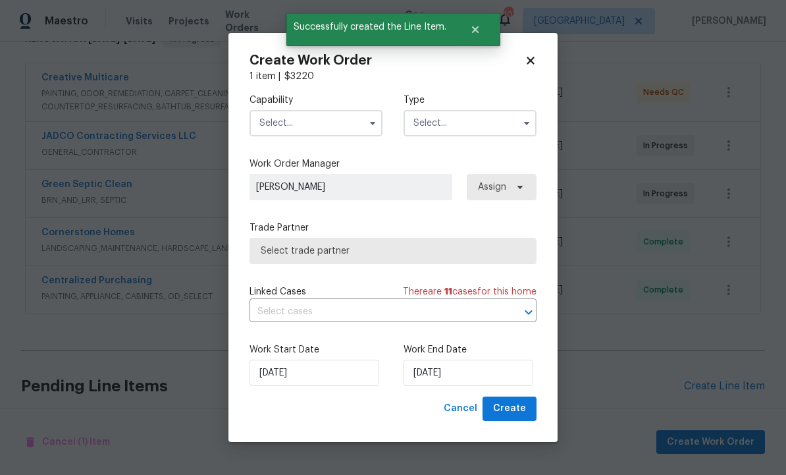
click at [331, 116] on input "text" at bounding box center [315, 123] width 133 height 26
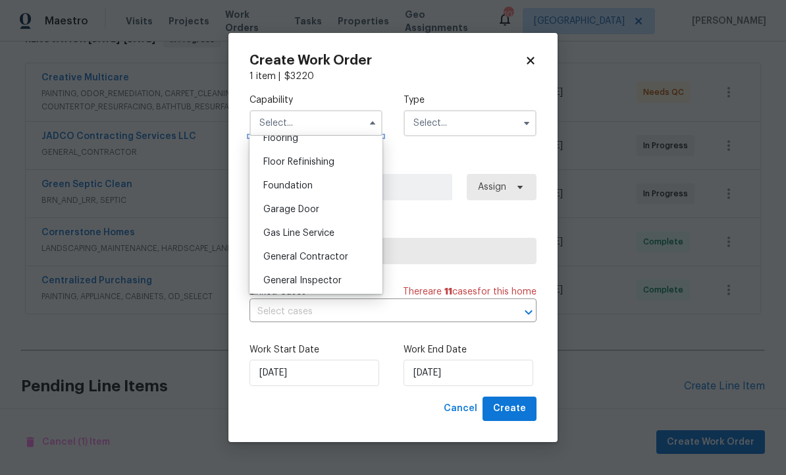
scroll to position [513, 0]
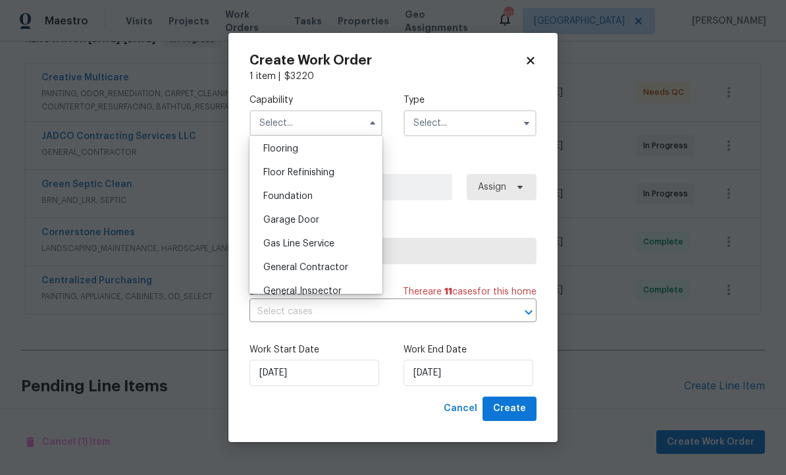
click at [305, 147] on div "Flooring" at bounding box center [316, 149] width 126 height 24
type input "Flooring"
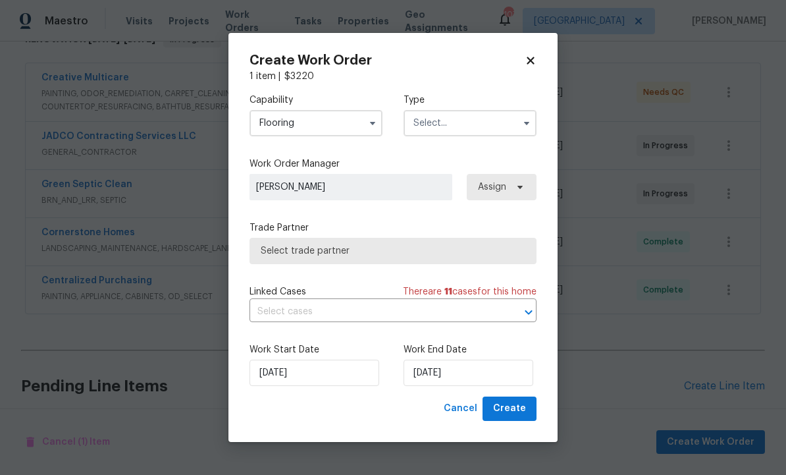
click at [442, 125] on input "text" at bounding box center [469, 123] width 133 height 26
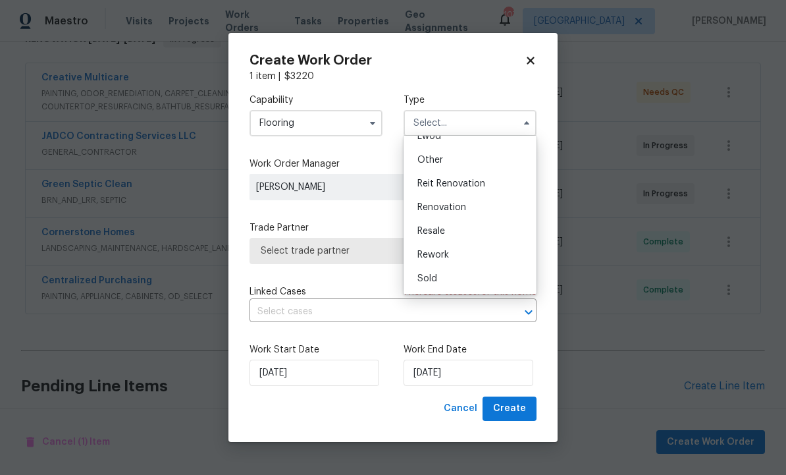
scroll to position [157, 0]
click at [467, 211] on div "Renovation" at bounding box center [470, 207] width 126 height 24
type input "Renovation"
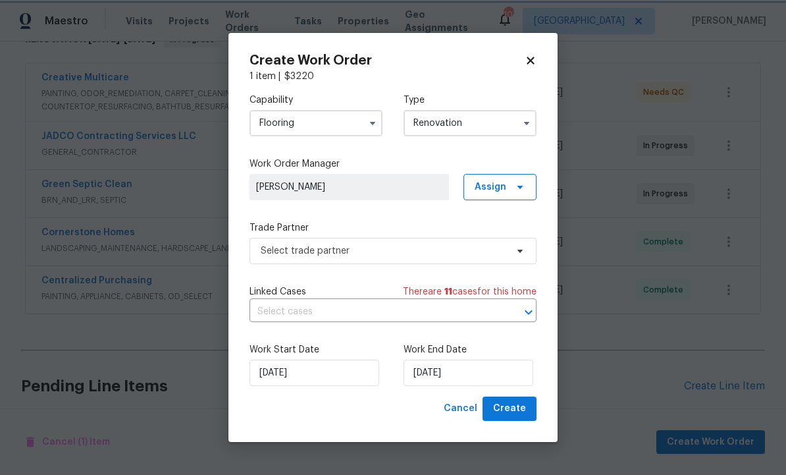
scroll to position [0, 0]
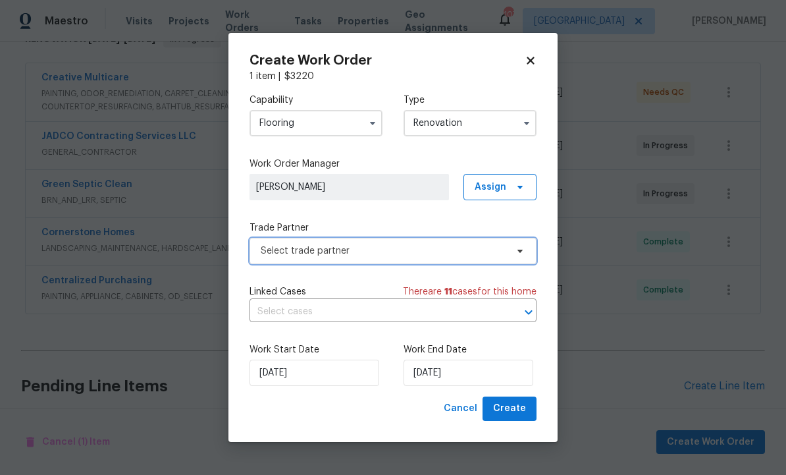
click at [392, 247] on span "Select trade partner" at bounding box center [383, 250] width 245 height 13
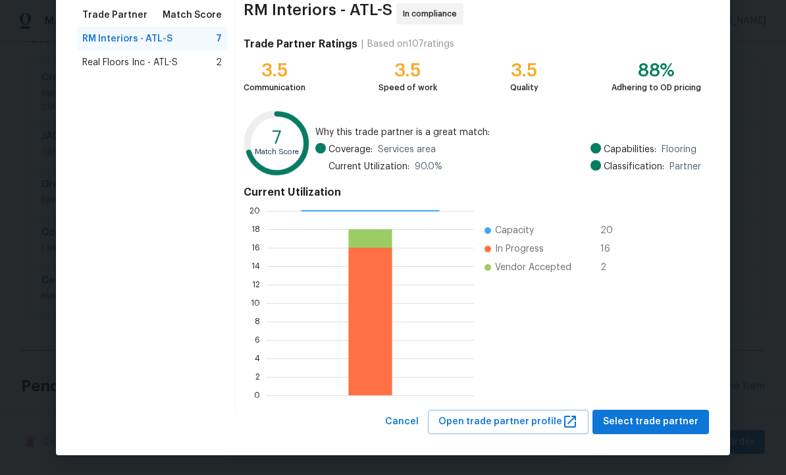
scroll to position [106, 0]
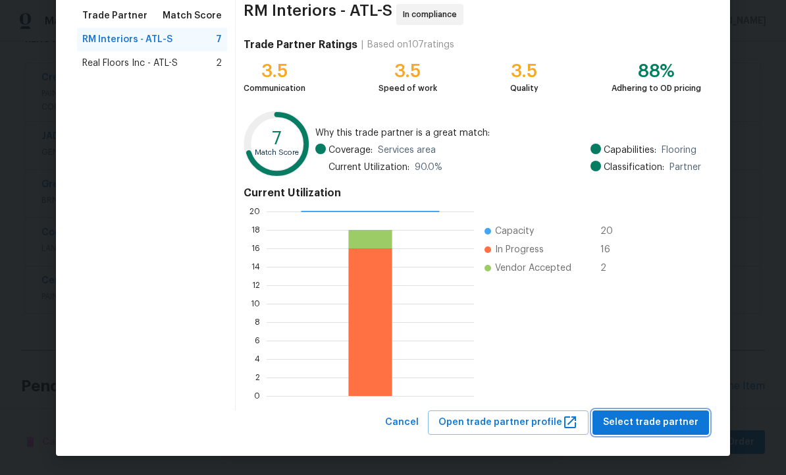
click at [646, 423] on span "Select trade partner" at bounding box center [650, 422] width 95 height 16
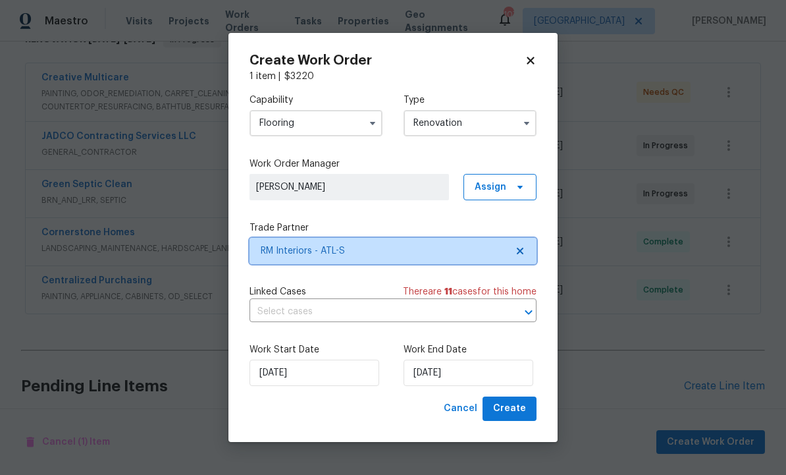
scroll to position [0, 0]
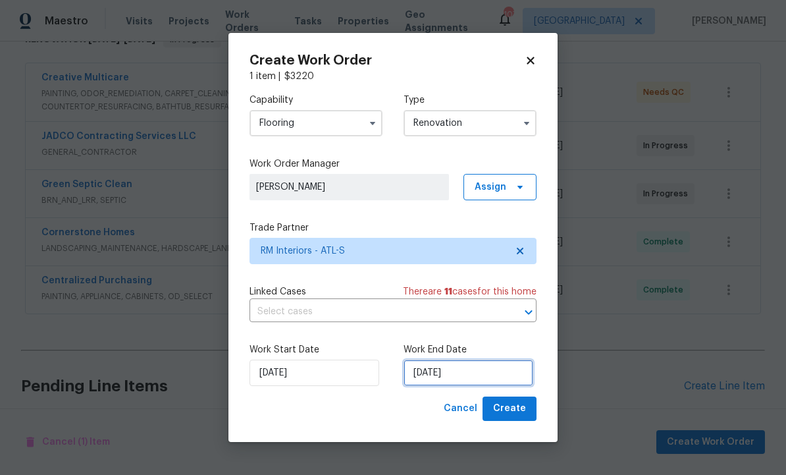
click at [467, 369] on input "10/2/2025" at bounding box center [468, 372] width 130 height 26
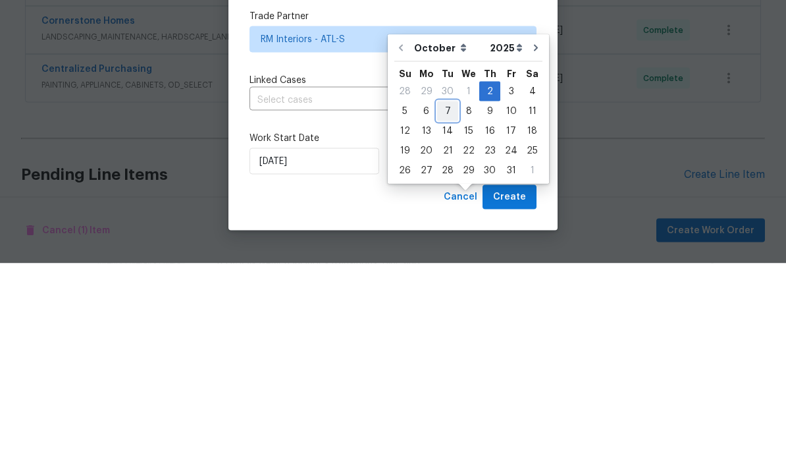
click at [444, 313] on div "7" at bounding box center [447, 322] width 21 height 18
type input "10/7/2025"
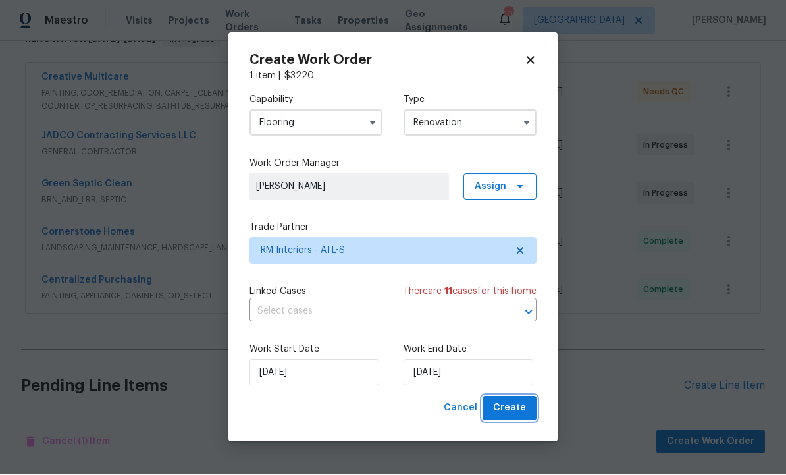
click at [506, 411] on span "Create" at bounding box center [509, 408] width 33 height 16
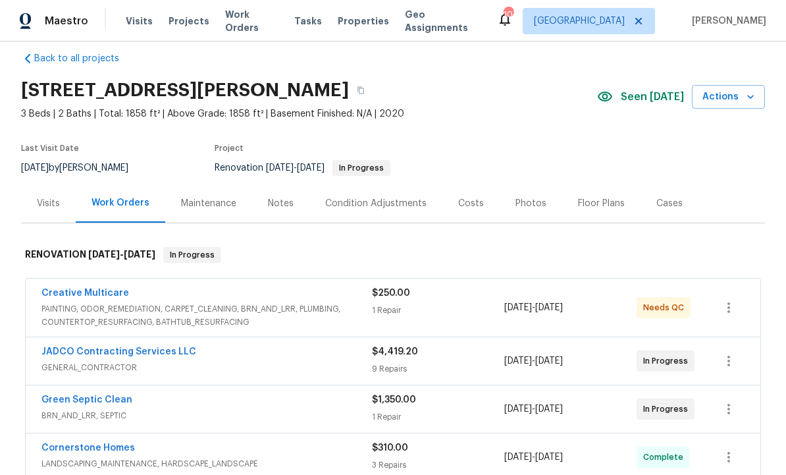
scroll to position [8, 0]
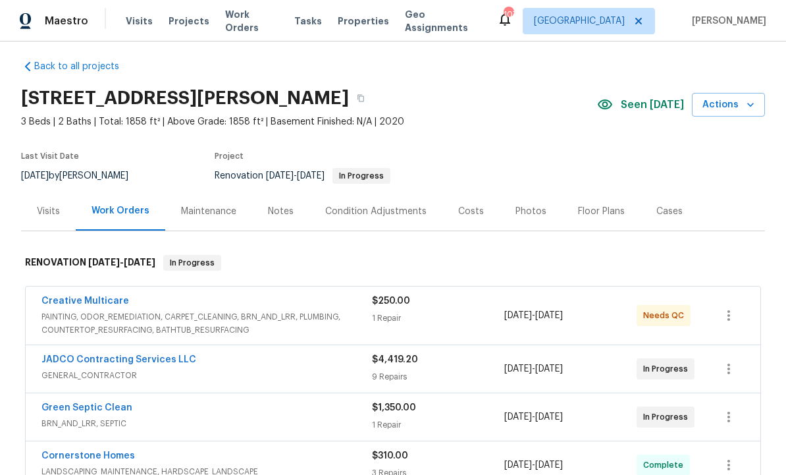
click at [285, 205] on div "Notes" at bounding box center [281, 211] width 26 height 13
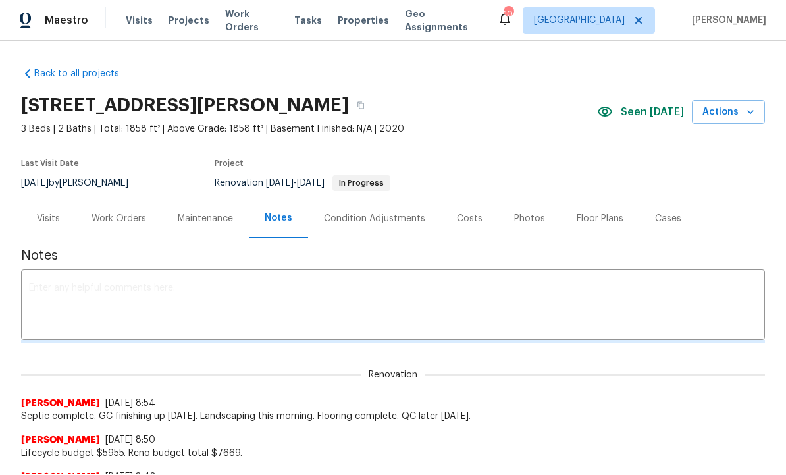
scroll to position [1, 0]
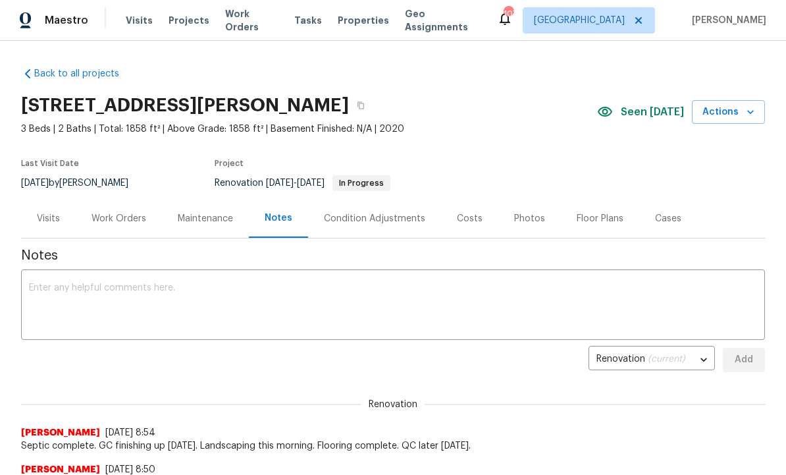
click at [313, 294] on textarea at bounding box center [393, 306] width 728 height 46
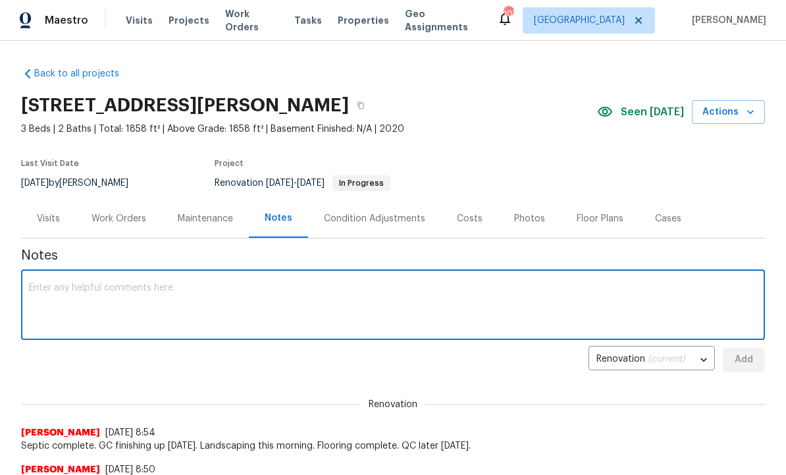
scroll to position [0, 0]
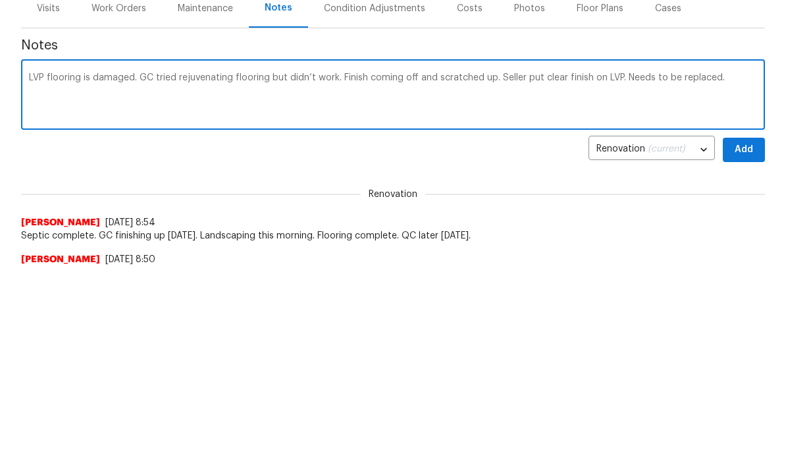
type textarea "LVP flooring is damaged. GC tried rejuvenating flooring but didn’t work. Finish…"
click at [741, 352] on span "Add" at bounding box center [743, 360] width 21 height 16
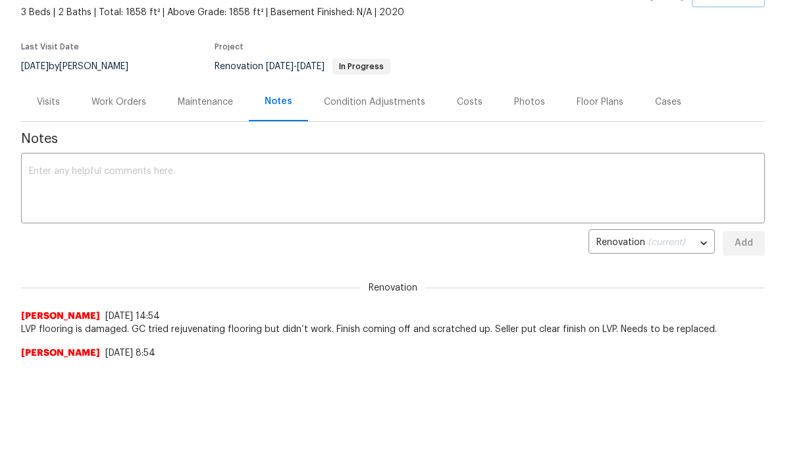
scroll to position [107, 0]
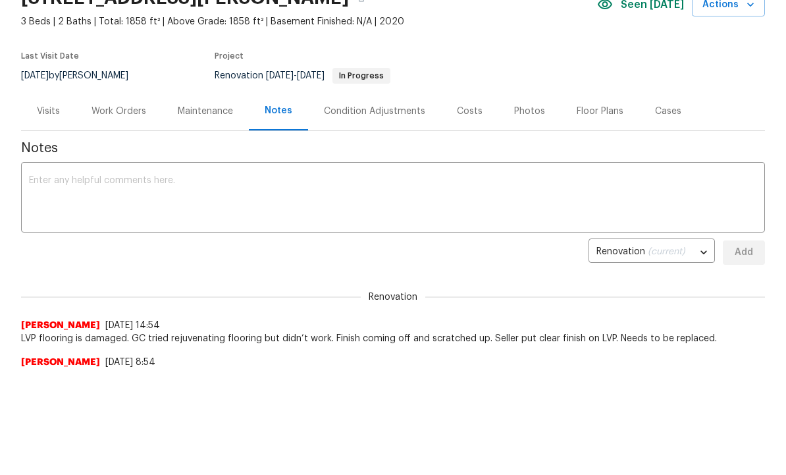
click at [388, 111] on div "Condition Adjustments" at bounding box center [374, 111] width 101 height 13
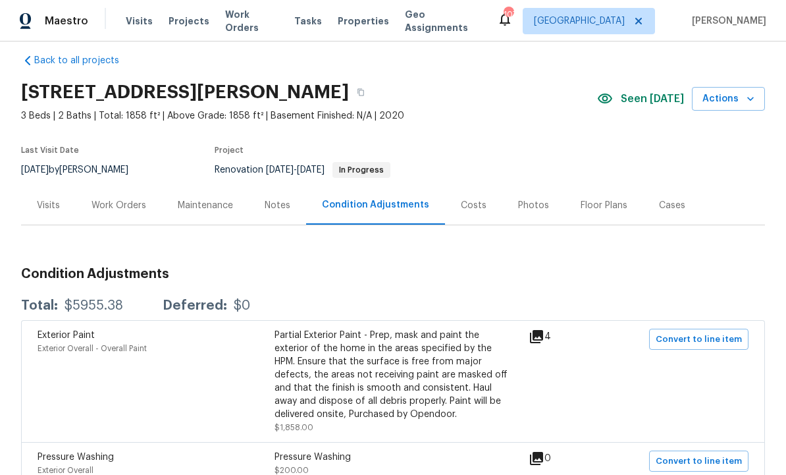
scroll to position [5, 0]
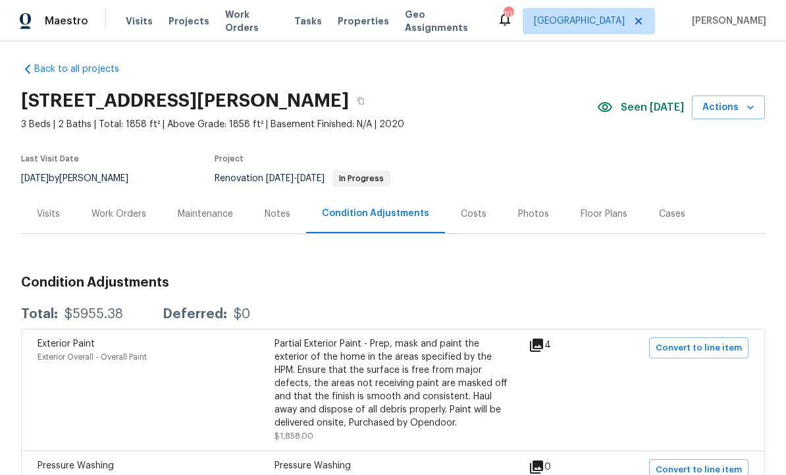
click at [476, 208] on div "Costs" at bounding box center [474, 213] width 26 height 13
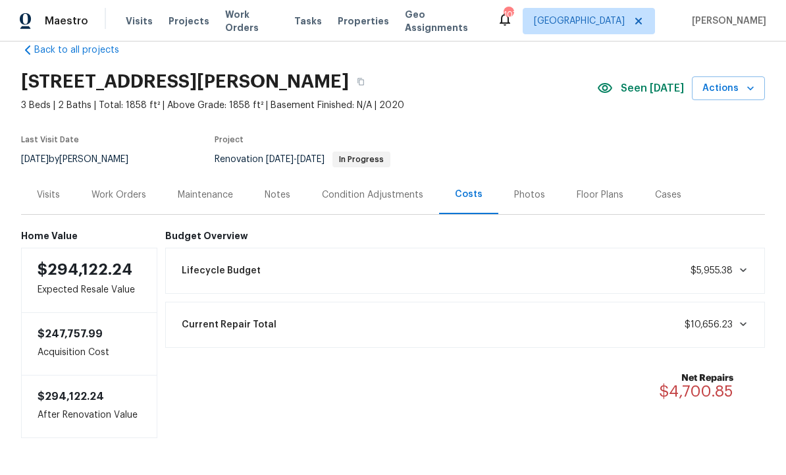
scroll to position [24, 0]
click at [373, 193] on div "Condition Adjustments" at bounding box center [372, 195] width 101 height 13
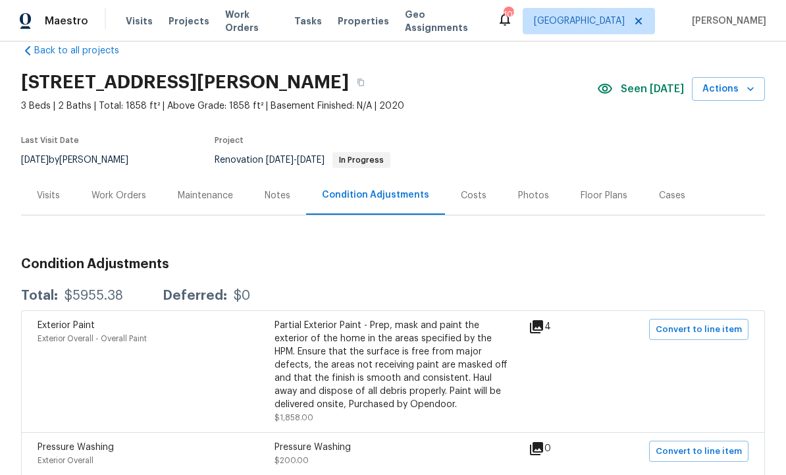
click at [132, 192] on div "Work Orders" at bounding box center [118, 195] width 55 height 13
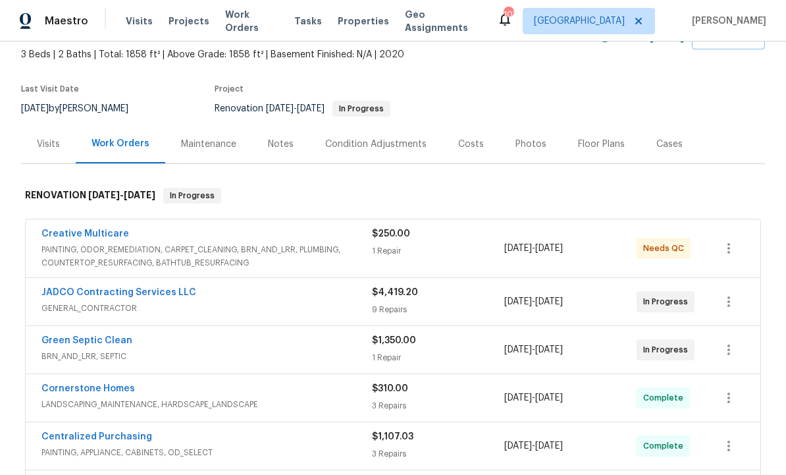
scroll to position [77, 0]
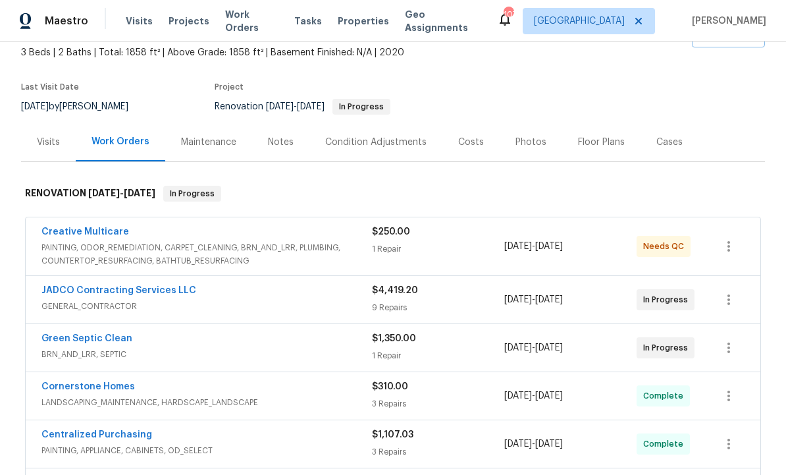
click at [115, 227] on link "Creative Multicare" at bounding box center [85, 231] width 88 height 9
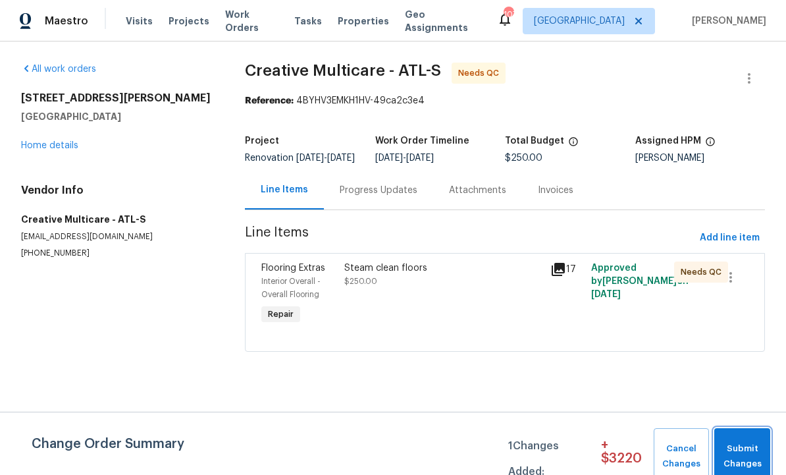
click at [755, 449] on span "Submit Changes" at bounding box center [742, 456] width 43 height 30
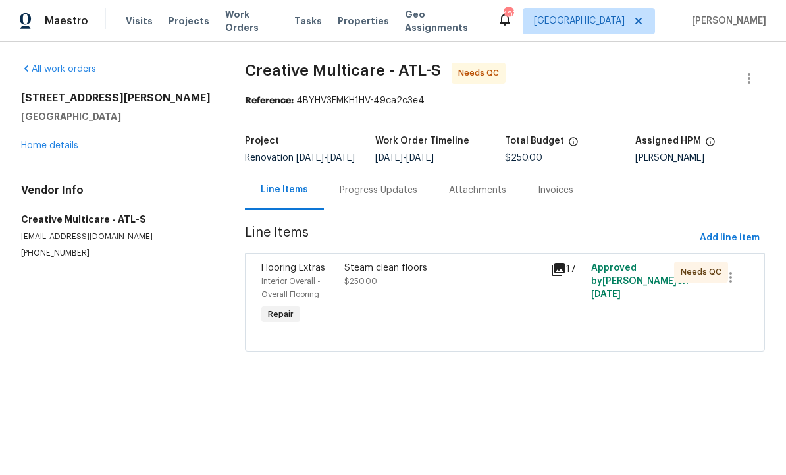
click at [428, 309] on div "Steam clean floors $250.00" at bounding box center [443, 294] width 206 height 74
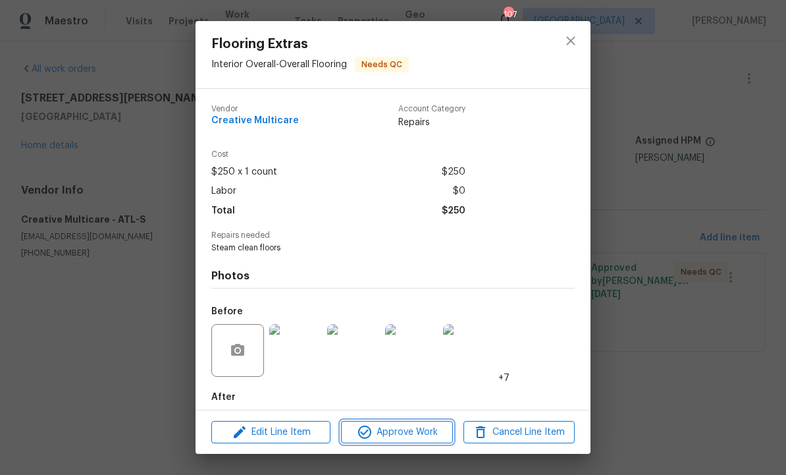
click at [399, 428] on span "Approve Work" at bounding box center [396, 432] width 103 height 16
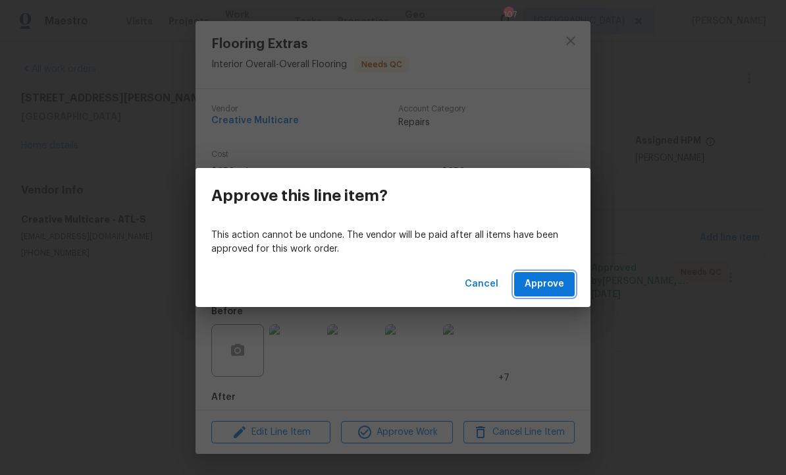
click at [528, 282] on span "Approve" at bounding box center [544, 284] width 39 height 16
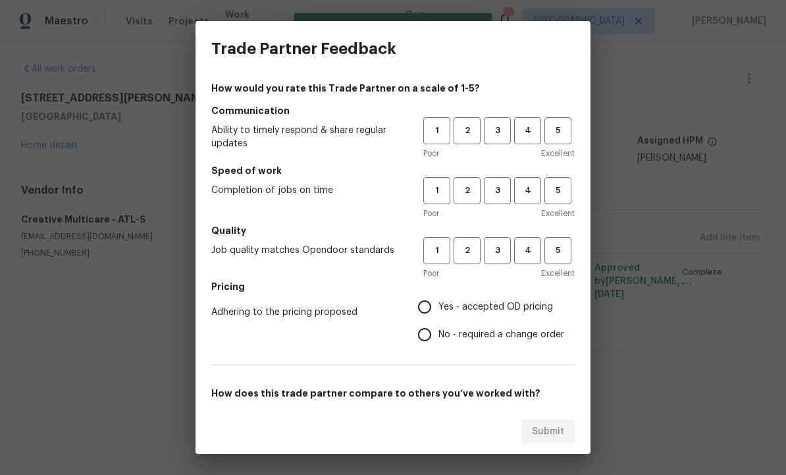
click at [659, 176] on div "Trade Partner Feedback How would you rate this Trade Partner on a scale of 1-5?…" at bounding box center [393, 237] width 786 height 475
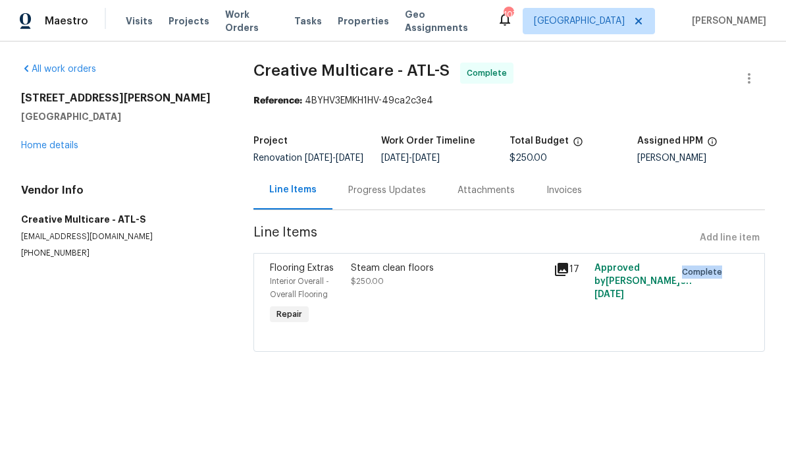
click at [186, 380] on div "All work orders 195 Sampson Ct Covington, GA 30016 Home details Vendor Info Cre…" at bounding box center [393, 214] width 786 height 347
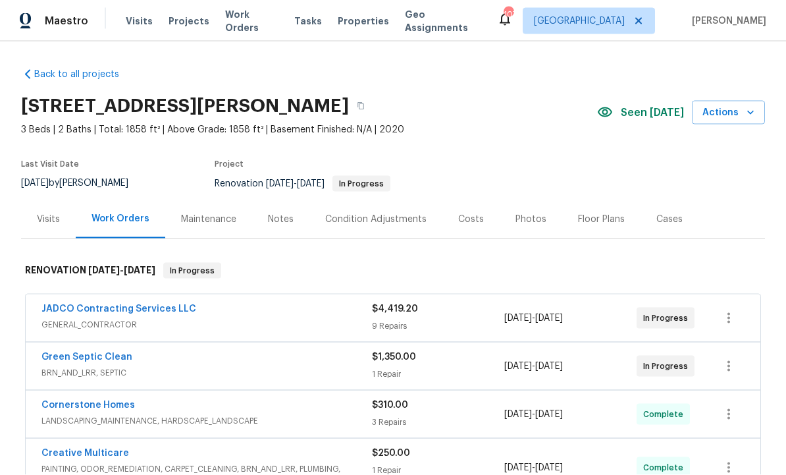
scroll to position [-1, 0]
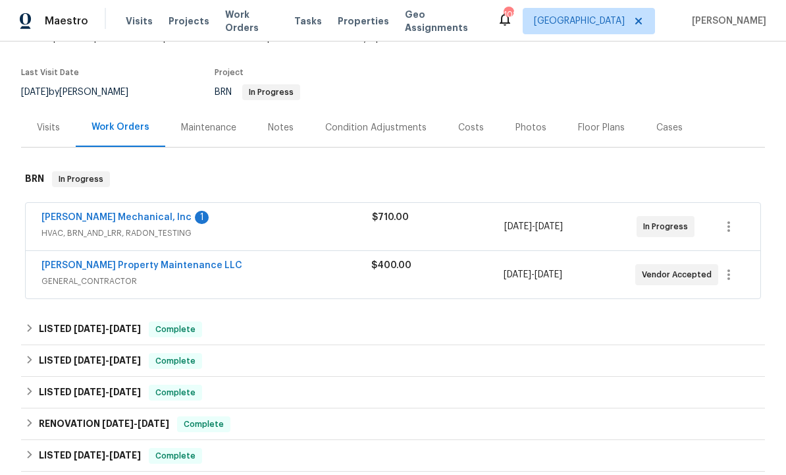
scroll to position [93, 0]
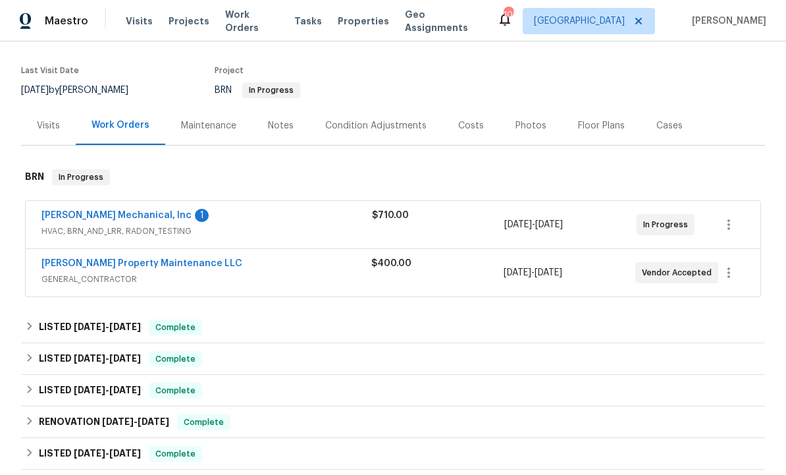
click at [153, 263] on link "[PERSON_NAME] Property Maintenance LLC" at bounding box center [141, 263] width 201 height 9
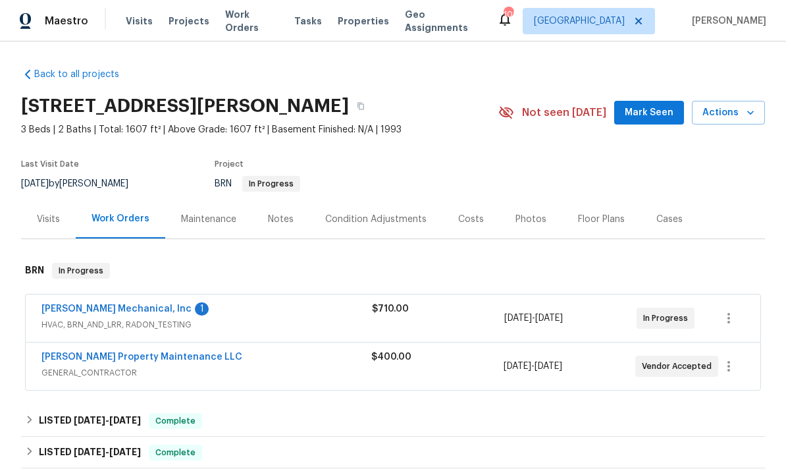
click at [151, 309] on link "[PERSON_NAME] Mechanical, Inc" at bounding box center [116, 308] width 150 height 9
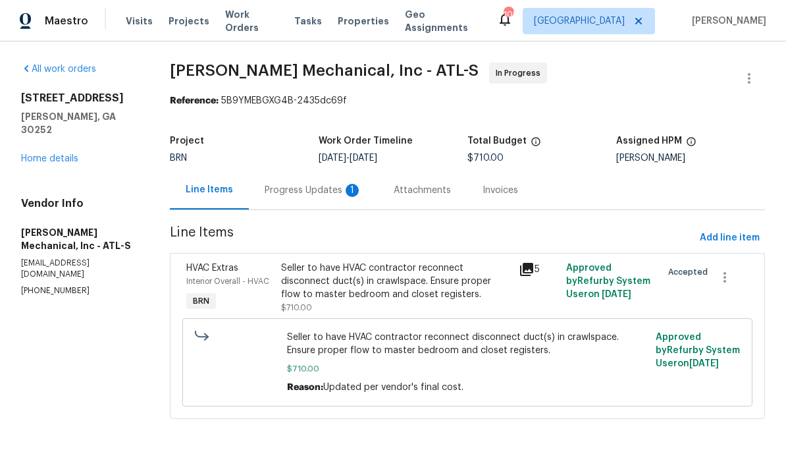
click at [334, 189] on div "Progress Updates 1" at bounding box center [313, 190] width 97 height 13
